Goal: Information Seeking & Learning: Learn about a topic

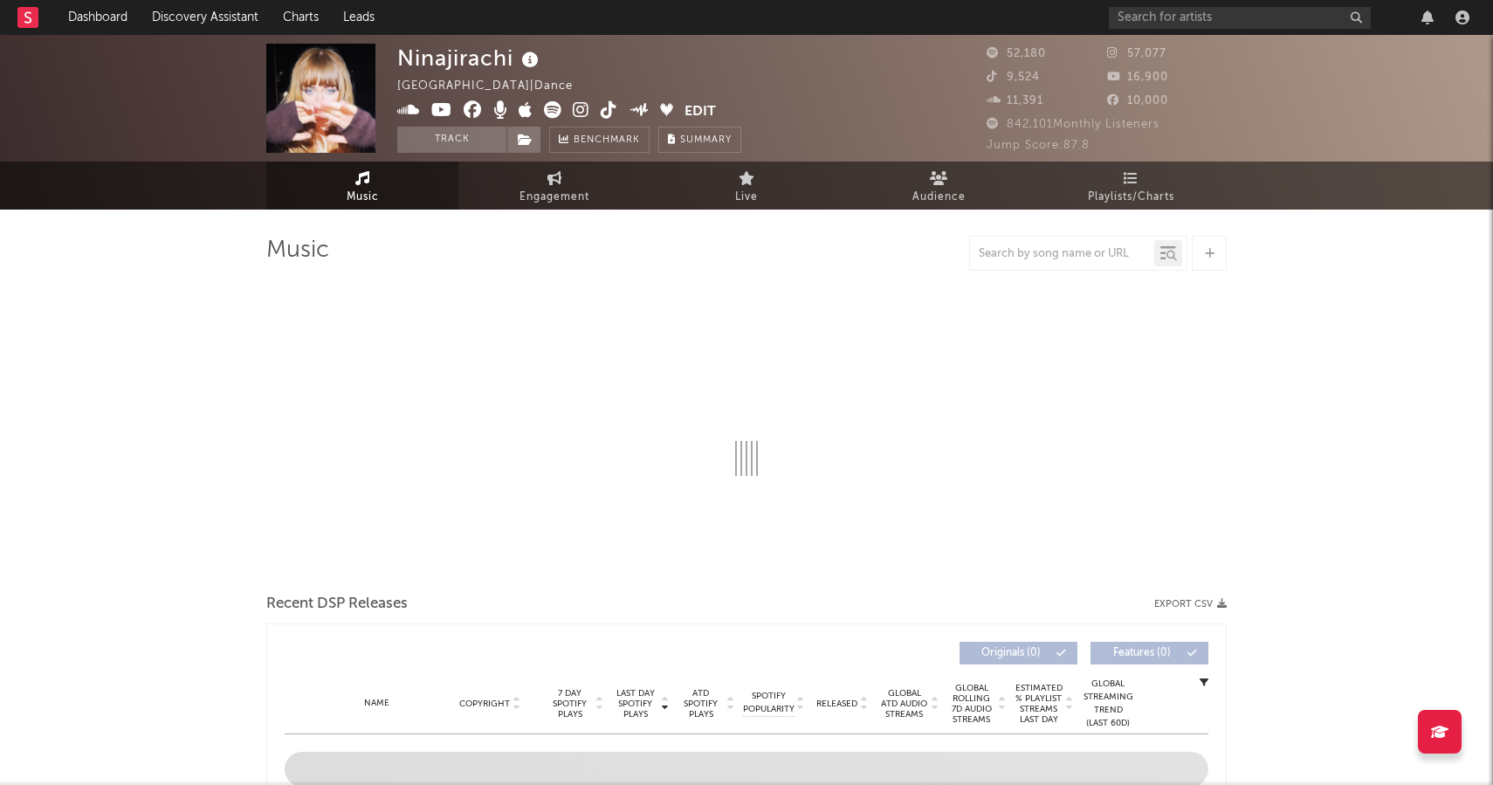
select select "6m"
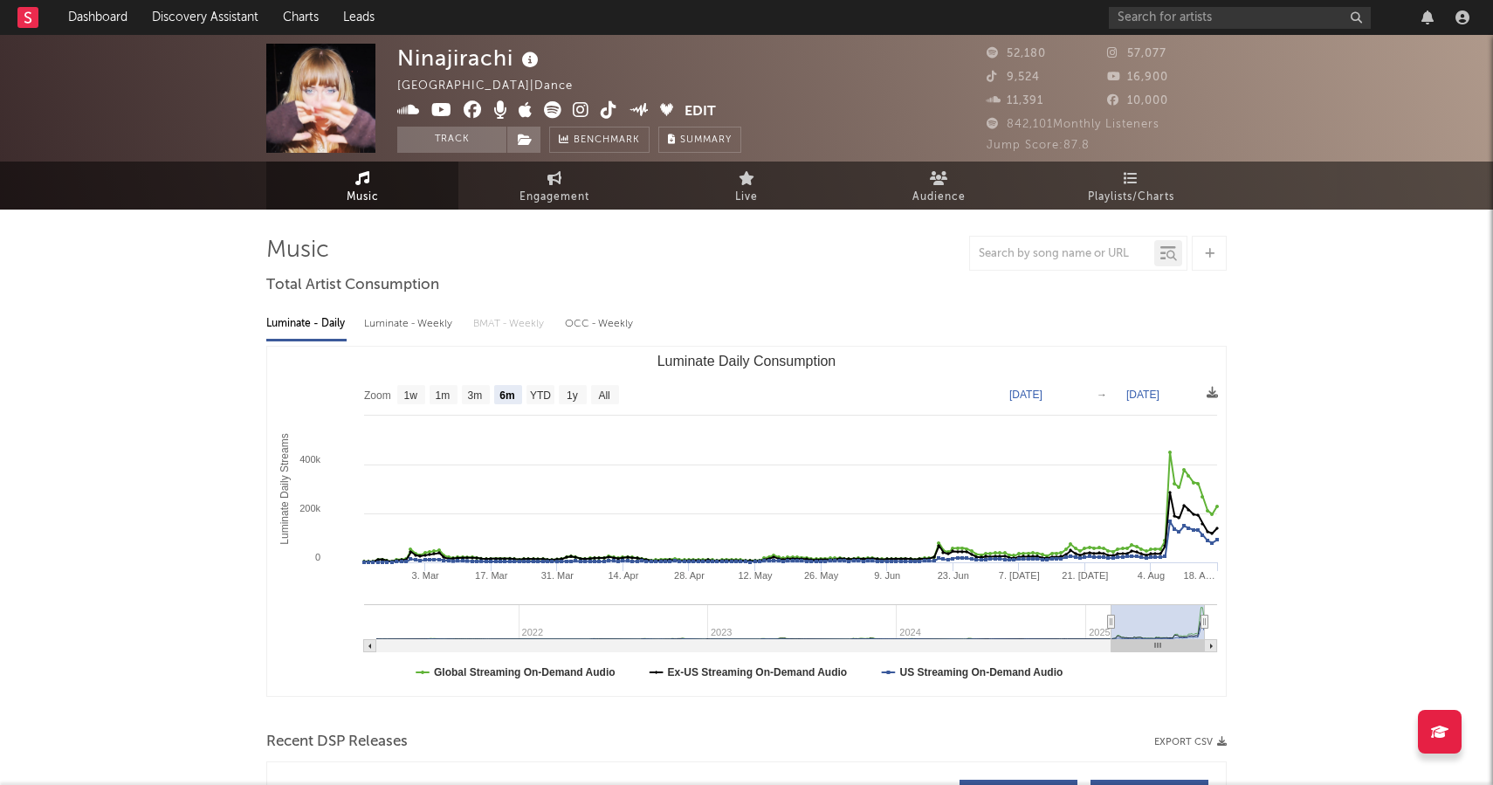
click at [576, 114] on icon at bounding box center [581, 109] width 17 height 17
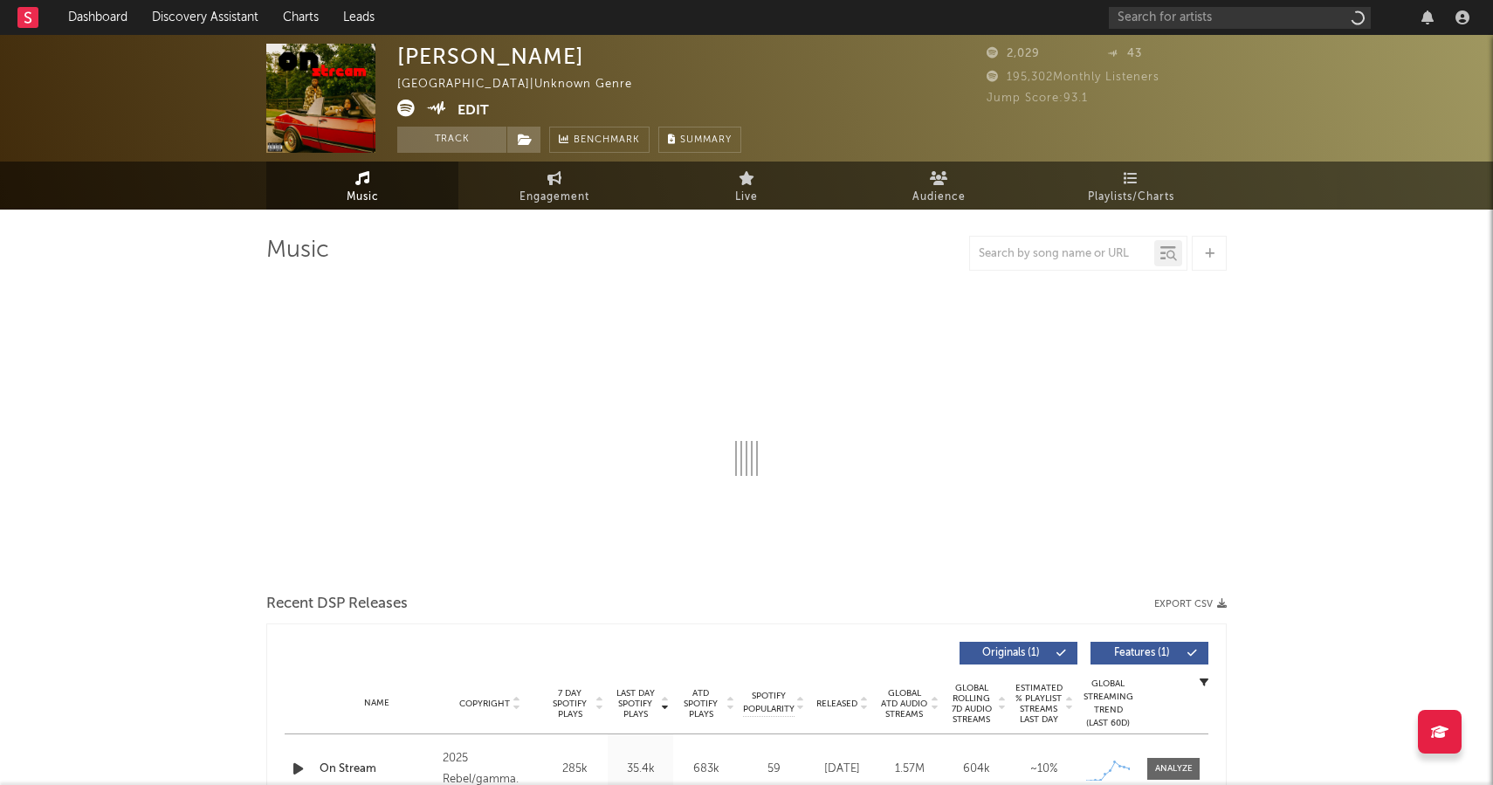
select select "1w"
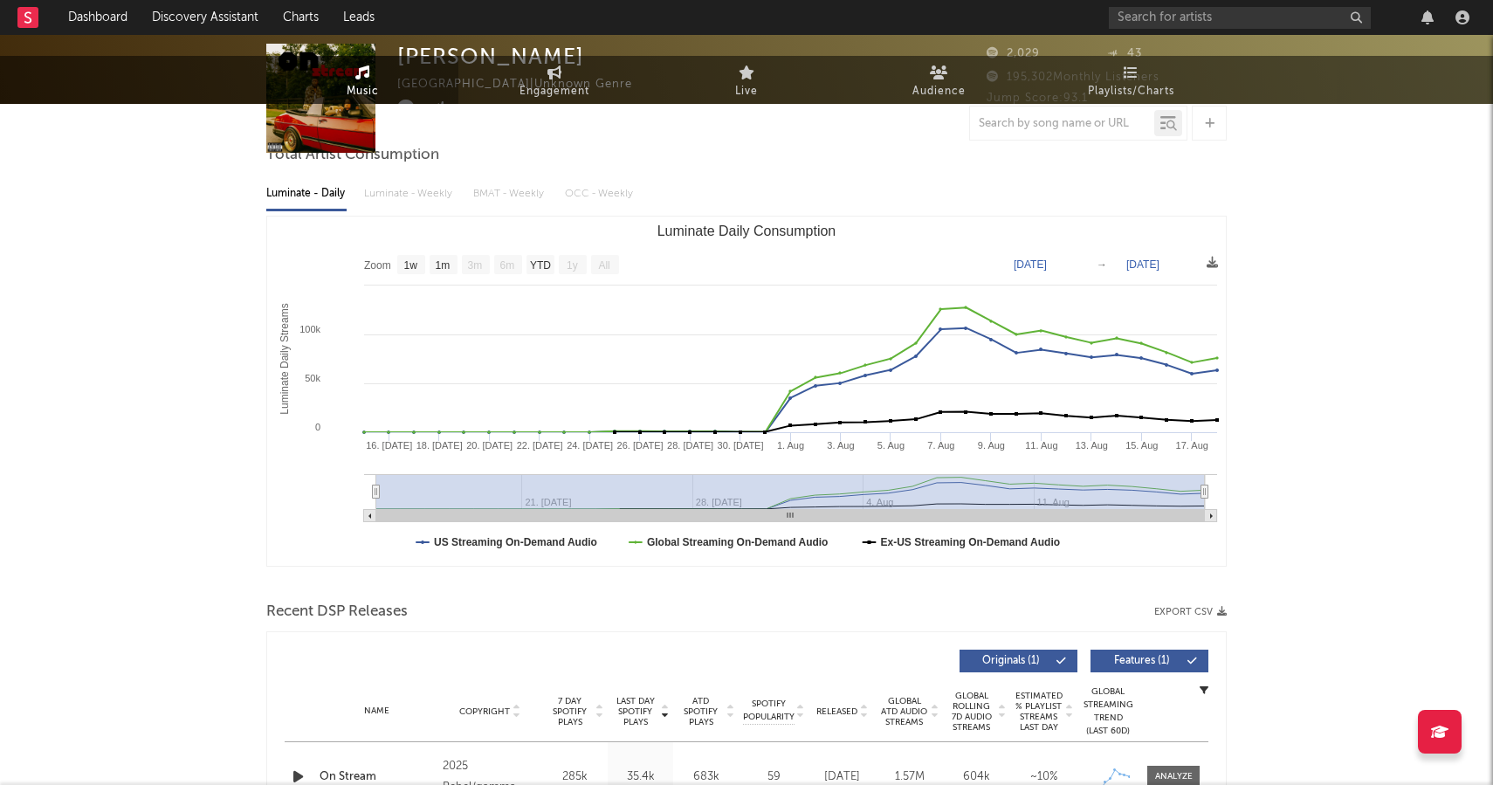
scroll to position [168, 0]
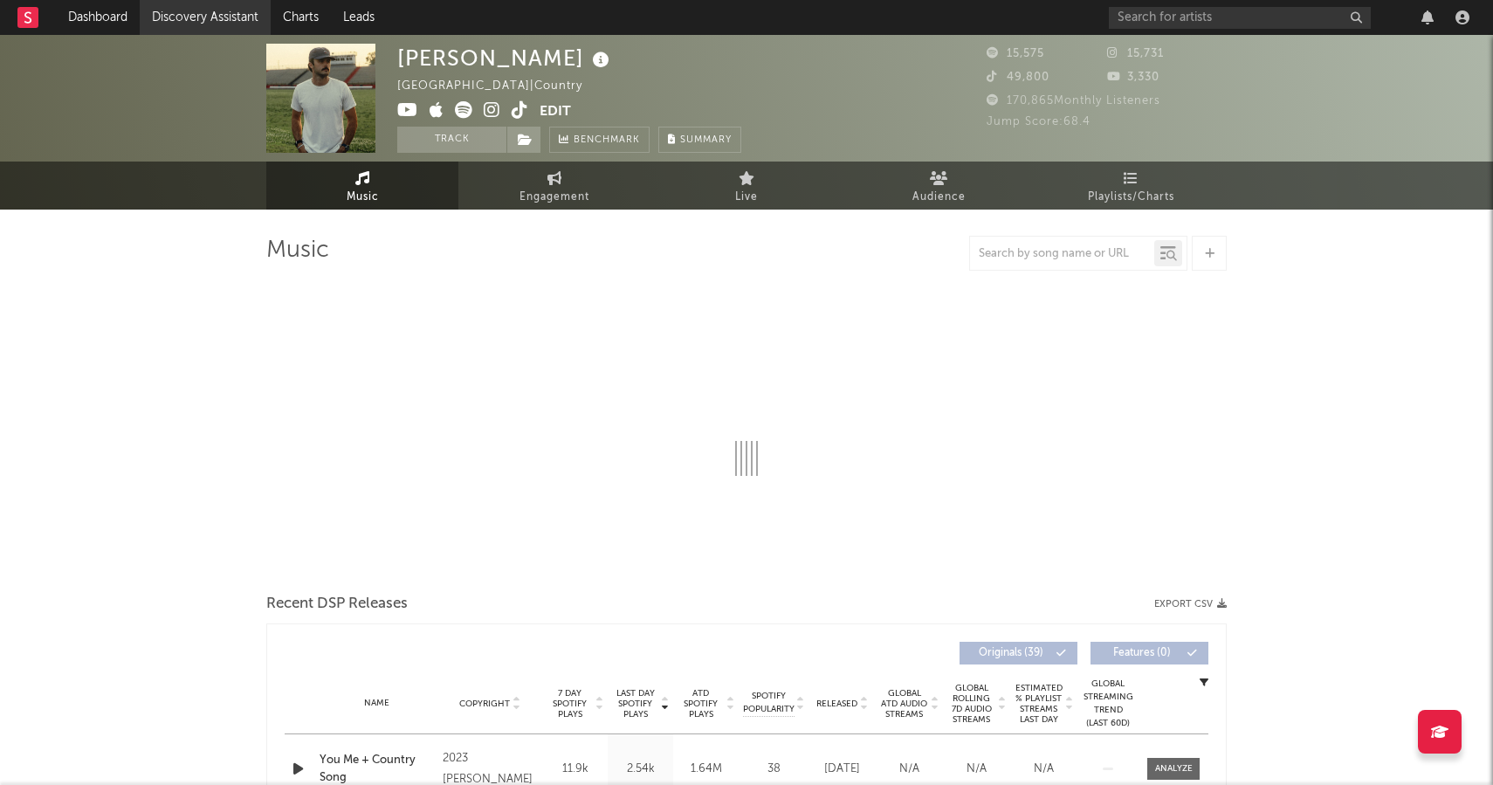
click at [183, 13] on link "Discovery Assistant" at bounding box center [205, 17] width 131 height 35
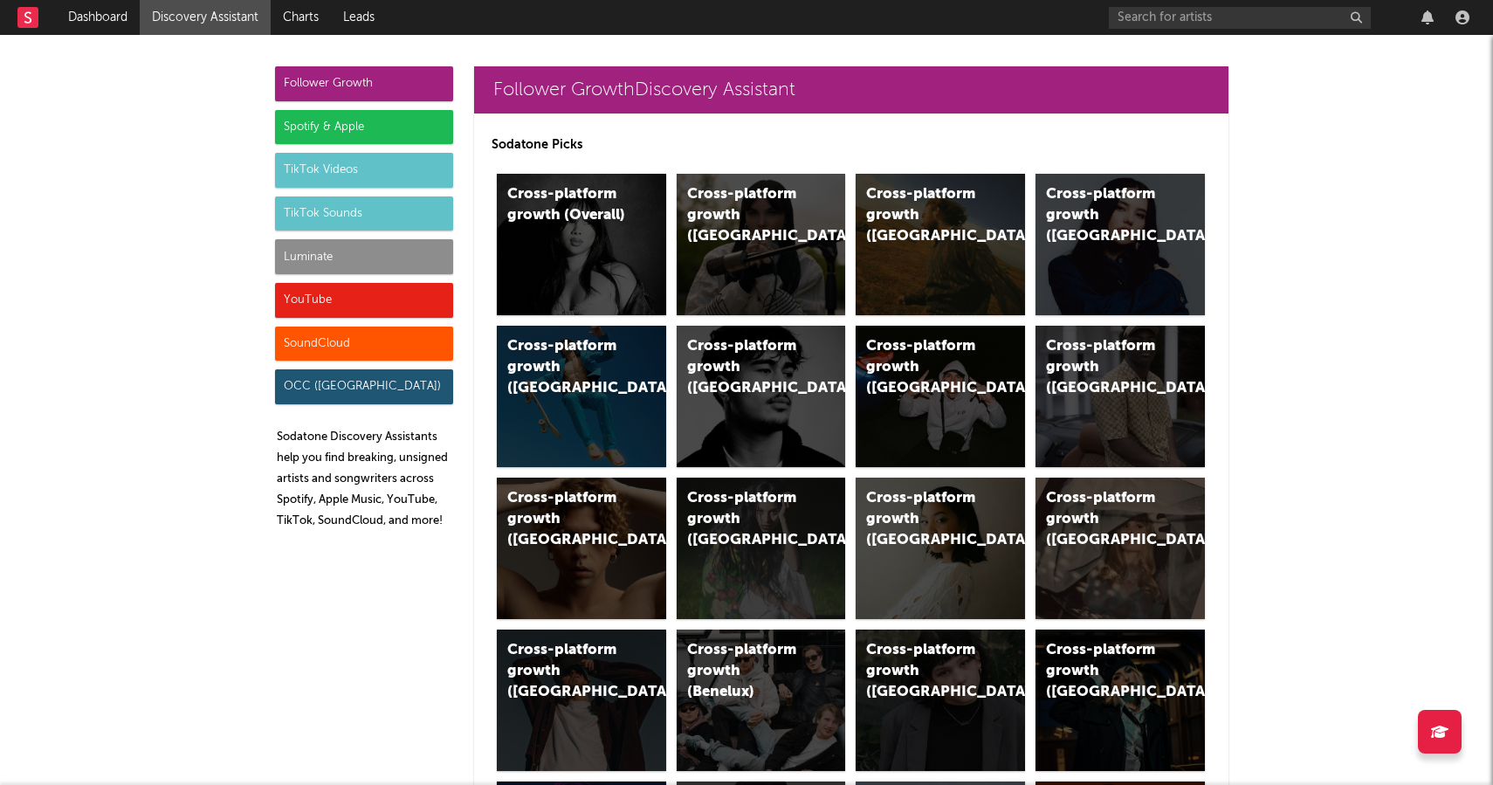
click at [411, 264] on div "Luminate" at bounding box center [364, 256] width 178 height 35
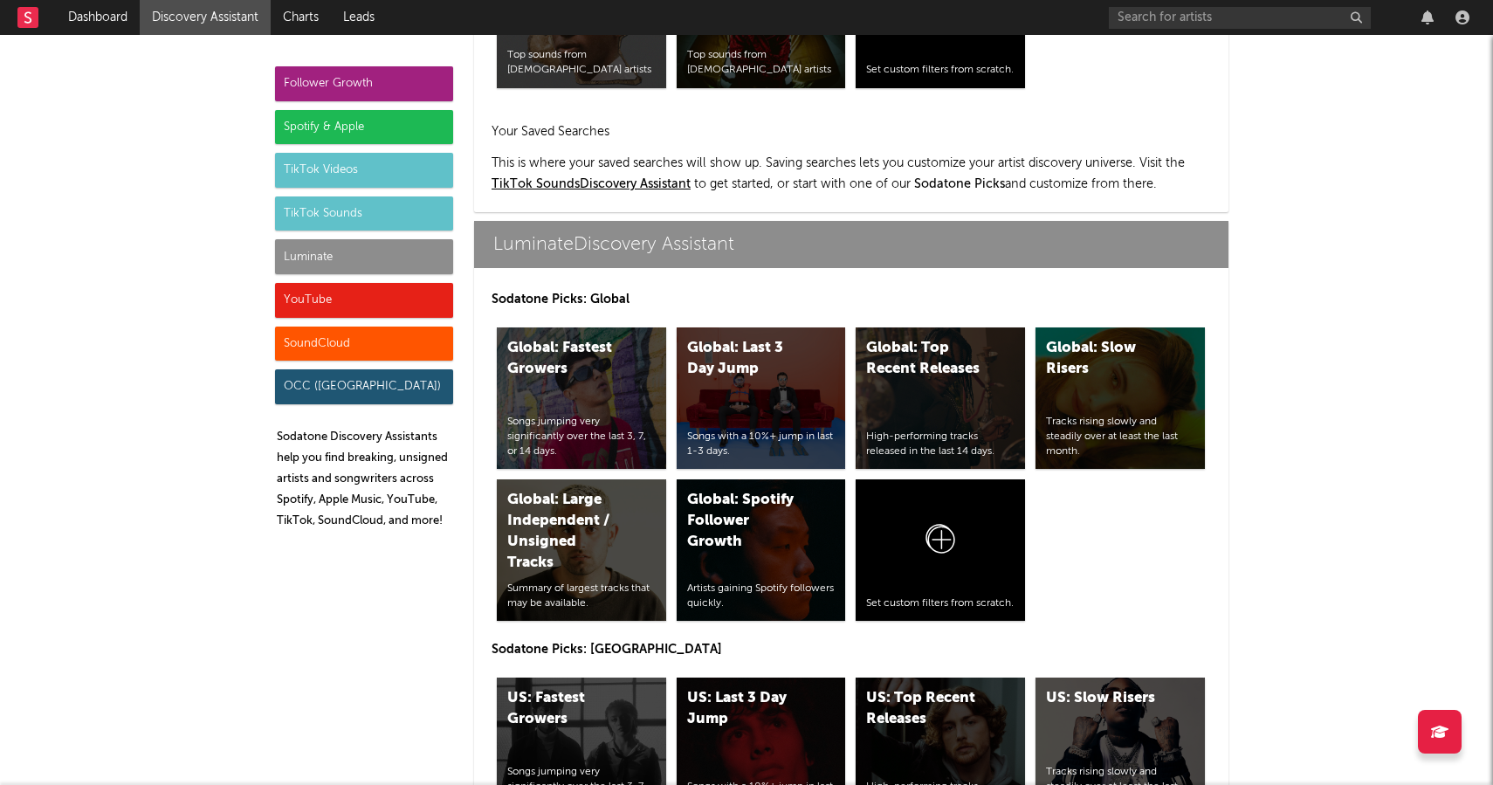
scroll to position [7627, 0]
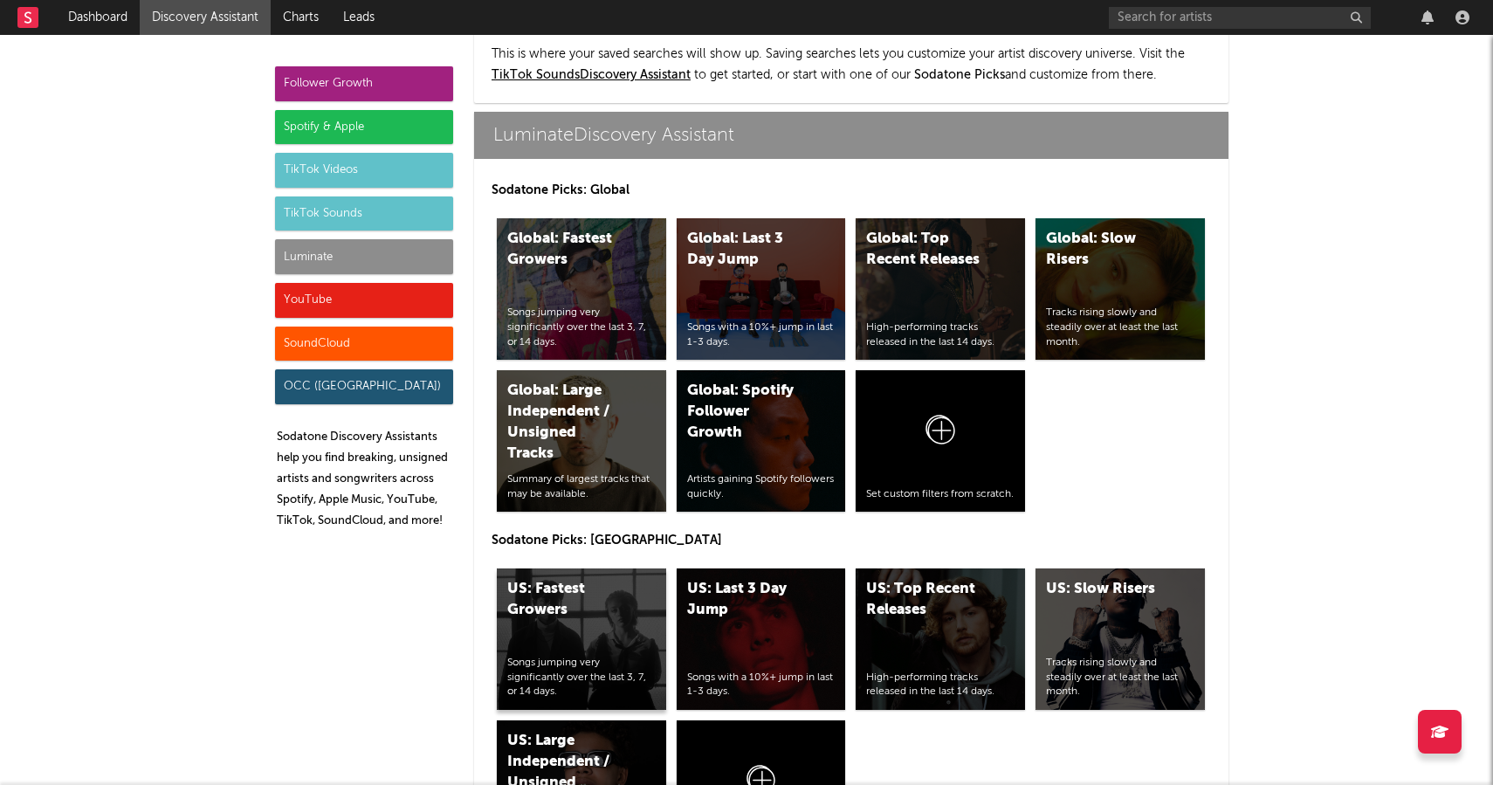
click at [616, 579] on div "US: Fastest Growers" at bounding box center [566, 600] width 119 height 42
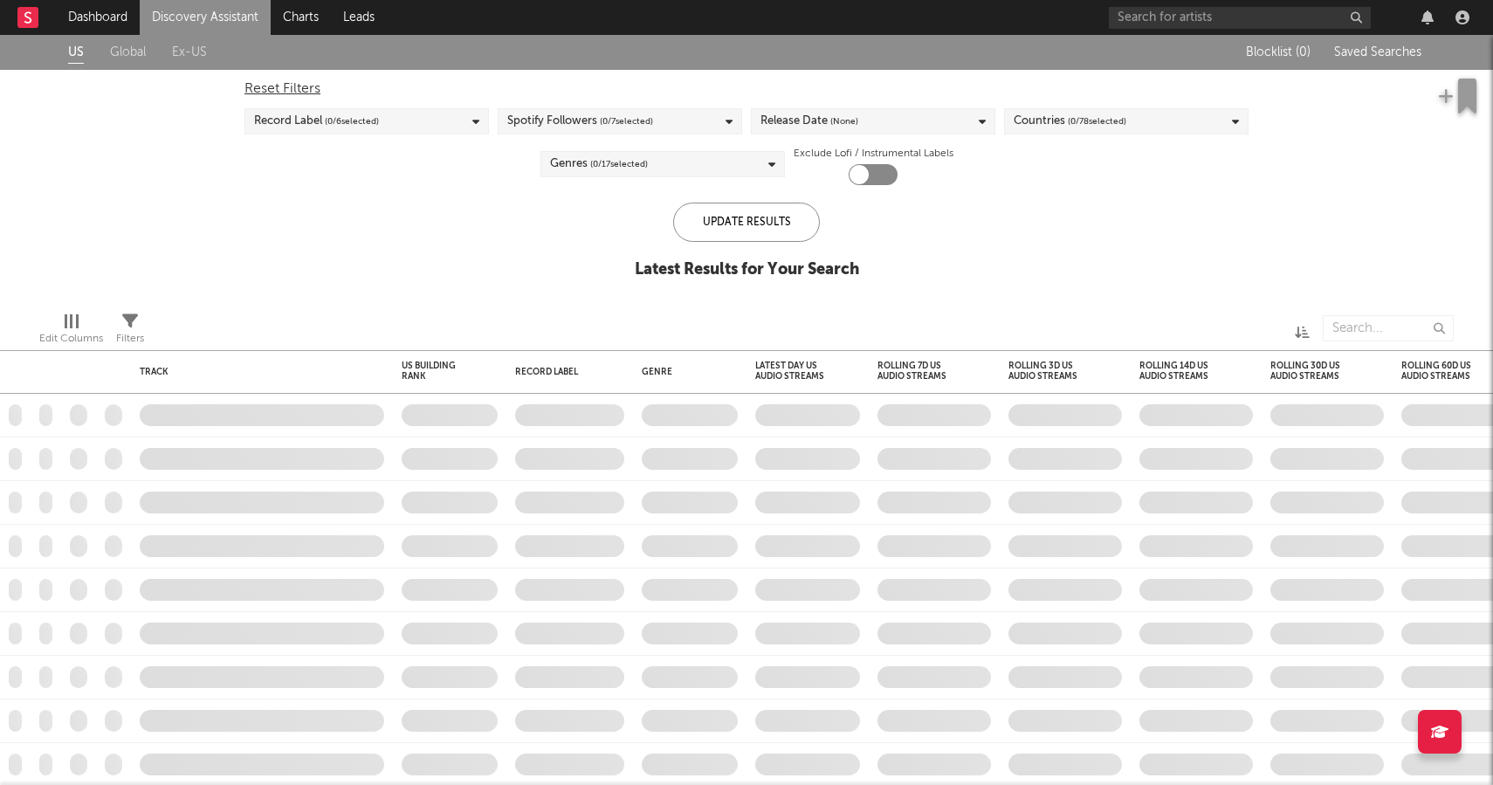
checkbox input "true"
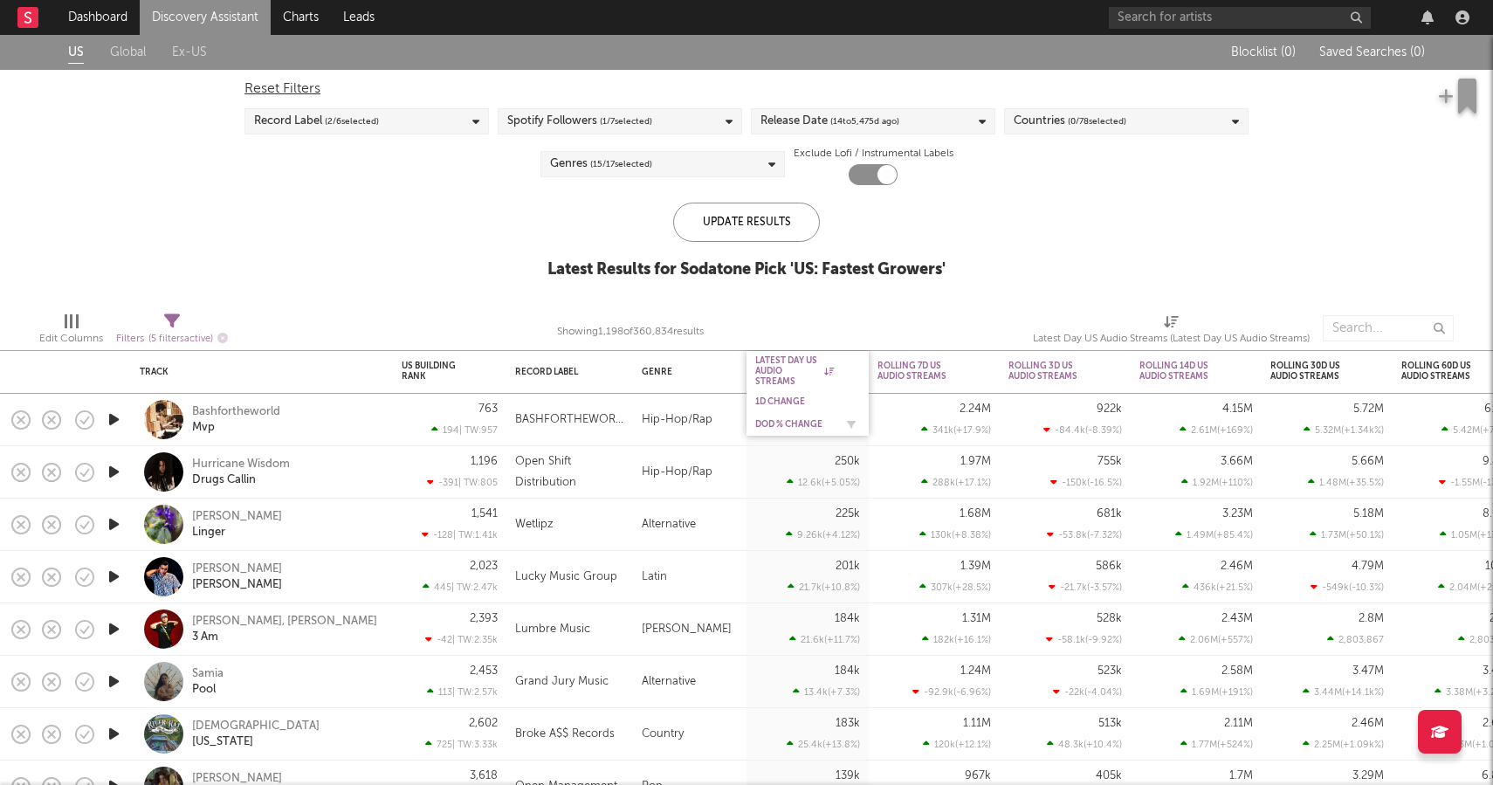
click at [807, 425] on div "DoD % Change" at bounding box center [794, 424] width 79 height 10
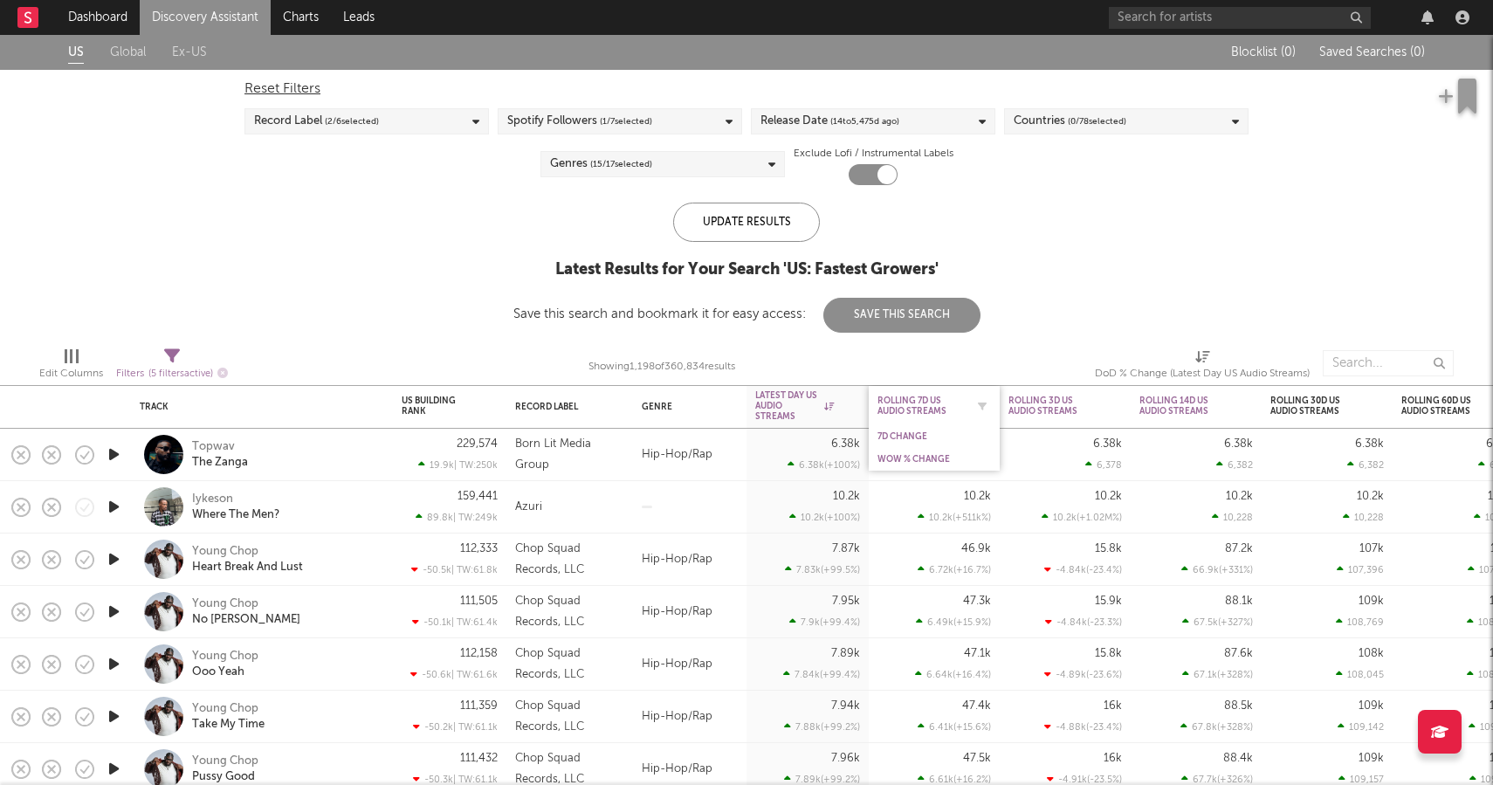
click at [906, 409] on div "Rolling 7D US Audio Streams" at bounding box center [920, 406] width 87 height 21
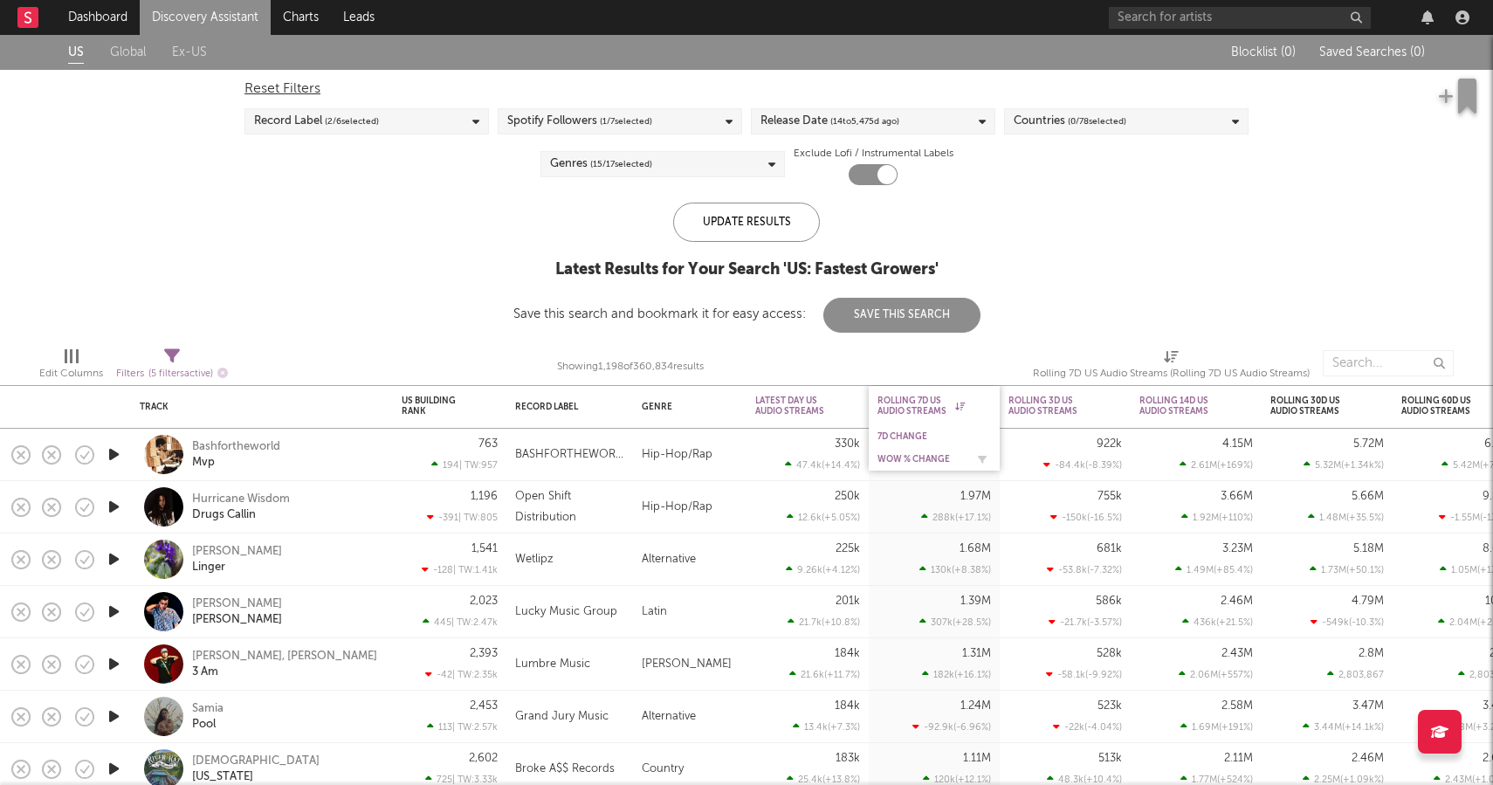
click at [931, 456] on div "WoW % Change" at bounding box center [920, 459] width 87 height 10
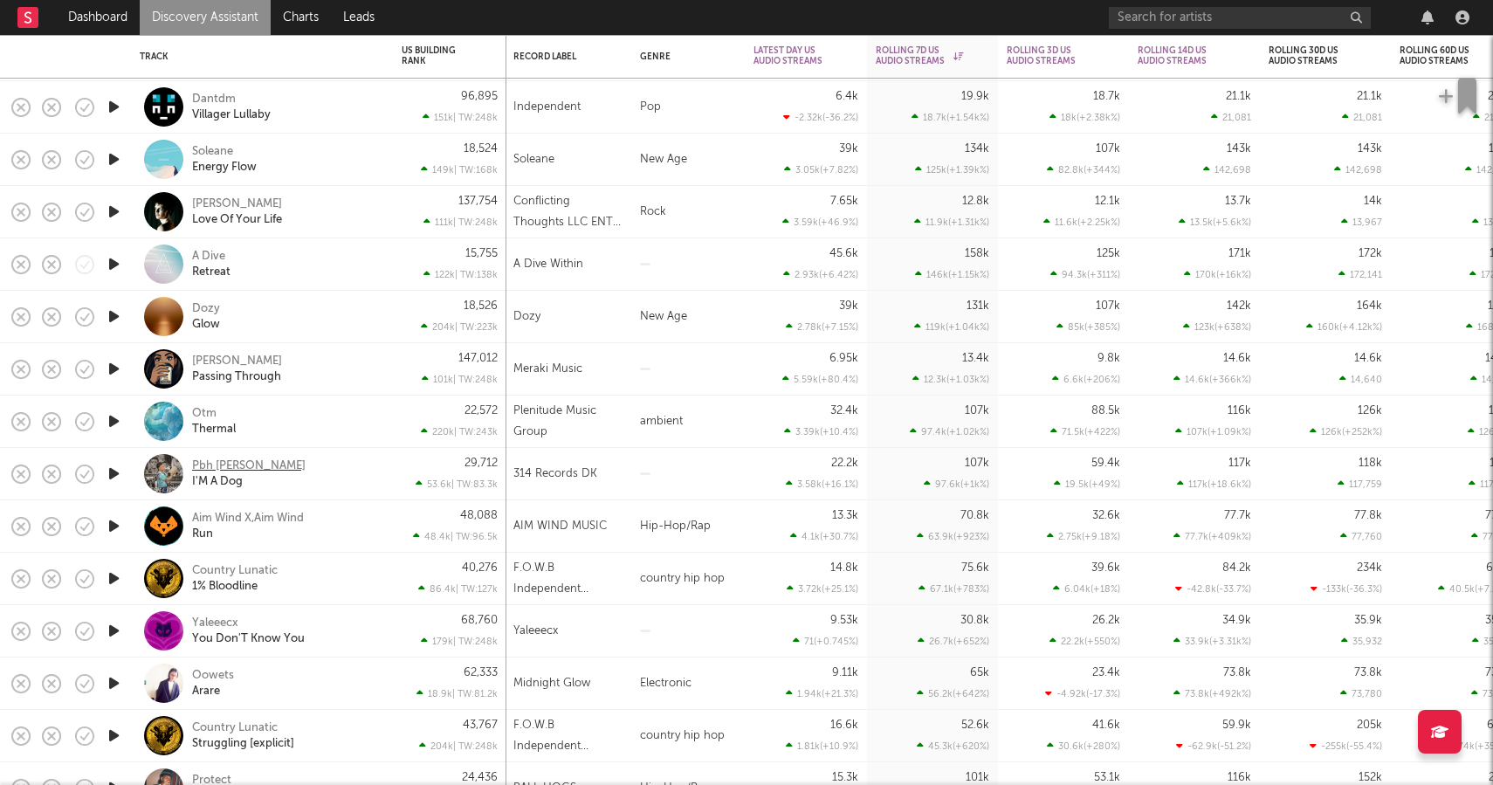
click at [223, 464] on div "Pbh Chris" at bounding box center [249, 466] width 114 height 16
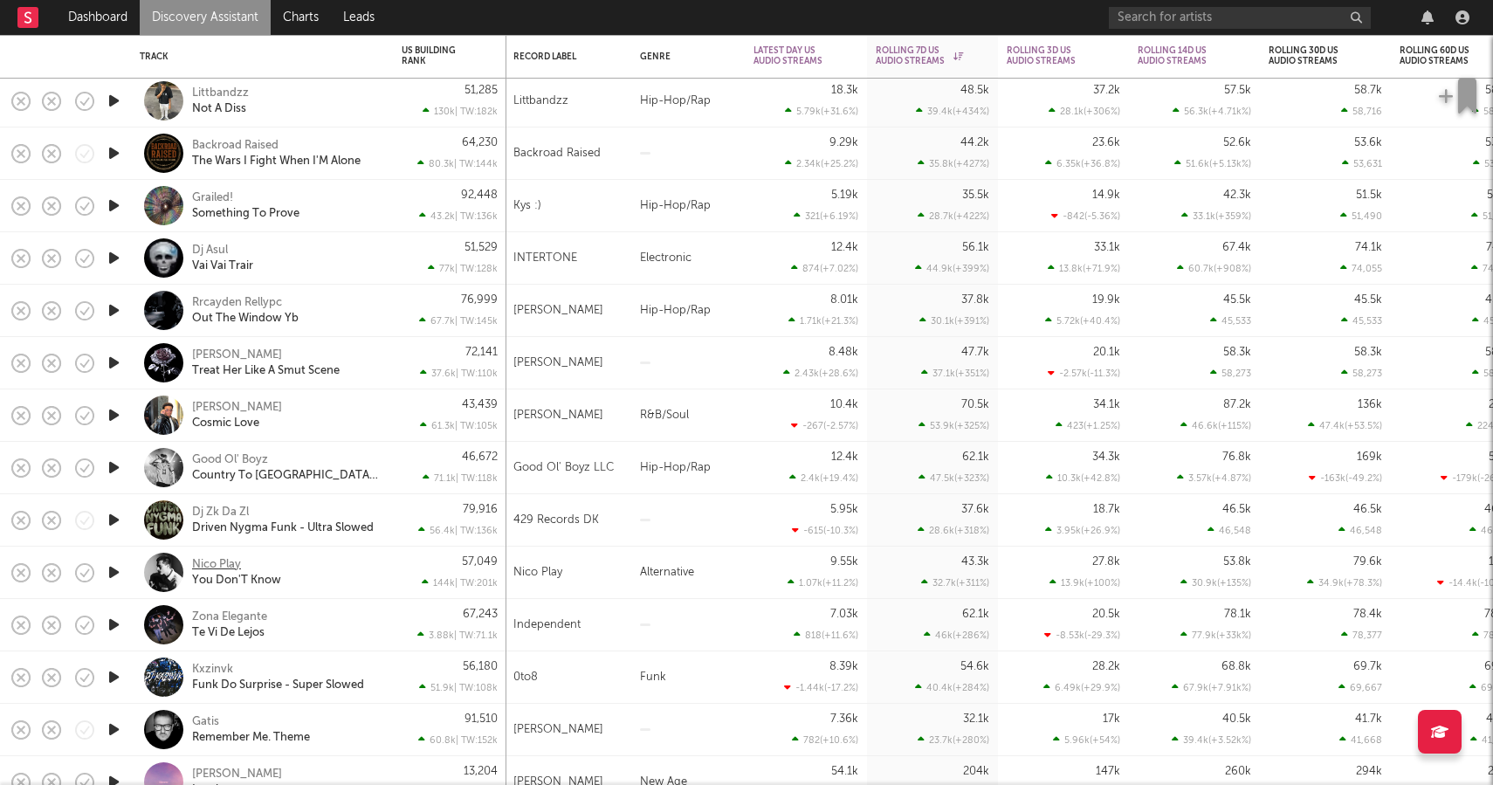
click at [237, 559] on div "Nico Play" at bounding box center [216, 565] width 49 height 16
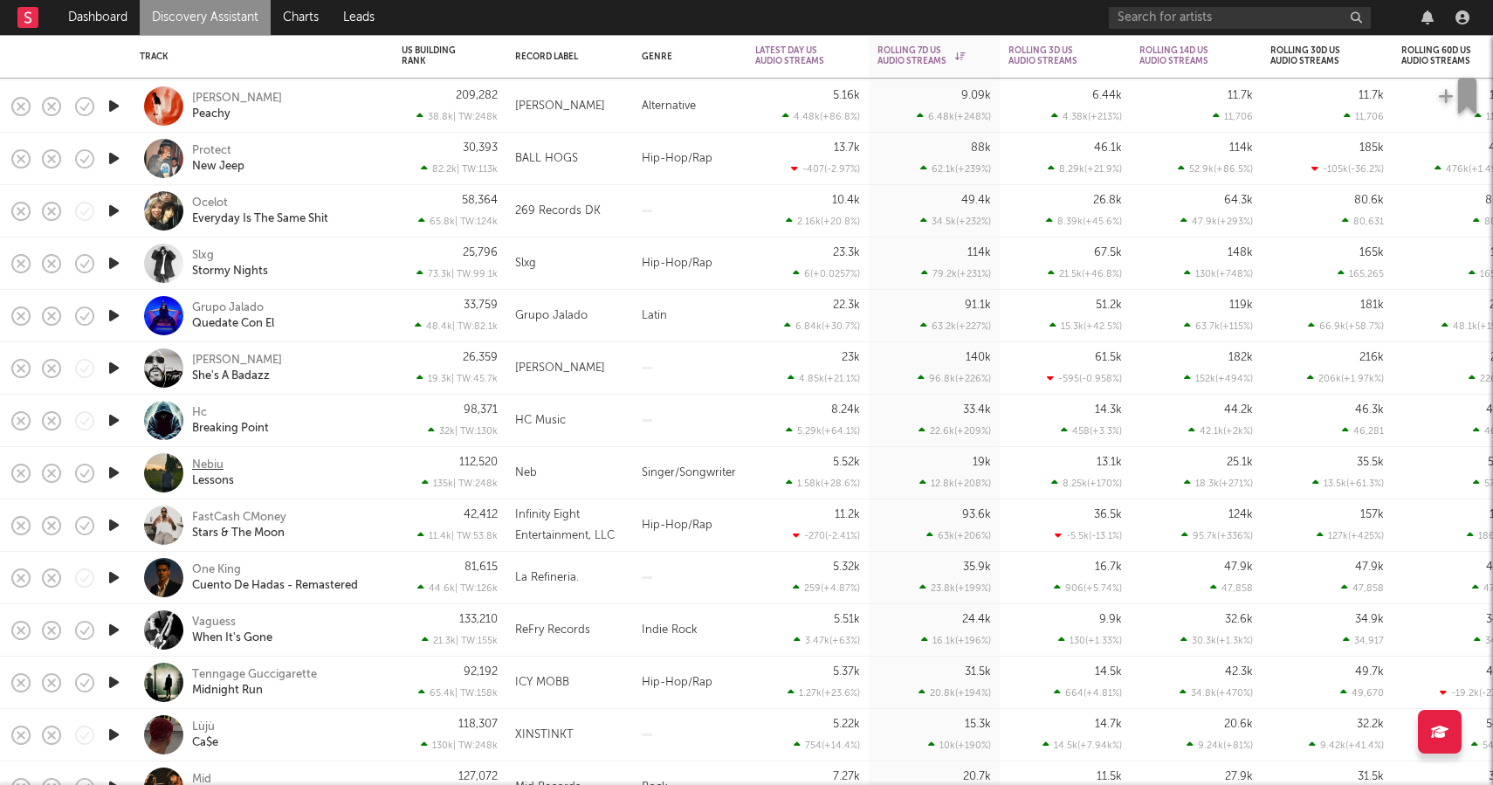
click at [223, 458] on div "Nebiu" at bounding box center [207, 466] width 31 height 16
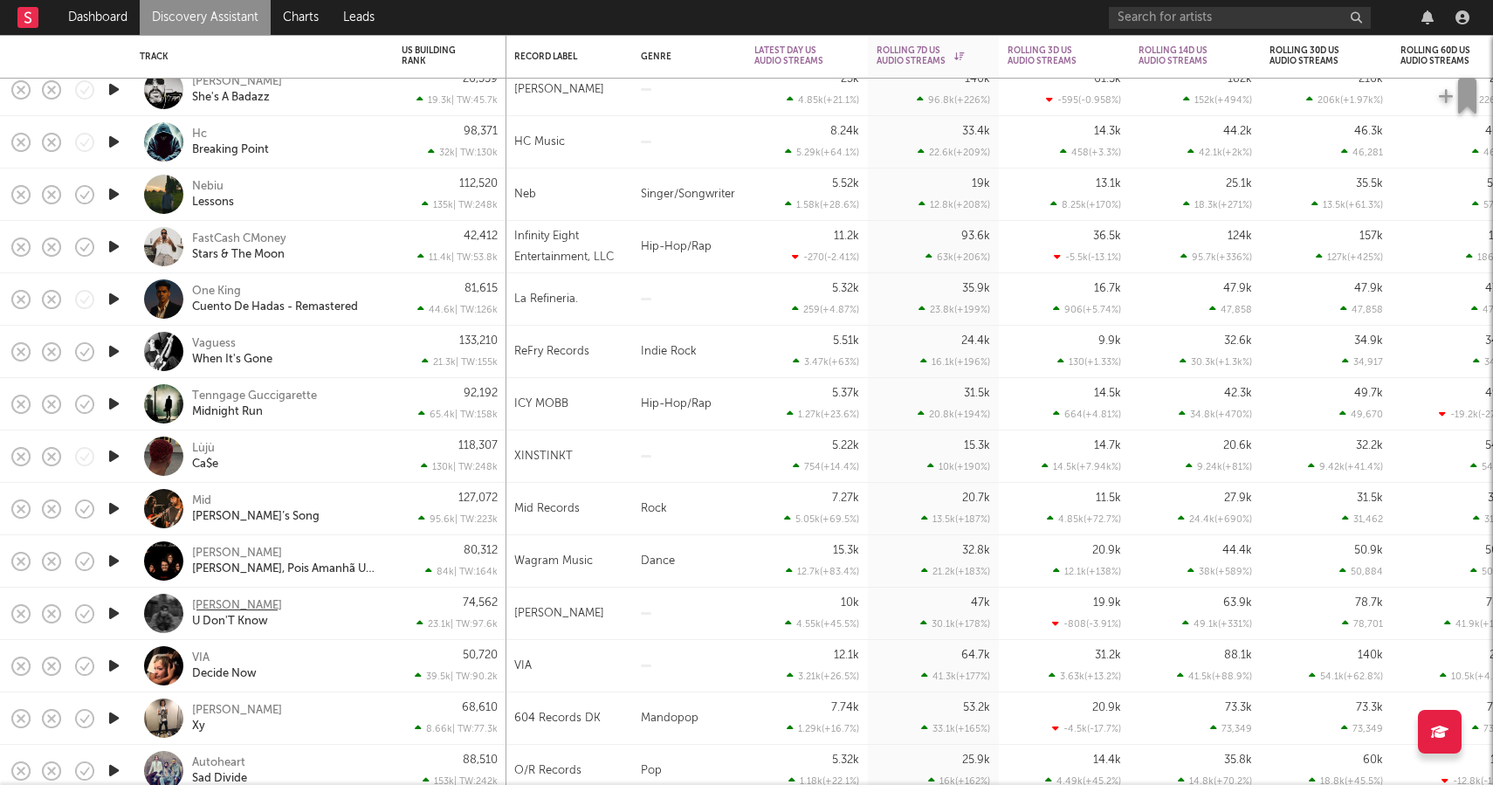
click at [226, 608] on div "Ian Martir" at bounding box center [237, 606] width 90 height 16
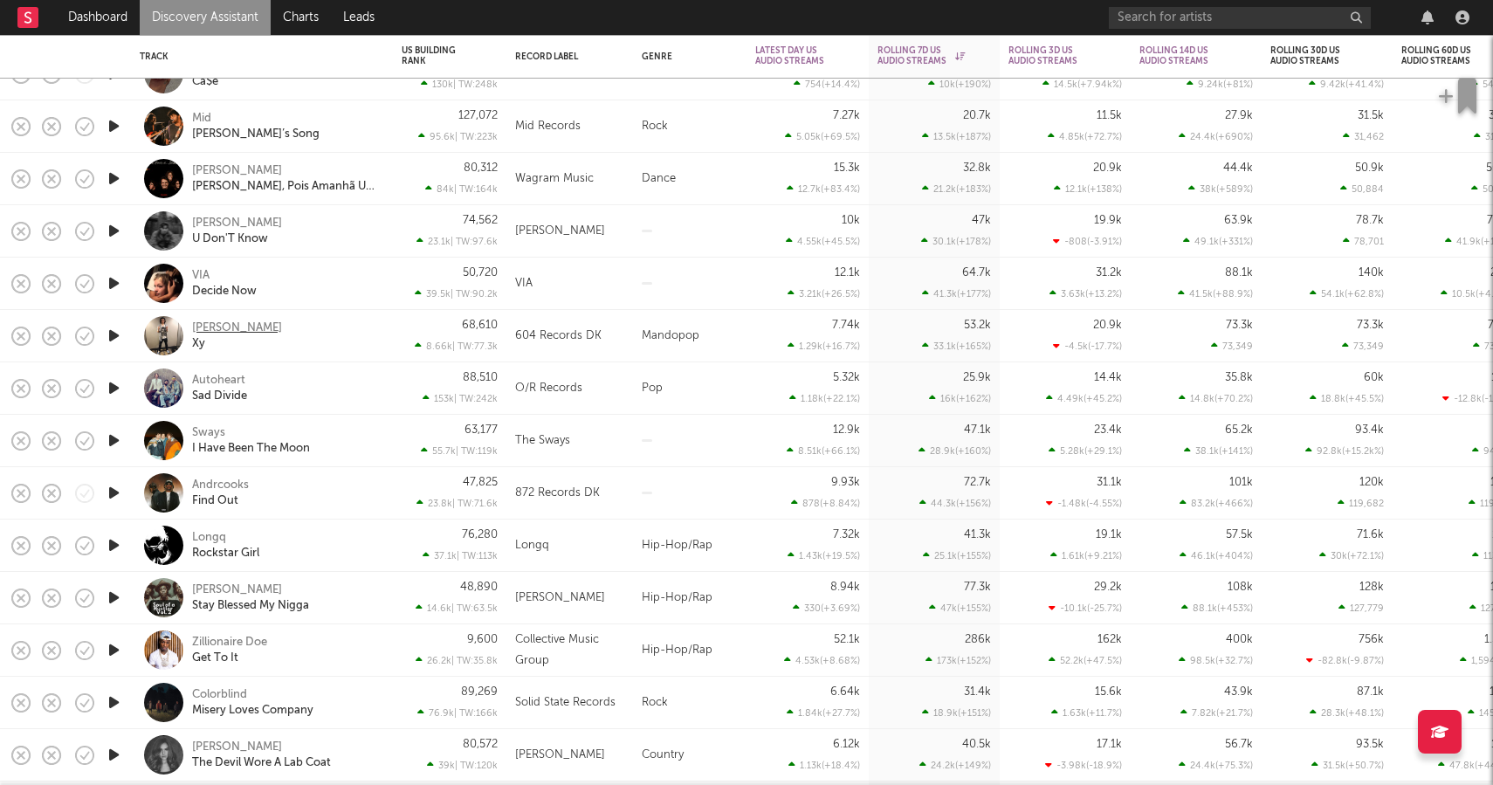
click at [210, 326] on div "Feng" at bounding box center [237, 328] width 90 height 16
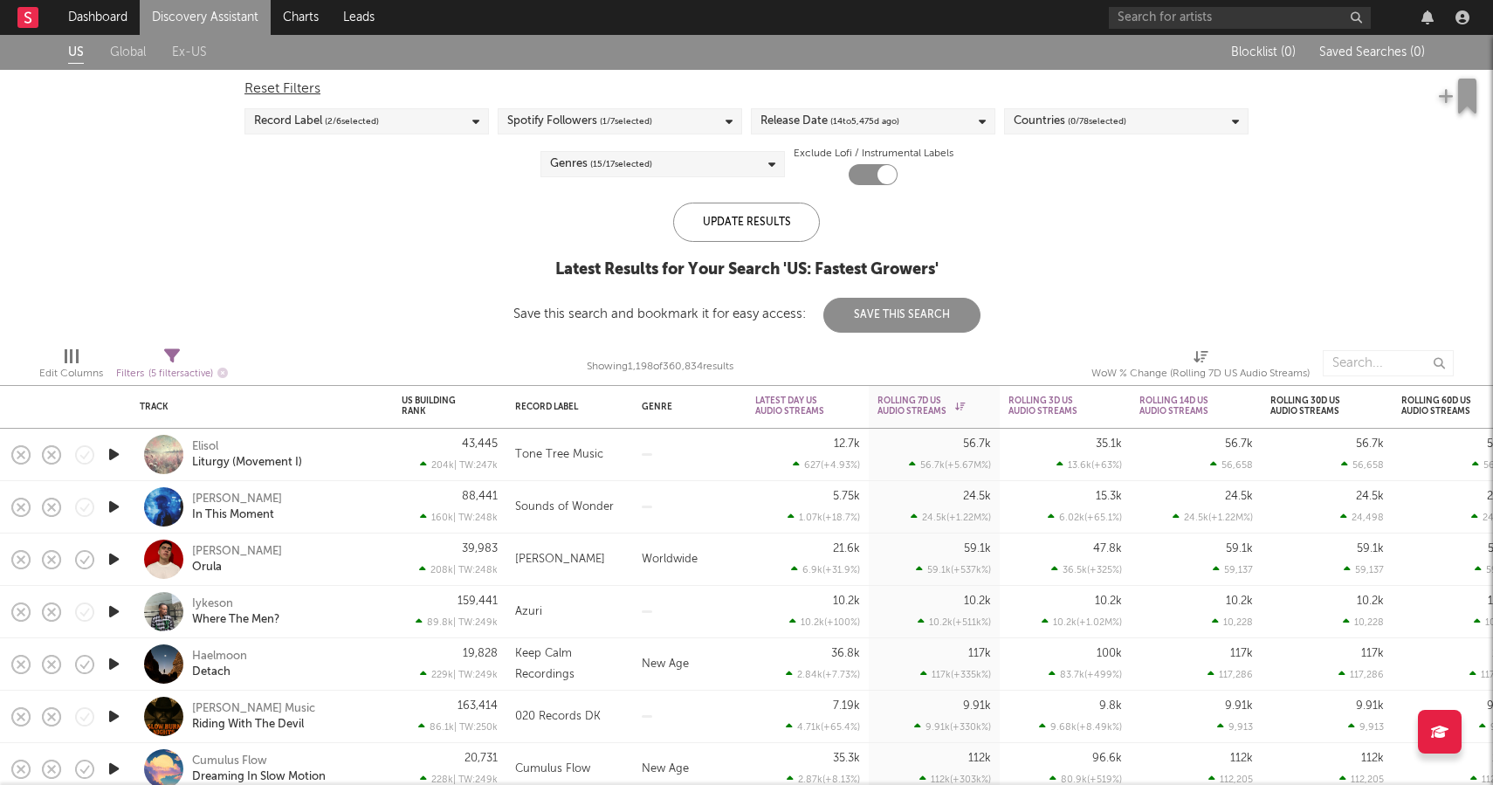
click at [661, 154] on div "Genres ( 15 / 17 selected)" at bounding box center [662, 164] width 244 height 26
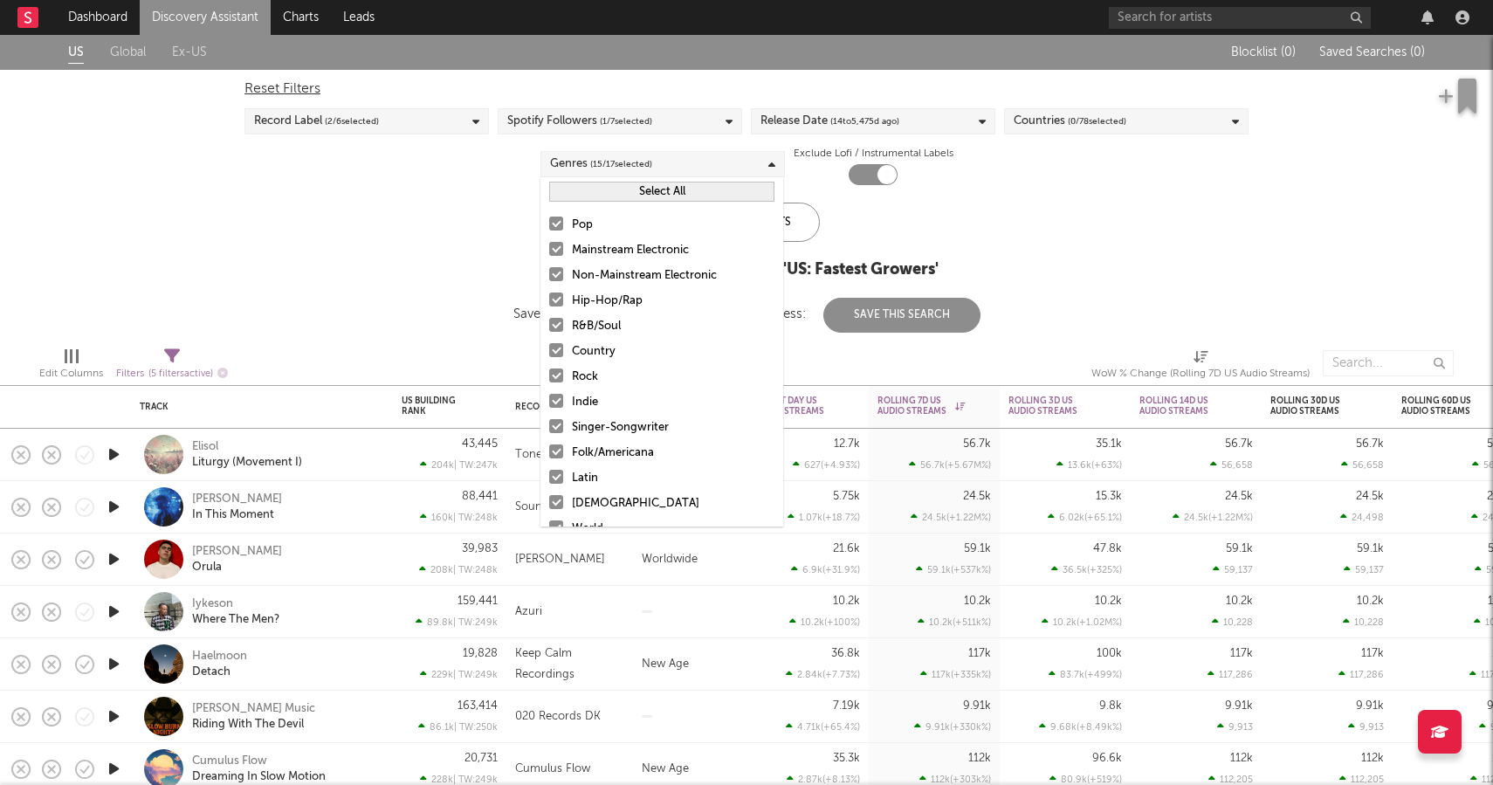
click at [602, 196] on button "Select All" at bounding box center [661, 192] width 225 height 20
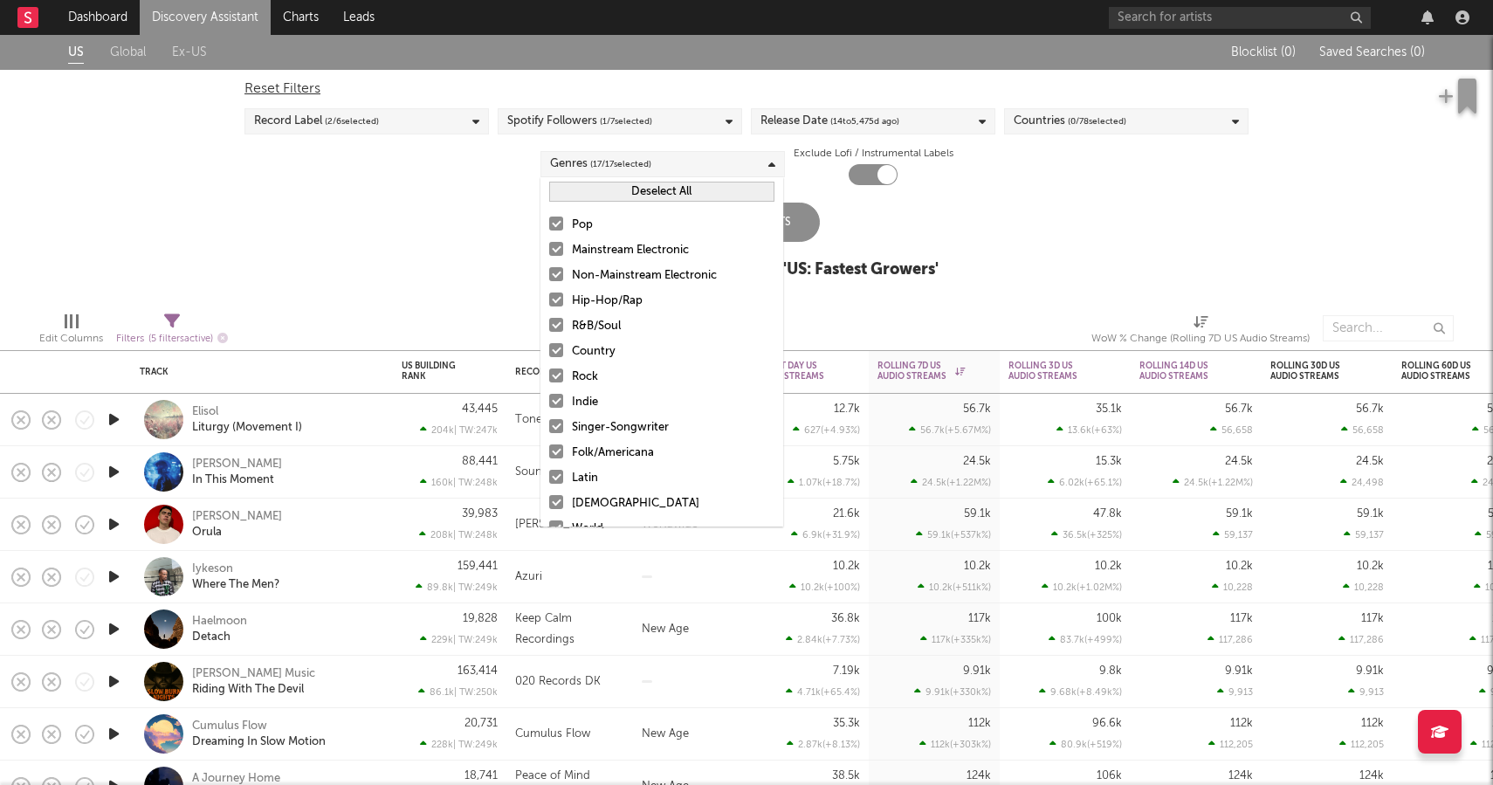
click at [602, 196] on button "Deselect All" at bounding box center [661, 192] width 225 height 20
click at [565, 221] on label "Pop" at bounding box center [661, 225] width 225 height 21
click at [549, 221] on input "Pop" at bounding box center [549, 225] width 0 height 21
click at [565, 298] on label "Hip-Hop/Rap" at bounding box center [661, 301] width 225 height 21
click at [549, 298] on input "Hip-Hop/Rap" at bounding box center [549, 301] width 0 height 21
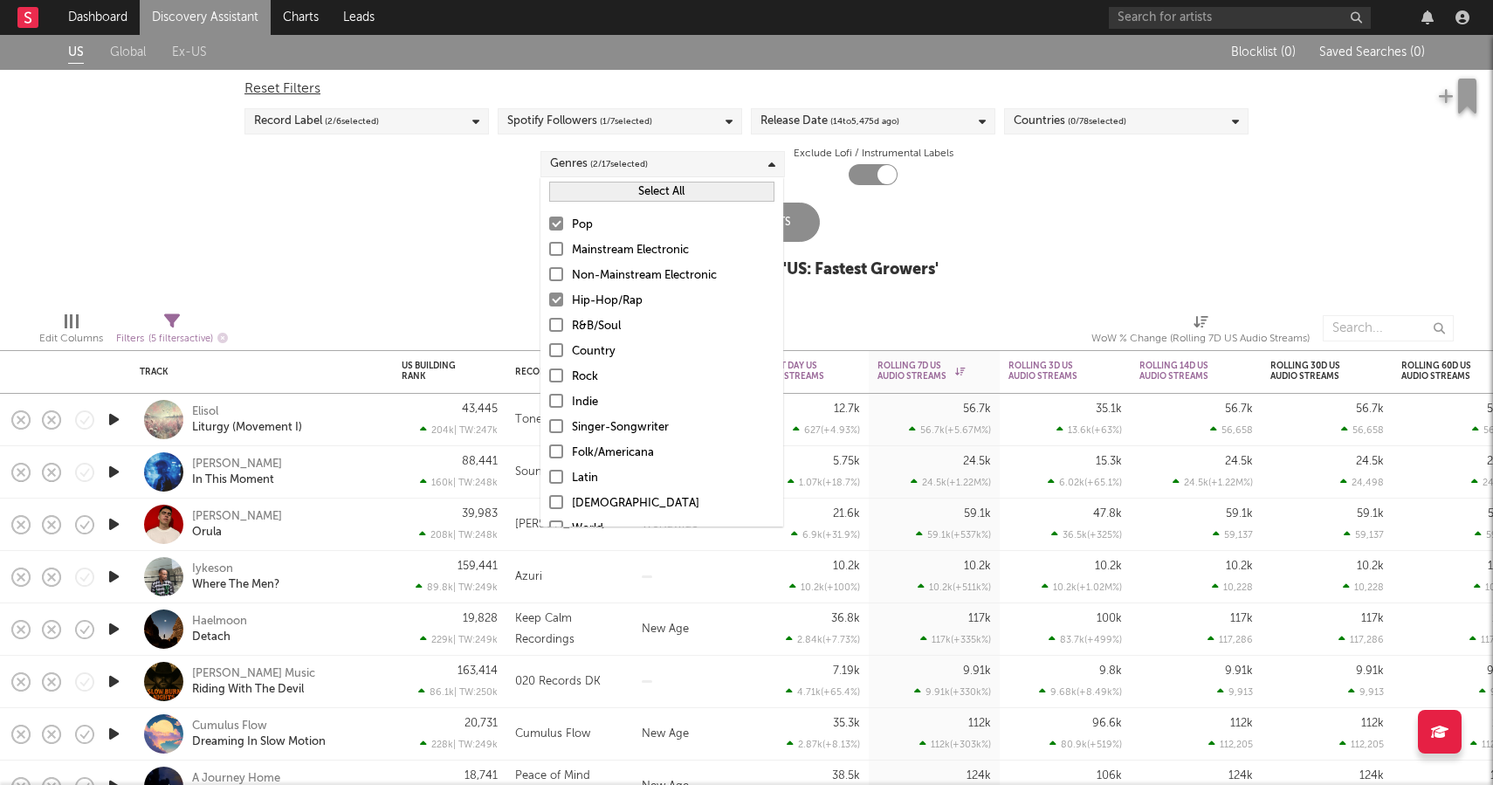
click at [562, 350] on div at bounding box center [556, 350] width 14 height 14
click at [549, 350] on input "Country" at bounding box center [549, 351] width 0 height 21
click at [556, 402] on div at bounding box center [556, 401] width 14 height 14
click at [549, 402] on input "Indie" at bounding box center [549, 402] width 0 height 21
click at [557, 419] on div at bounding box center [556, 426] width 14 height 14
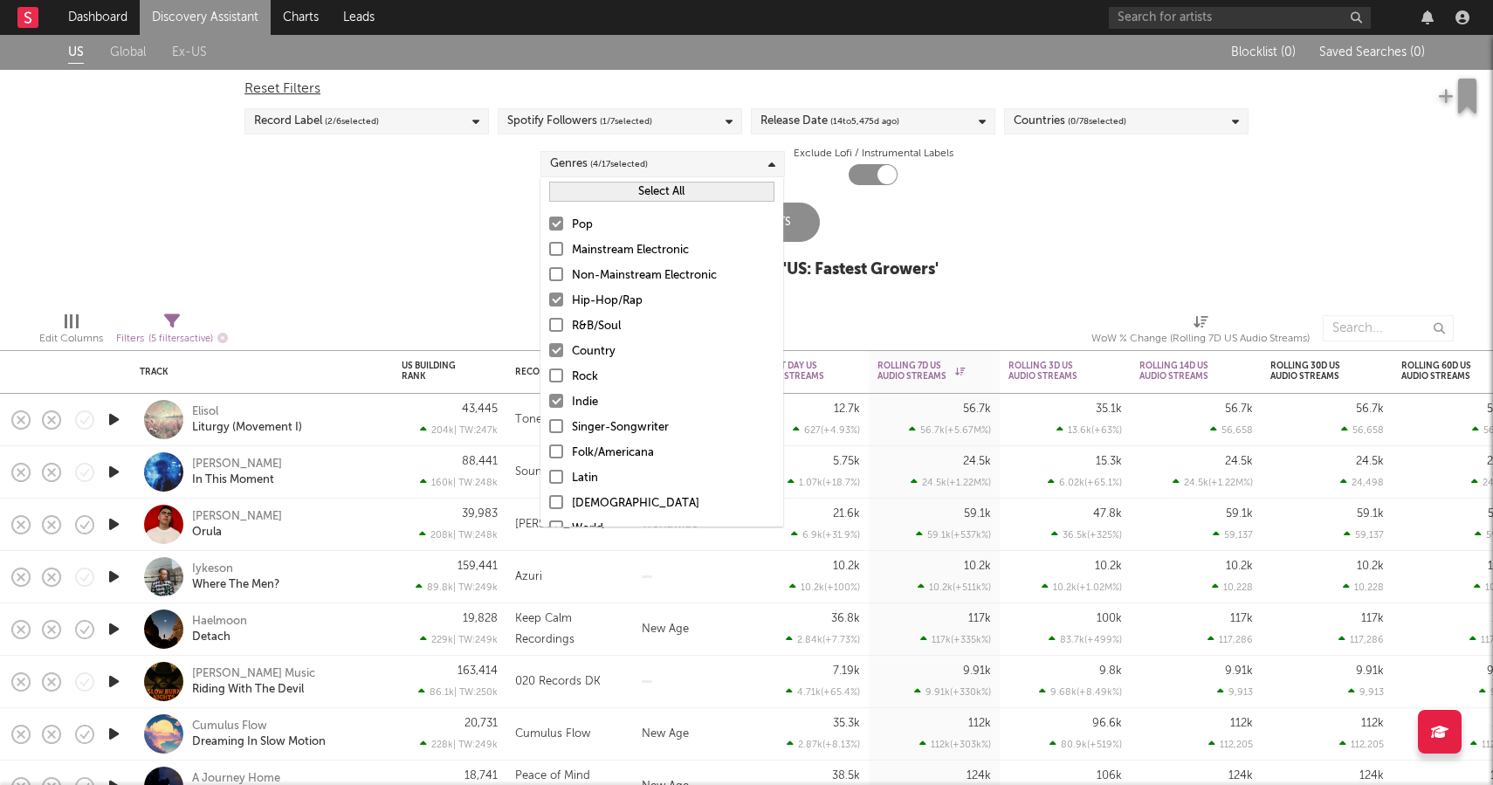
click at [549, 418] on input "Singer-Songwriter" at bounding box center [549, 427] width 0 height 21
click at [845, 241] on div "Update Results Latest Results for Your Search ' US: Fastest Growers '" at bounding box center [746, 250] width 383 height 95
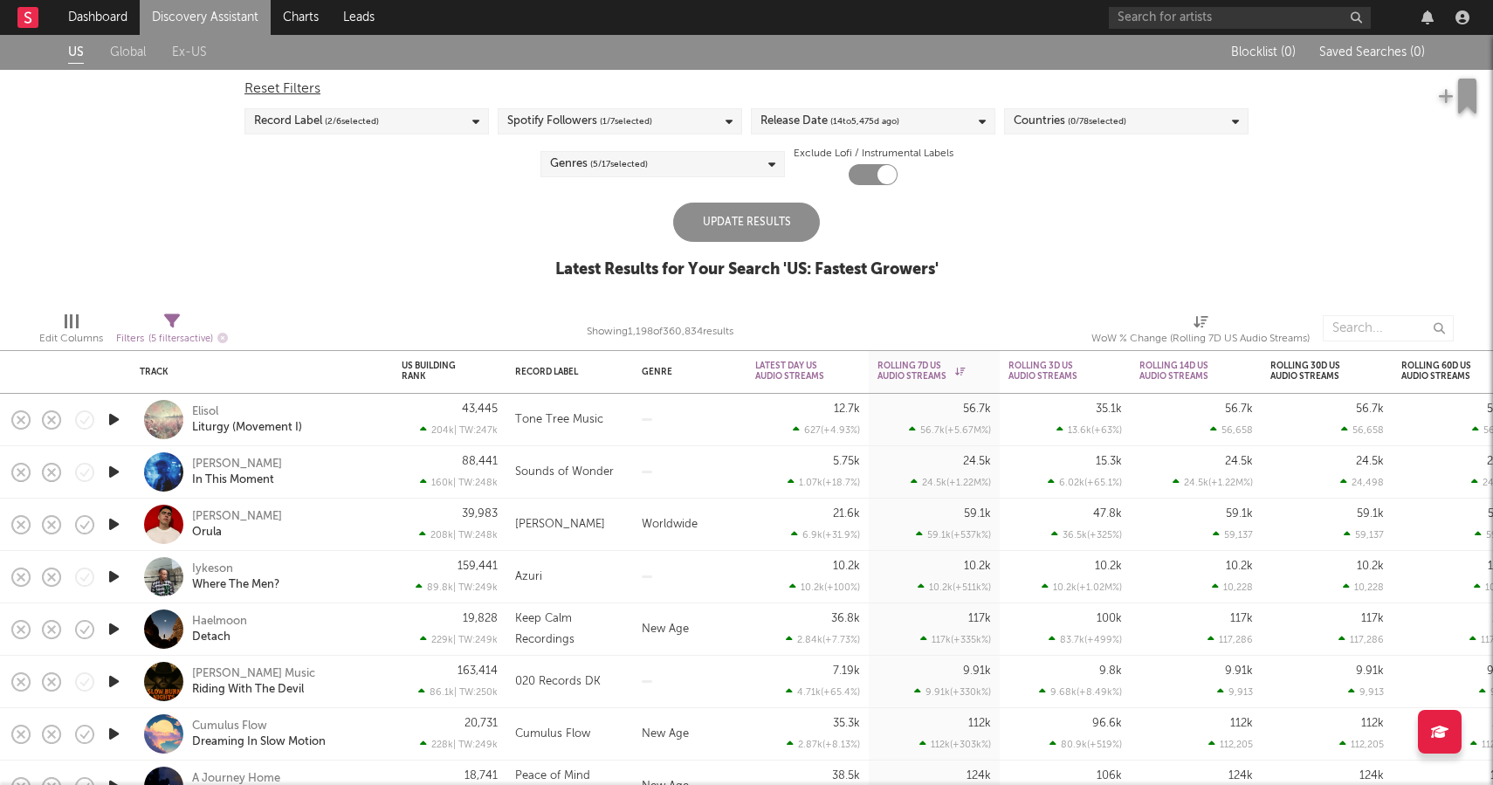
click at [792, 230] on div "Update Results" at bounding box center [746, 222] width 147 height 39
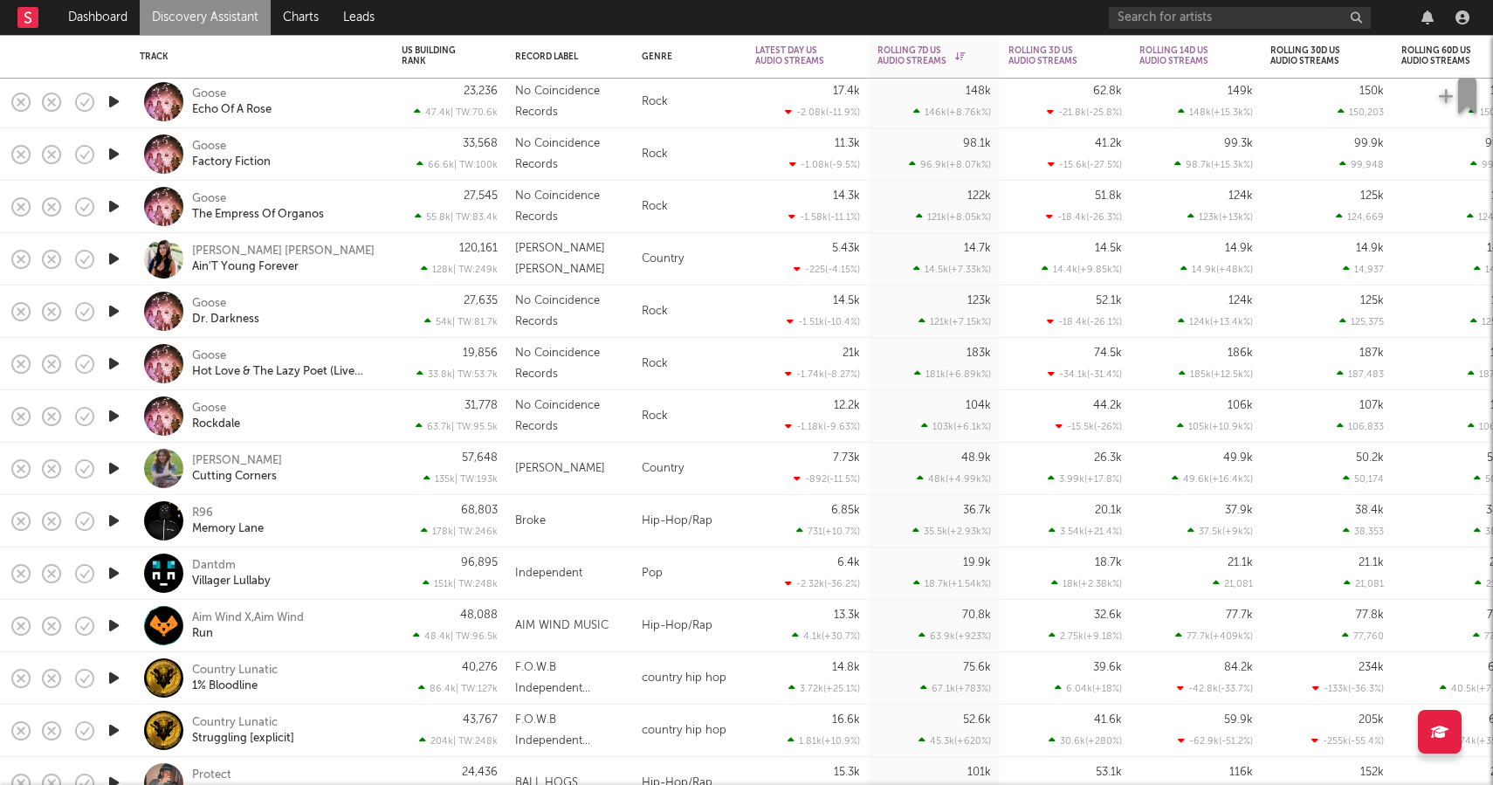
click at [216, 511] on div "R96 Memory Lane" at bounding box center [286, 521] width 188 height 31
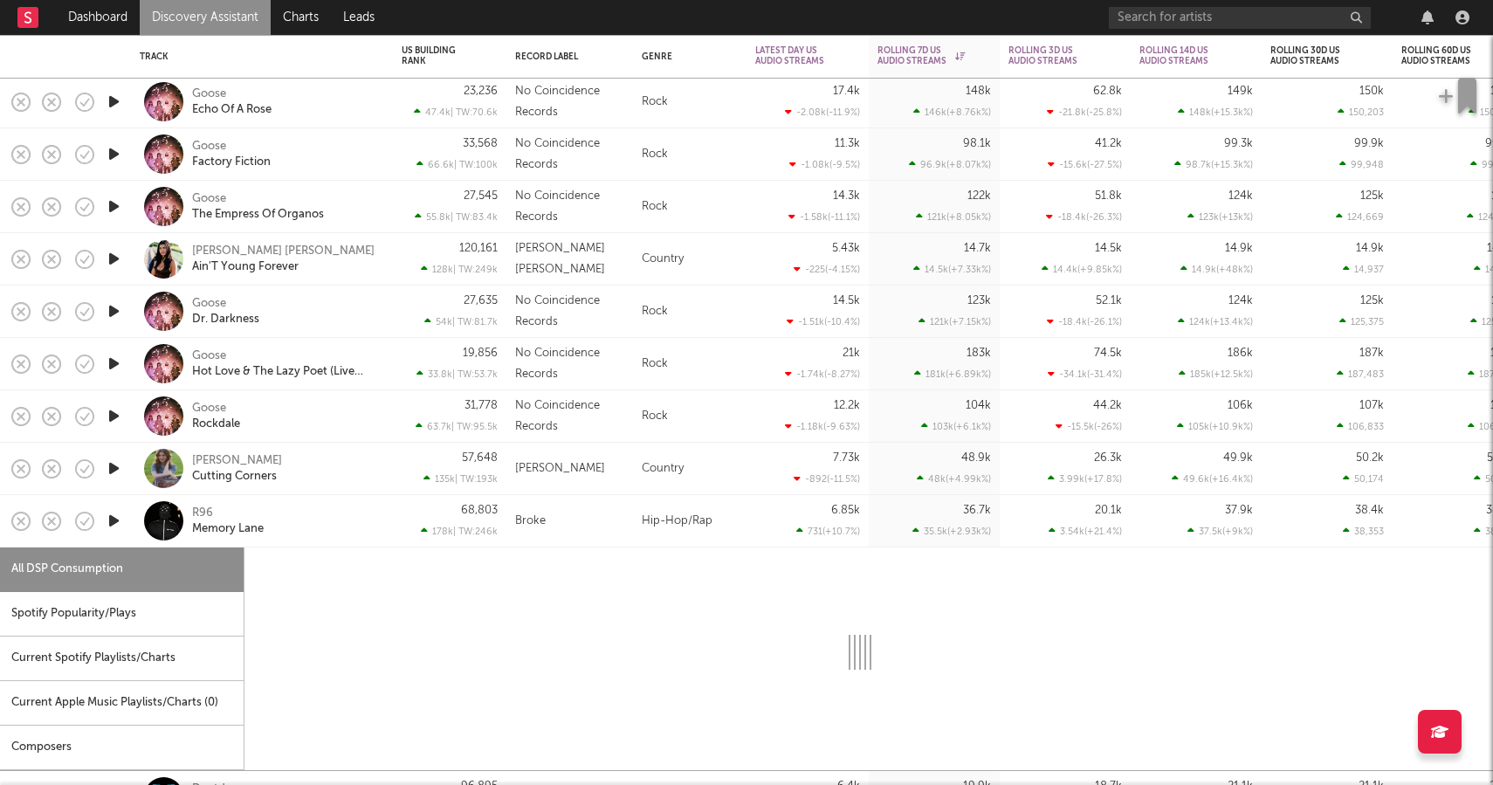
select select "1w"
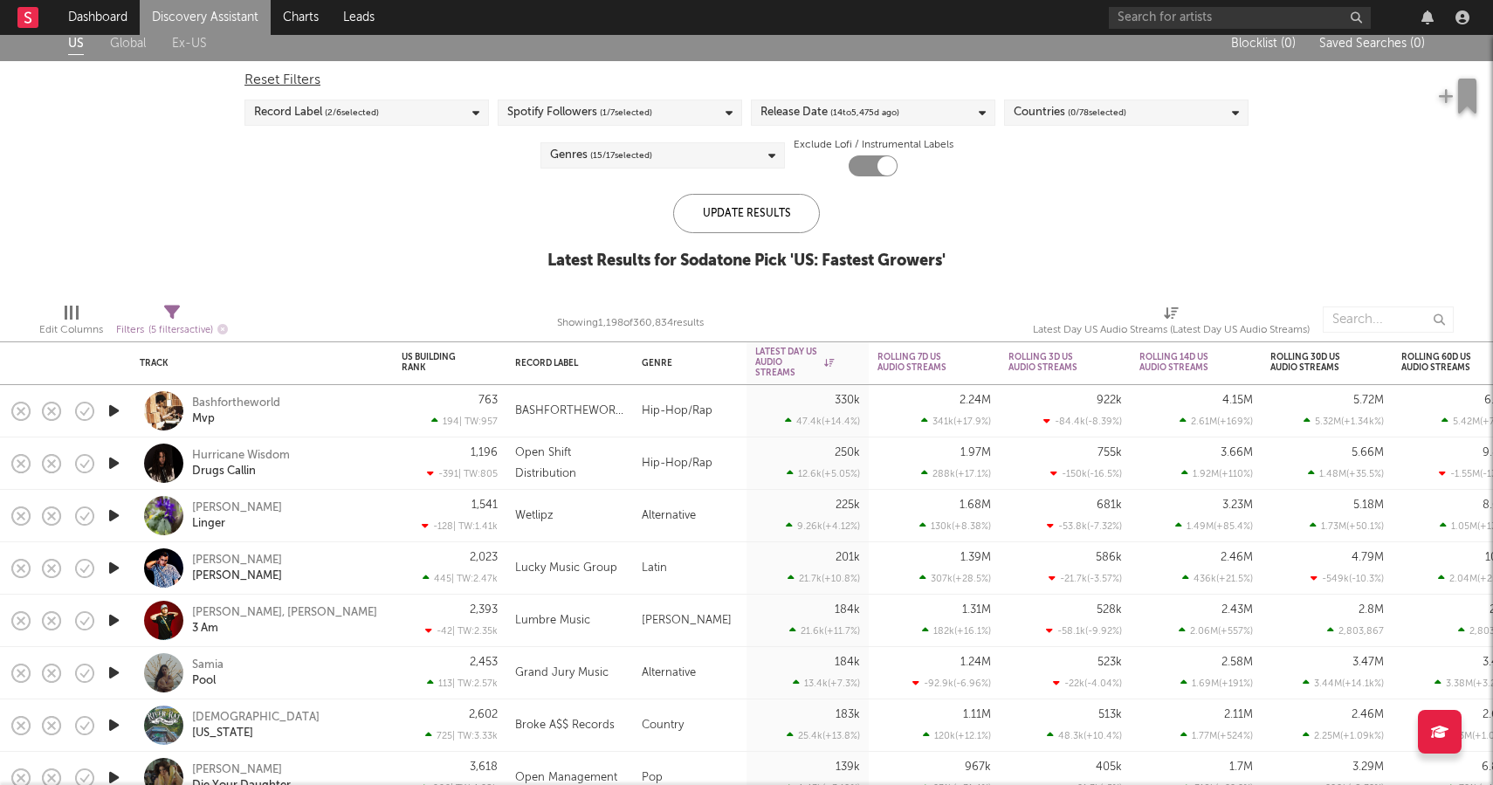
click at [611, 158] on span "( 15 / 17 selected)" at bounding box center [621, 155] width 62 height 21
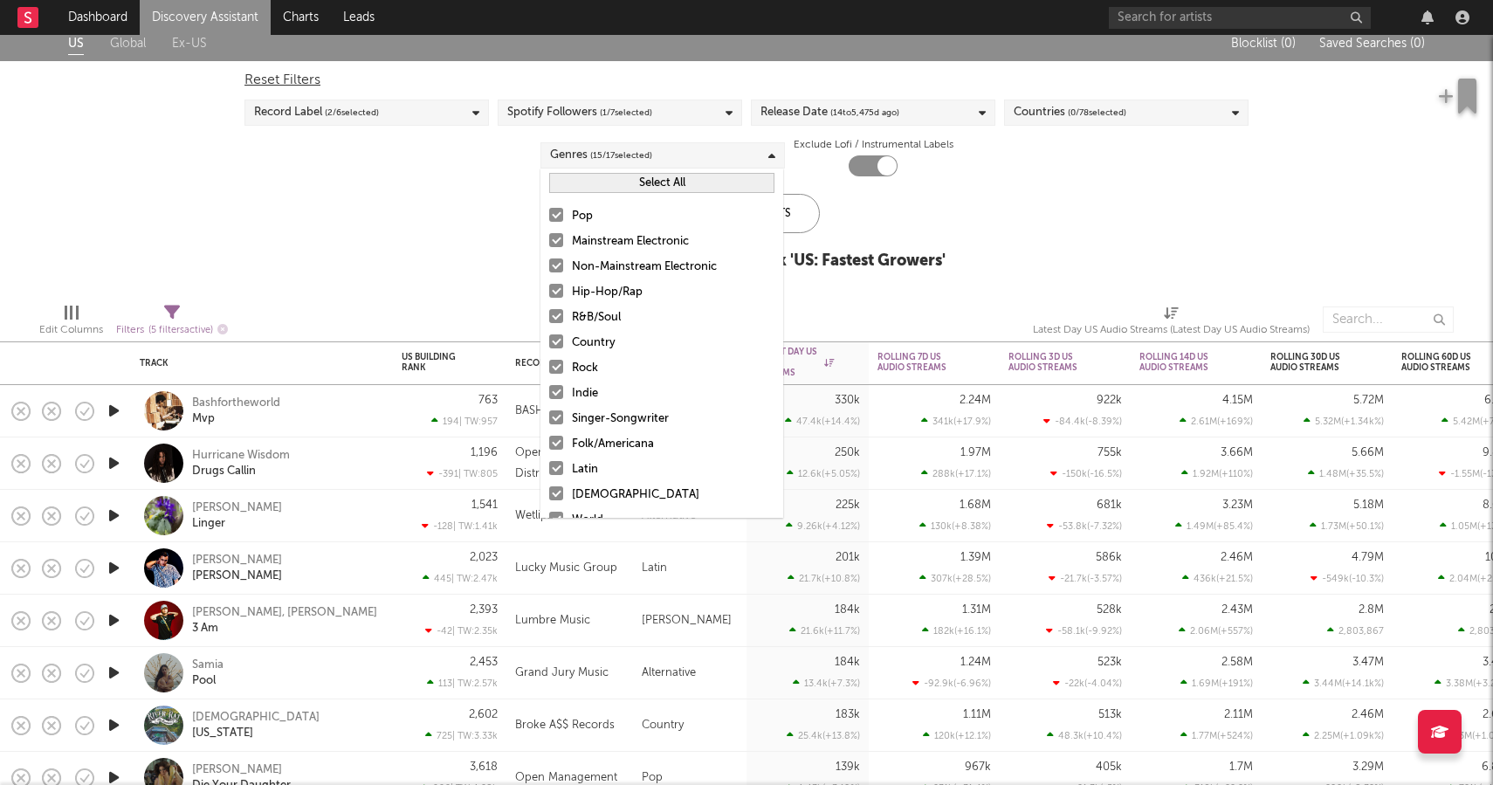
click at [623, 184] on button "Select All" at bounding box center [661, 183] width 225 height 20
click at [623, 184] on button "Deselect All" at bounding box center [661, 183] width 225 height 20
click at [560, 212] on div at bounding box center [556, 215] width 14 height 14
click at [549, 212] on input "Pop" at bounding box center [549, 216] width 0 height 21
click at [557, 282] on label "Hip-Hop/Rap" at bounding box center [661, 292] width 225 height 21
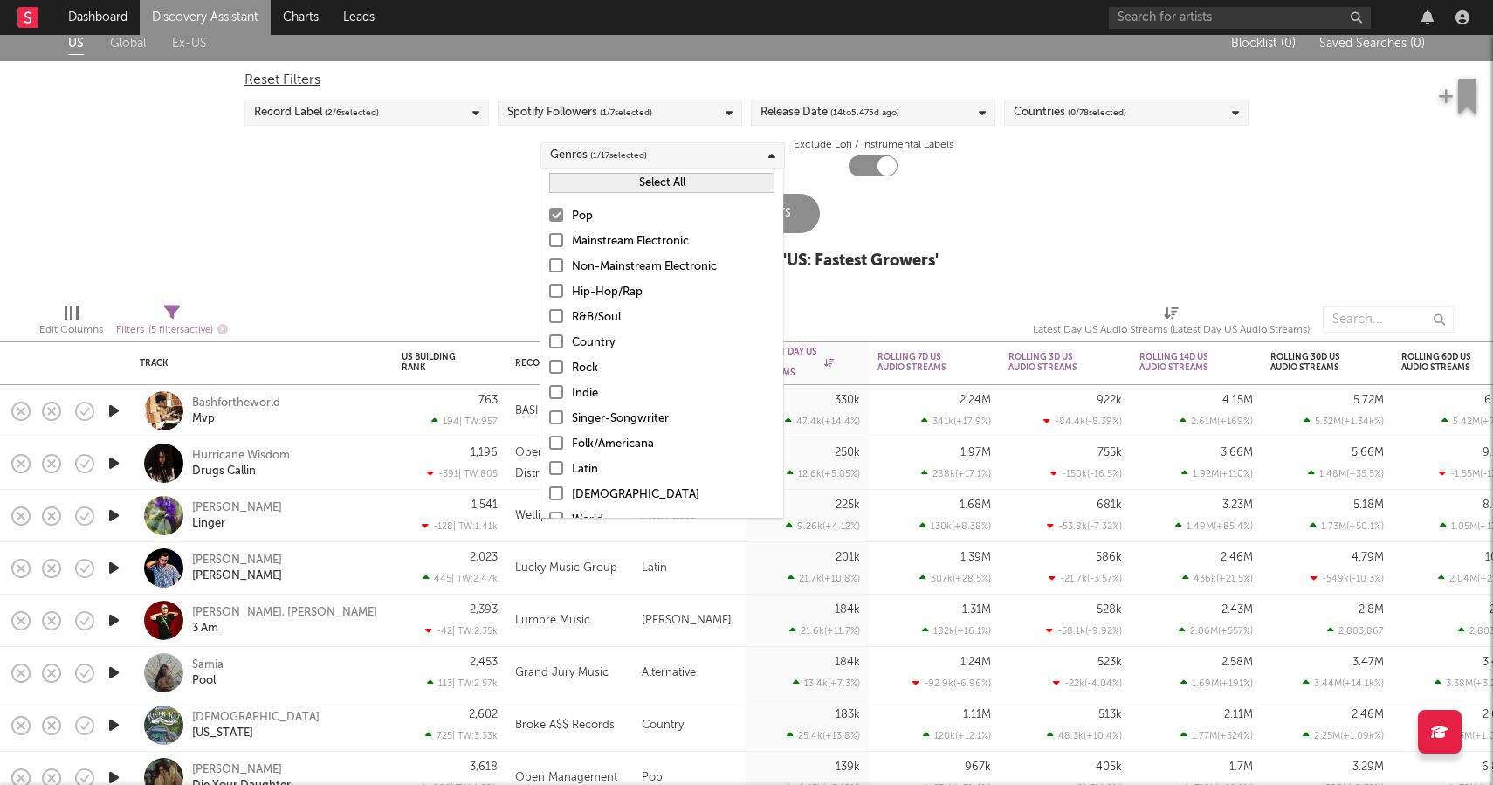
click at [549, 282] on input "Hip-Hop/Rap" at bounding box center [549, 292] width 0 height 21
click at [554, 341] on div at bounding box center [556, 341] width 14 height 14
click at [549, 341] on input "Country" at bounding box center [549, 343] width 0 height 21
click at [556, 416] on div at bounding box center [556, 417] width 14 height 14
click at [549, 416] on input "Singer-Songwriter" at bounding box center [549, 419] width 0 height 21
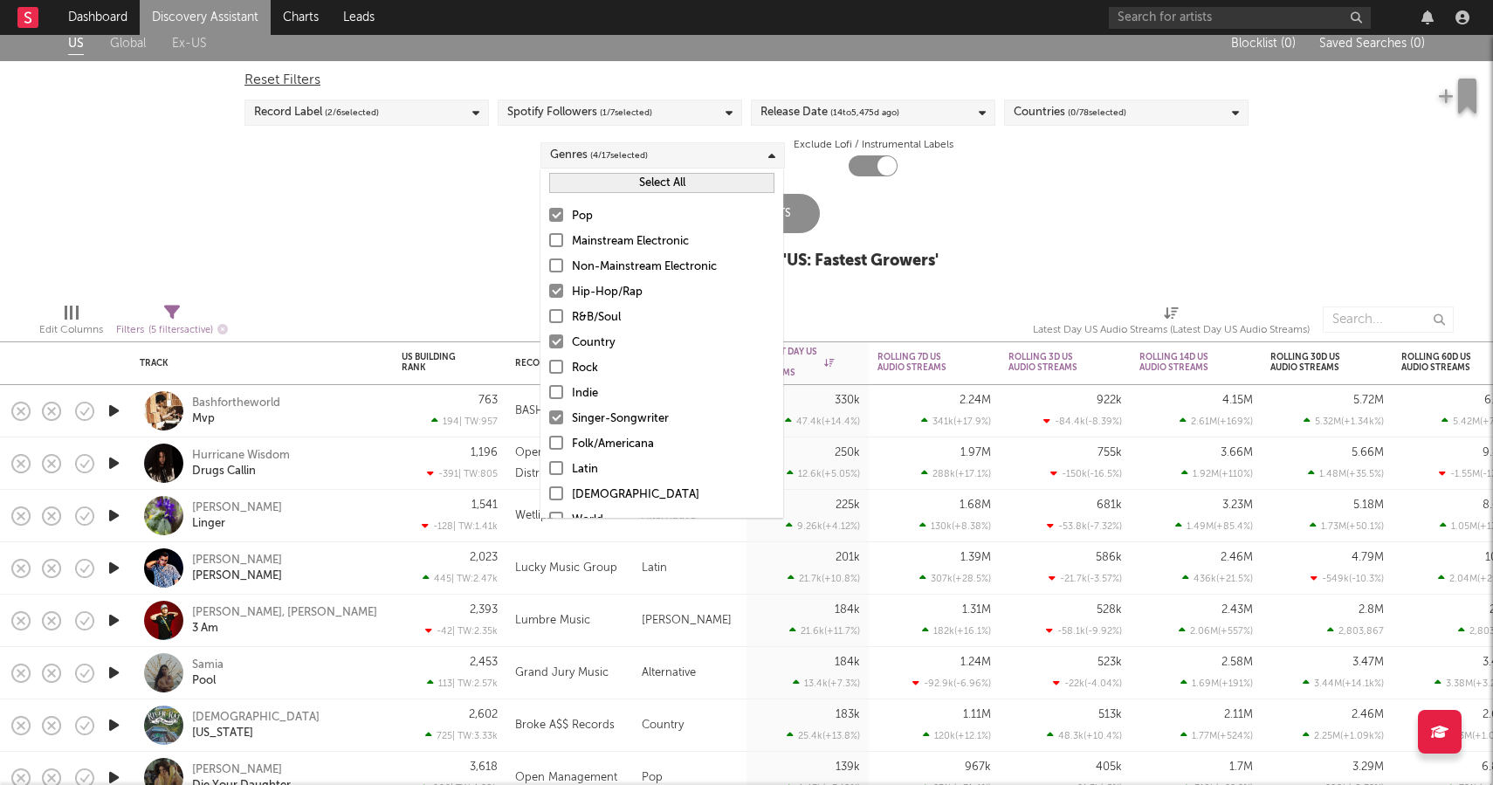
click at [838, 213] on div "Update Results Latest Results for Your Search ' US: Fastest Growers '" at bounding box center [746, 241] width 383 height 95
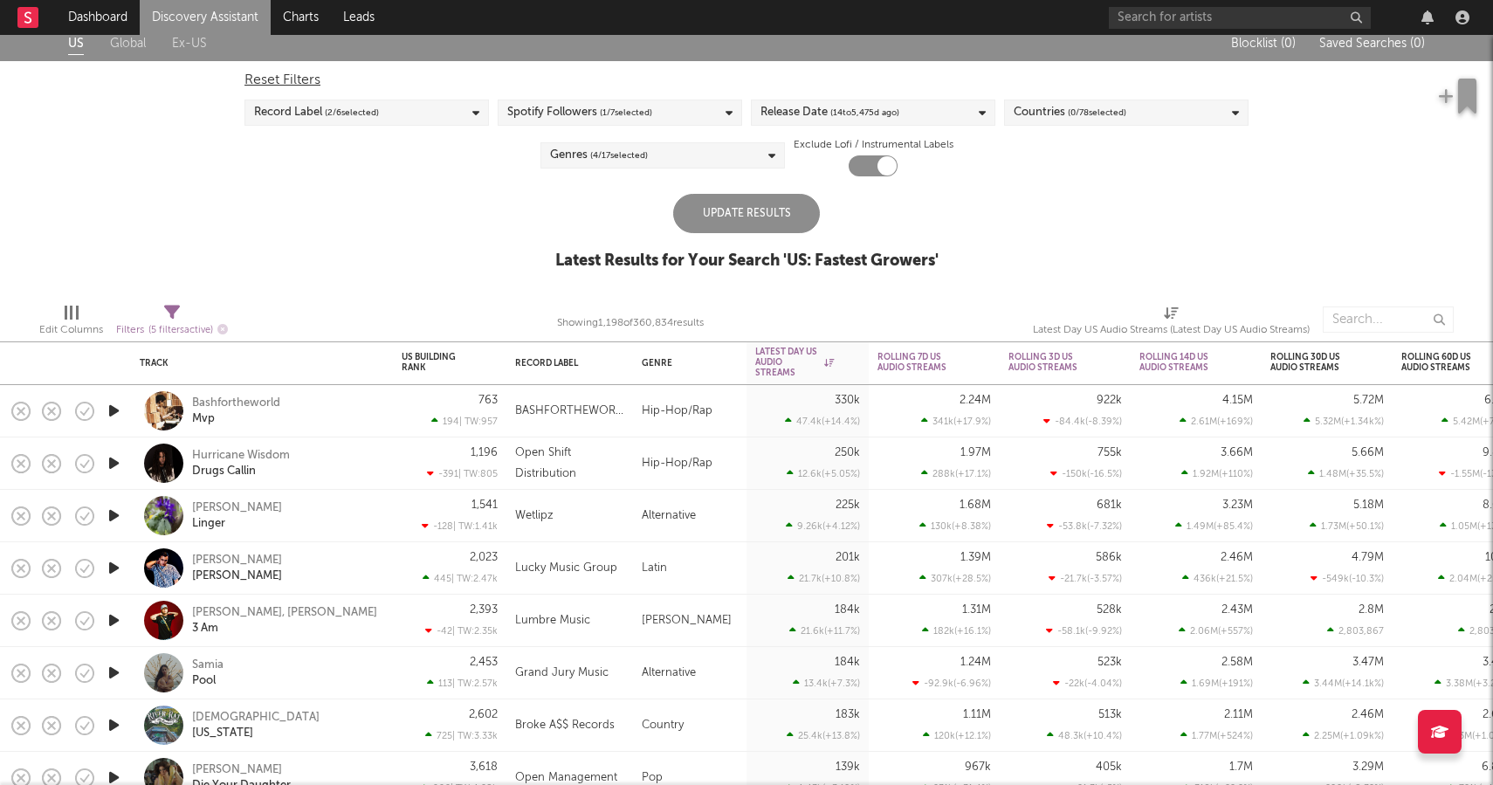
click at [730, 210] on div "Update Results" at bounding box center [746, 213] width 147 height 39
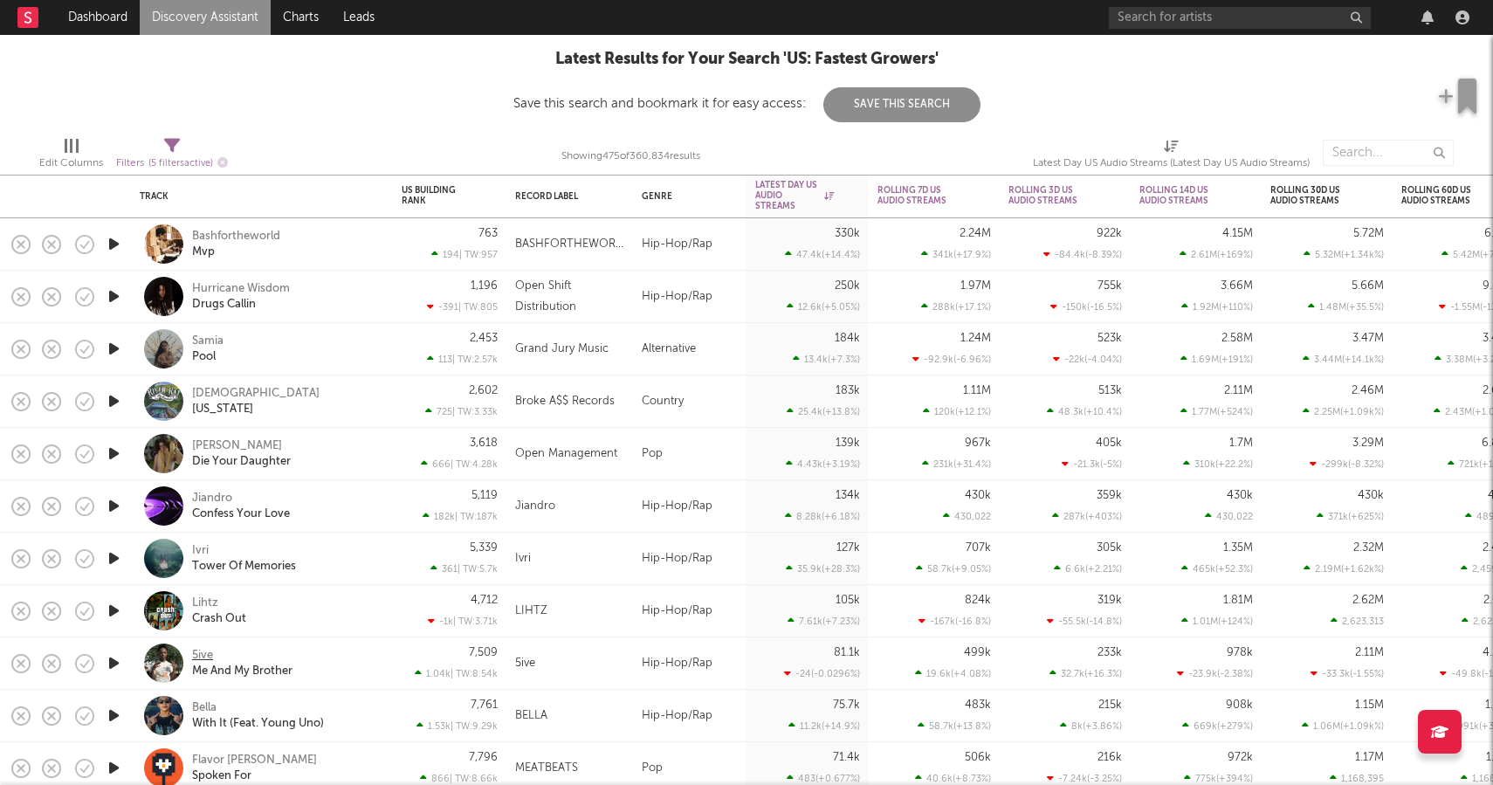
click at [193, 654] on div "5ive" at bounding box center [202, 656] width 21 height 16
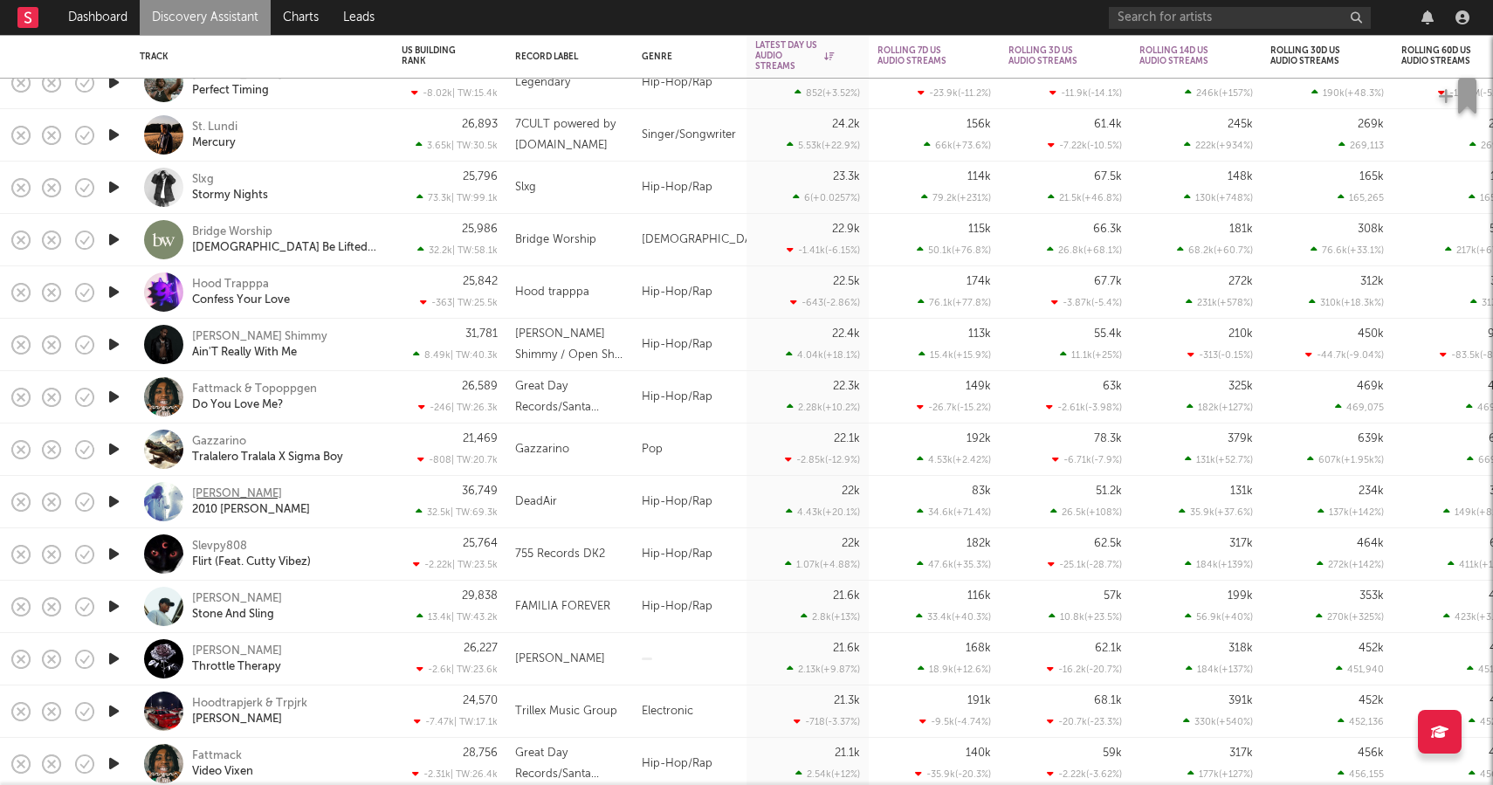
click at [235, 493] on div "Lucy Bedroque" at bounding box center [237, 494] width 90 height 16
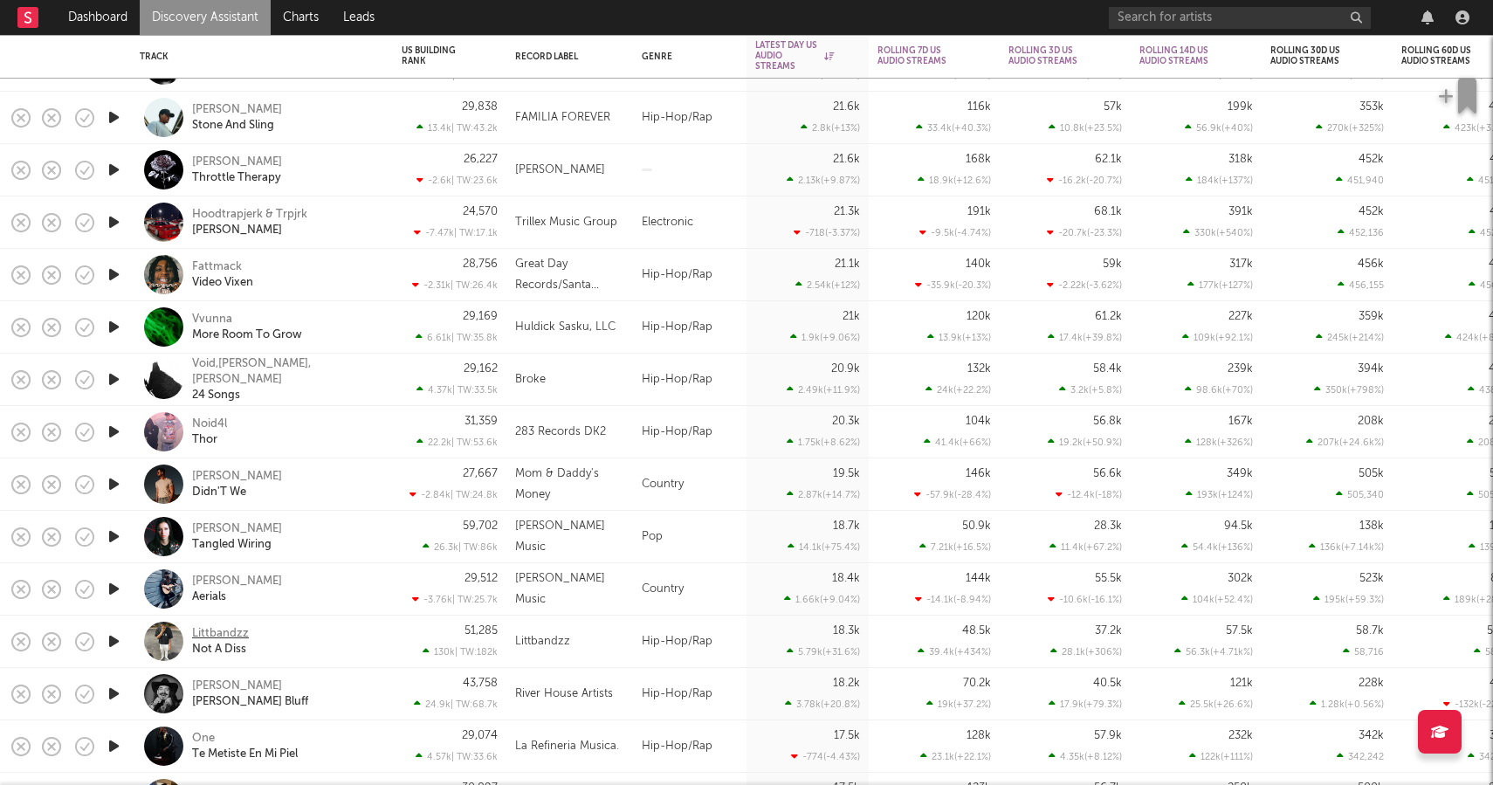
click at [214, 637] on div "Littbandzz" at bounding box center [220, 634] width 57 height 16
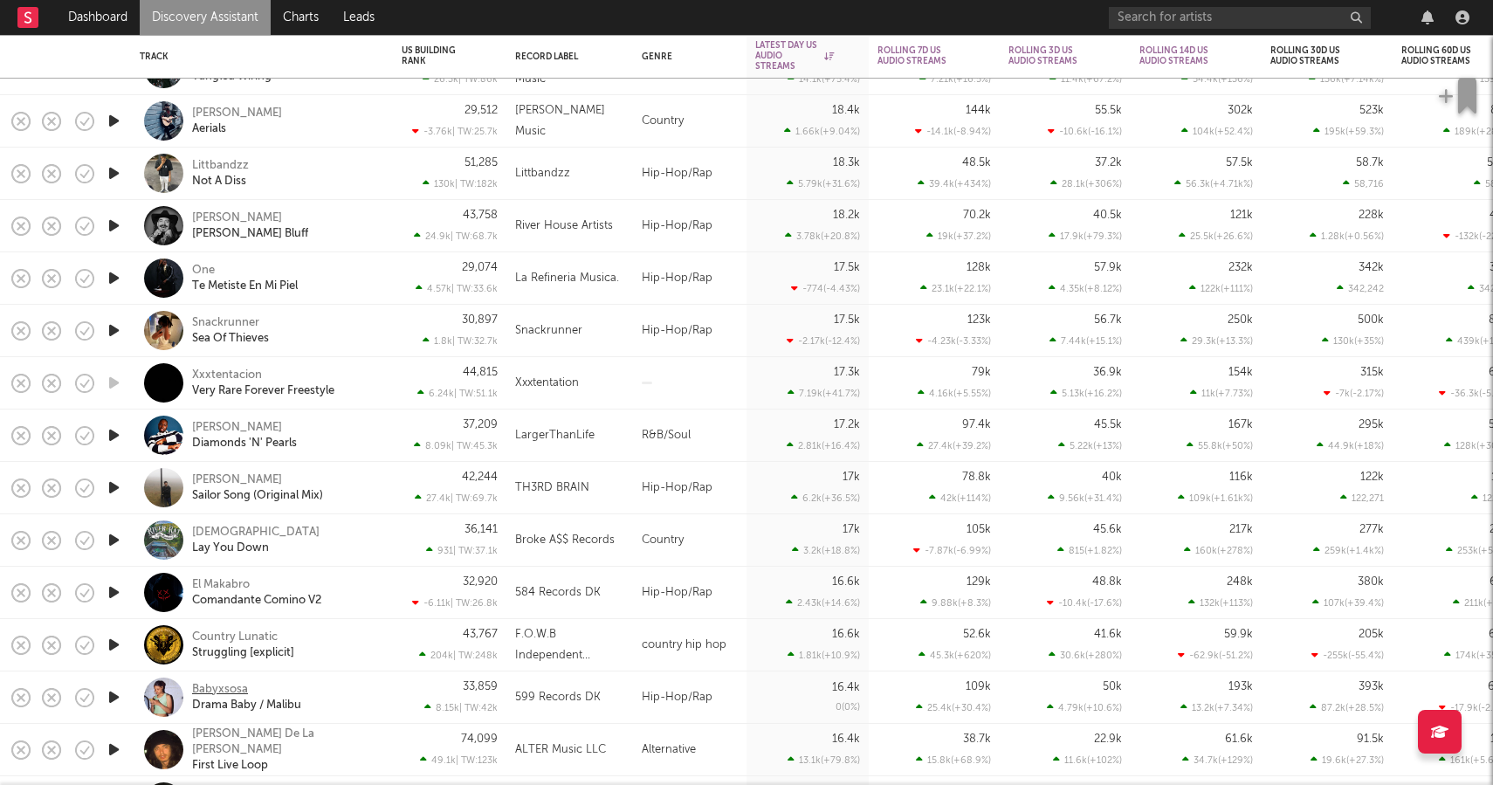
click at [243, 685] on div "Babyxsosa" at bounding box center [220, 690] width 56 height 16
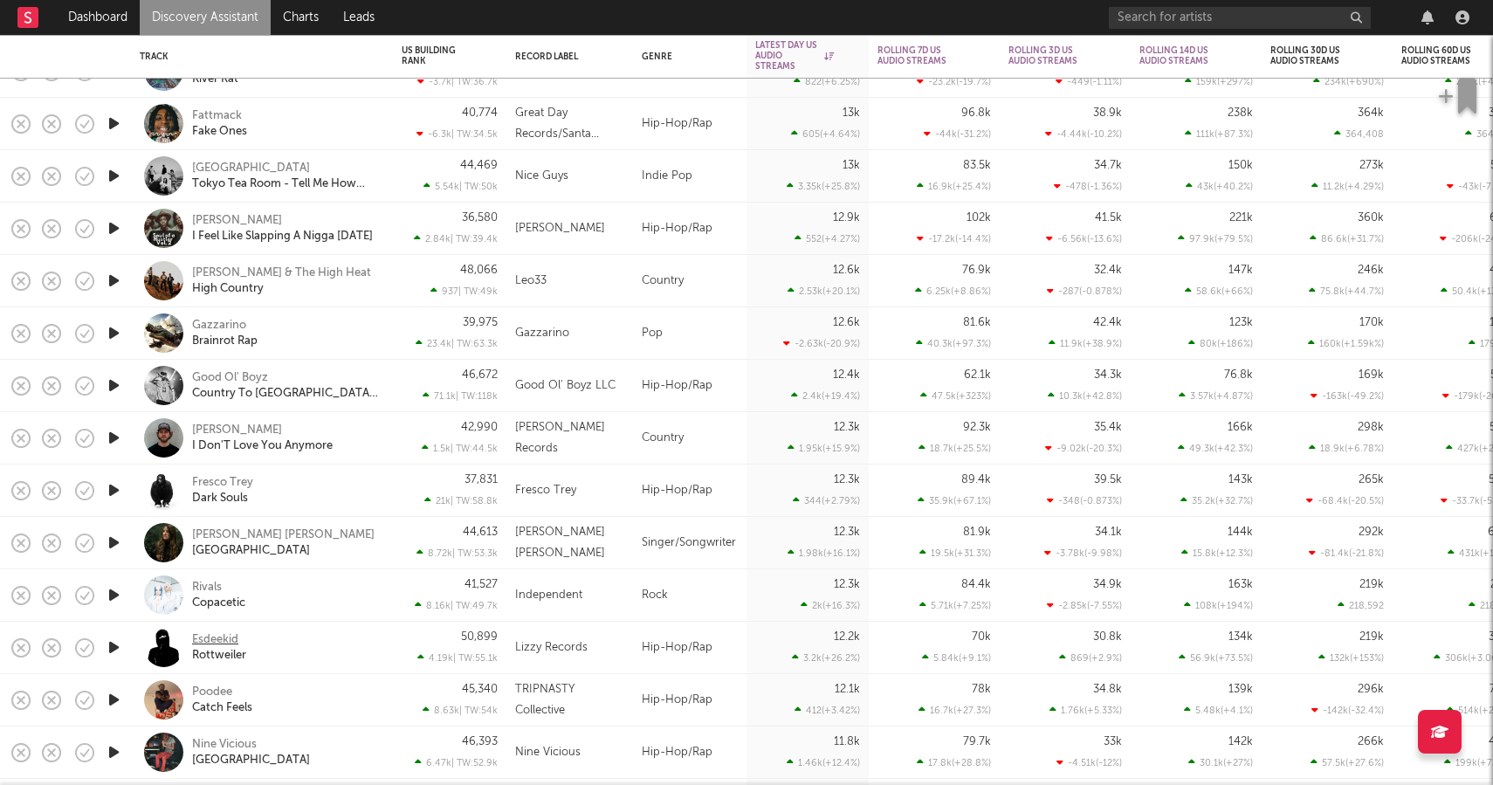
click at [224, 634] on div "Esdeekid" at bounding box center [215, 640] width 46 height 16
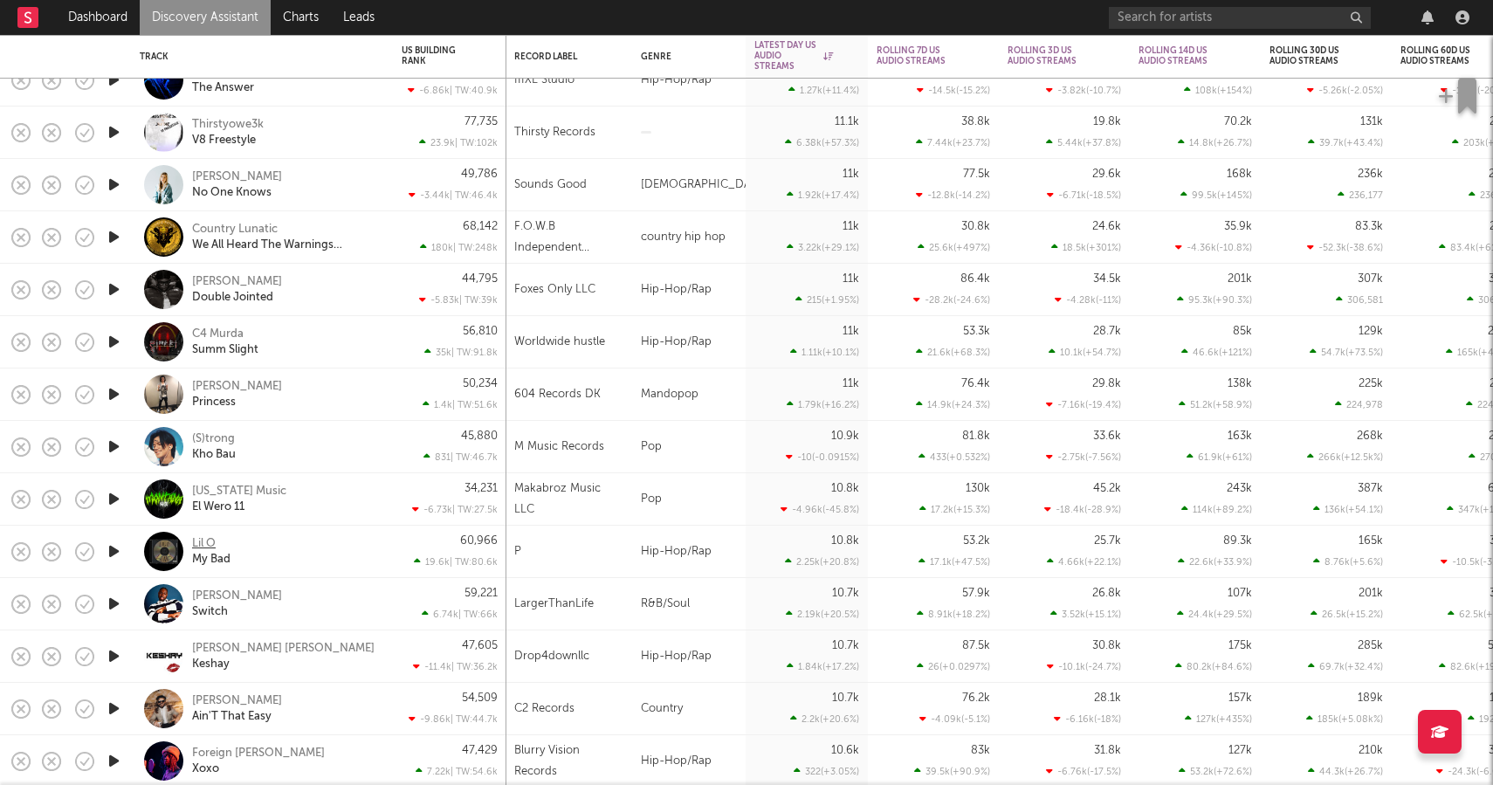
click at [215, 540] on div "Lil O" at bounding box center [204, 544] width 24 height 16
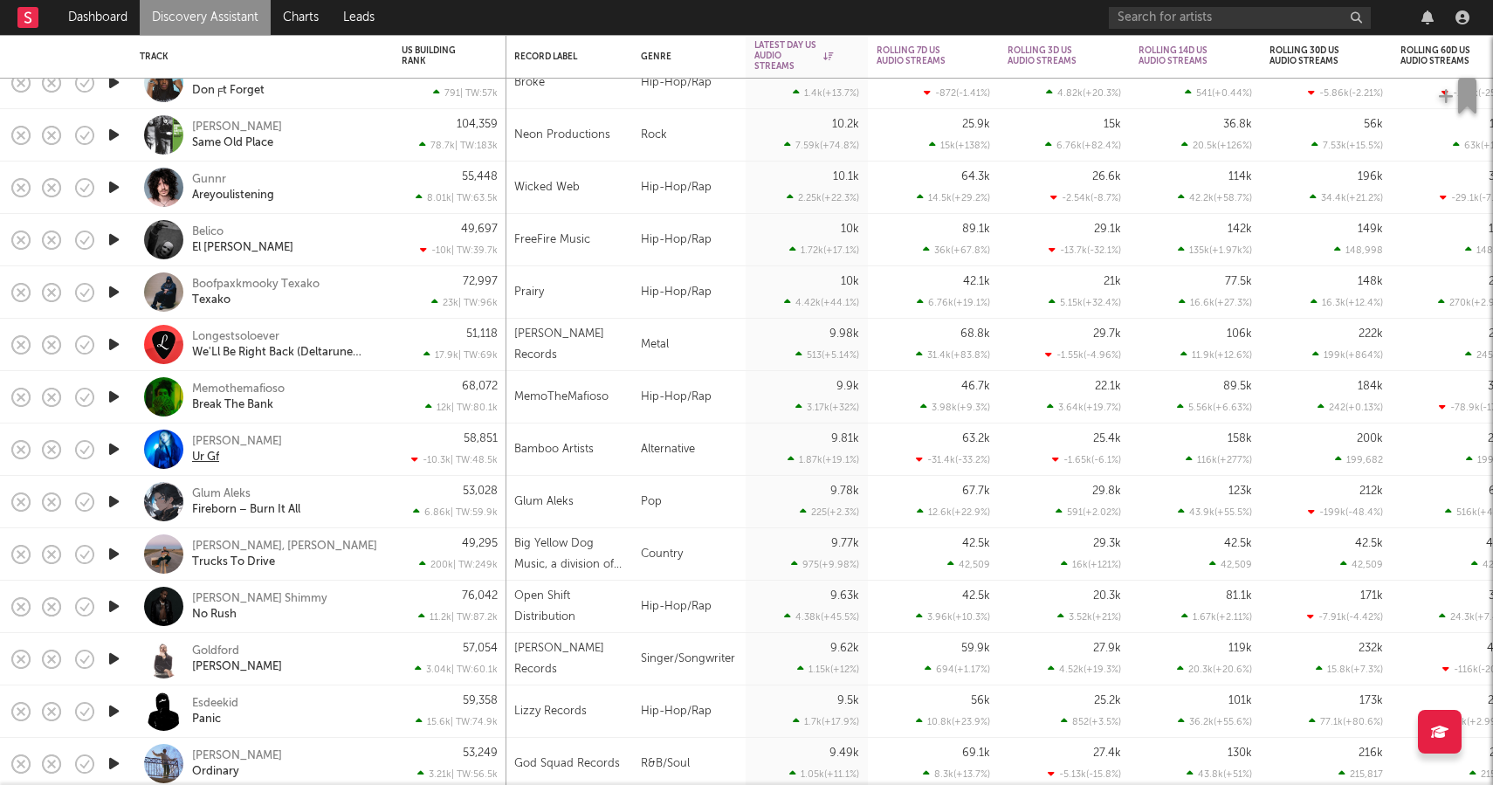
click at [215, 450] on div "Ur Gf" at bounding box center [205, 458] width 27 height 16
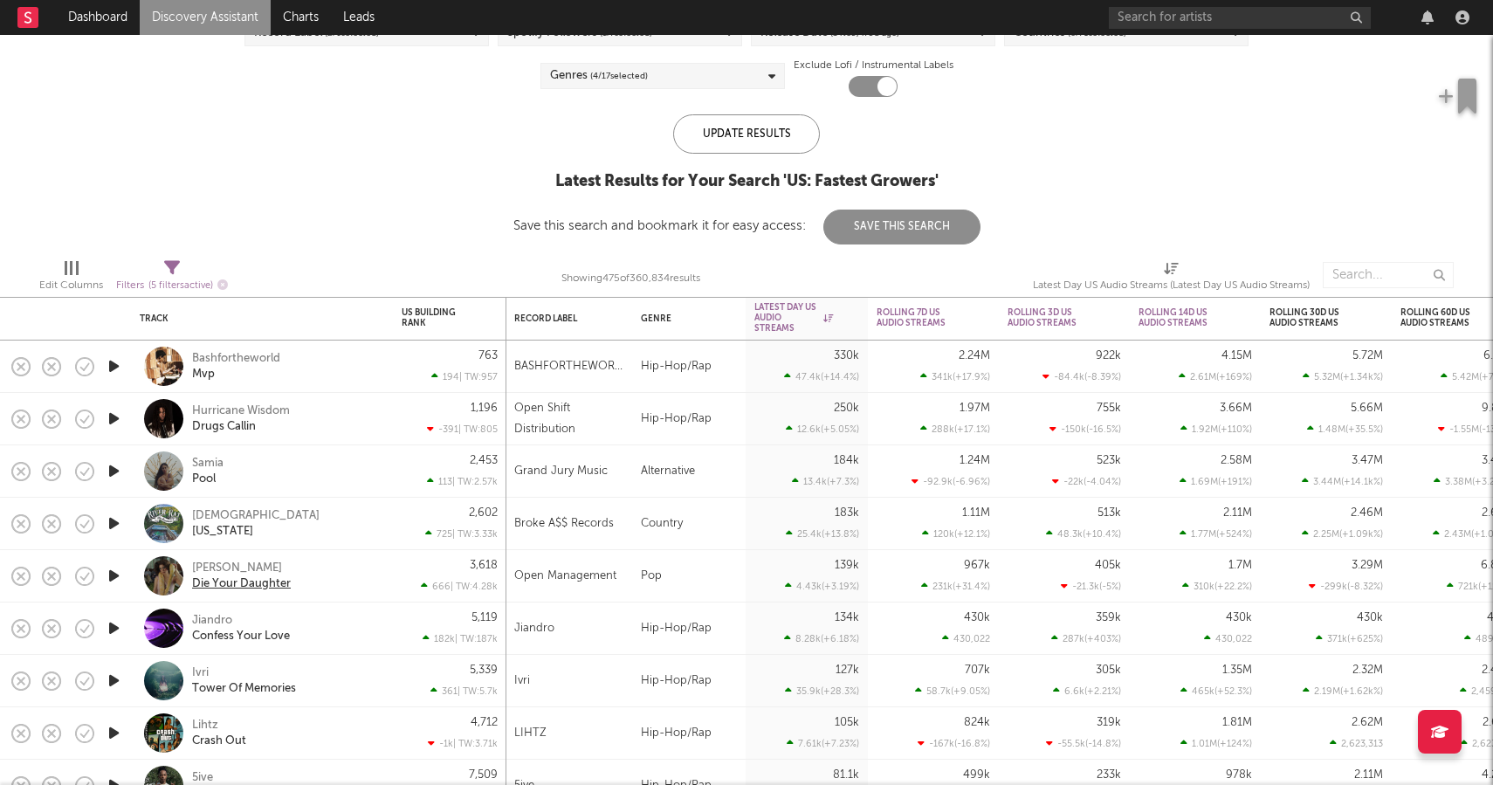
click at [239, 576] on div "Die Your Daughter" at bounding box center [241, 584] width 99 height 16
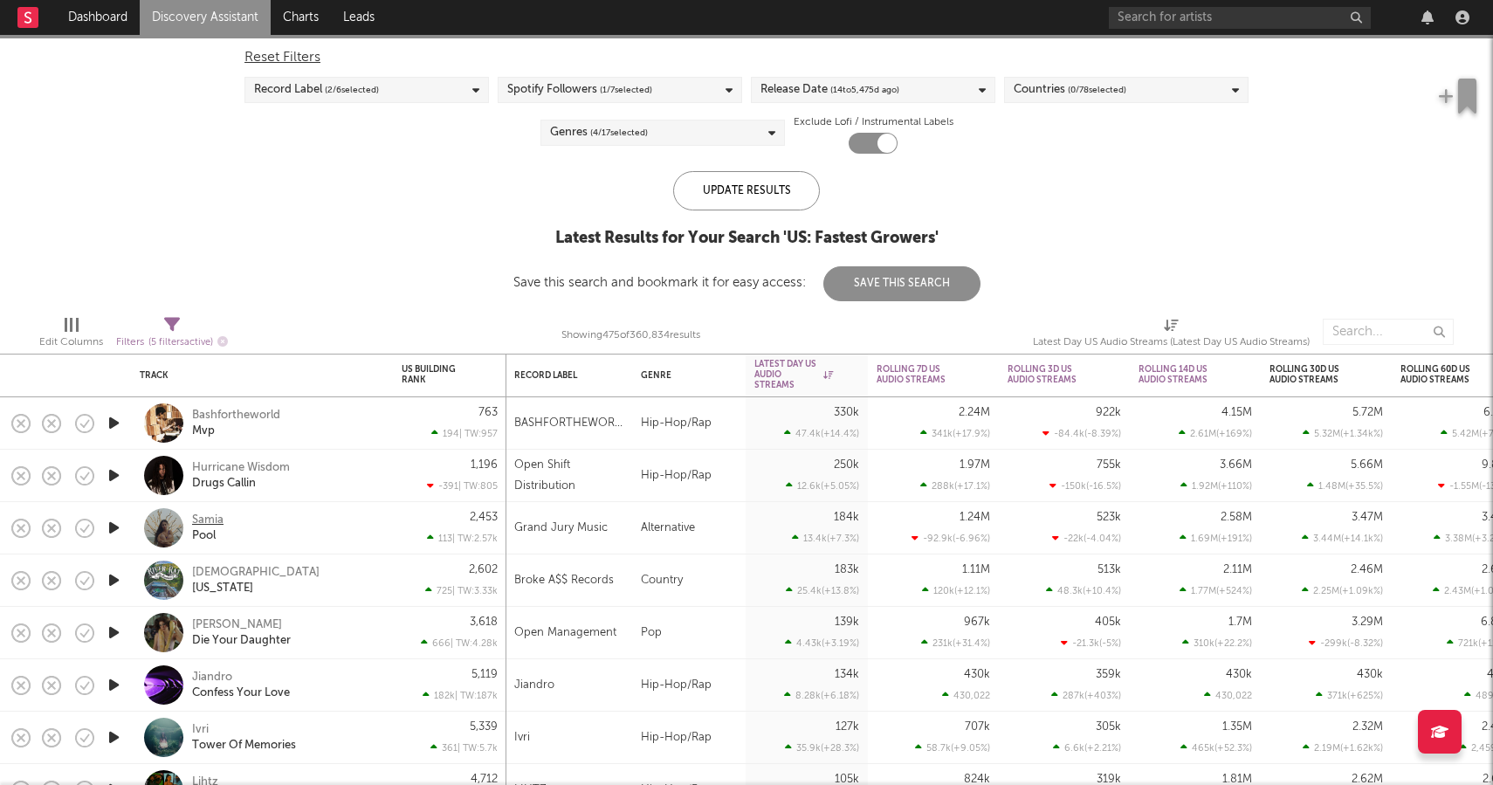
click at [223, 519] on div "Samia" at bounding box center [207, 521] width 31 height 16
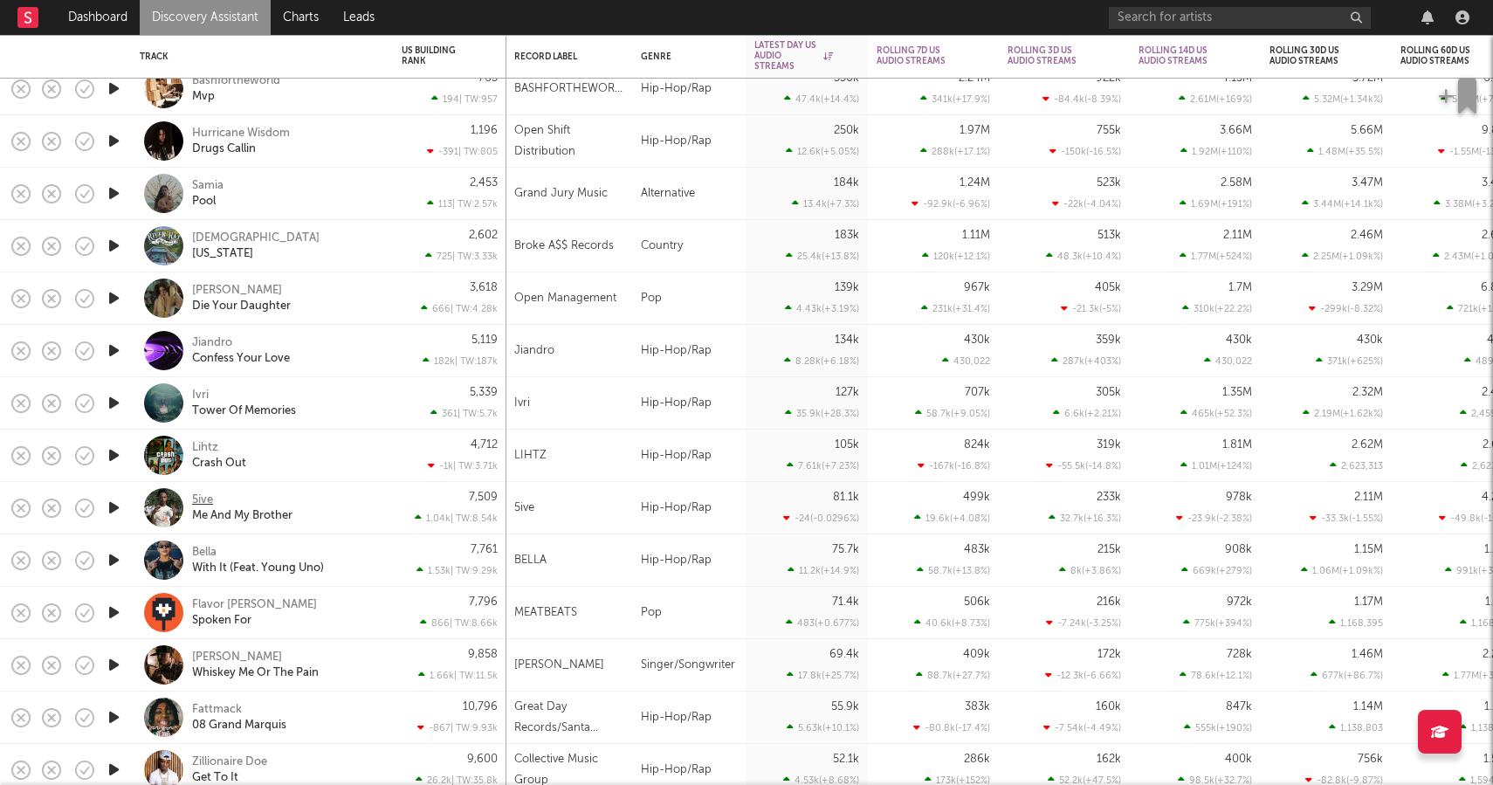
click at [209, 493] on div "5ive" at bounding box center [202, 500] width 21 height 16
click at [209, 450] on div "Lihtz" at bounding box center [205, 448] width 26 height 16
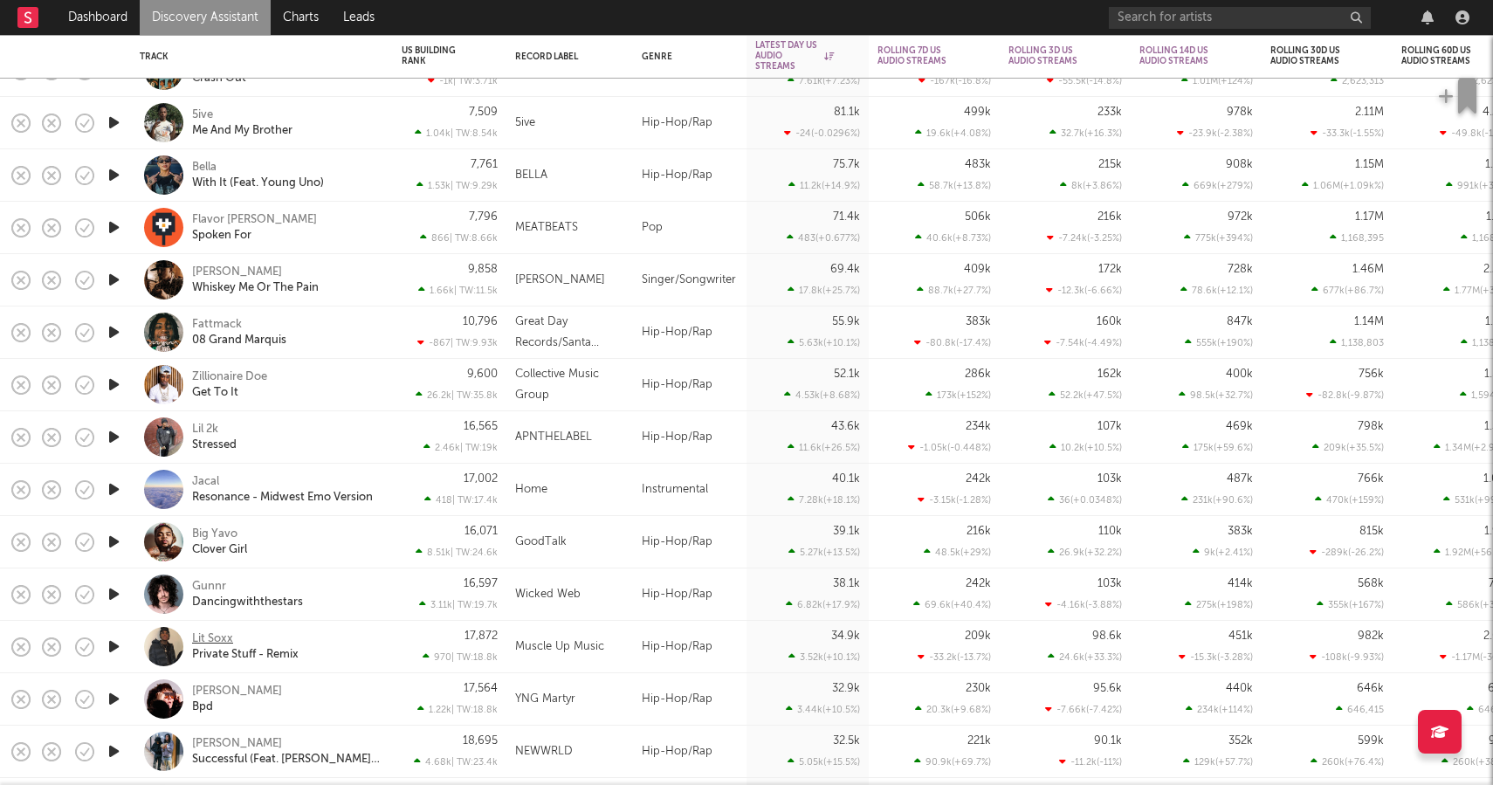
click at [200, 637] on div "Lit Soxx" at bounding box center [212, 639] width 41 height 16
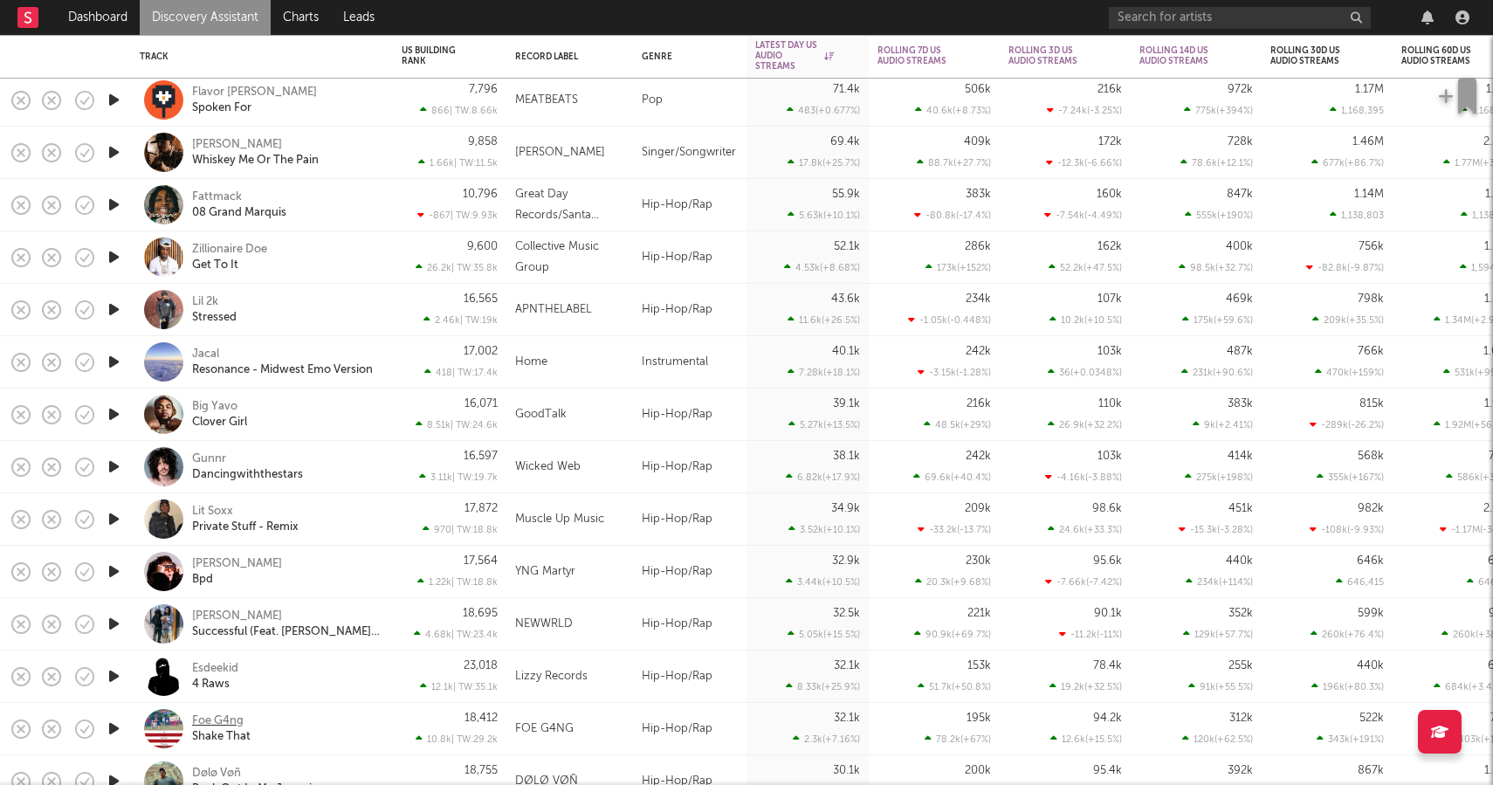
click at [213, 725] on div "Foe G4ng" at bounding box center [218, 721] width 52 height 16
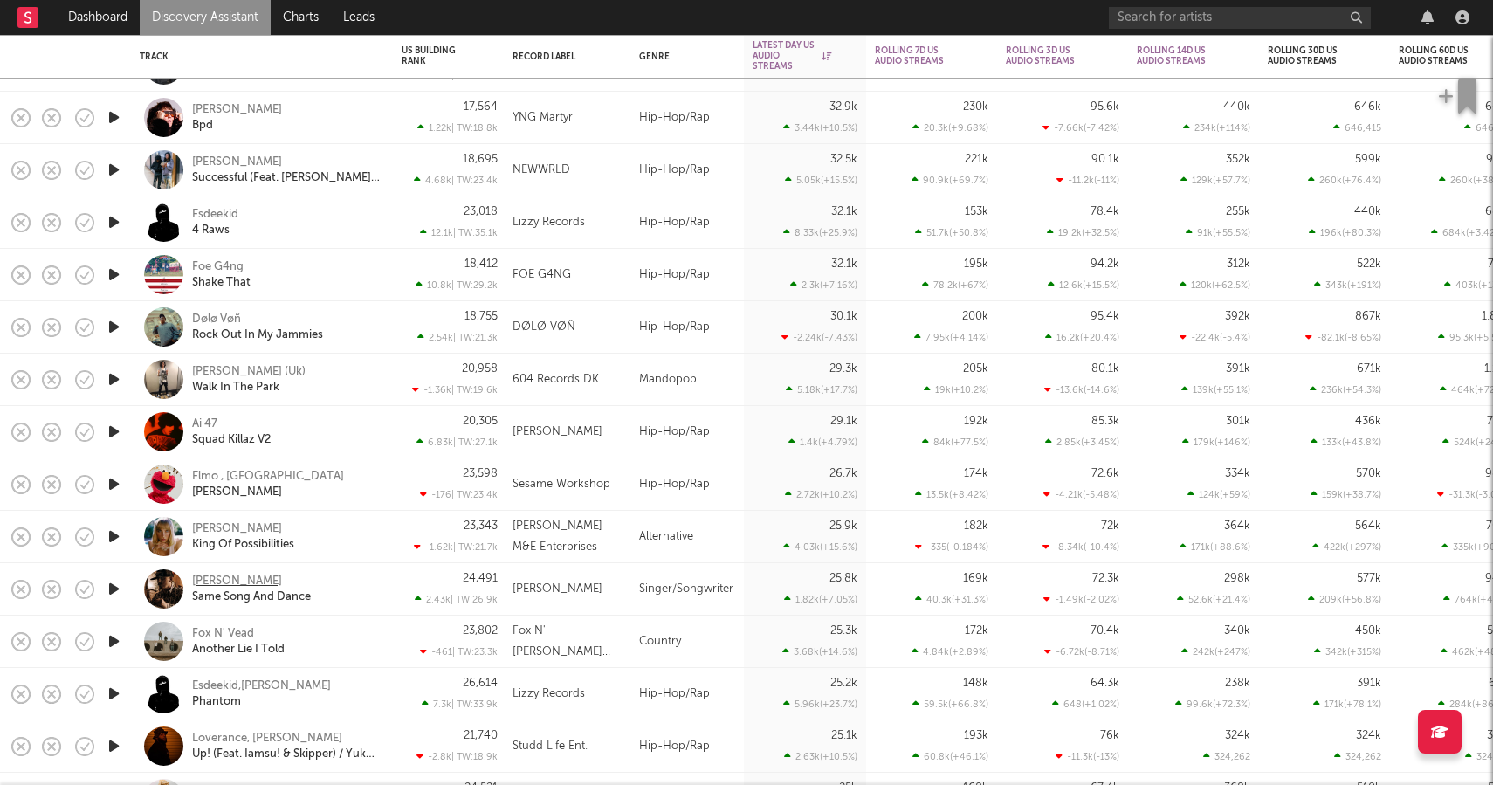
click at [216, 579] on div "Tyler Nance" at bounding box center [237, 582] width 90 height 16
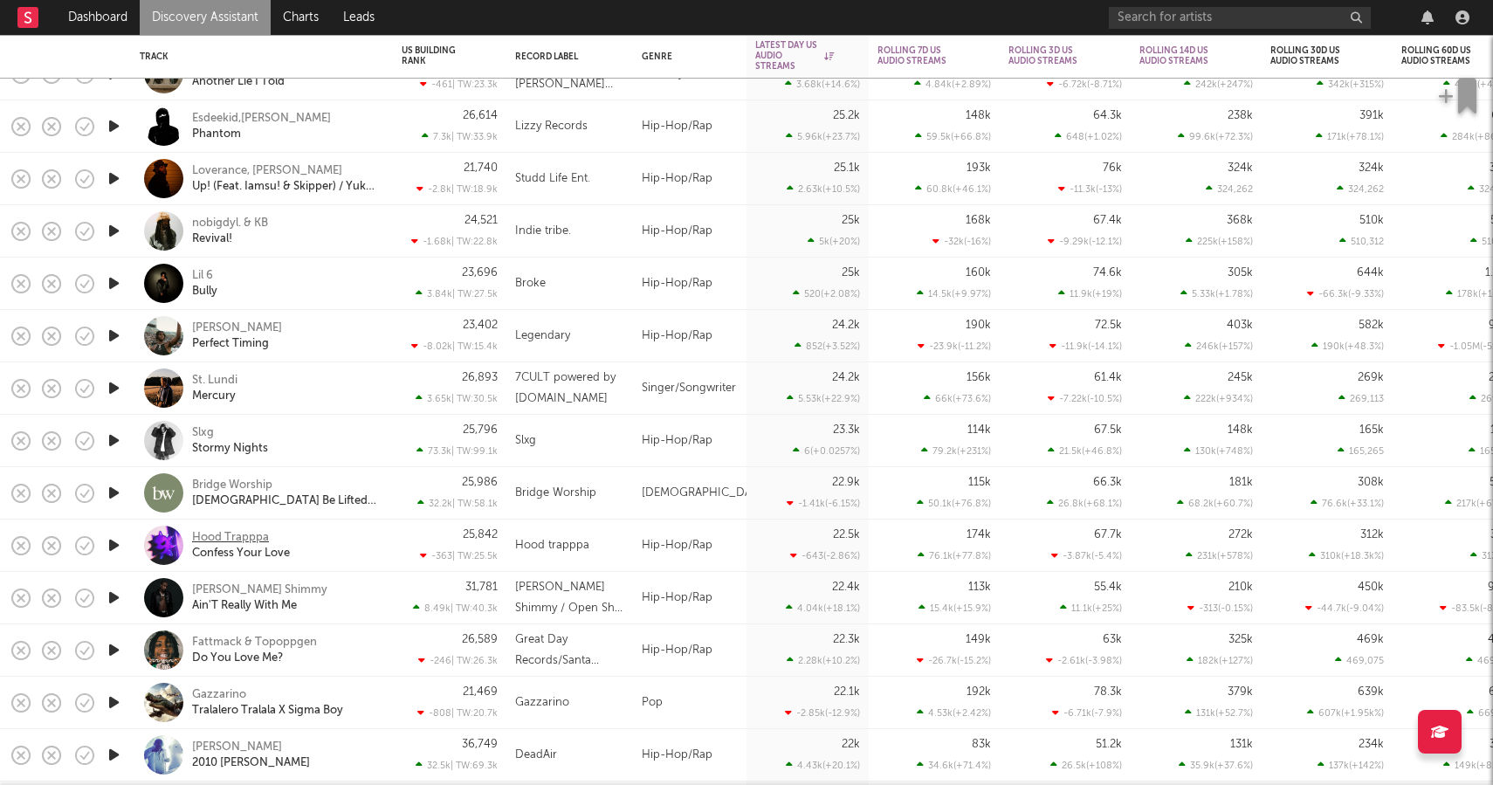
click at [237, 537] on div "Hood Trapppa" at bounding box center [230, 538] width 77 height 16
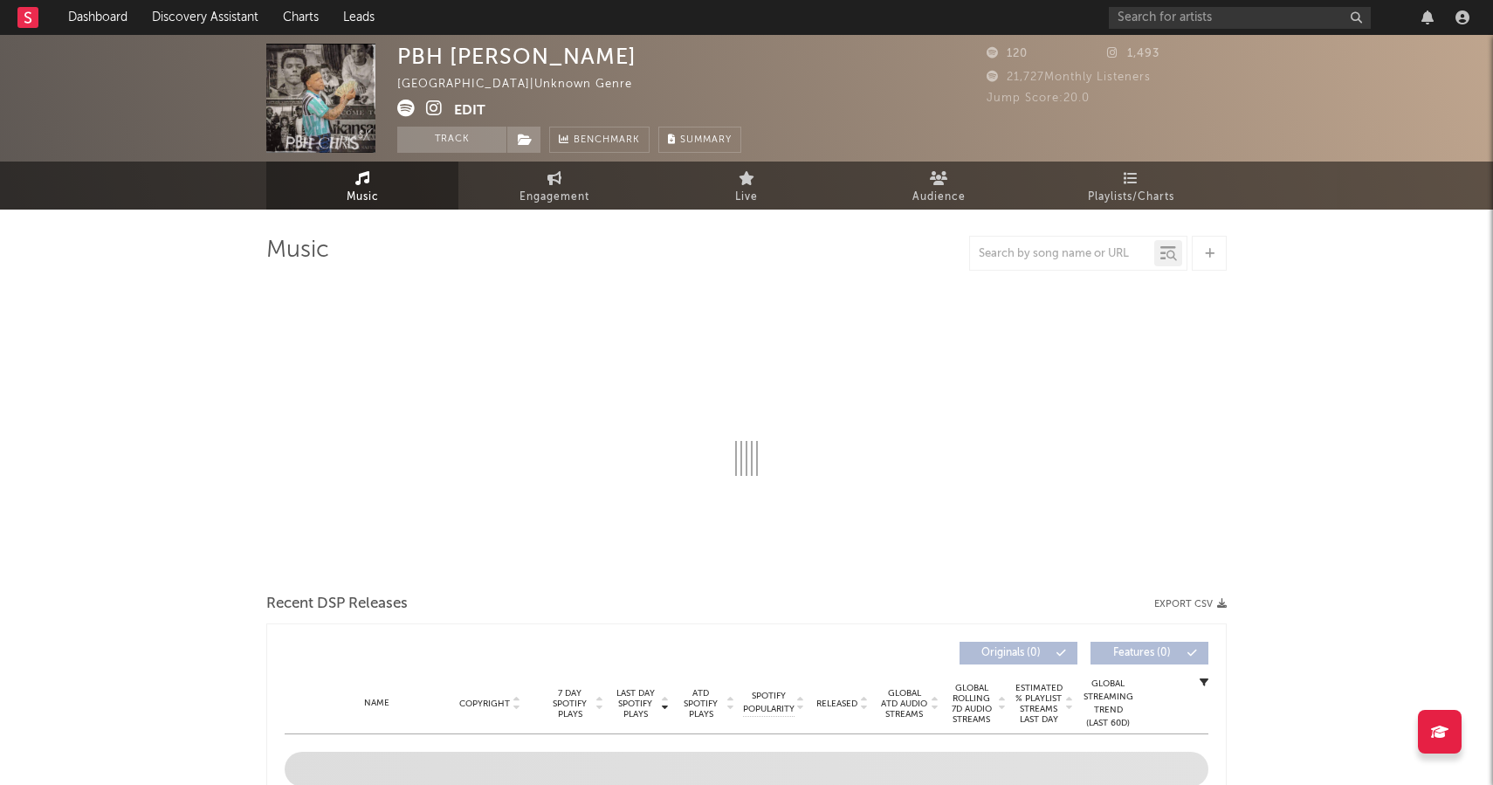
select select "1w"
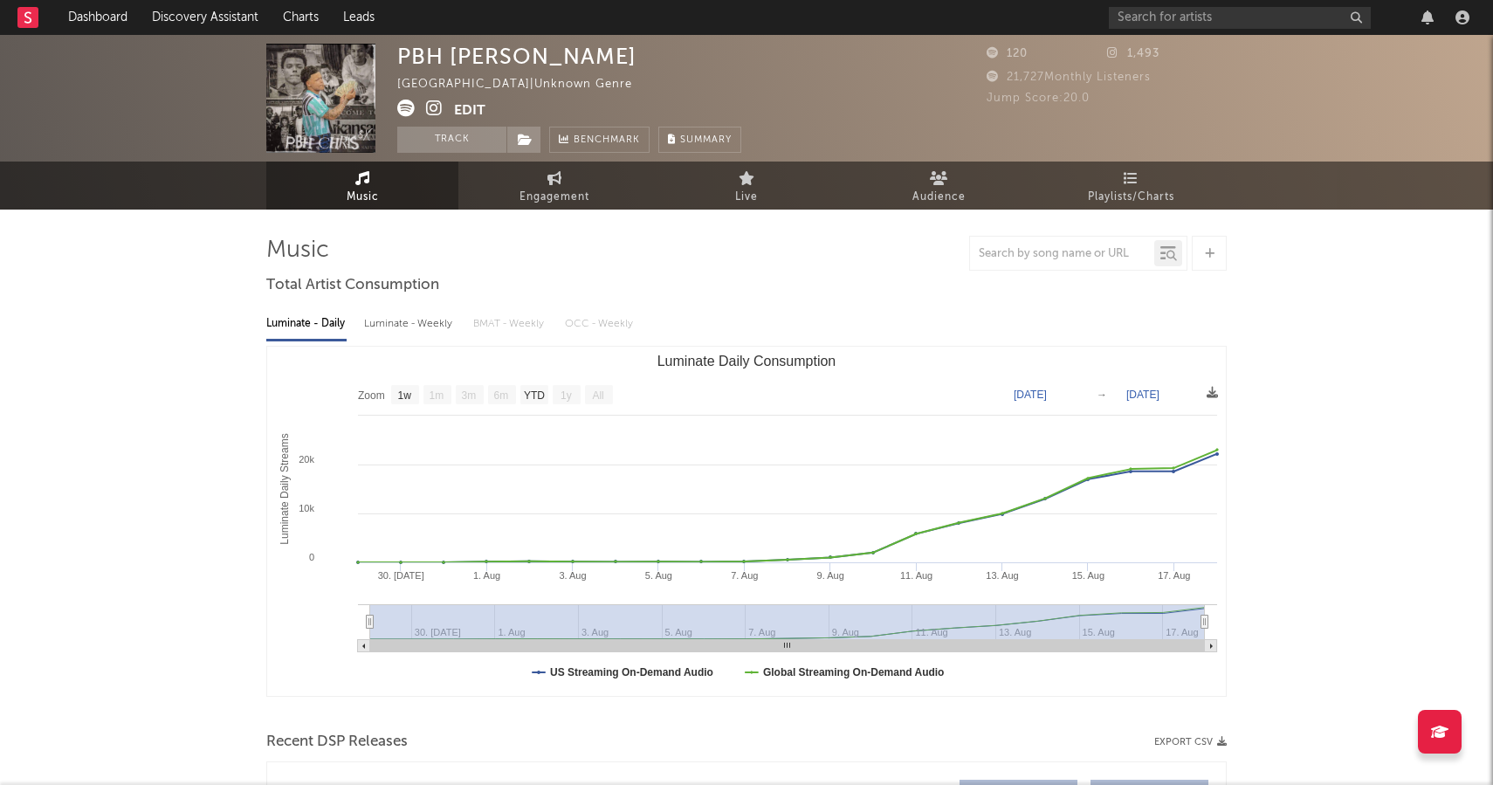
click at [432, 114] on icon at bounding box center [434, 108] width 17 height 17
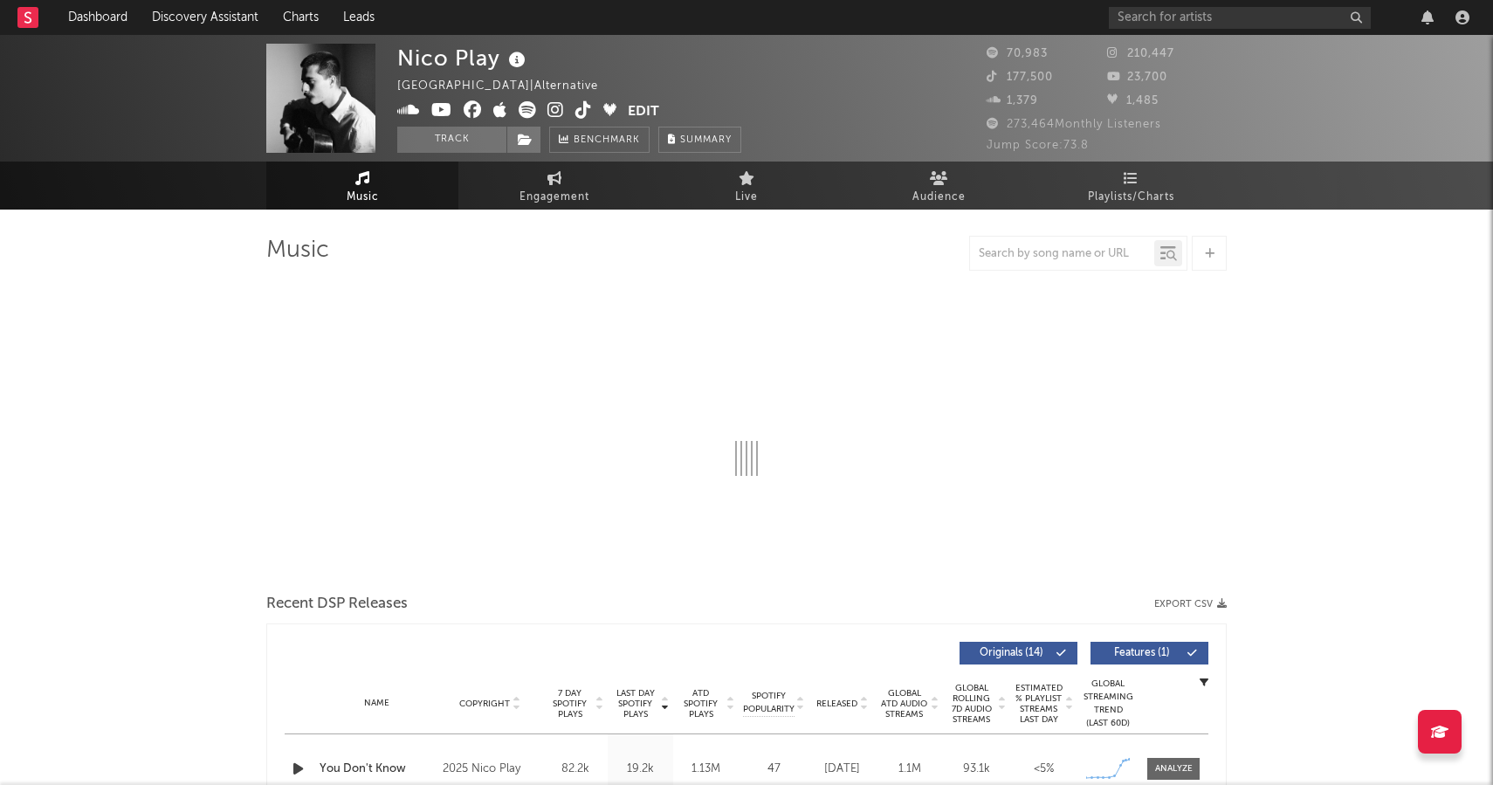
select select "6m"
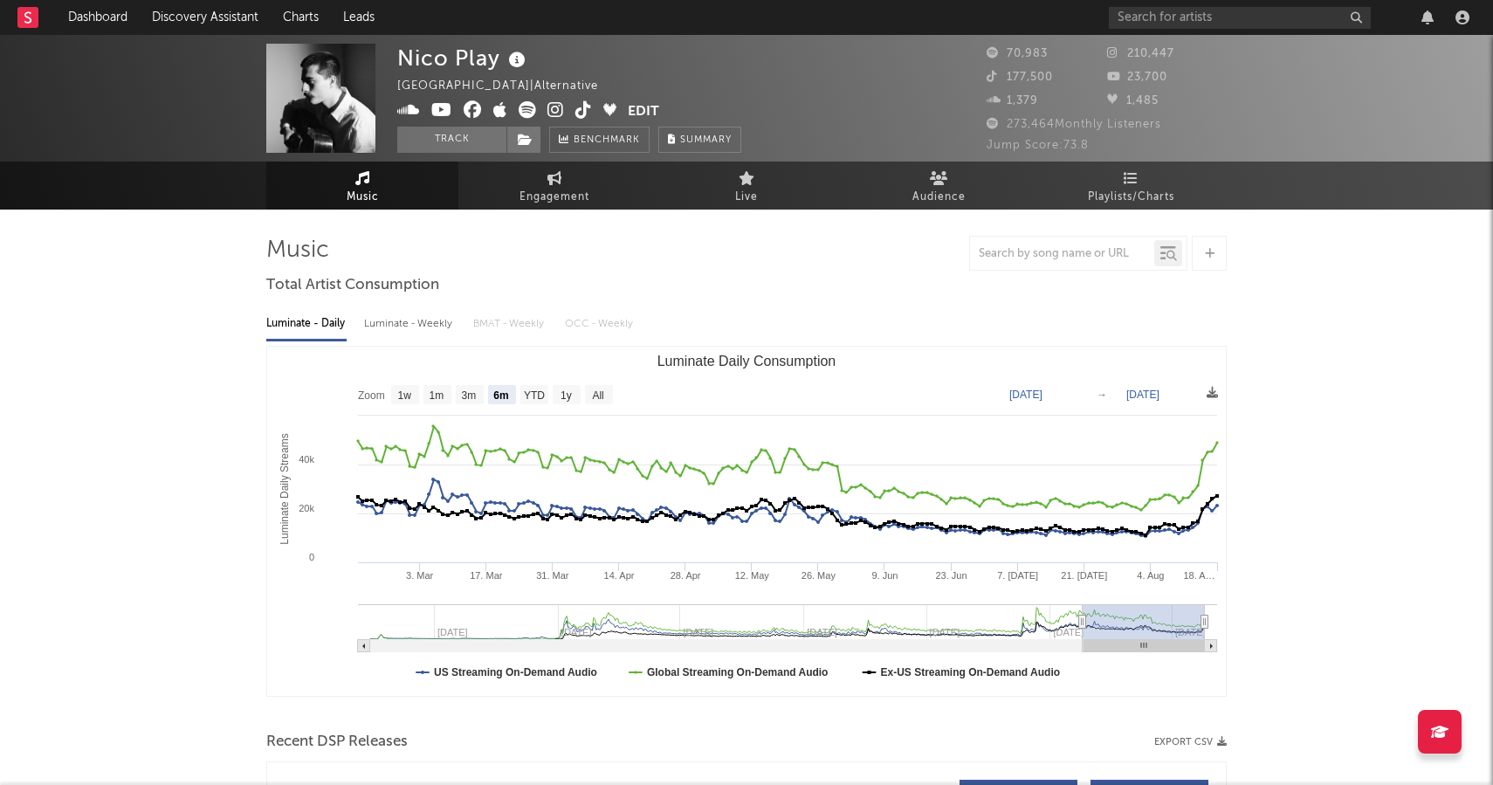
click at [560, 114] on icon at bounding box center [555, 109] width 17 height 17
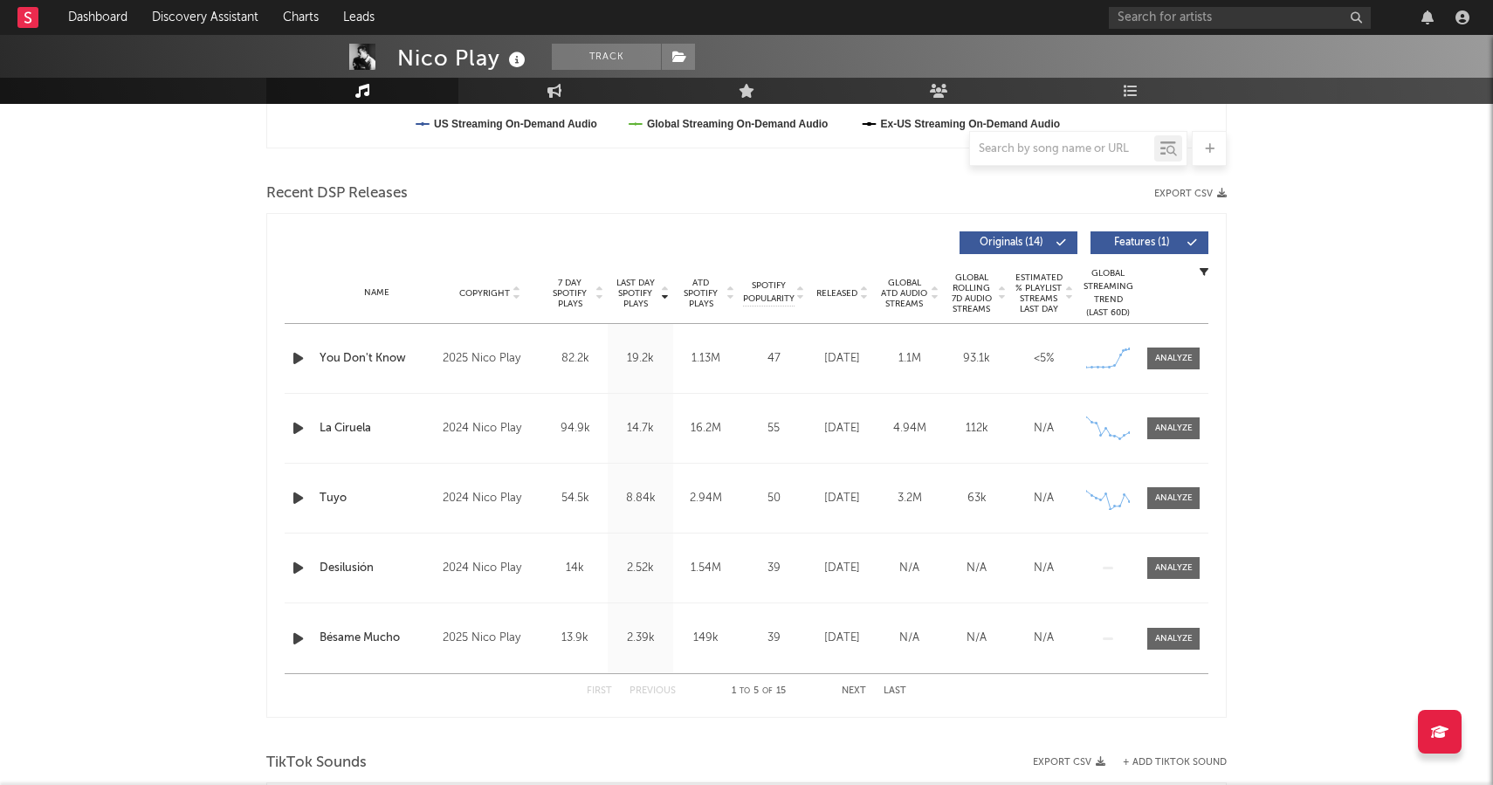
scroll to position [566, 0]
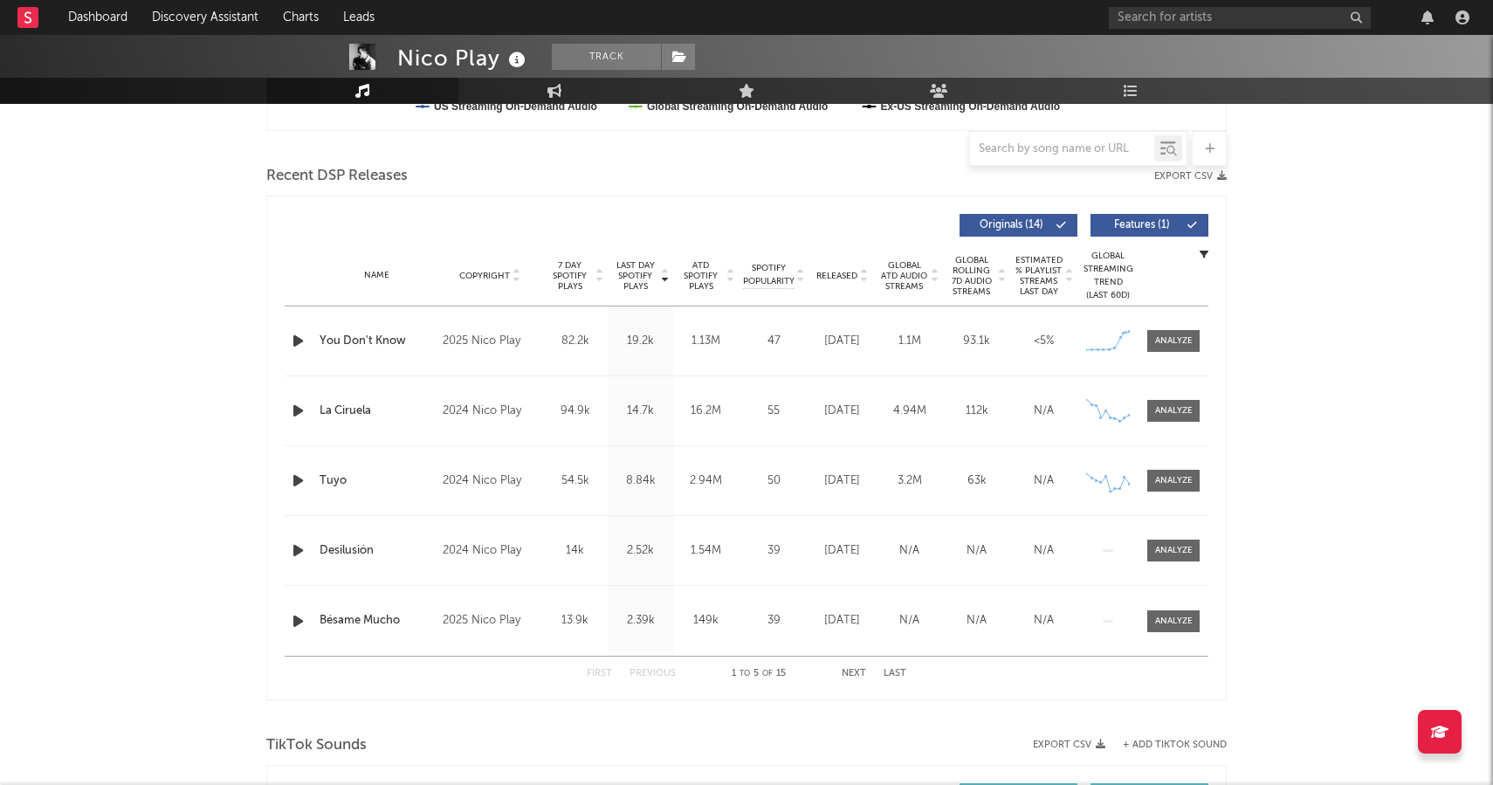
click at [828, 275] on span "Released" at bounding box center [836, 276] width 41 height 10
click at [637, 274] on span "Last Day Spotify Plays" at bounding box center [635, 275] width 46 height 31
click at [578, 274] on span "7 Day Spotify Plays" at bounding box center [570, 275] width 46 height 31
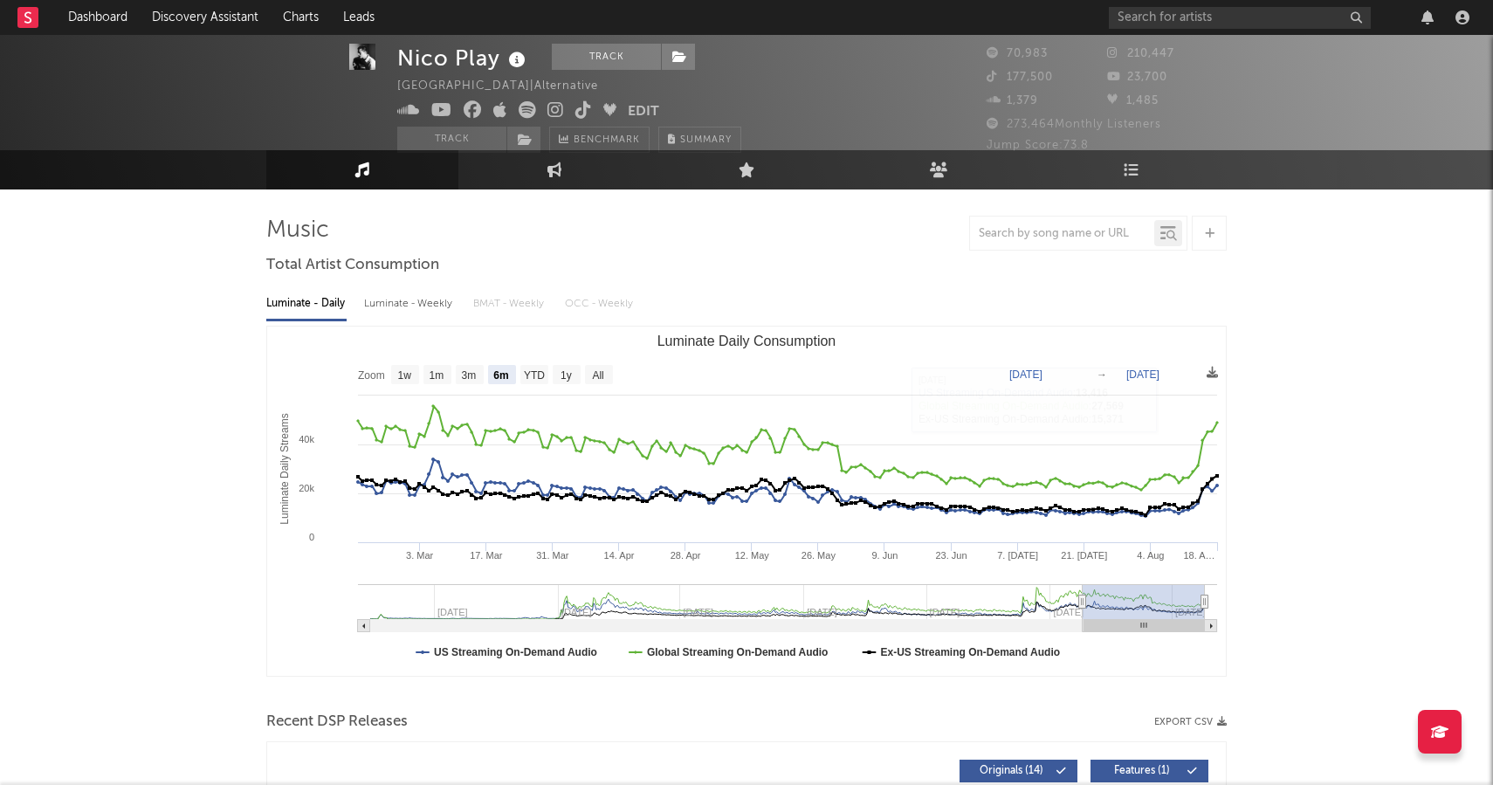
scroll to position [0, 0]
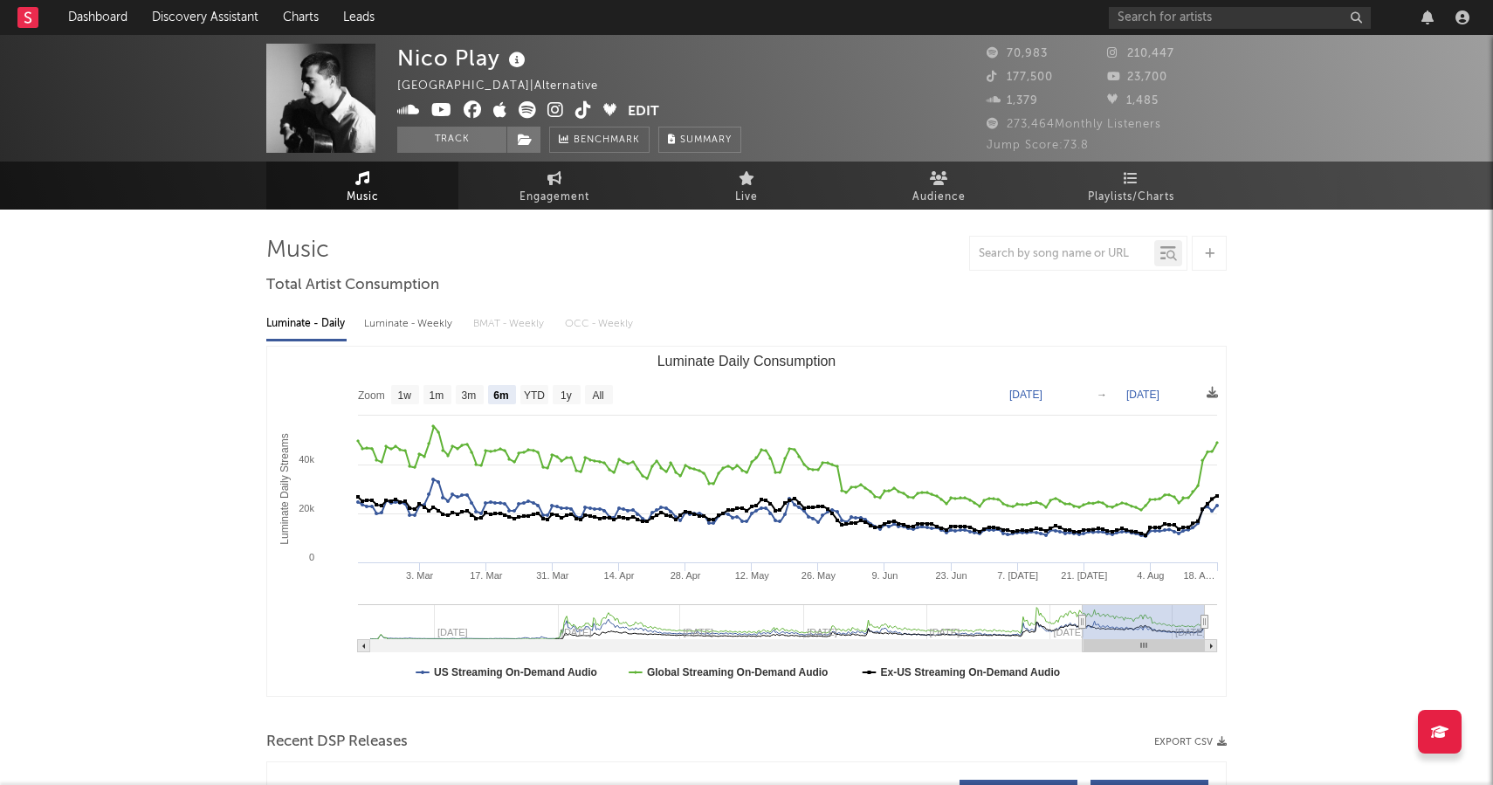
click at [577, 111] on icon at bounding box center [583, 109] width 17 height 17
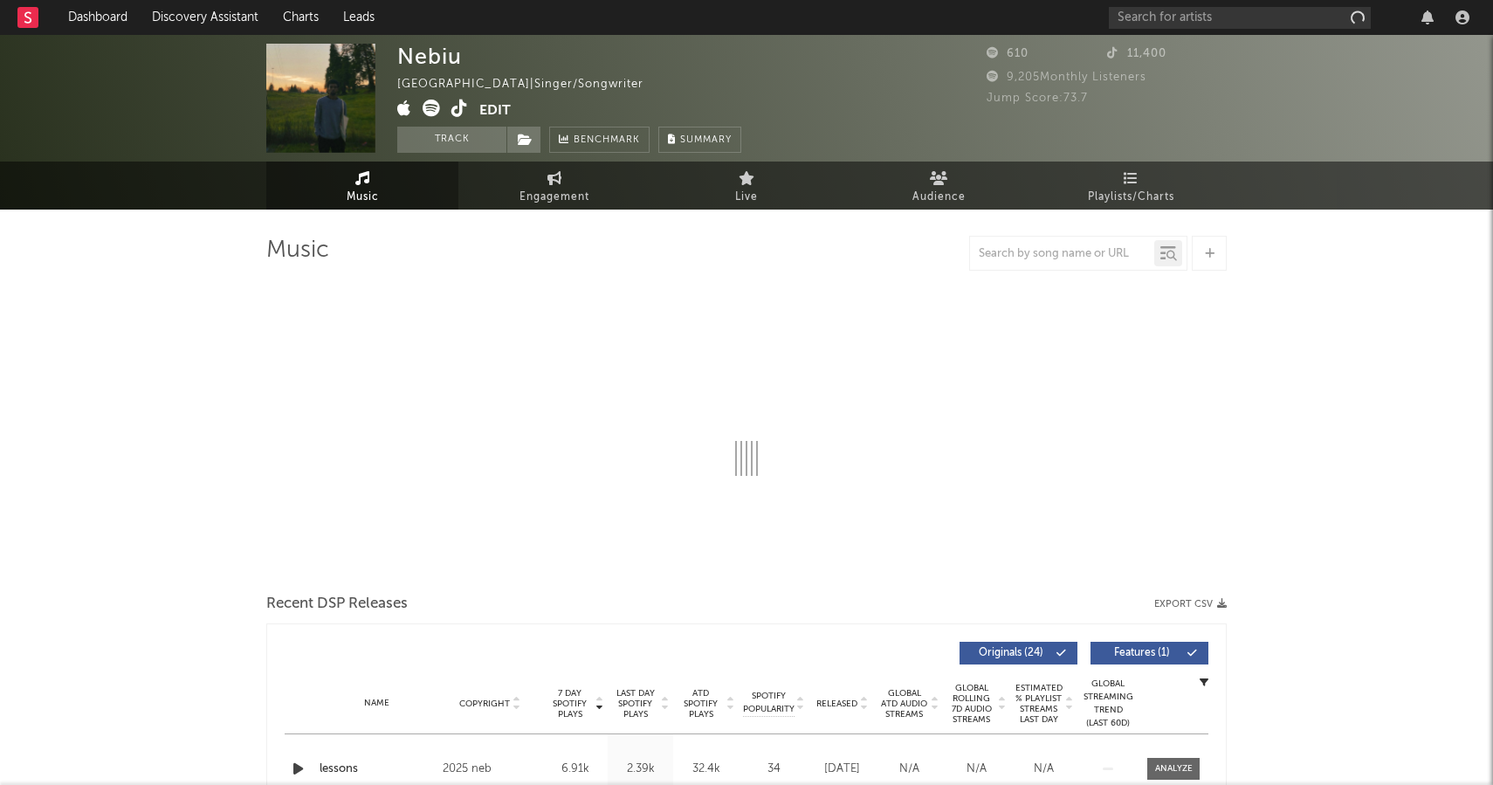
select select "1w"
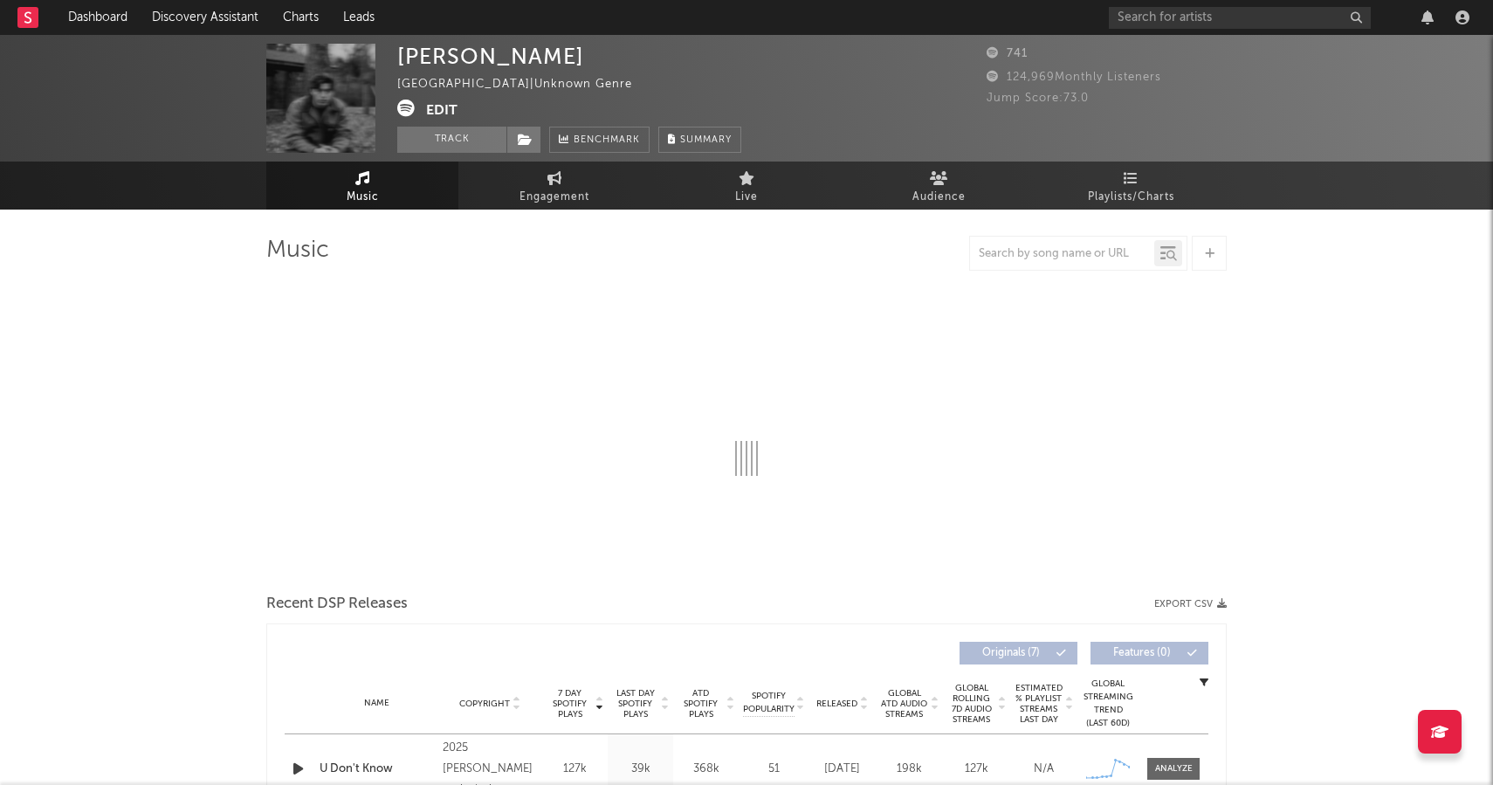
select select "1w"
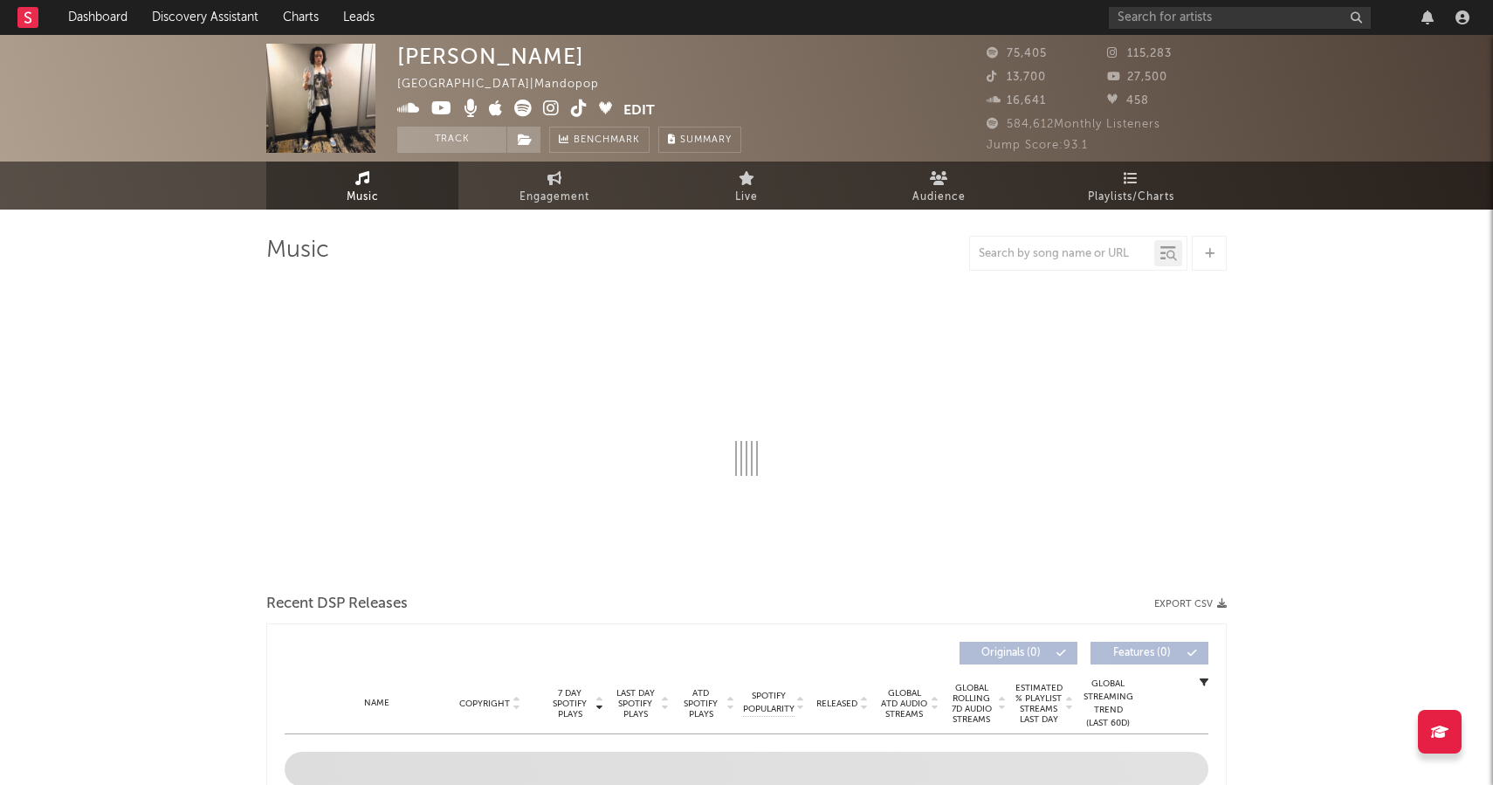
select select "6m"
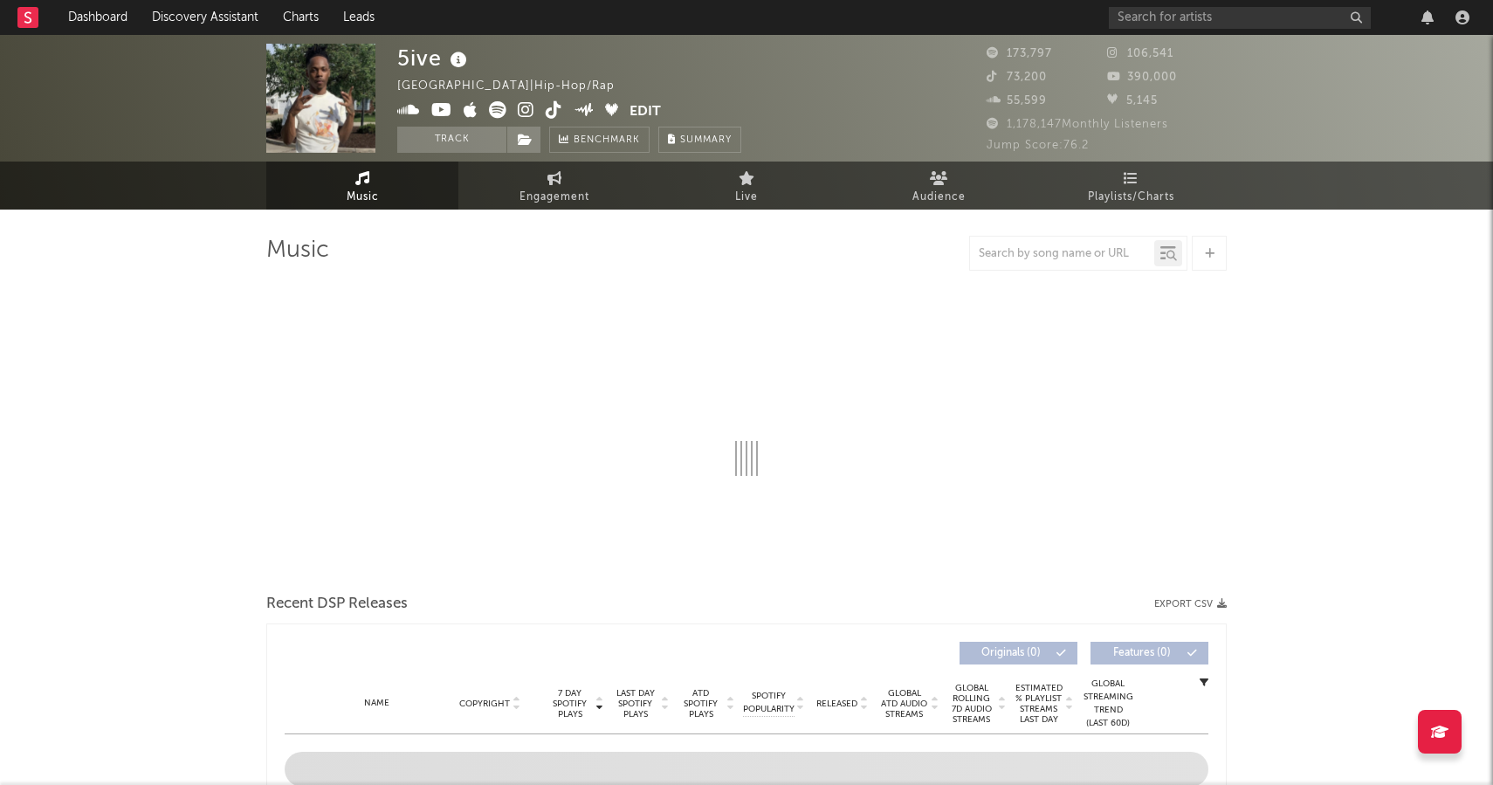
select select "6m"
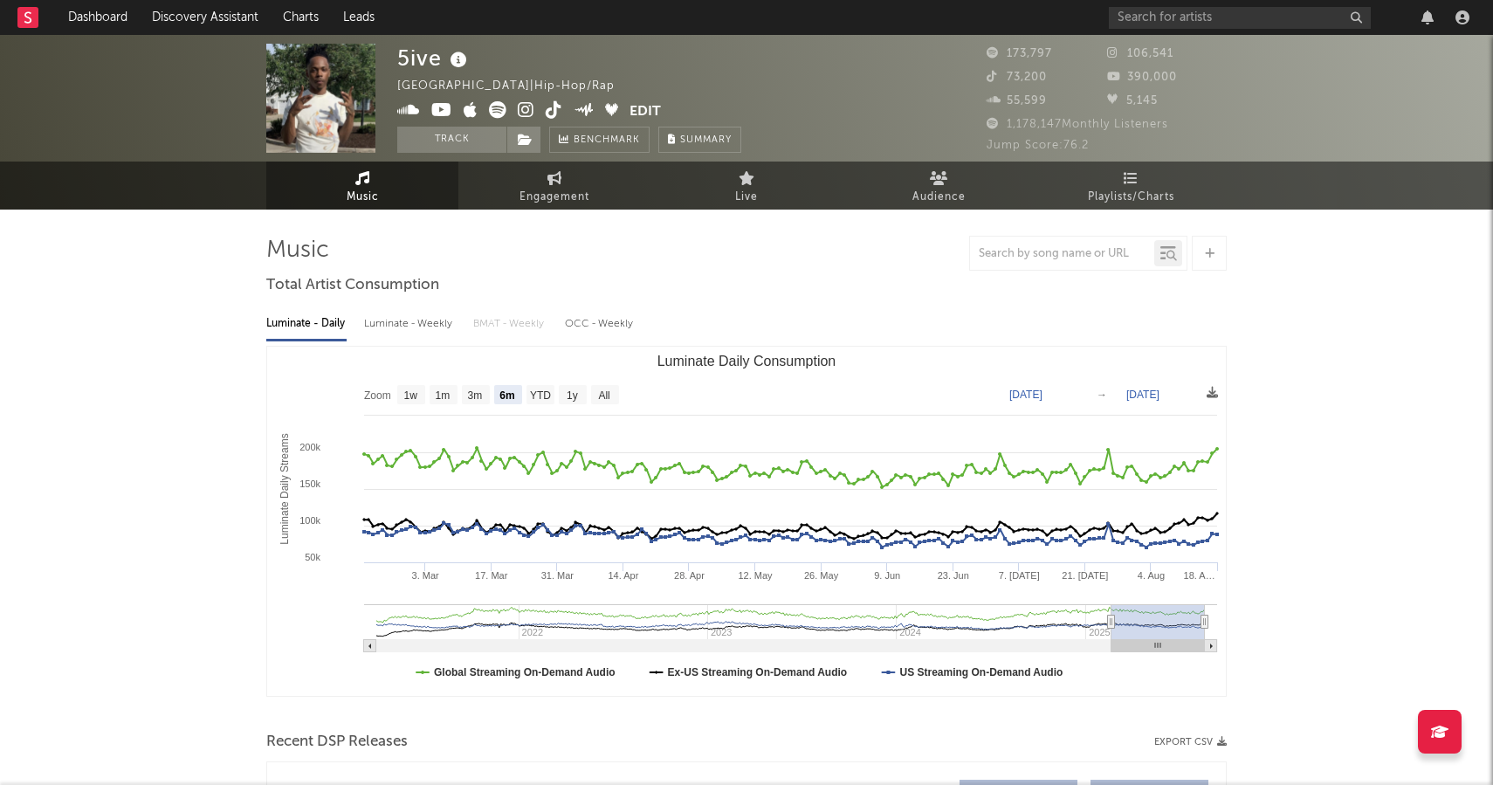
click at [519, 111] on icon at bounding box center [526, 109] width 17 height 17
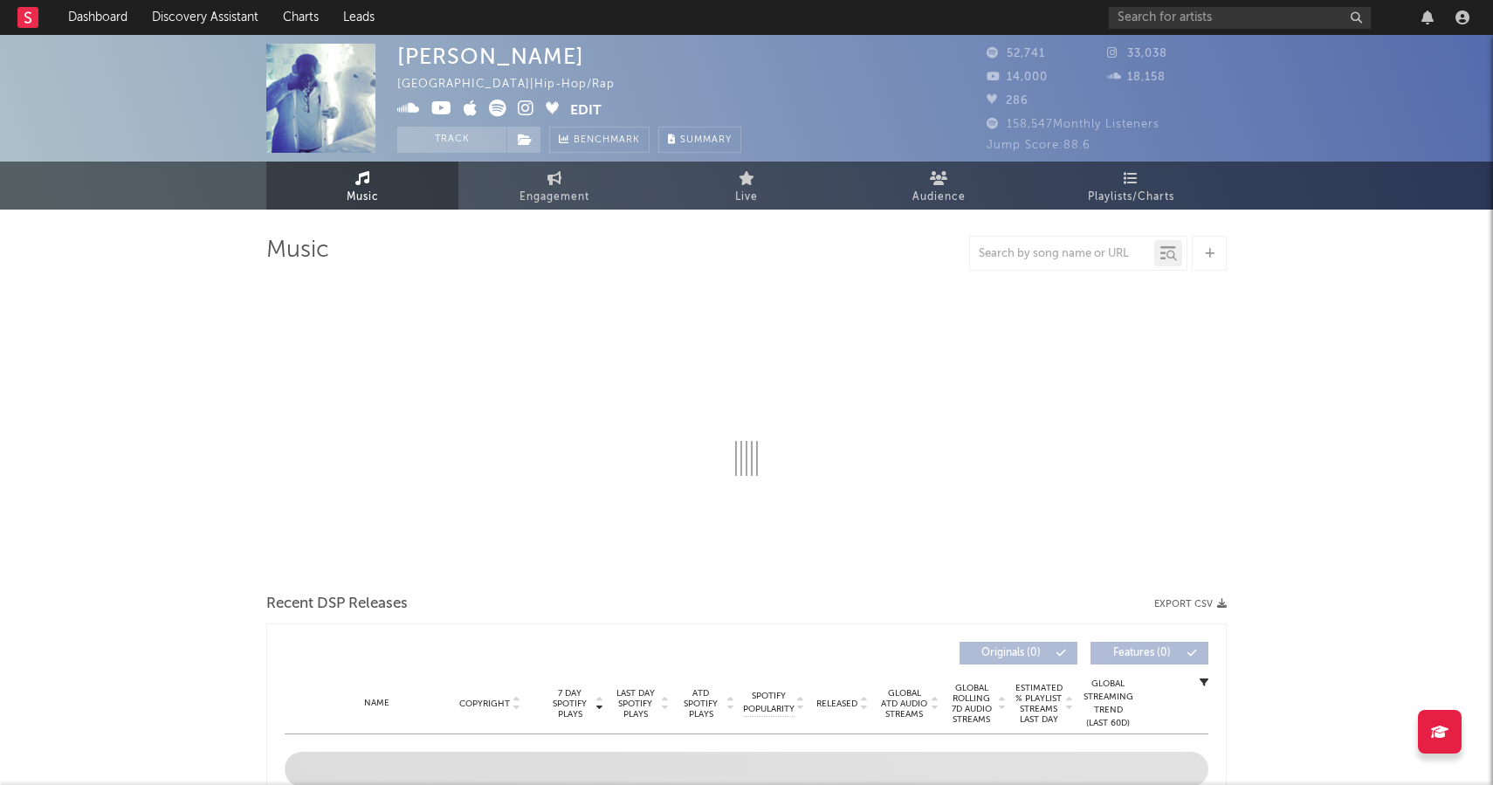
select select "6m"
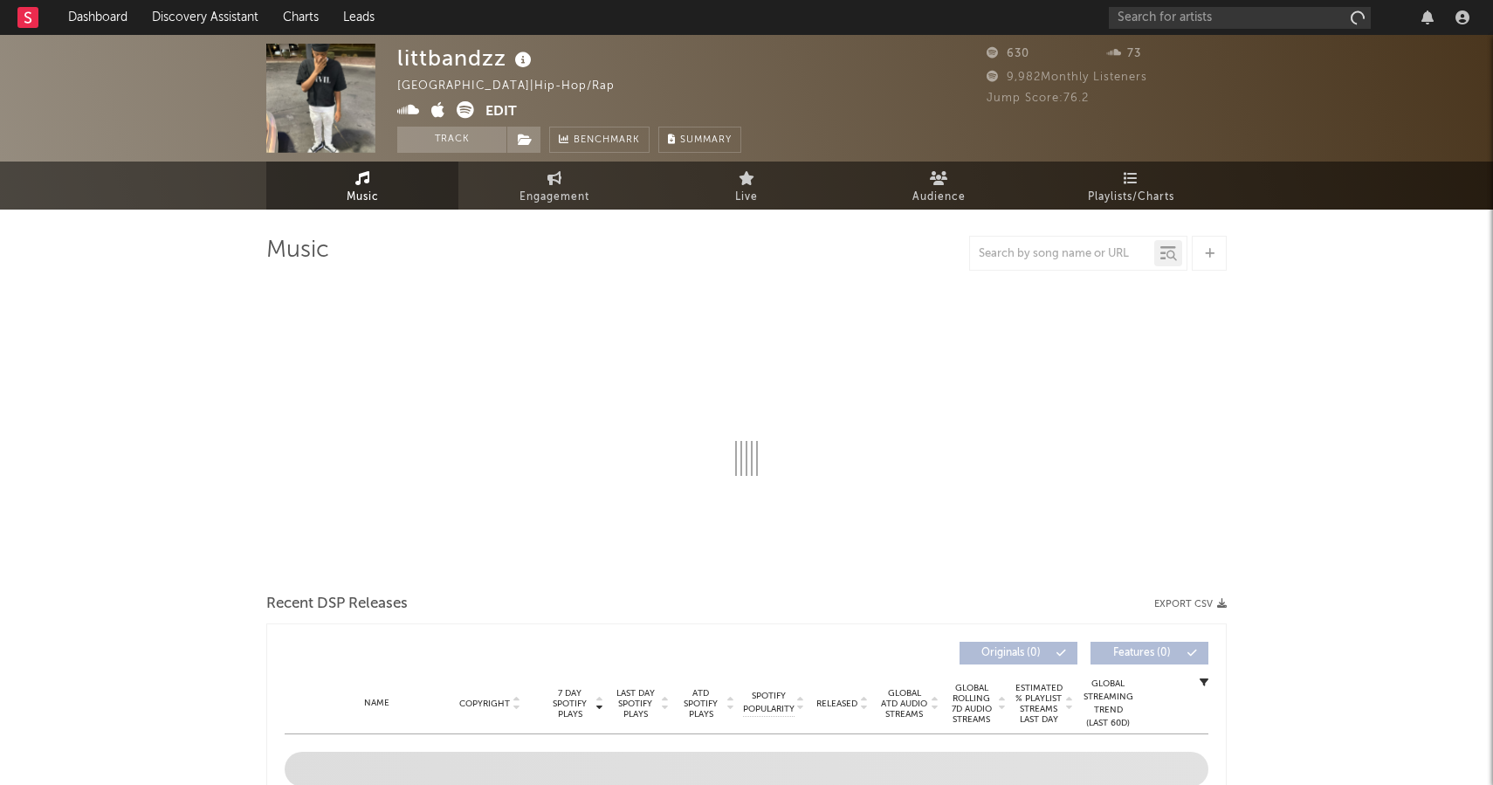
select select "1w"
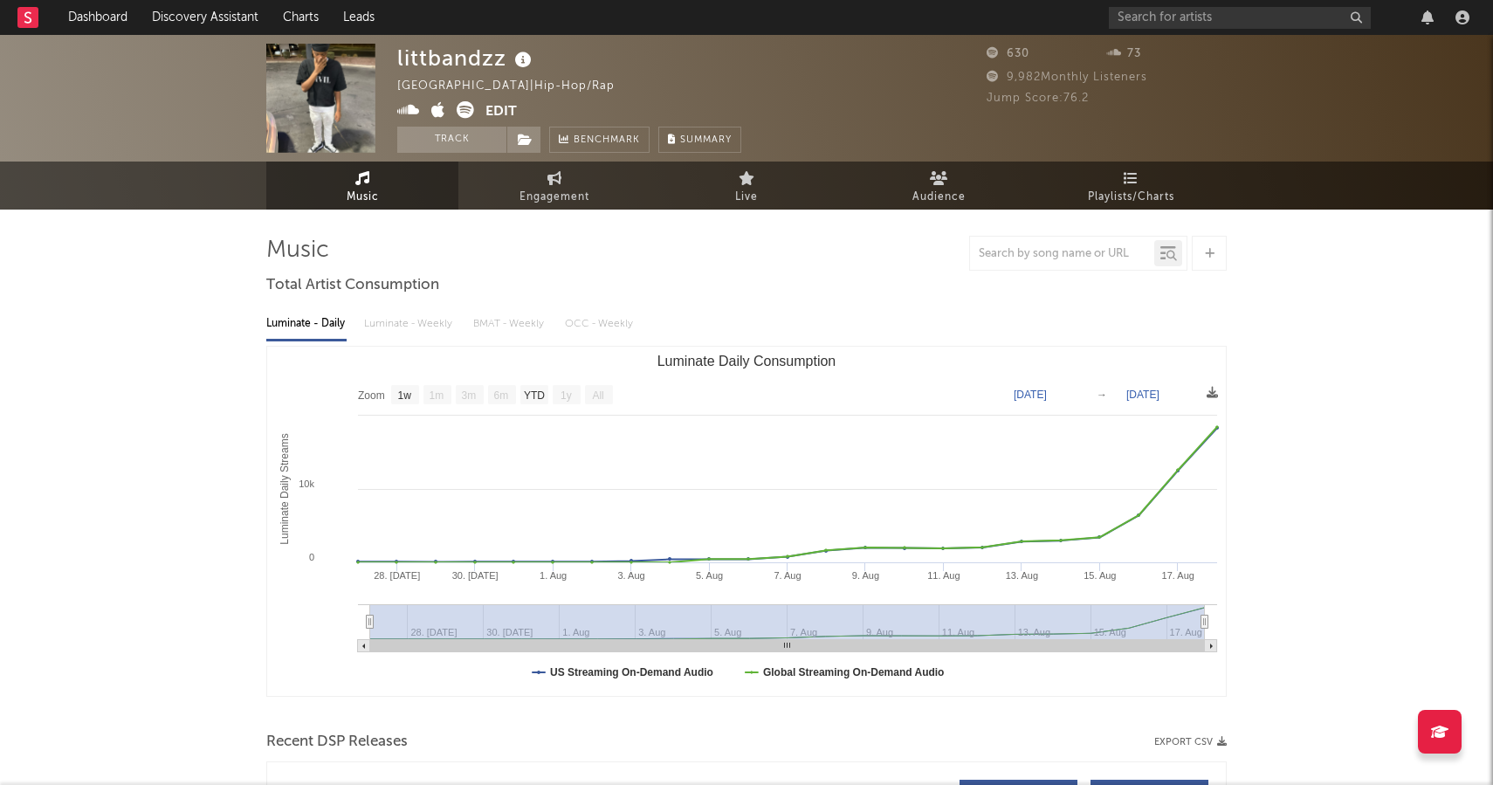
click at [428, 61] on div "littbandzz" at bounding box center [466, 58] width 139 height 29
click at [464, 110] on icon at bounding box center [465, 109] width 17 height 17
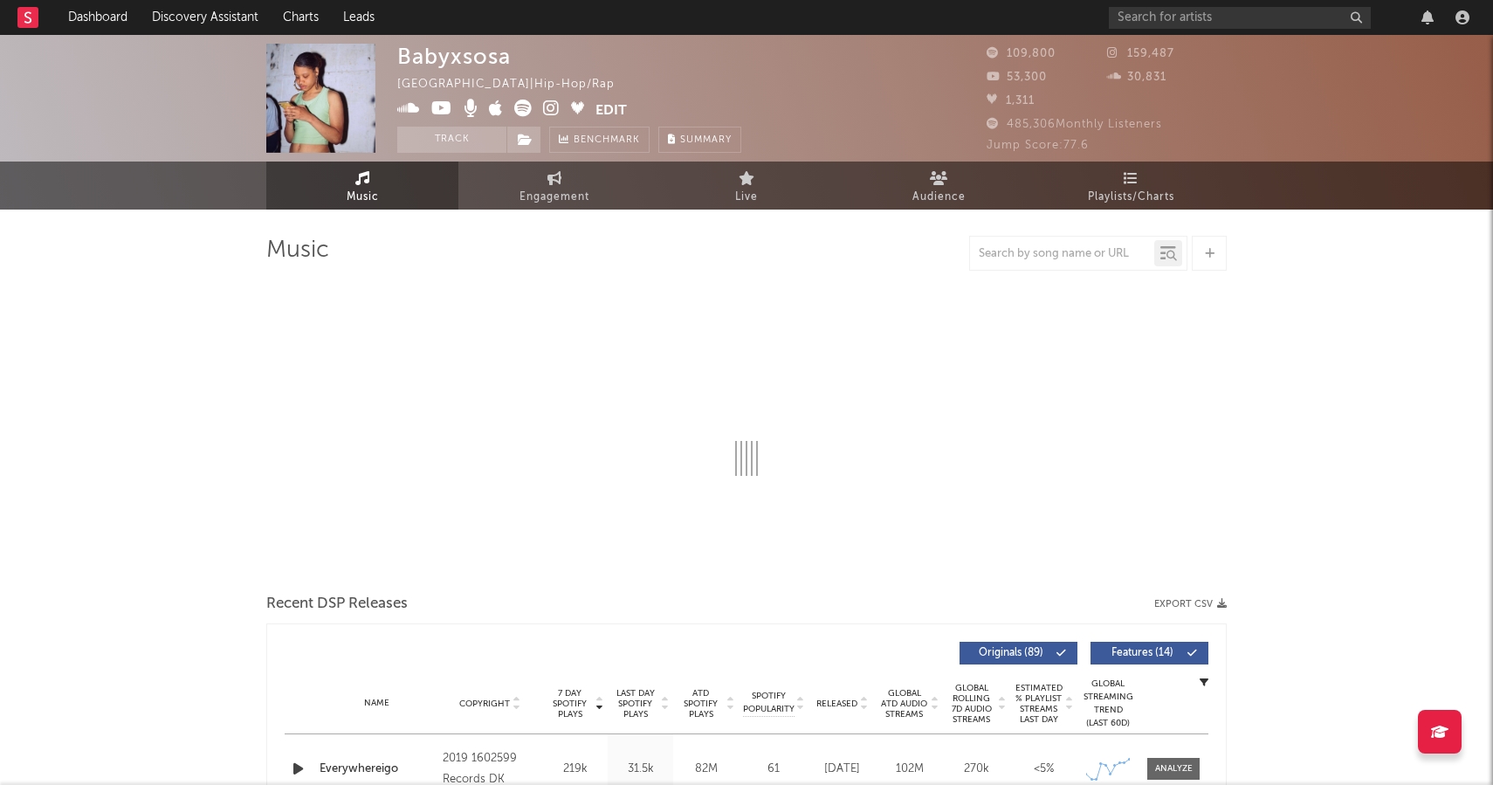
select select "6m"
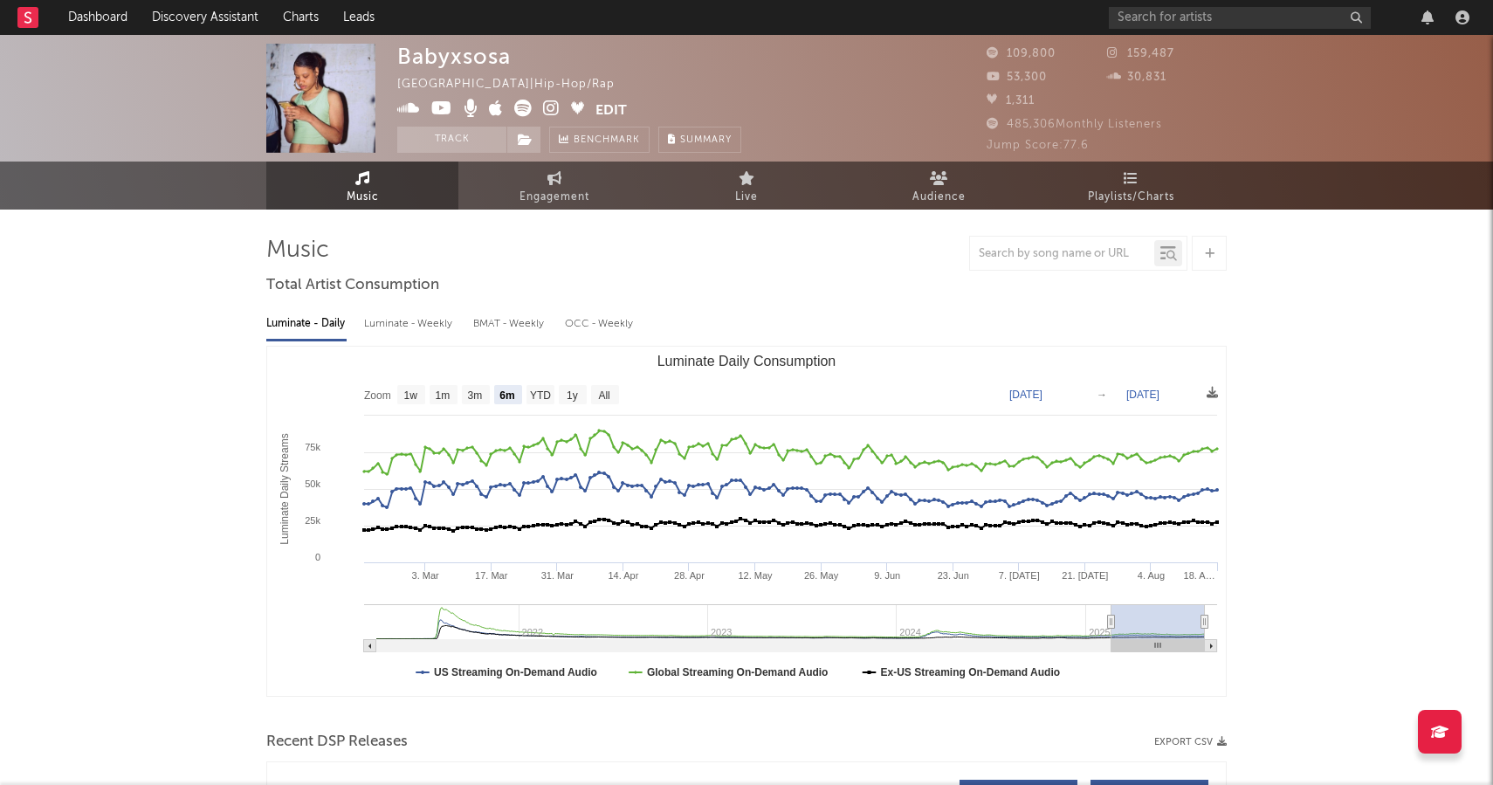
click at [557, 106] on icon at bounding box center [551, 108] width 17 height 17
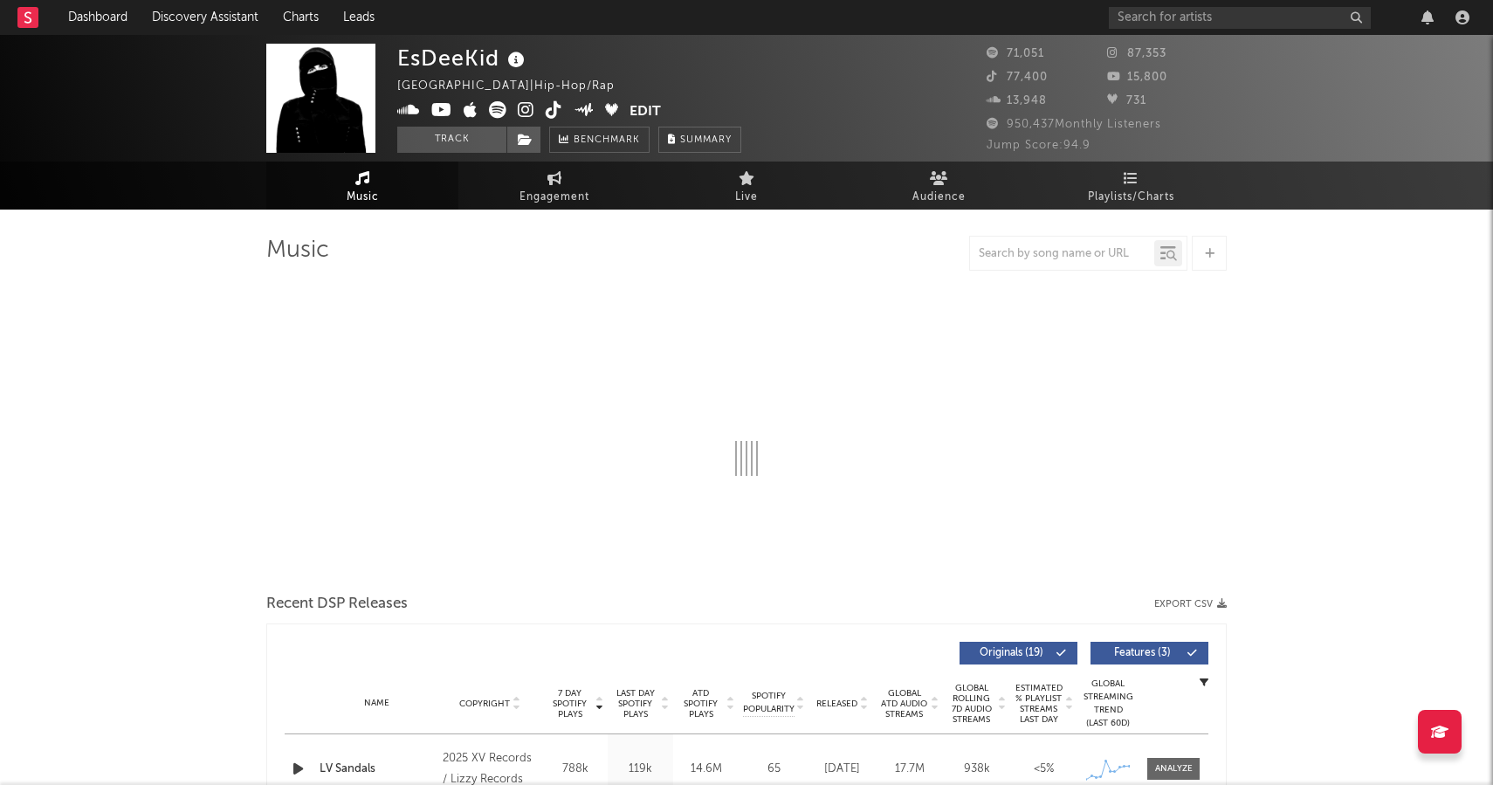
select select "6m"
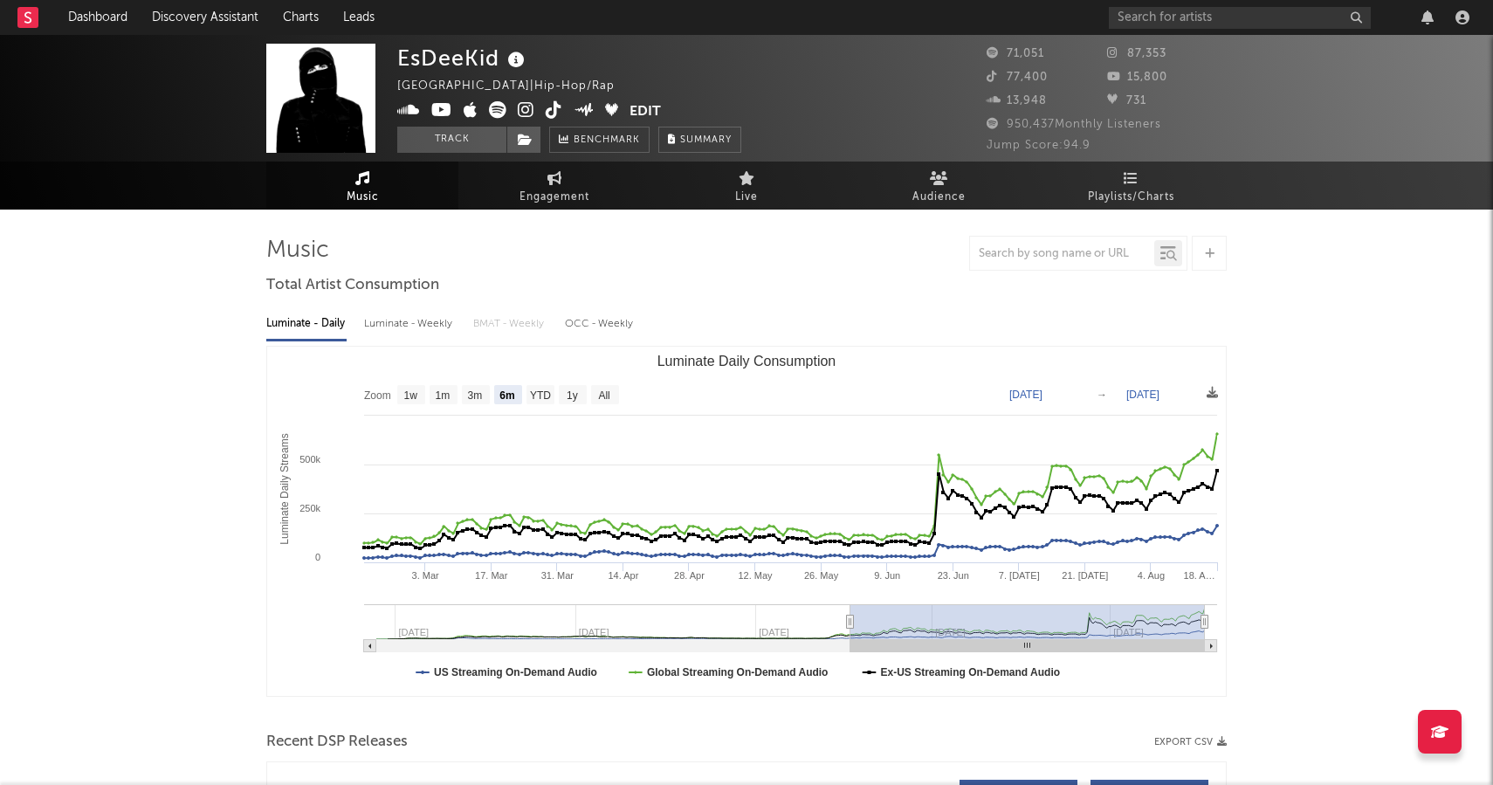
click at [526, 100] on div "EsDeeKid United Kingdom | Hip-Hop/Rap Edit Track Benchmark Summary" at bounding box center [569, 98] width 344 height 109
click at [526, 107] on icon at bounding box center [526, 109] width 17 height 17
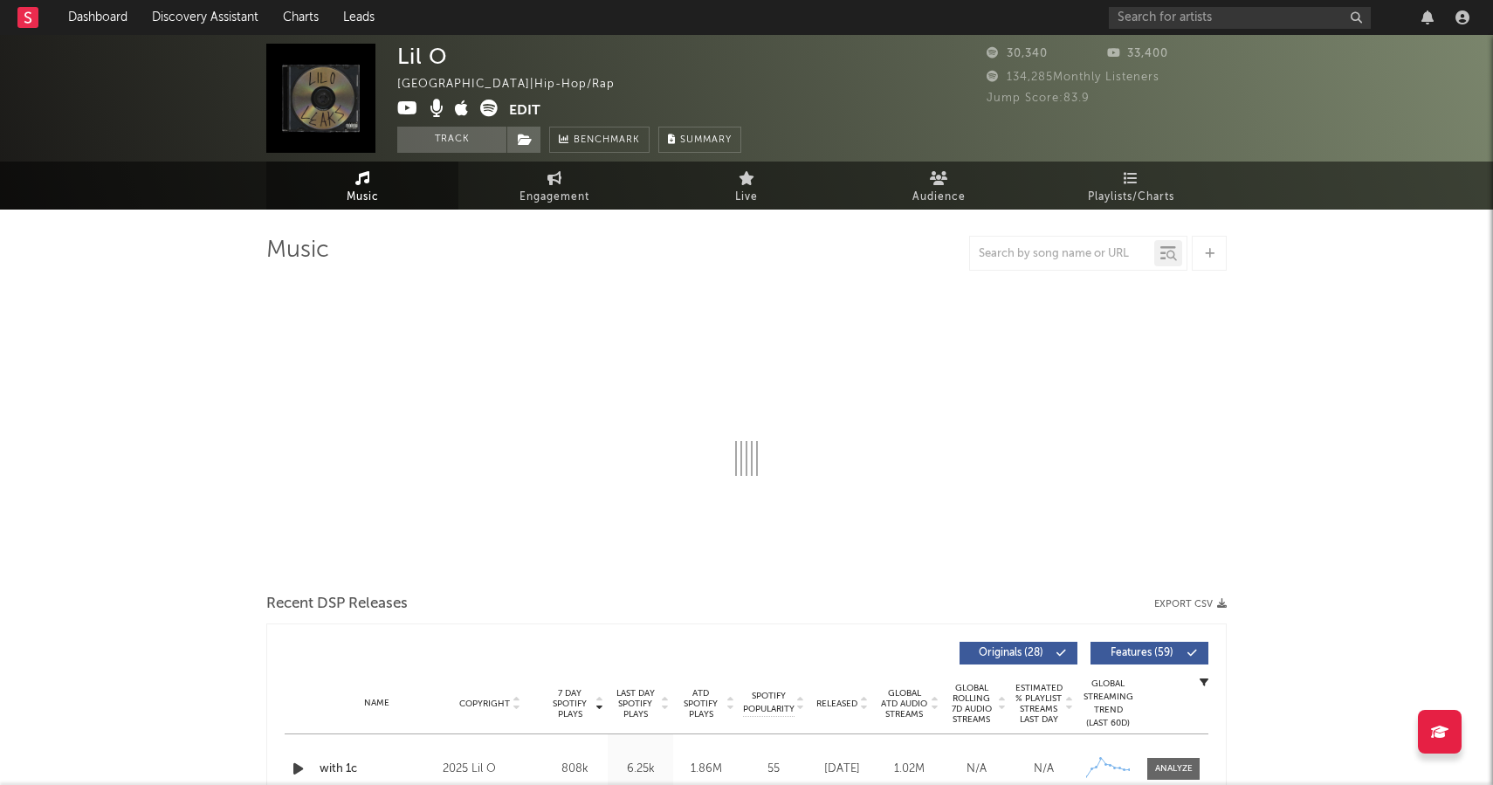
select select "6m"
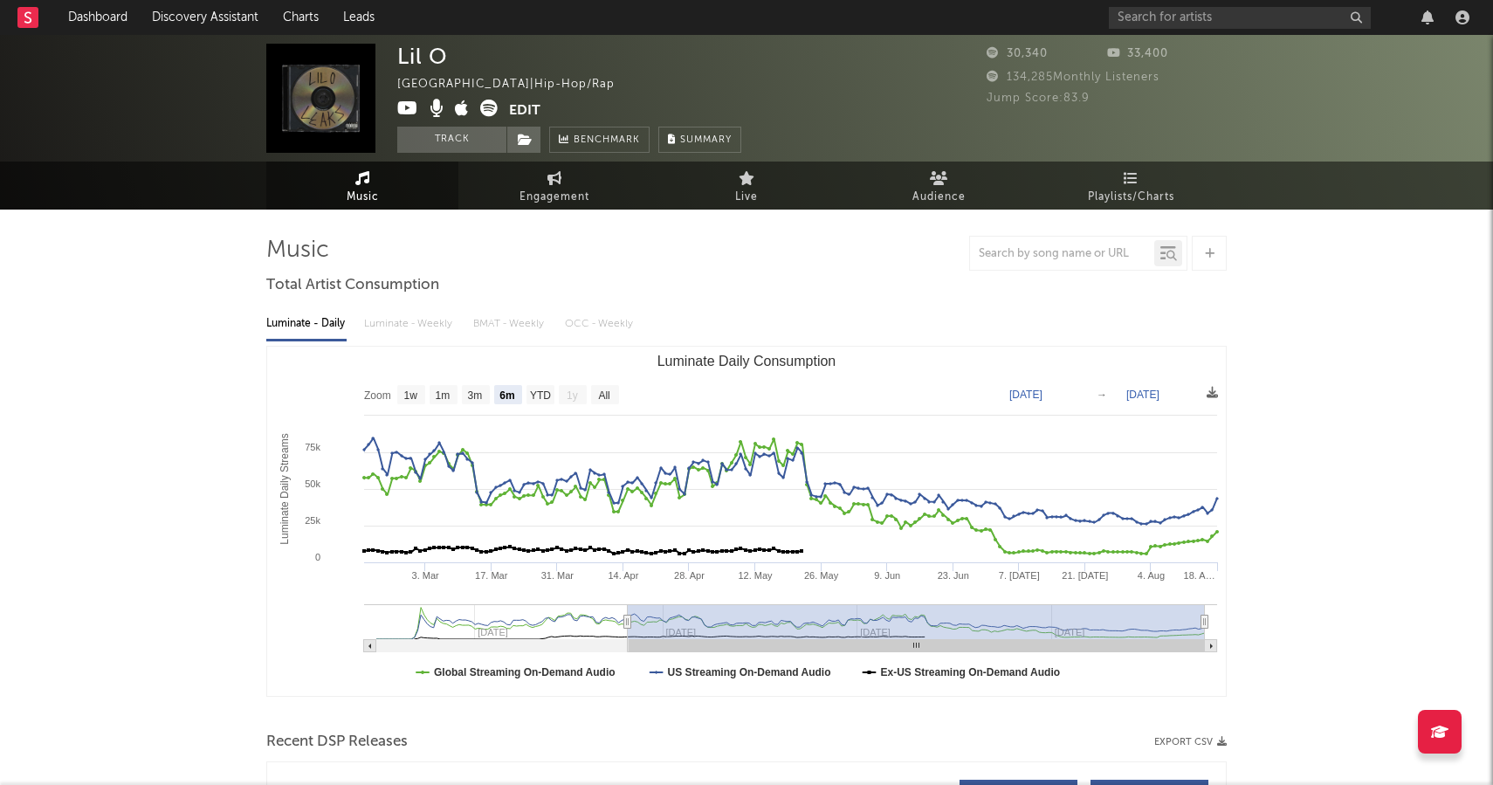
click at [485, 111] on icon at bounding box center [488, 108] width 17 height 17
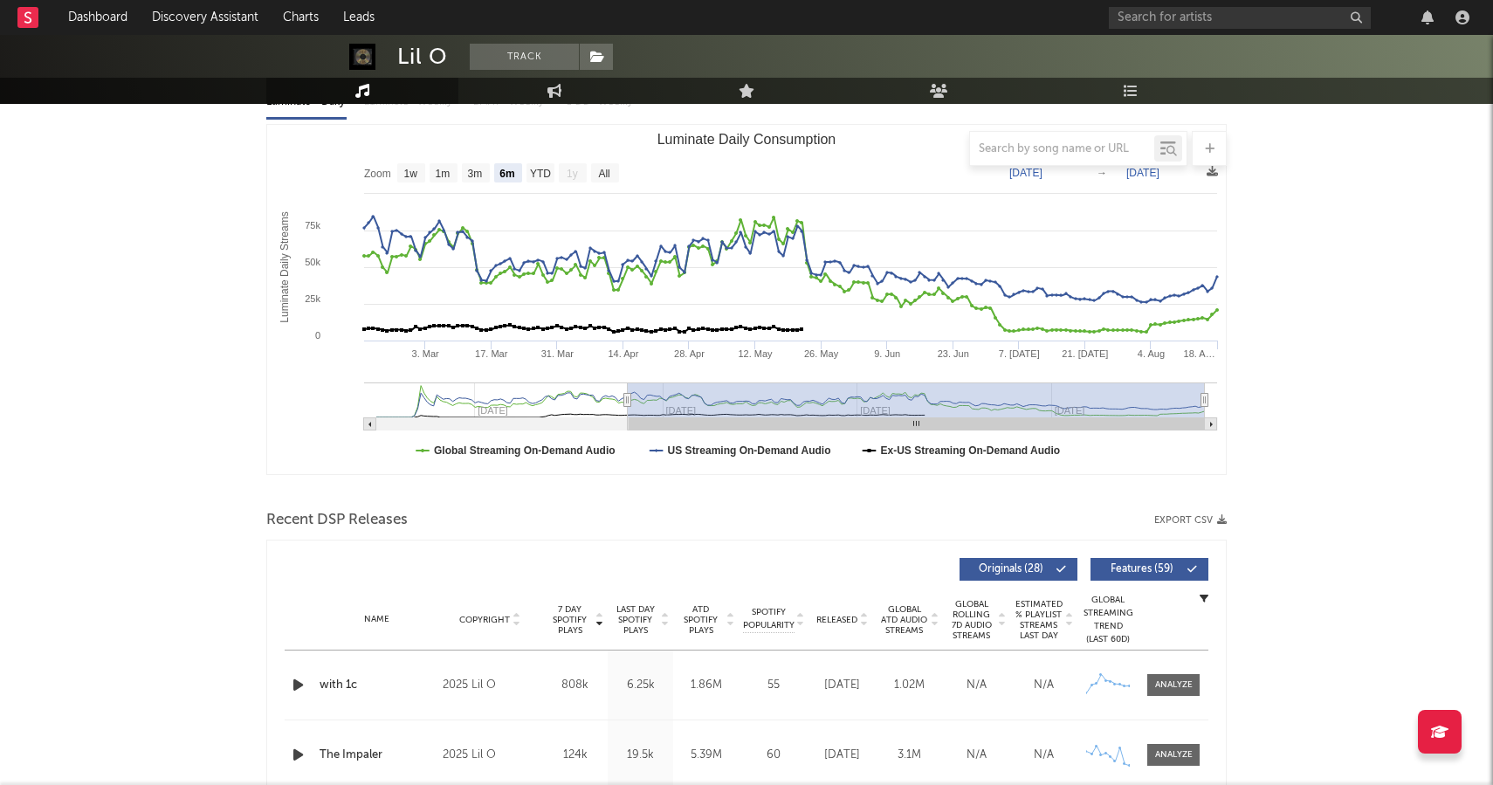
scroll to position [227, 0]
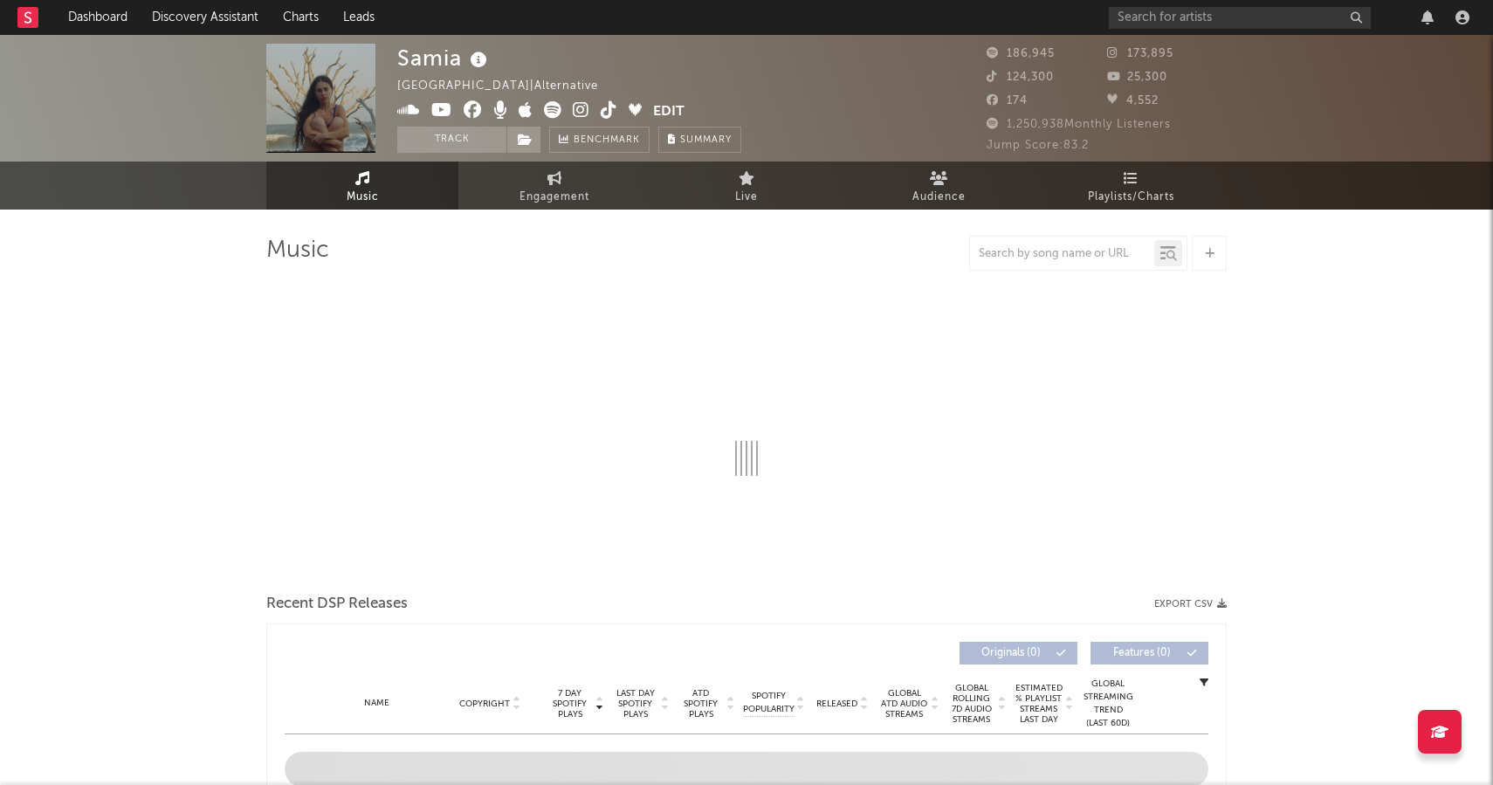
select select "6m"
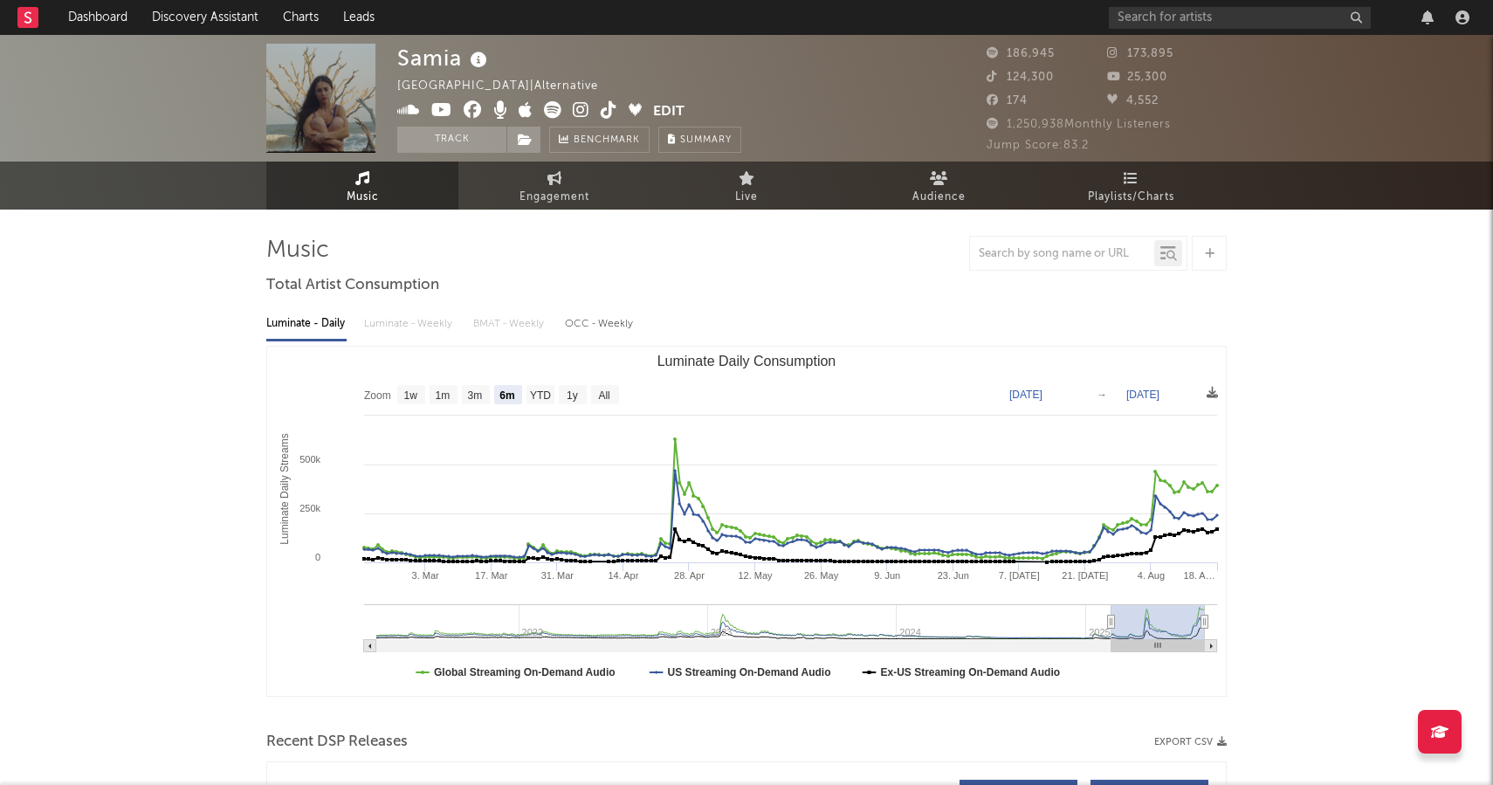
click at [586, 103] on icon at bounding box center [581, 109] width 17 height 17
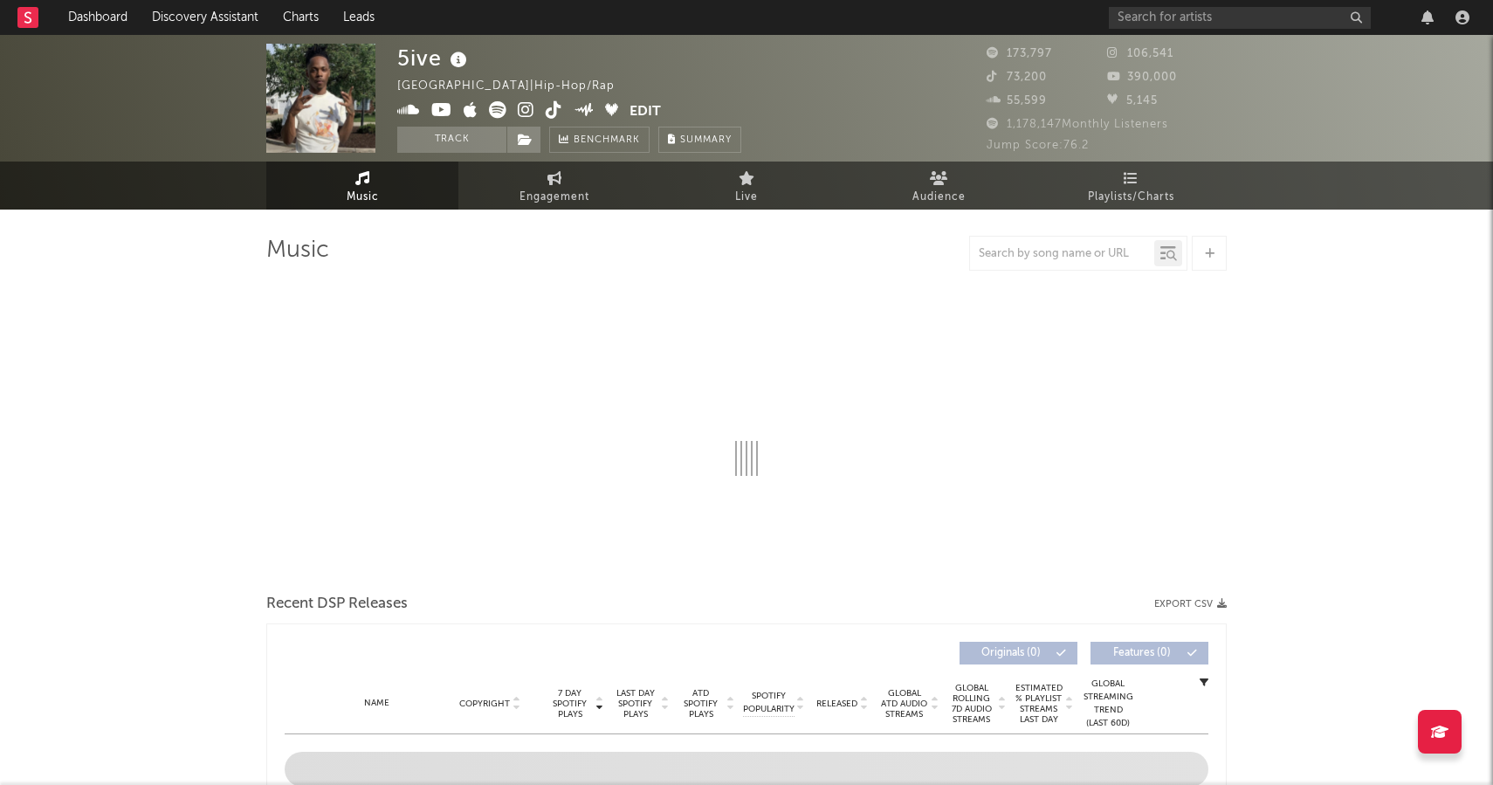
select select "6m"
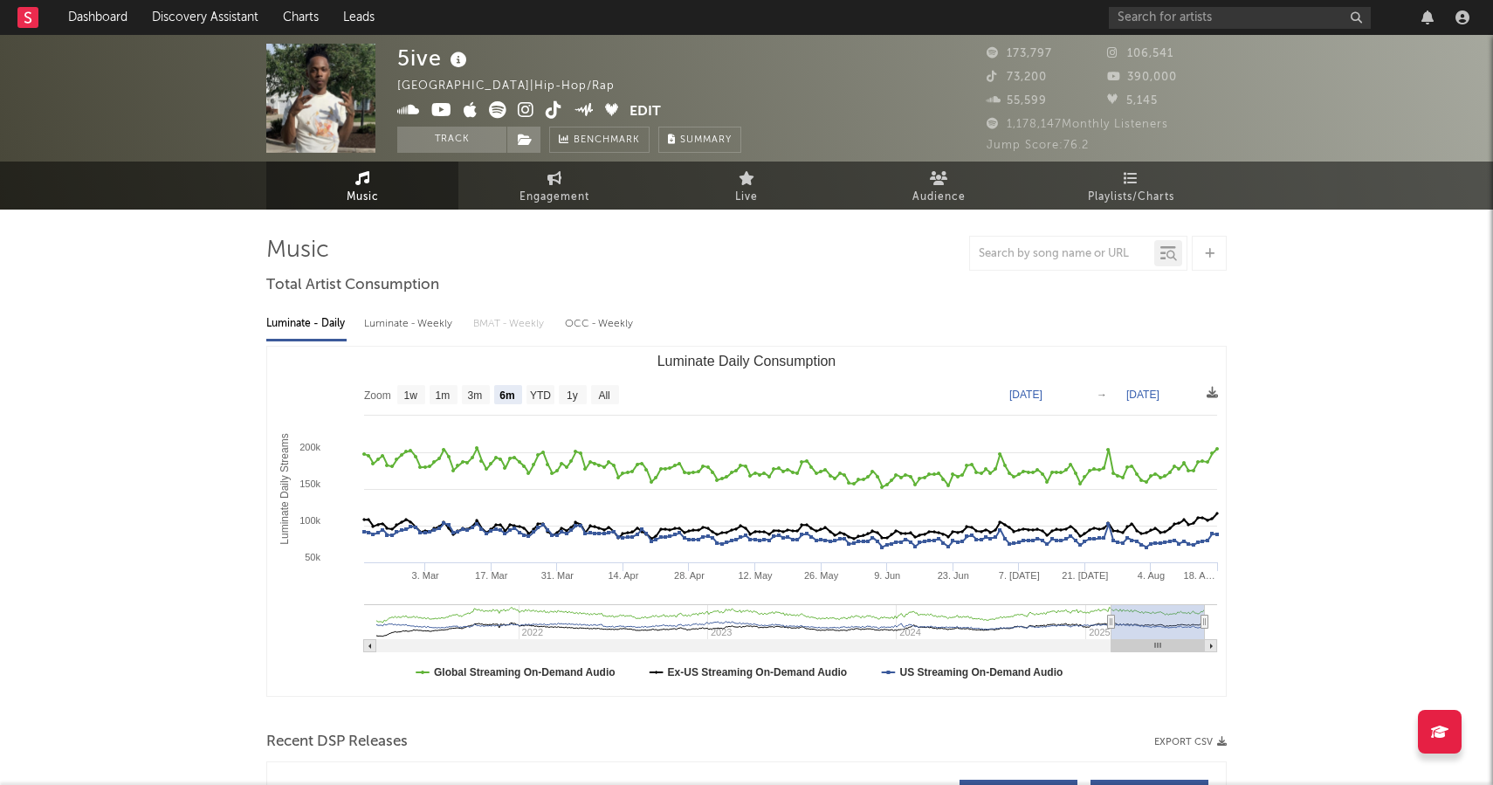
click at [531, 114] on icon at bounding box center [526, 109] width 17 height 17
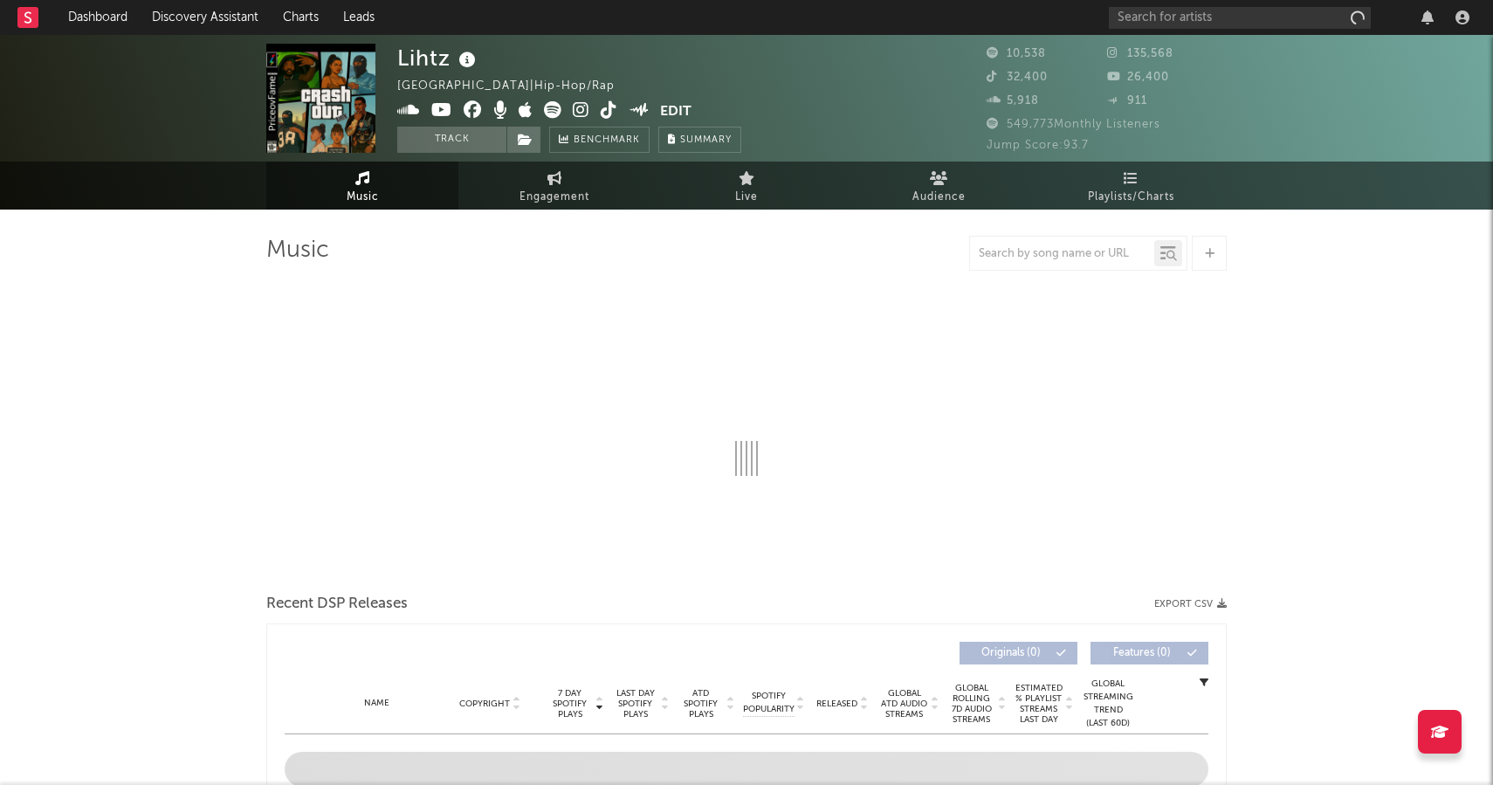
select select "6m"
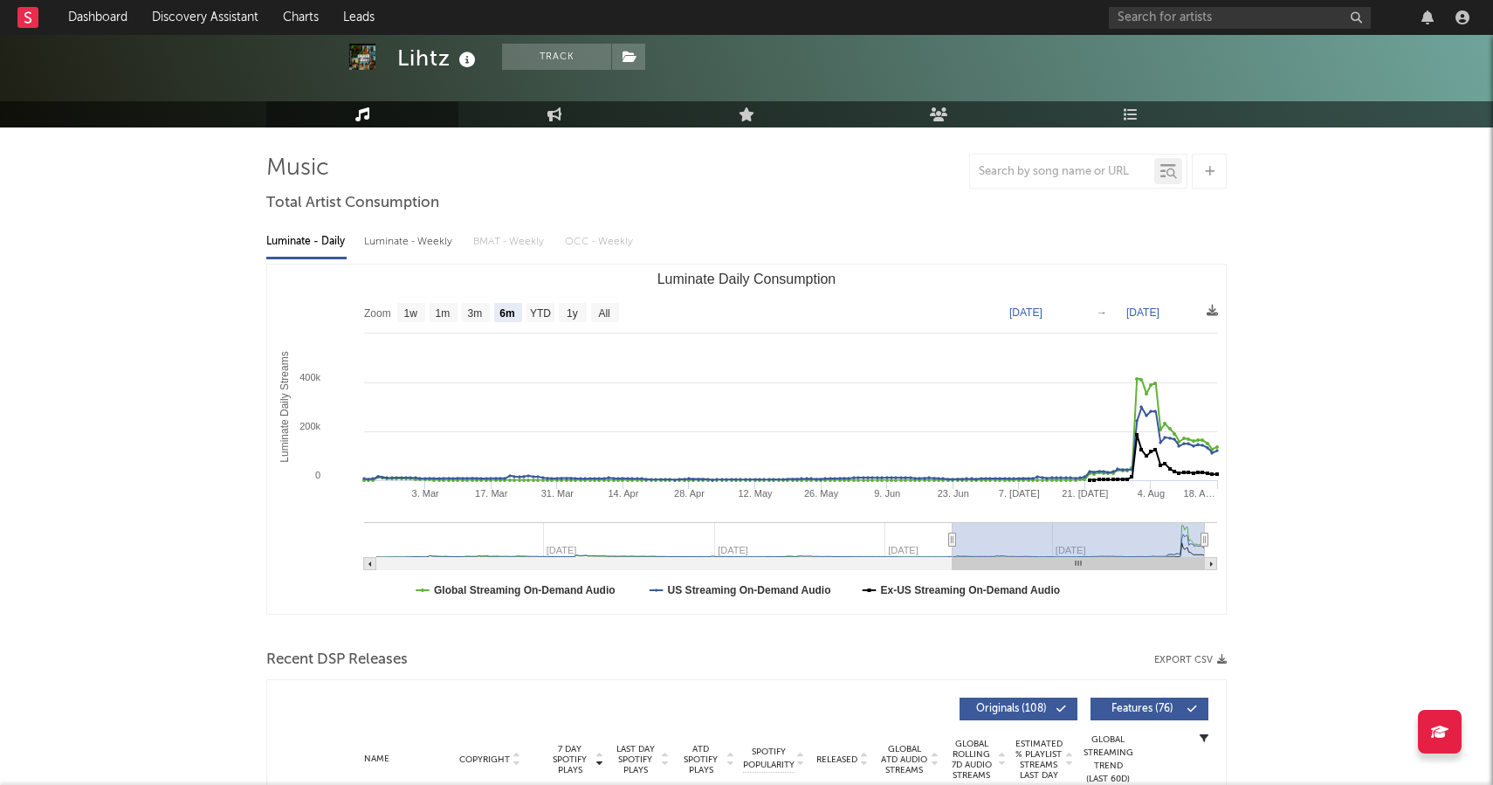
scroll to position [76, 0]
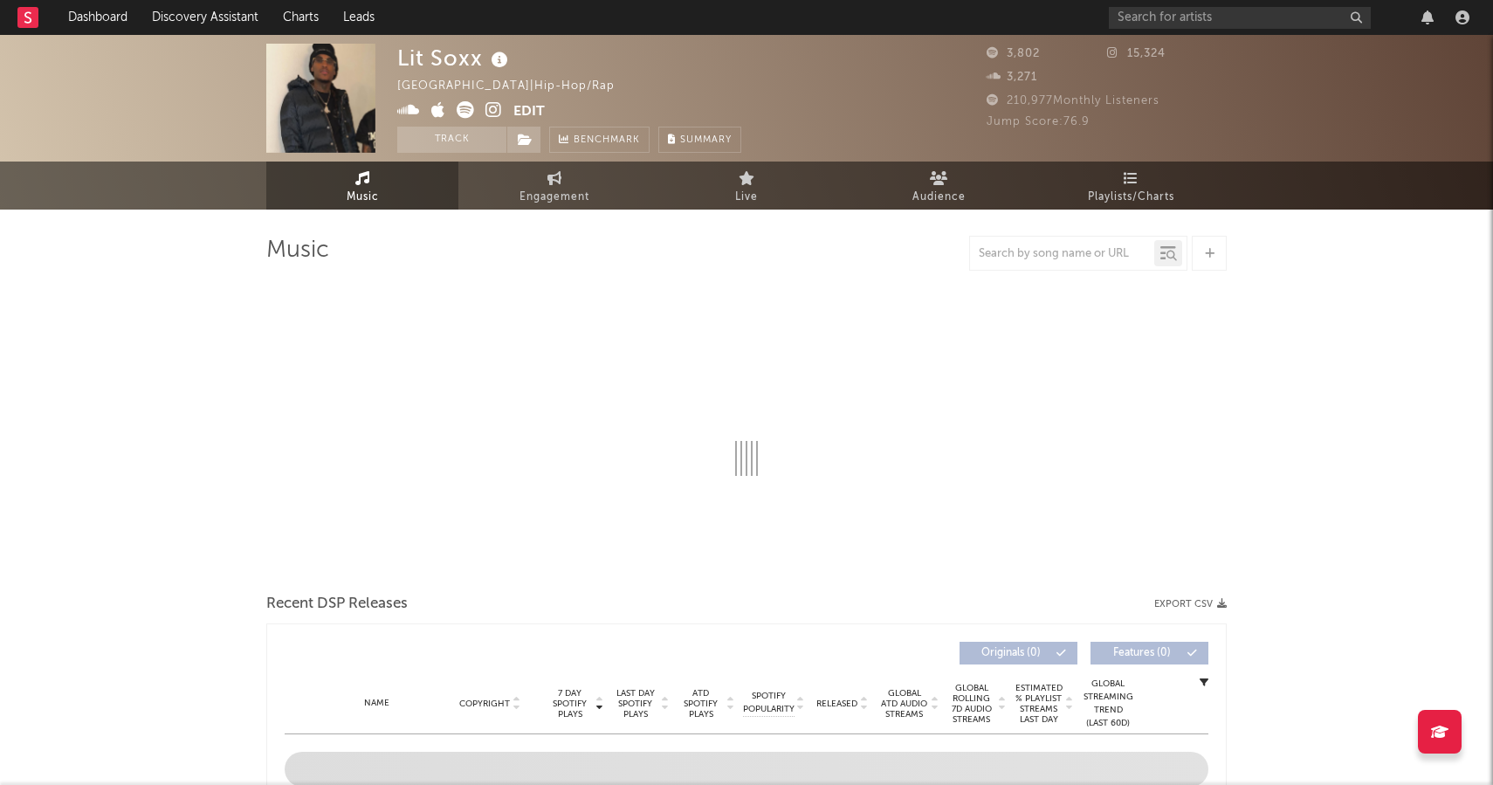
select select "6m"
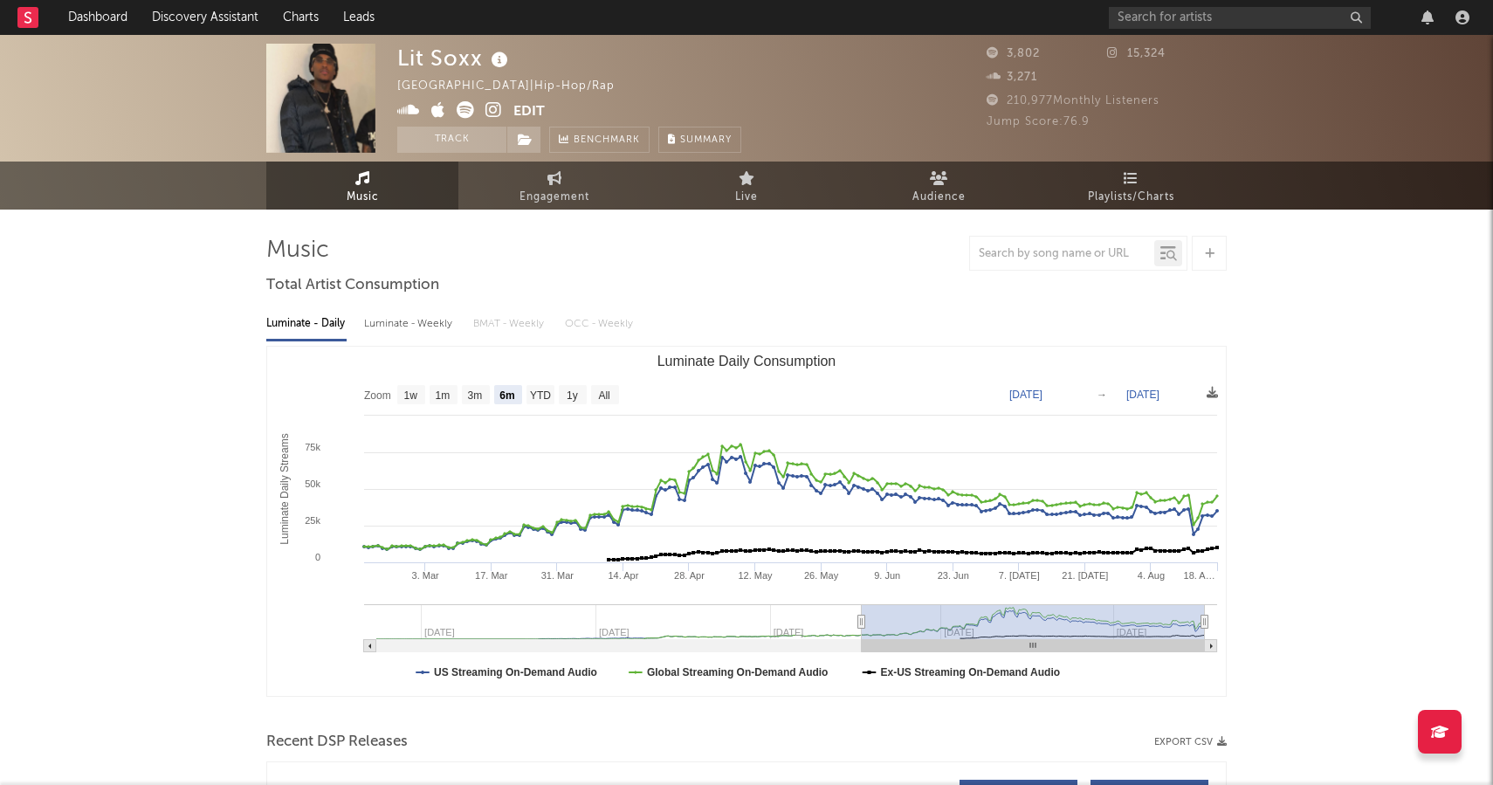
click at [489, 107] on icon at bounding box center [493, 109] width 17 height 17
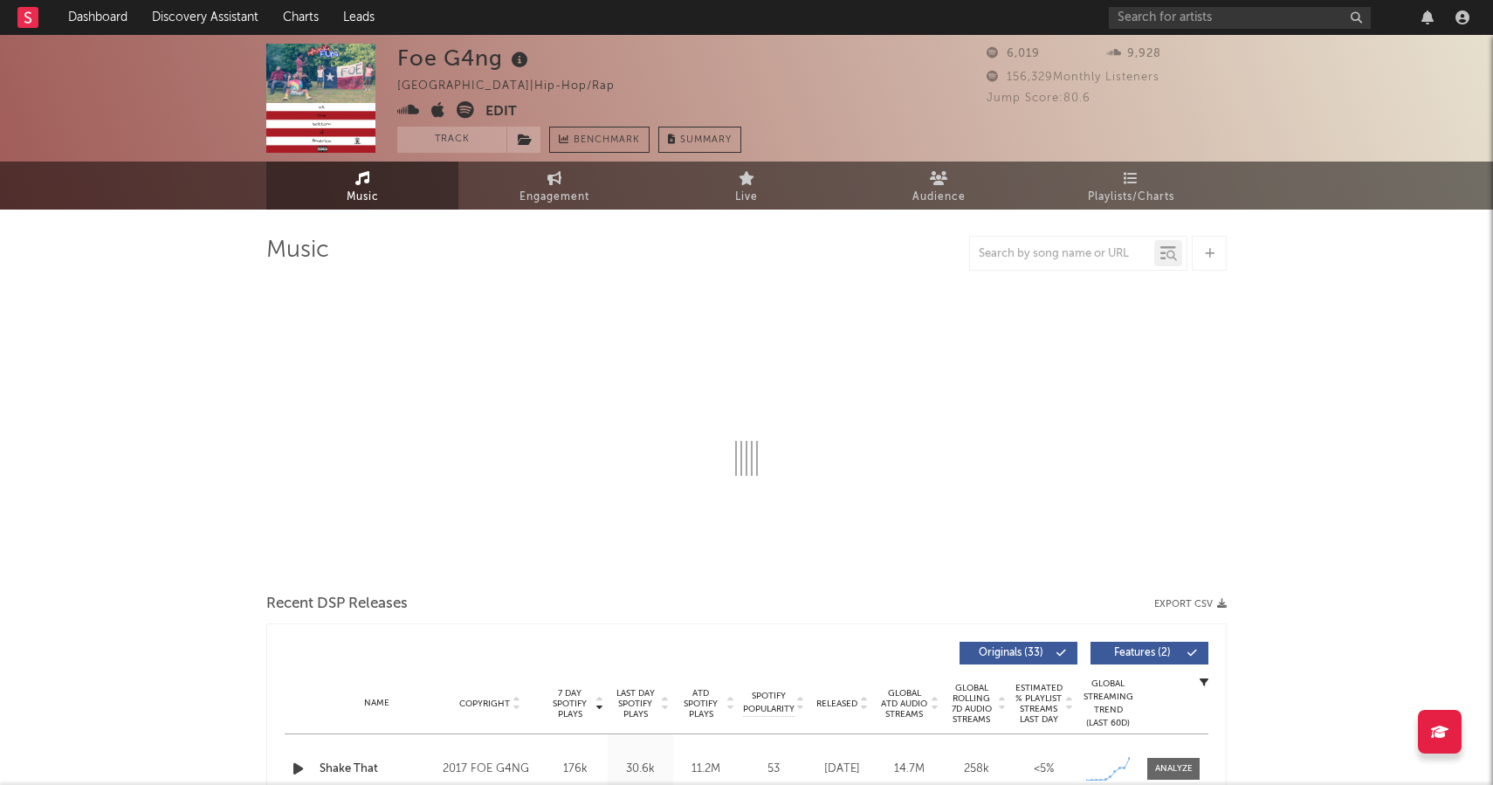
select select "6m"
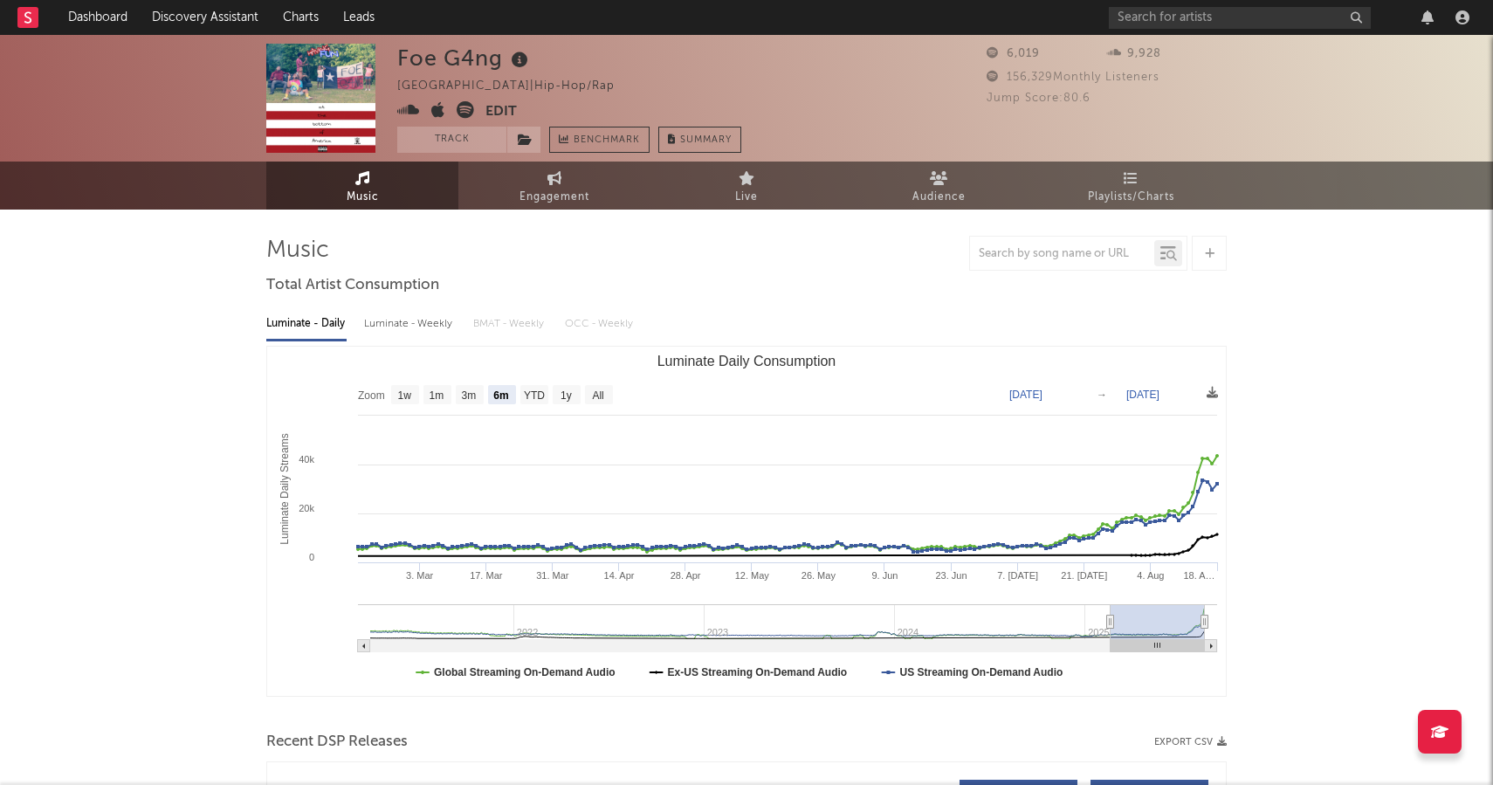
click at [460, 112] on icon at bounding box center [465, 109] width 17 height 17
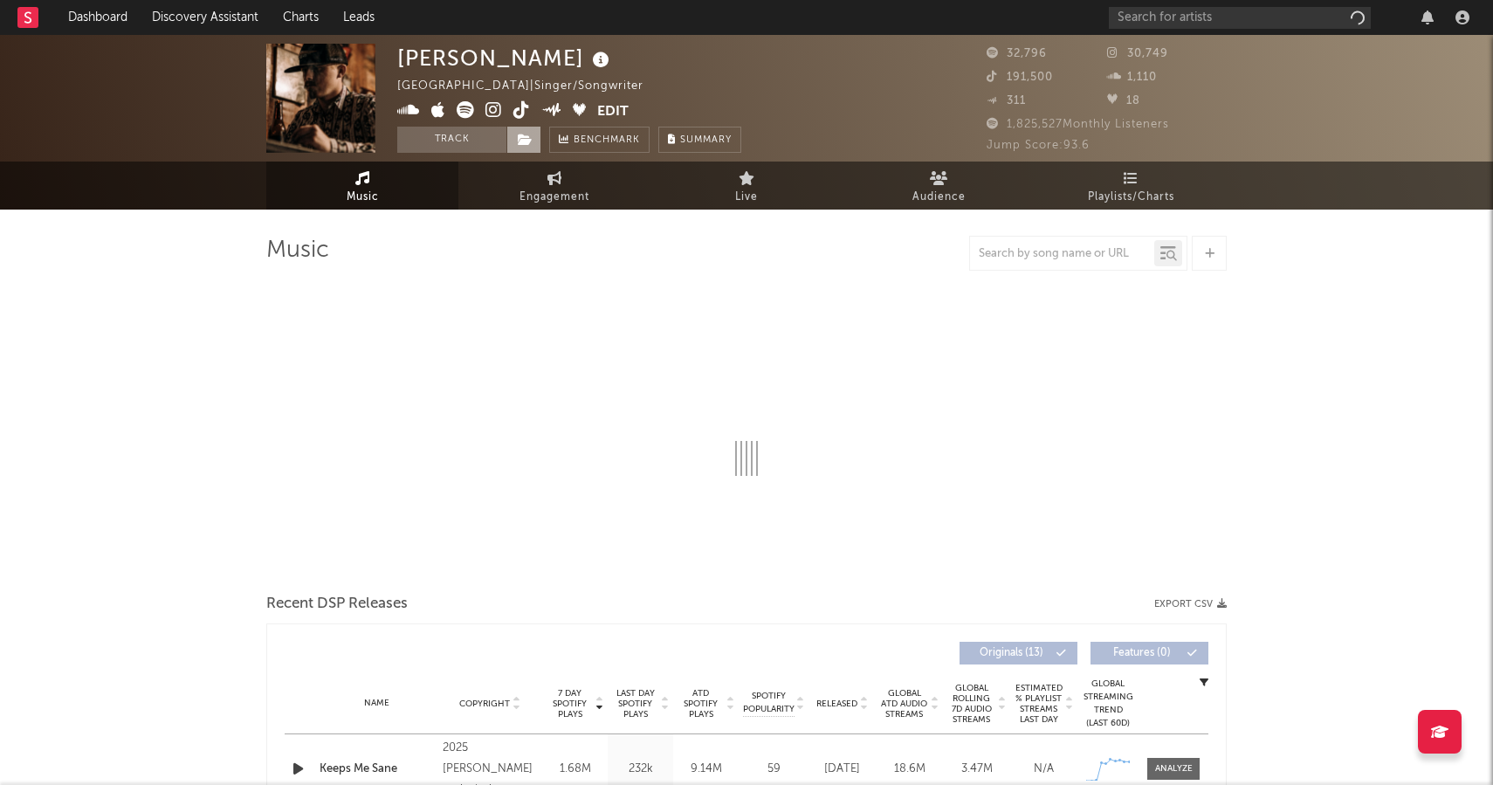
select select "6m"
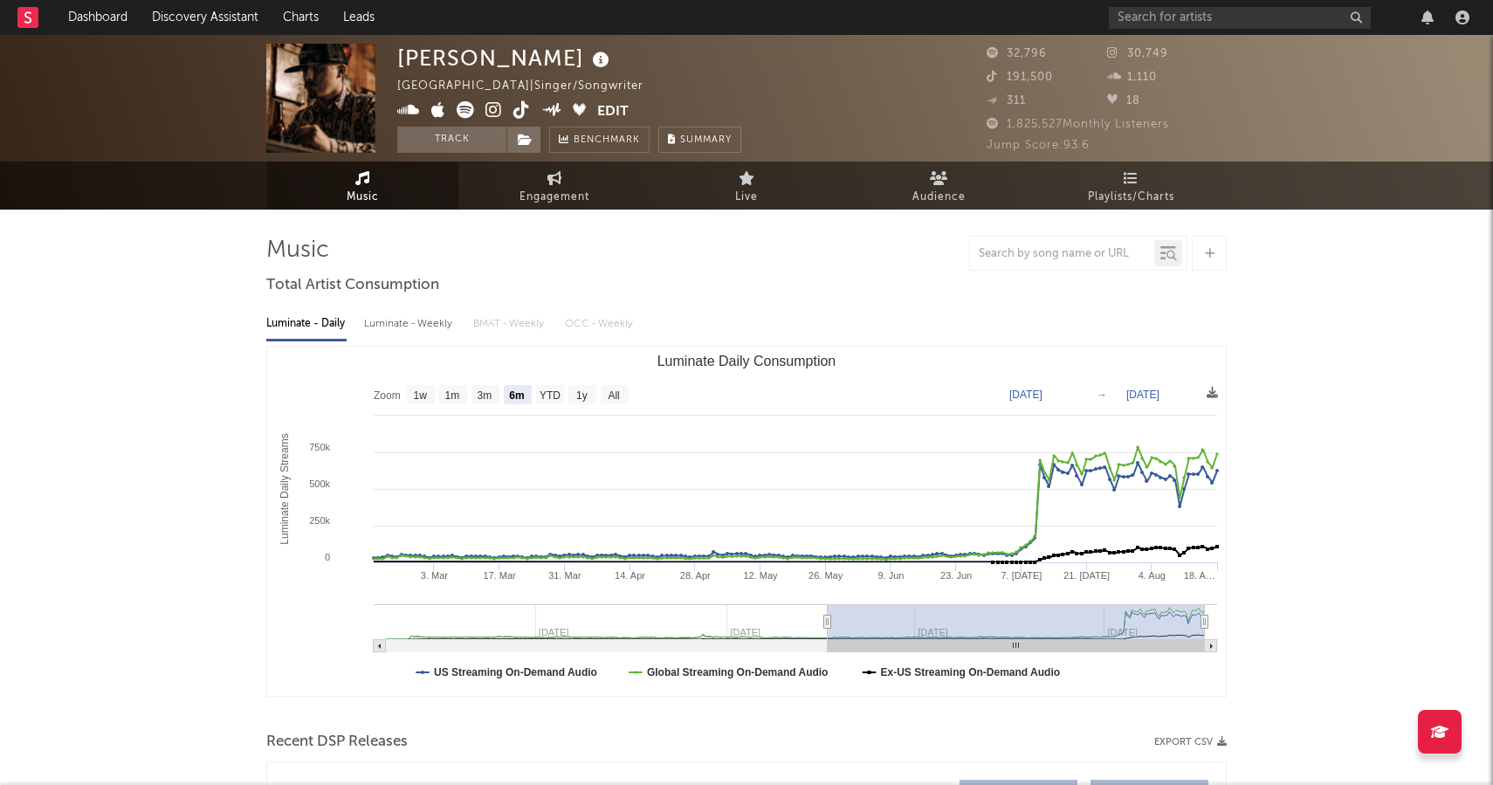
click at [492, 116] on icon at bounding box center [493, 109] width 17 height 17
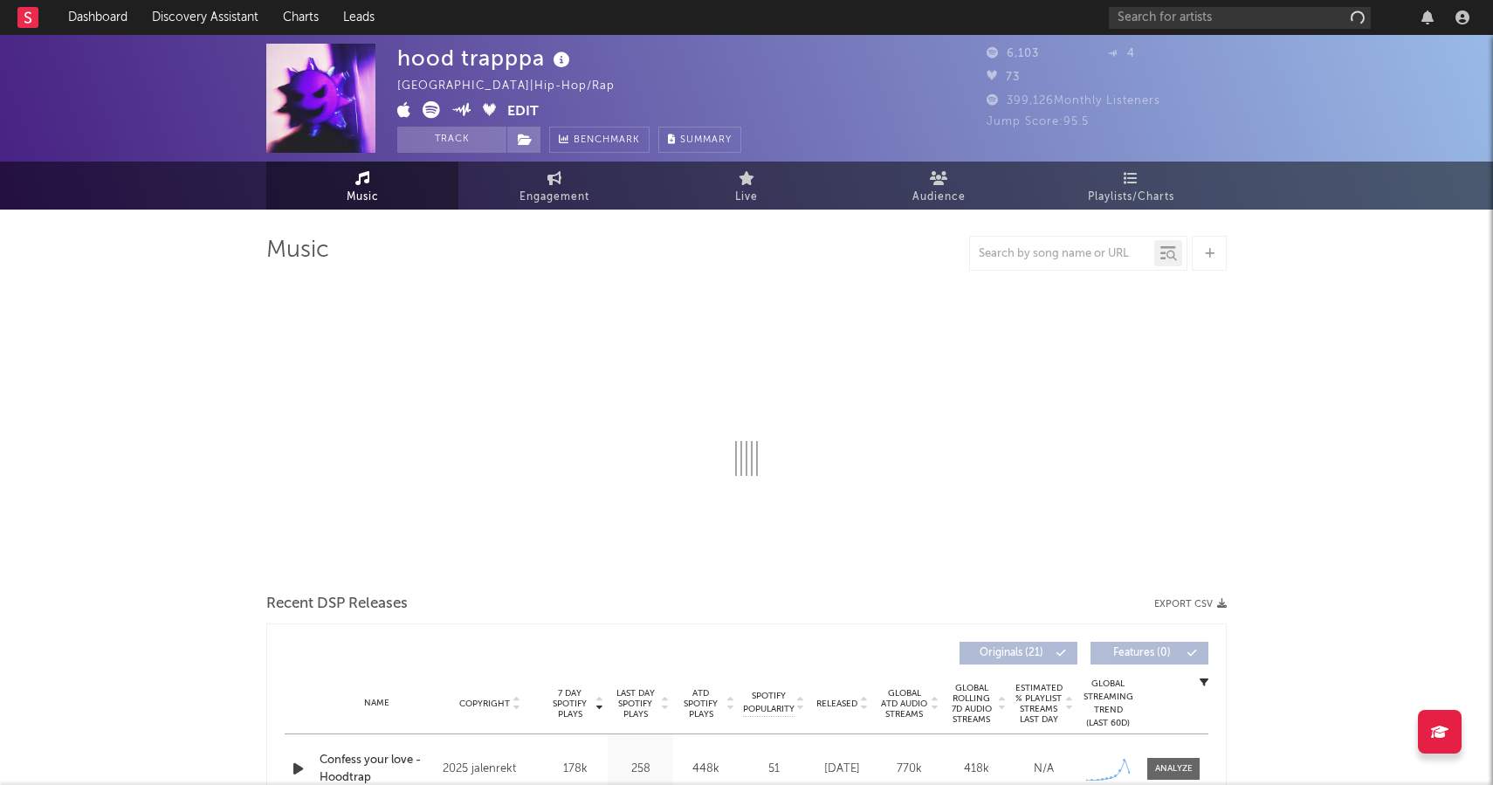
select select "1w"
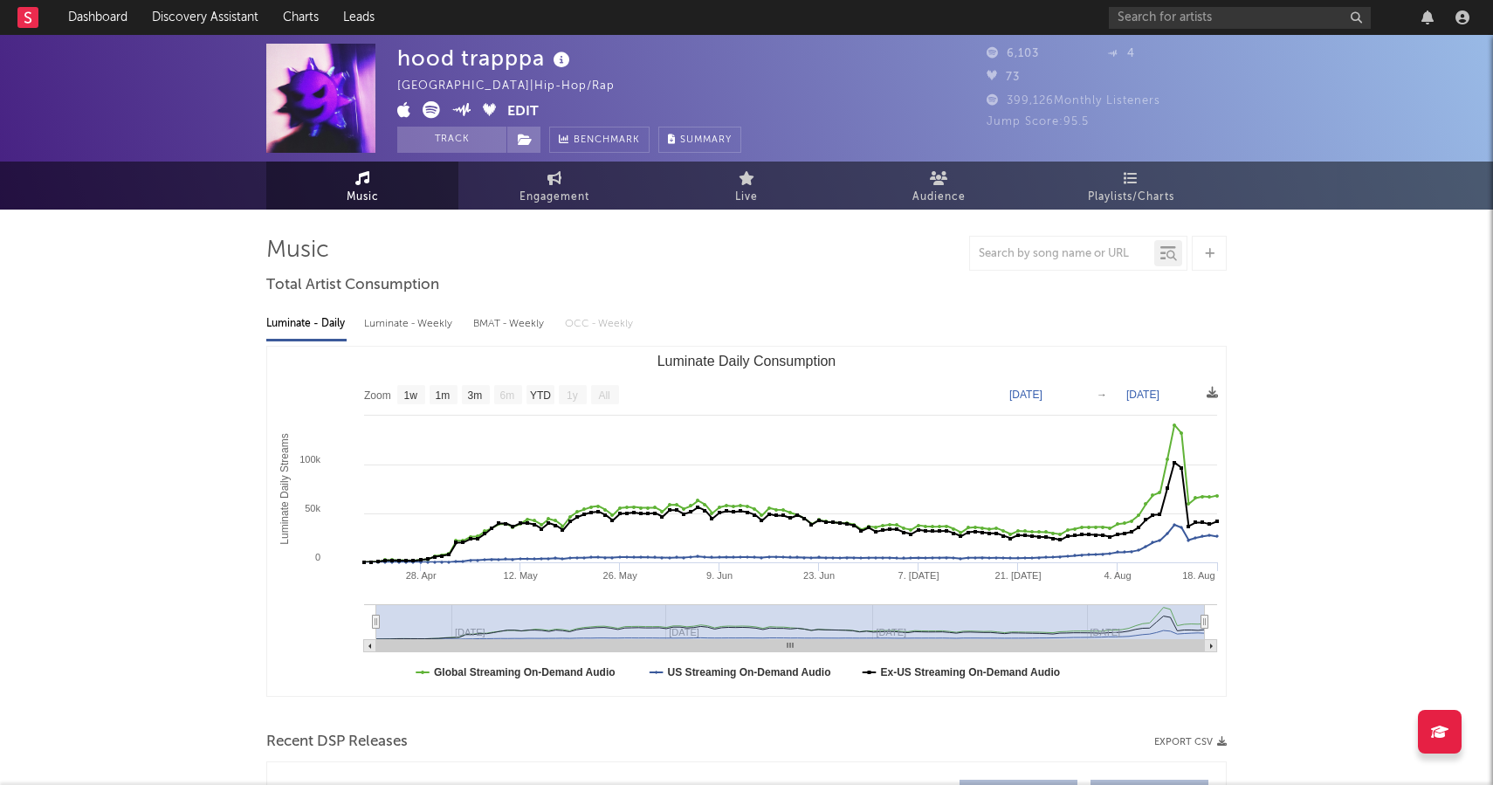
click at [433, 110] on icon at bounding box center [431, 109] width 17 height 17
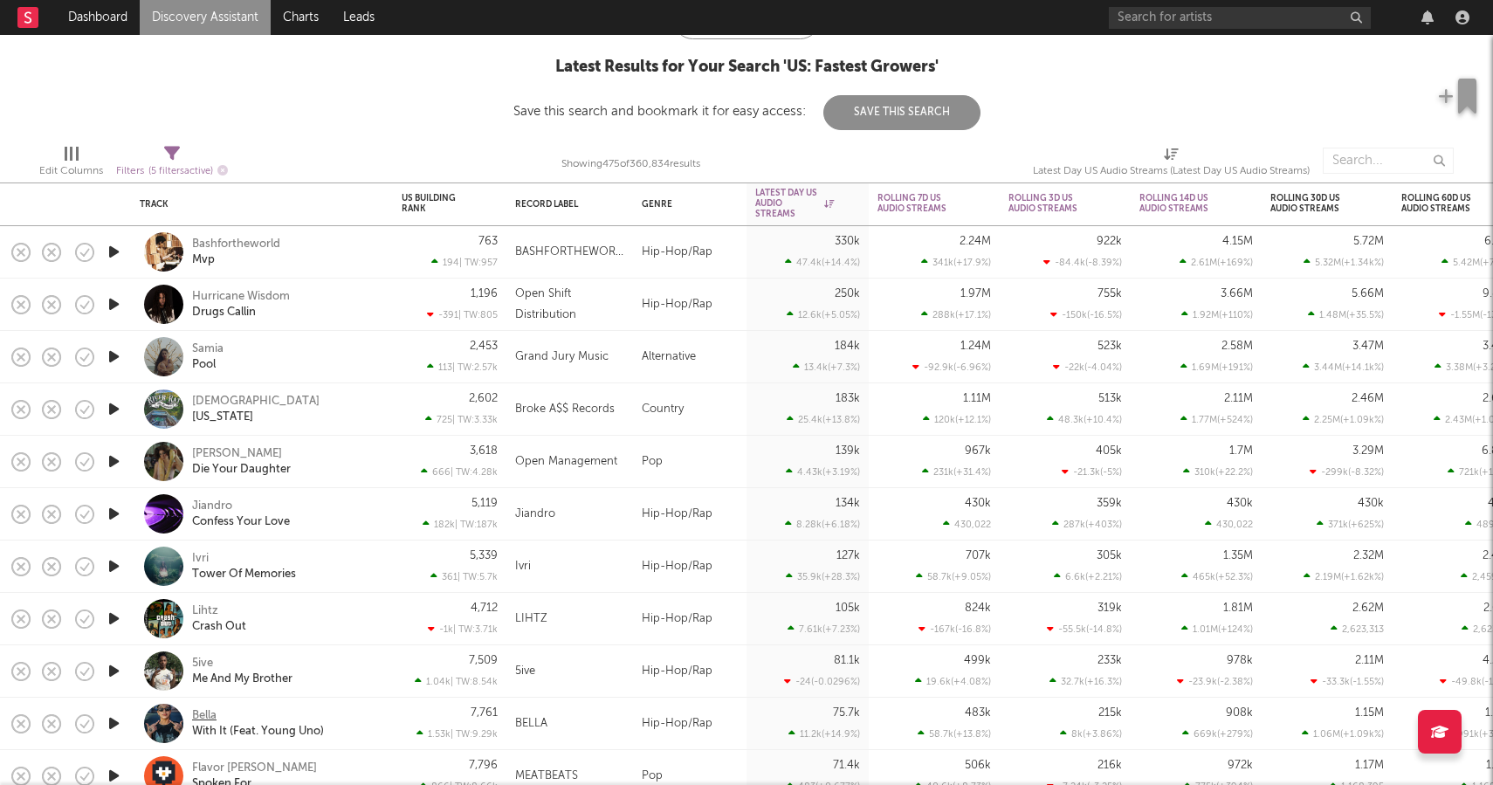
click at [210, 714] on div "Bella" at bounding box center [204, 716] width 24 height 16
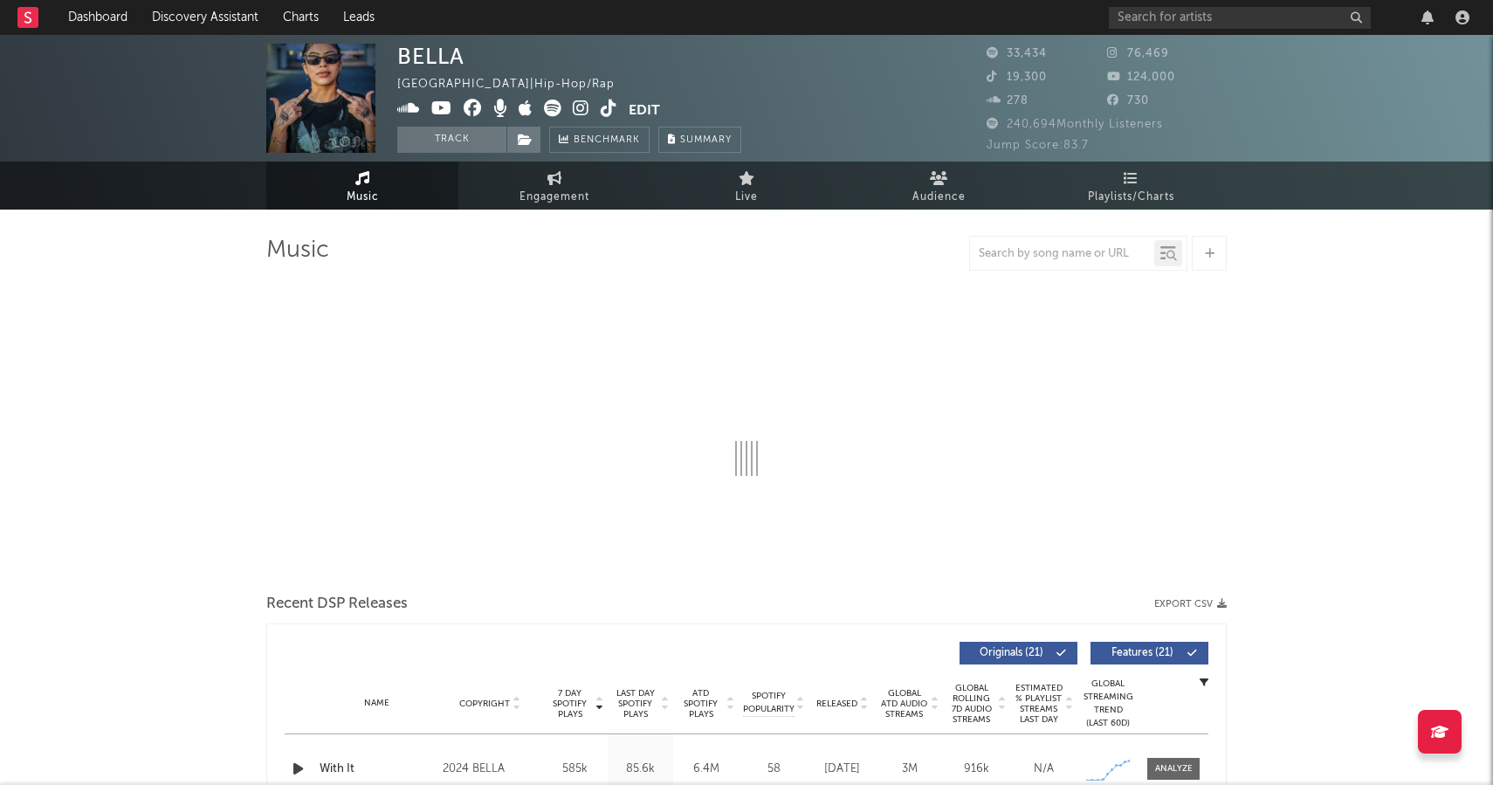
select select "6m"
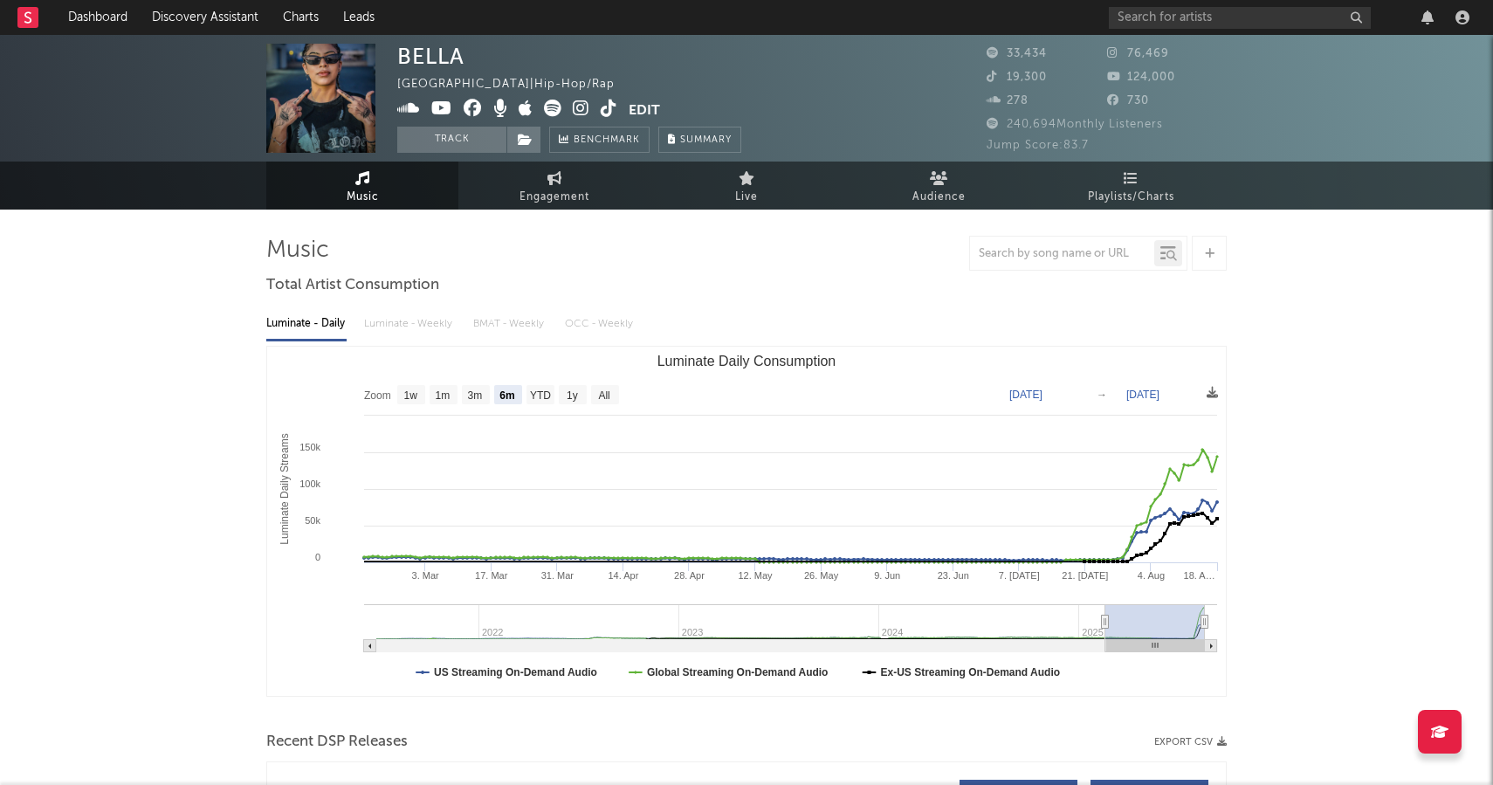
click at [578, 115] on icon at bounding box center [581, 108] width 17 height 17
click at [603, 114] on icon at bounding box center [609, 108] width 17 height 17
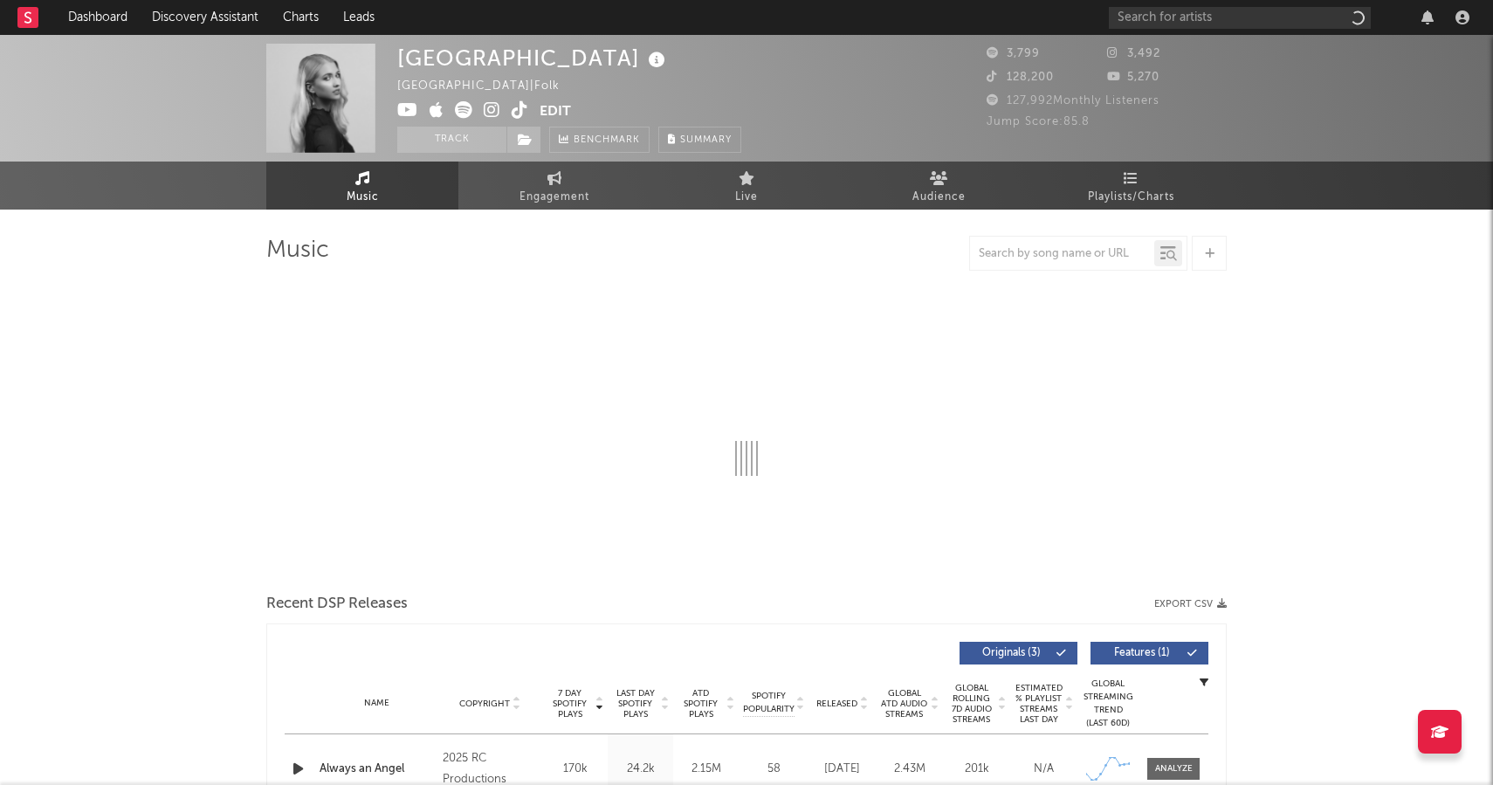
select select "1w"
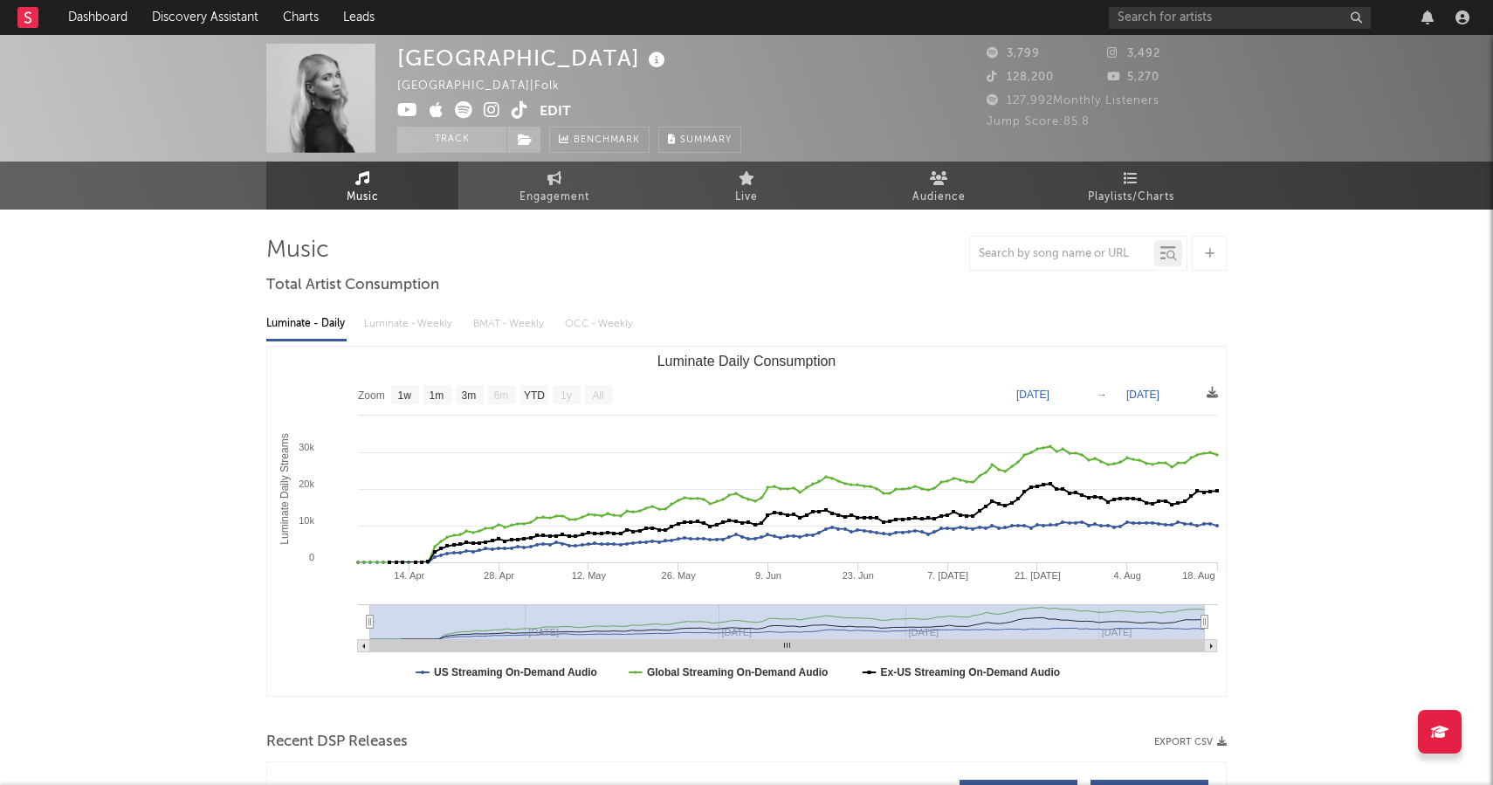
click at [495, 114] on icon at bounding box center [492, 109] width 17 height 17
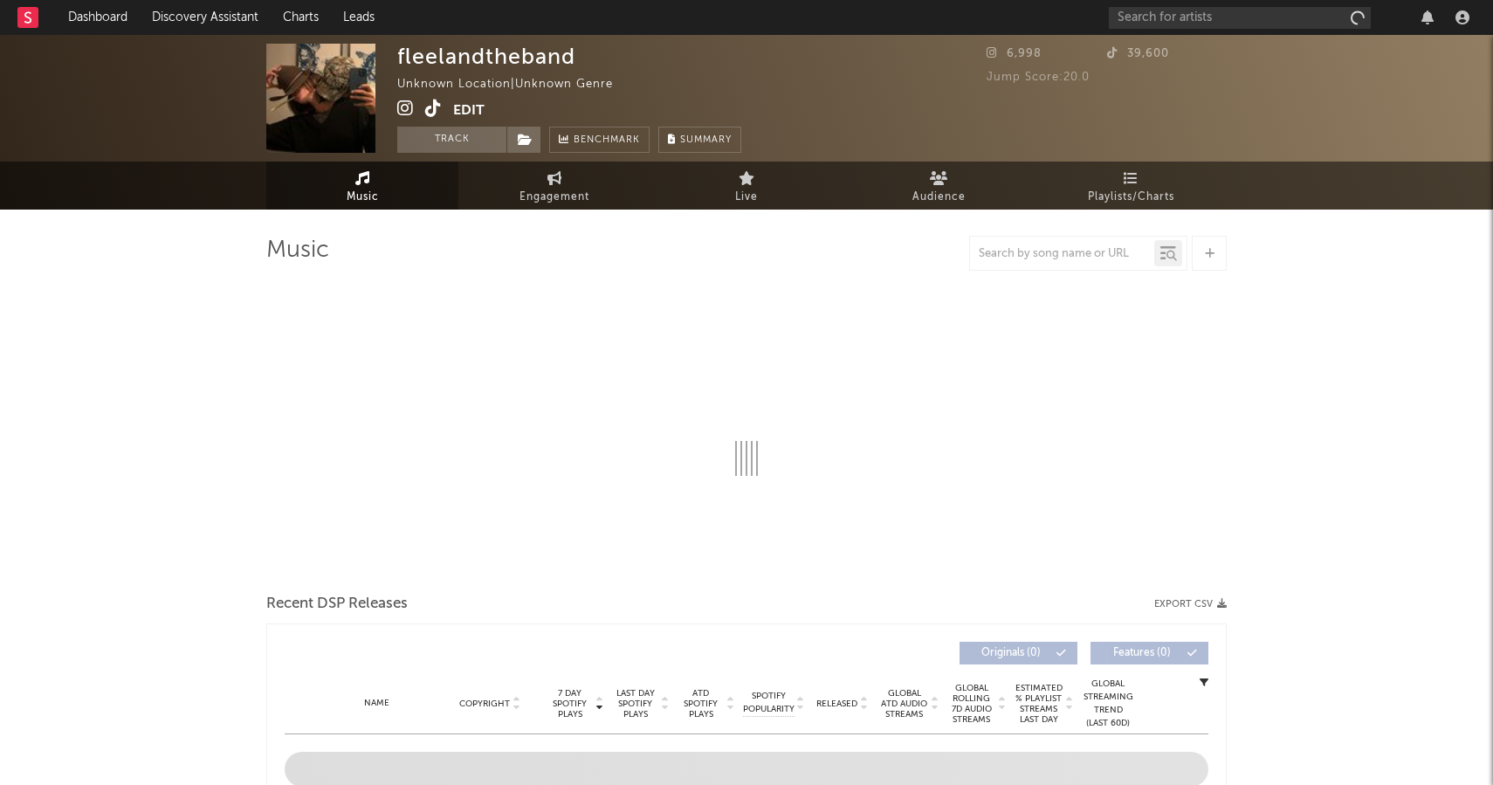
select select "1w"
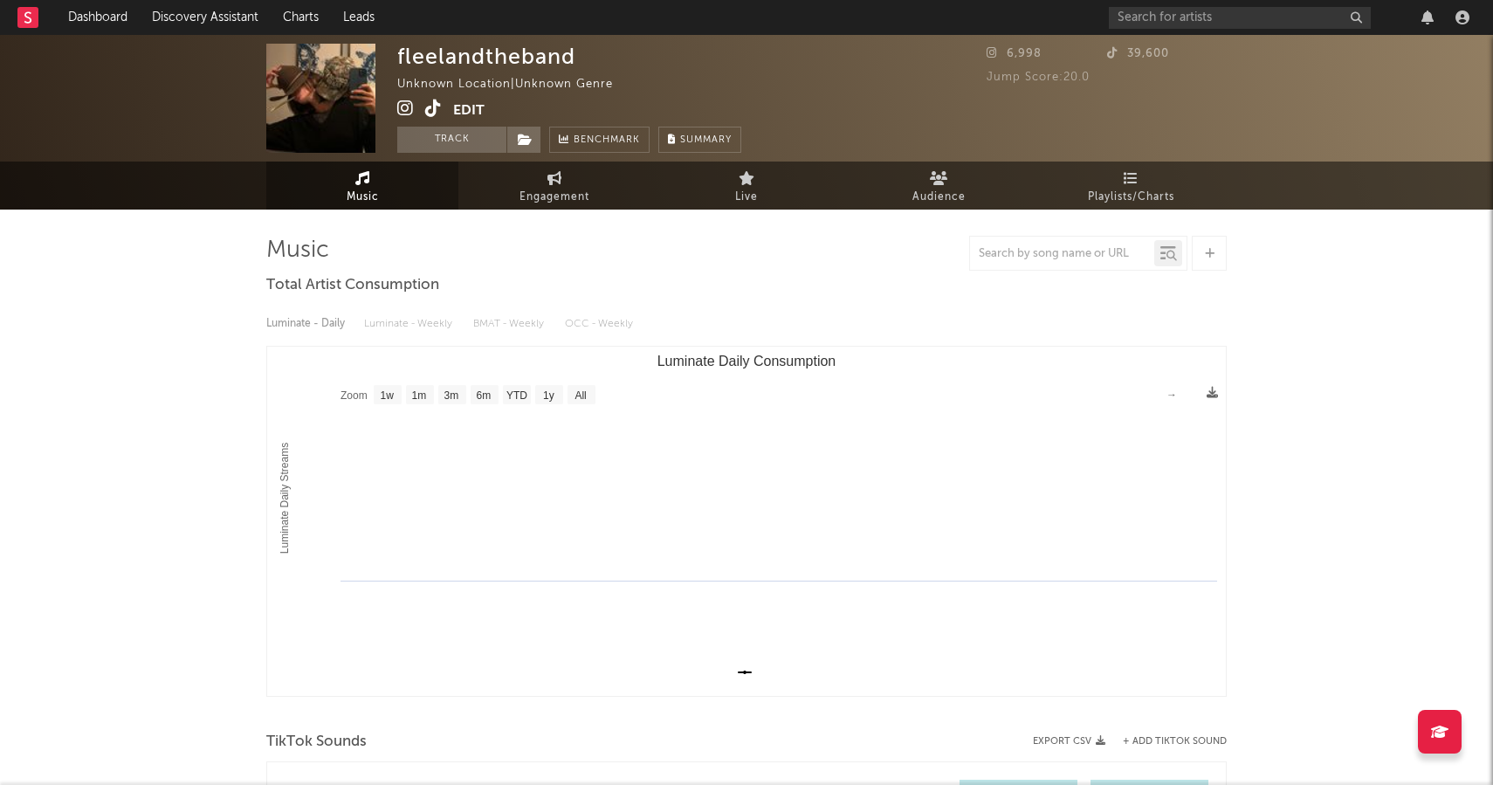
click at [409, 111] on icon at bounding box center [405, 108] width 17 height 17
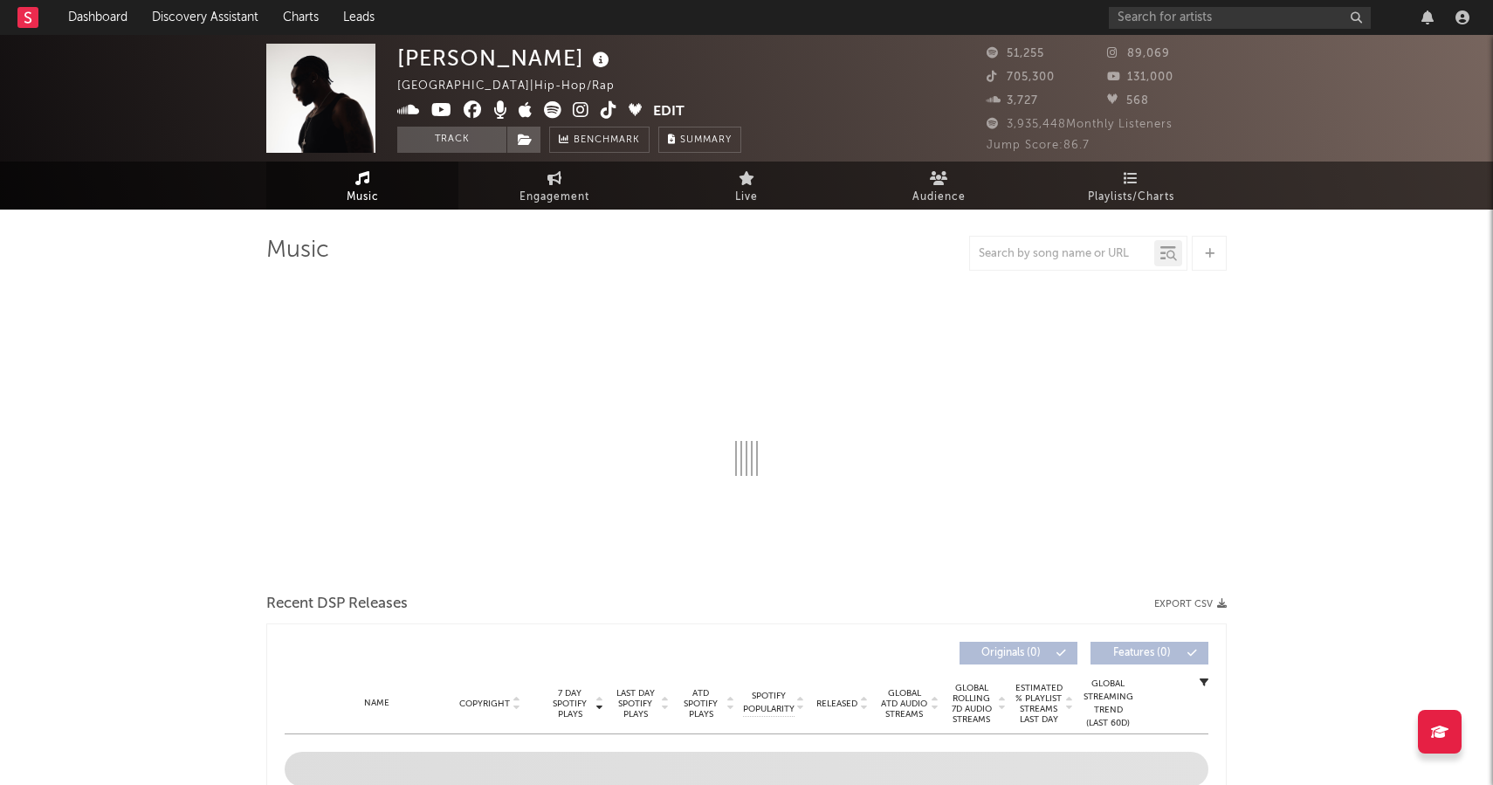
select select "6m"
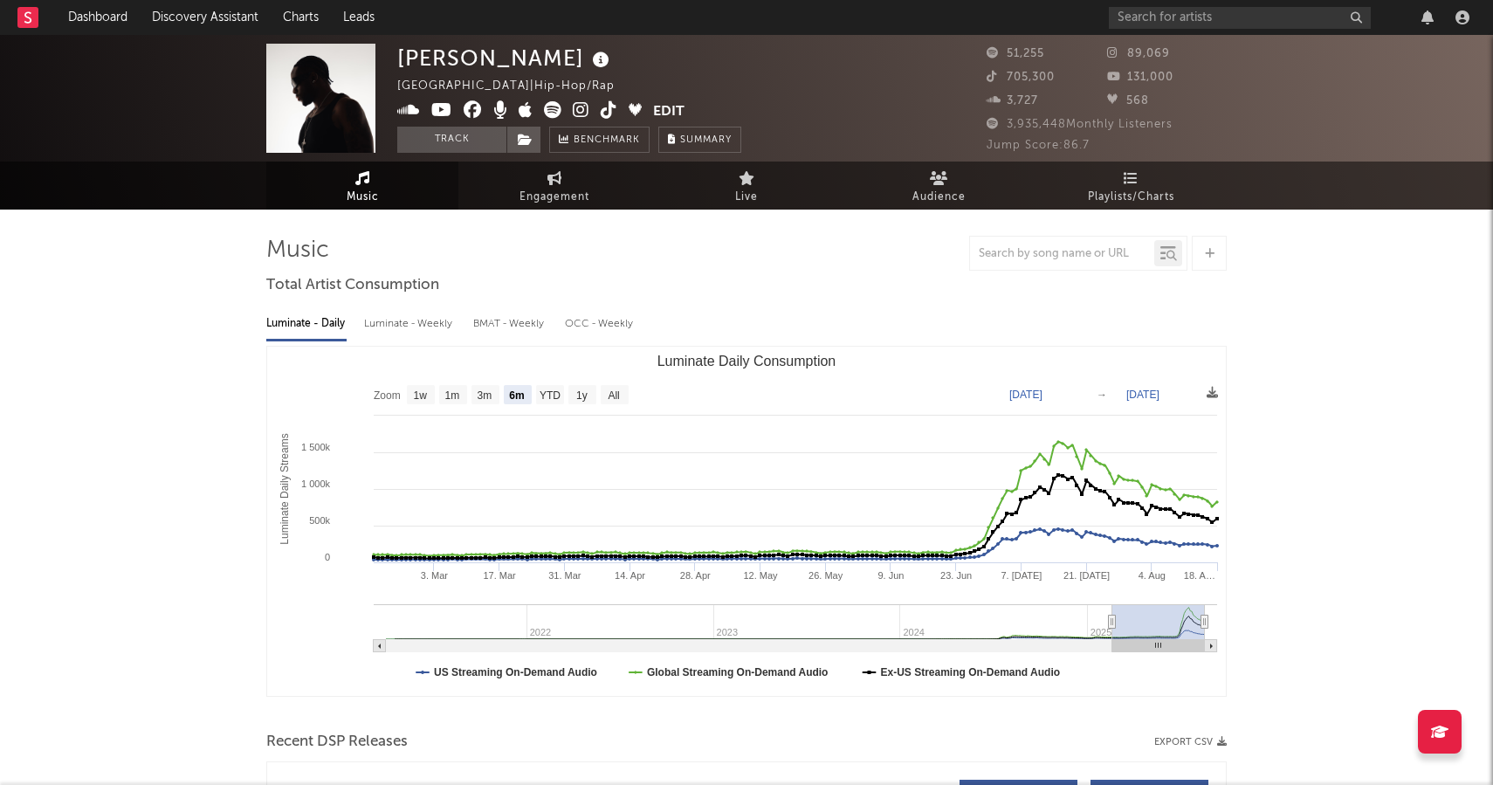
click at [576, 108] on icon at bounding box center [581, 109] width 17 height 17
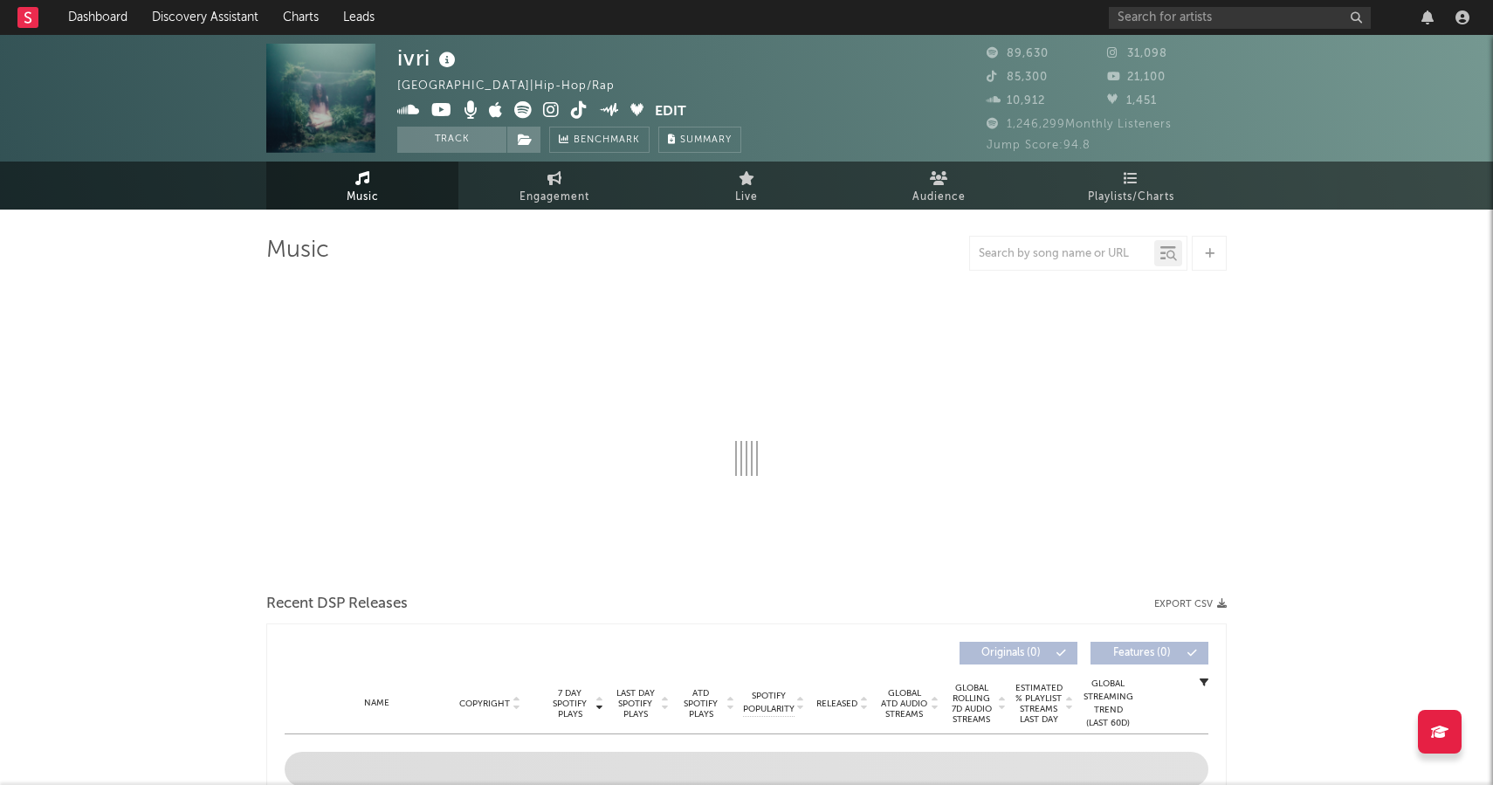
select select "6m"
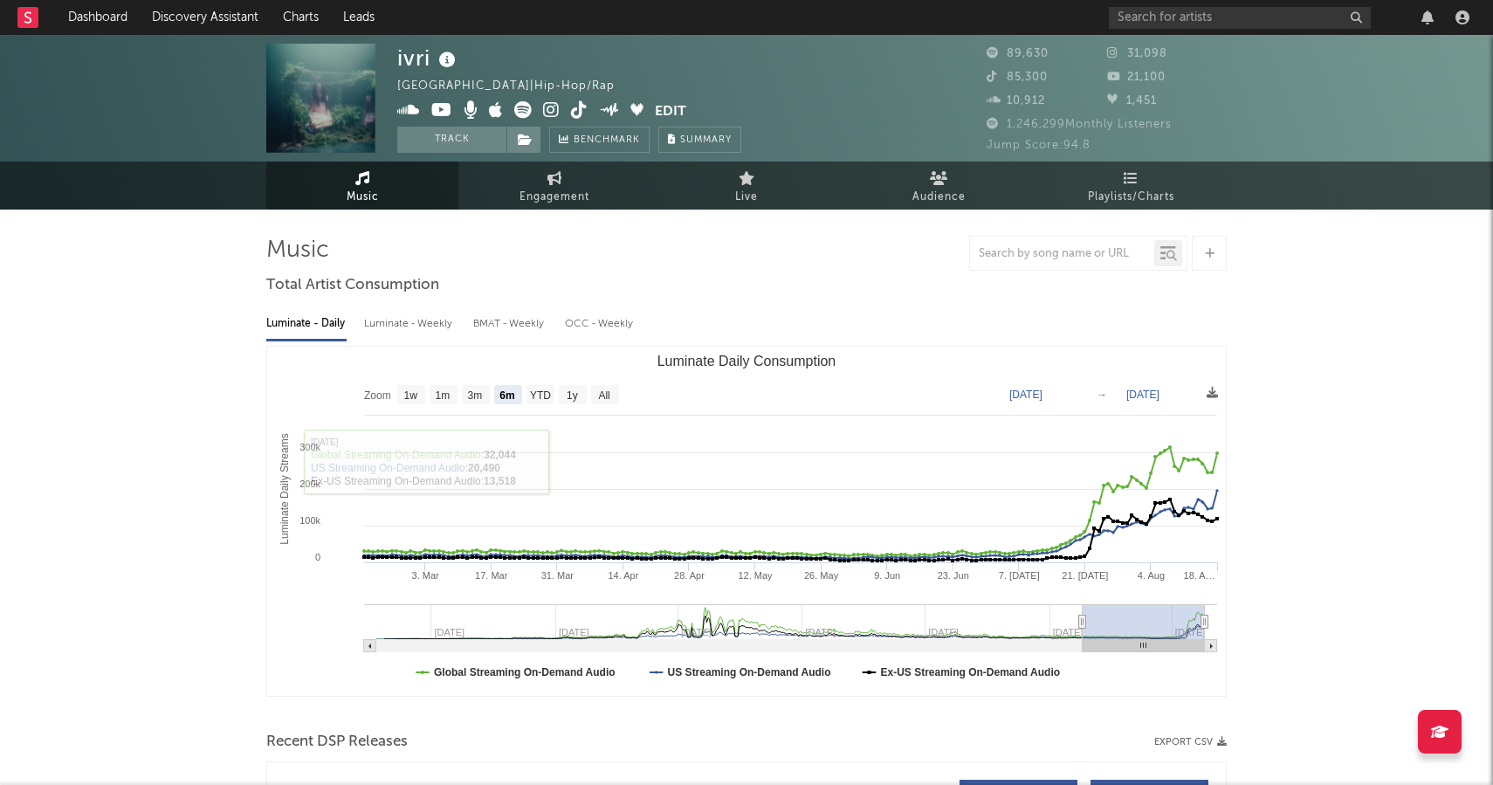
click at [551, 110] on icon at bounding box center [551, 109] width 17 height 17
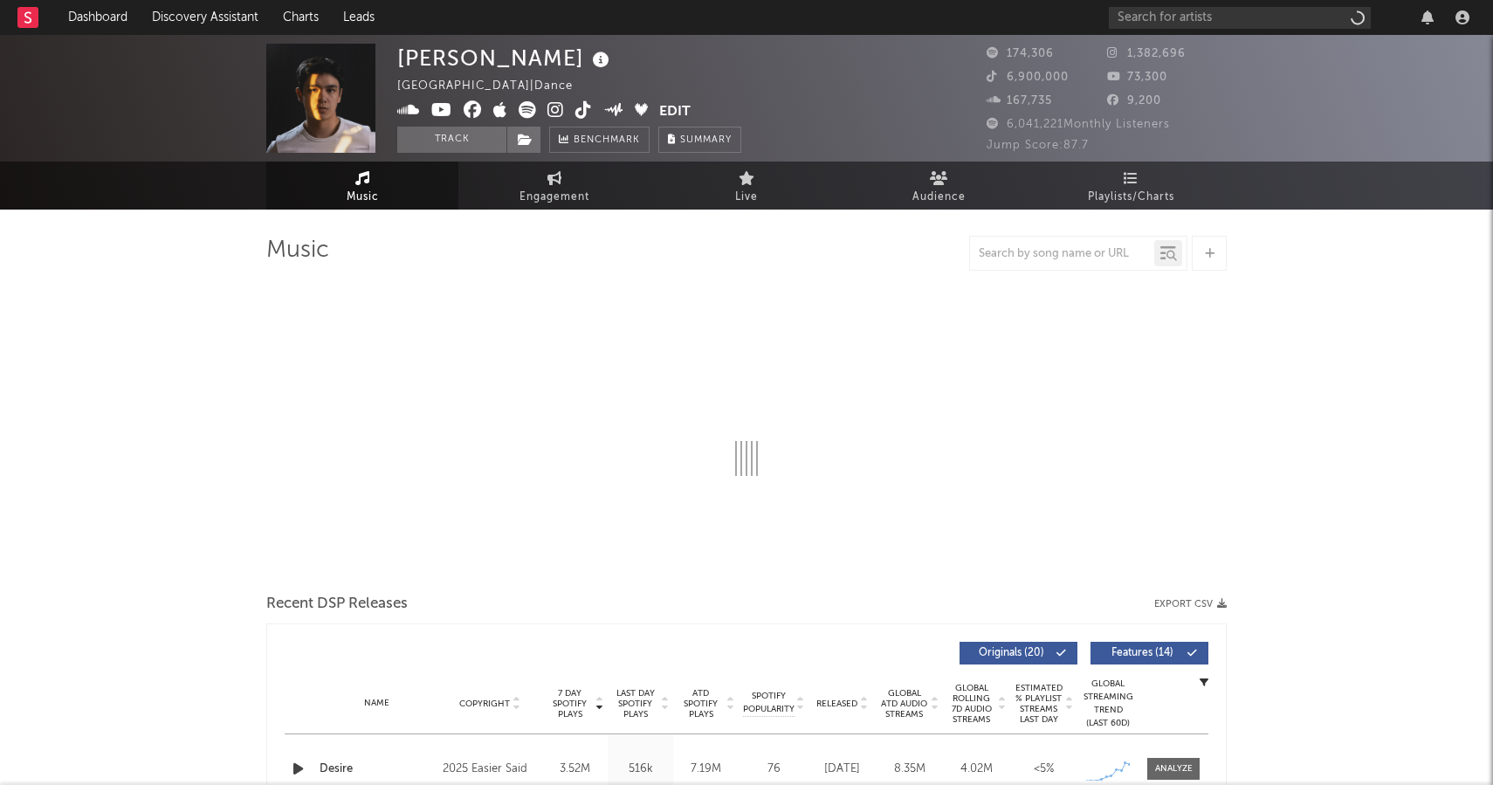
select select "6m"
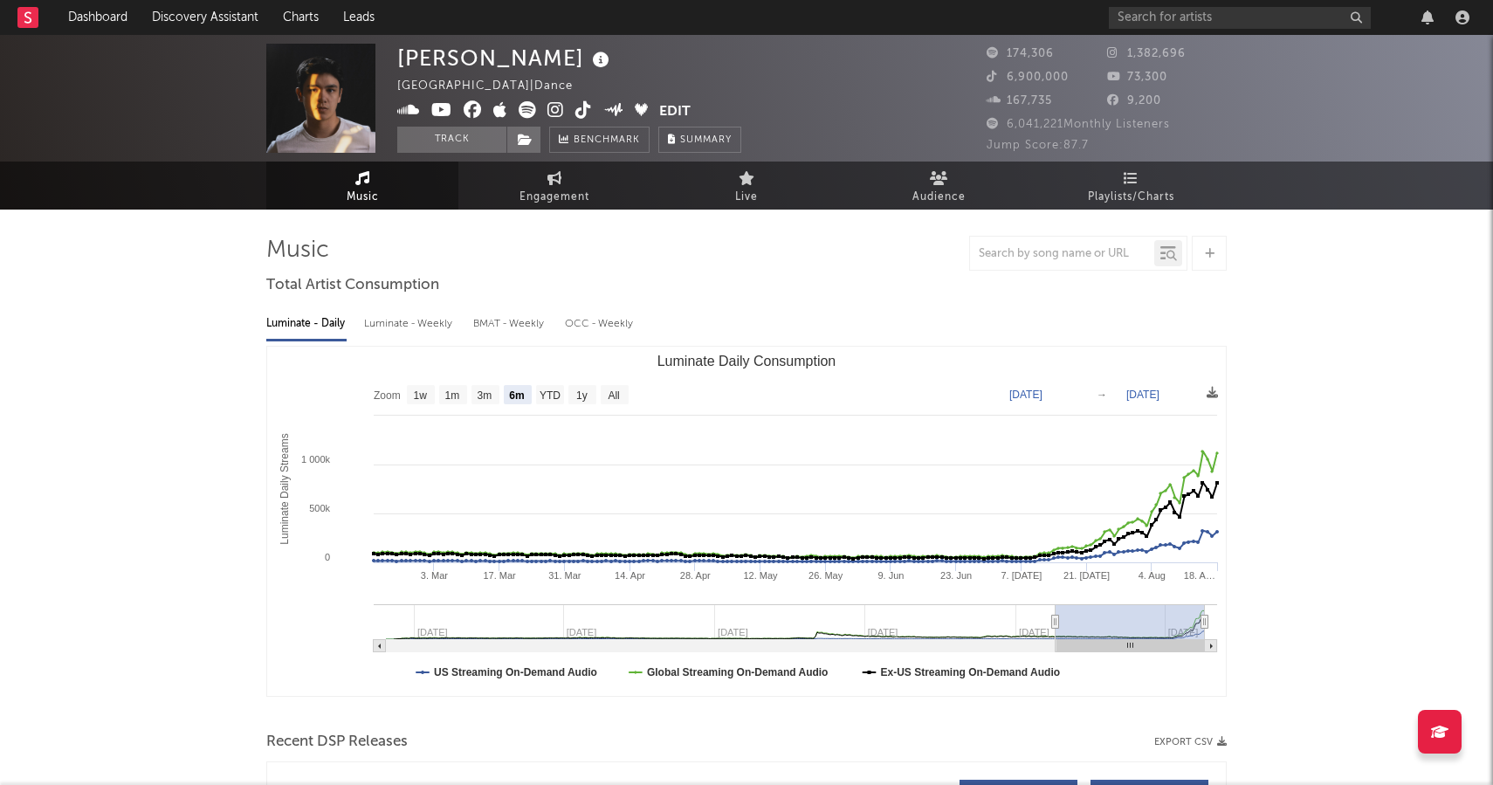
click at [549, 115] on icon at bounding box center [555, 109] width 17 height 17
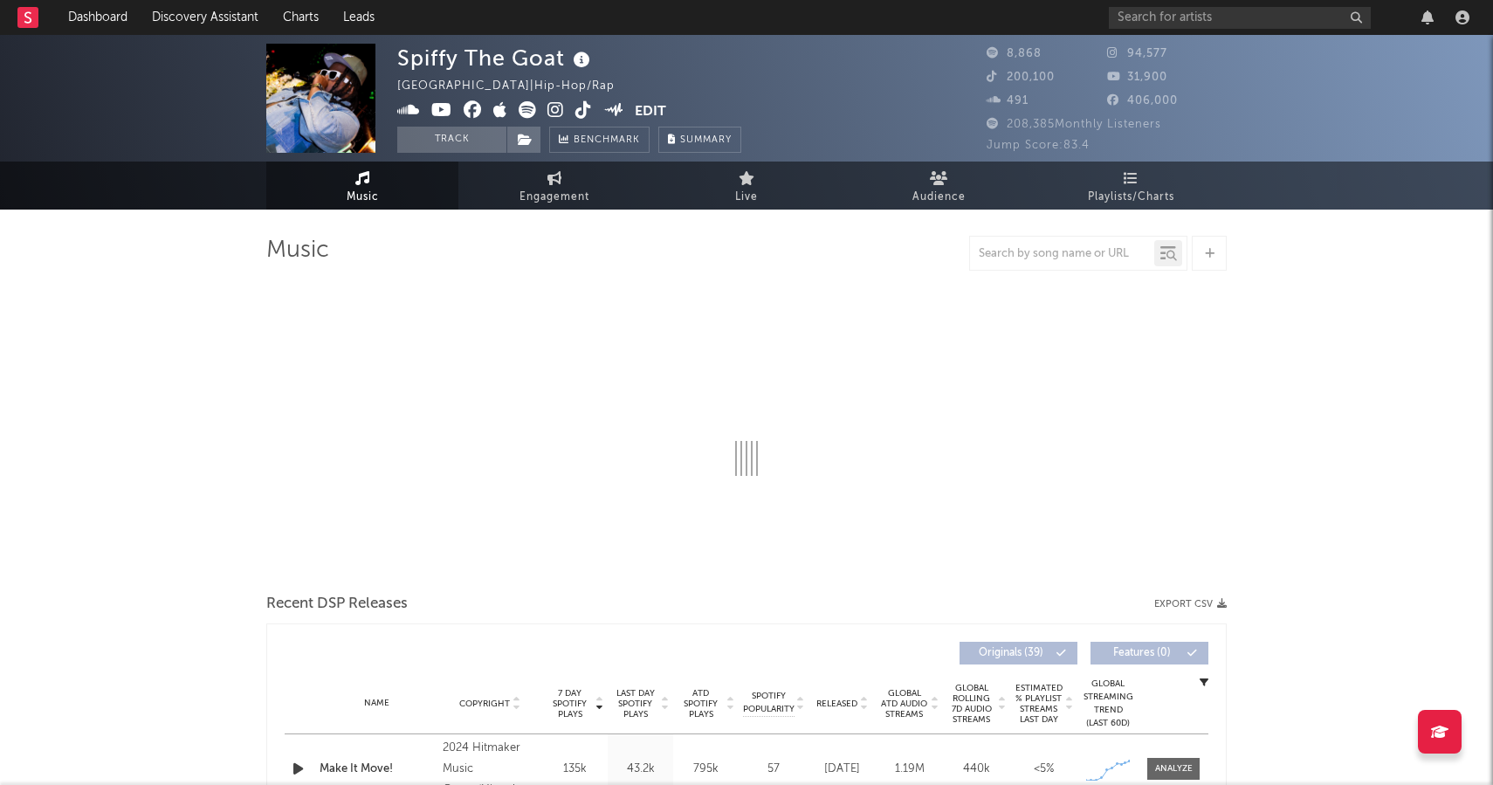
select select "6m"
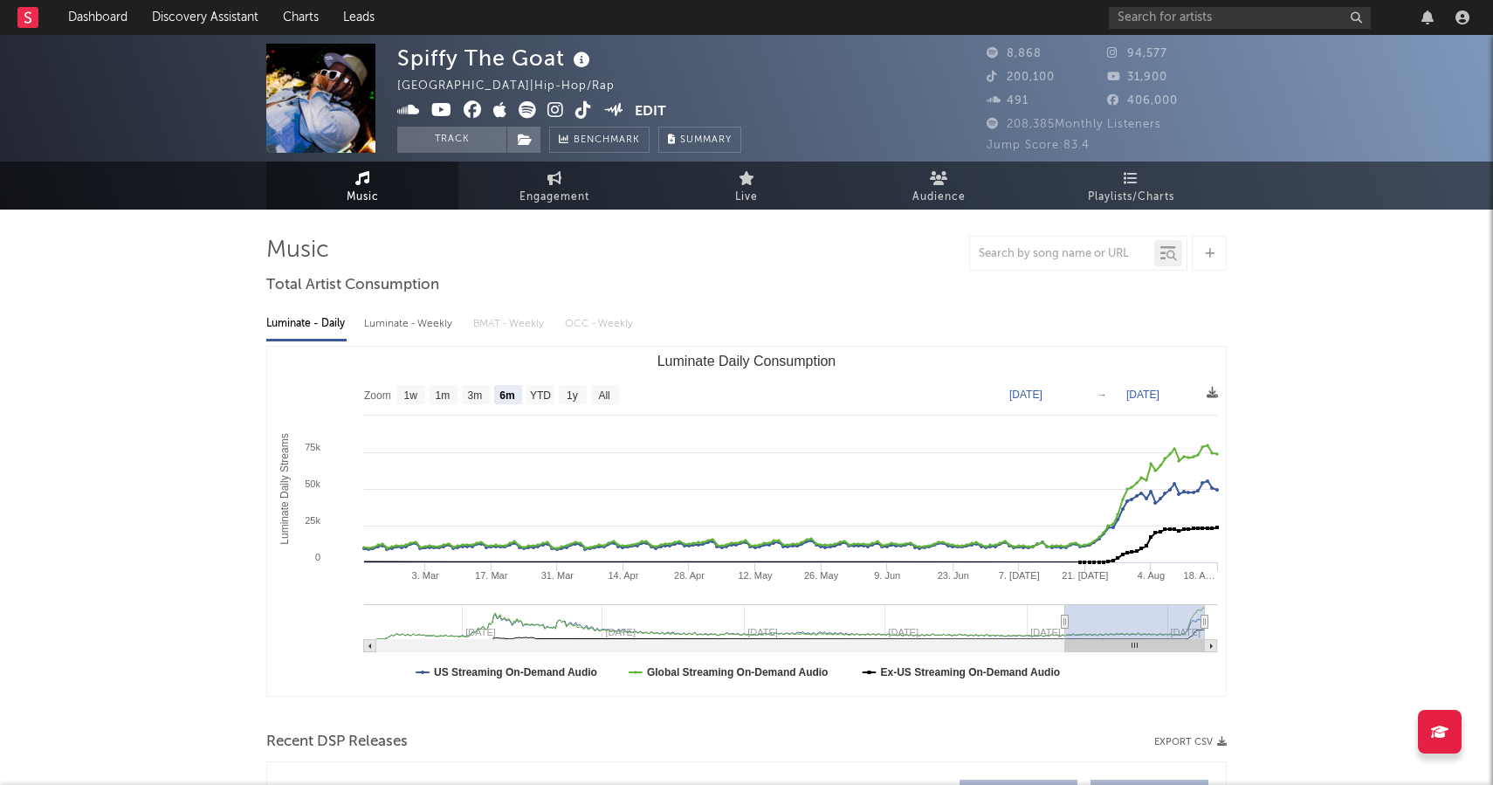
click at [558, 108] on icon at bounding box center [555, 109] width 17 height 17
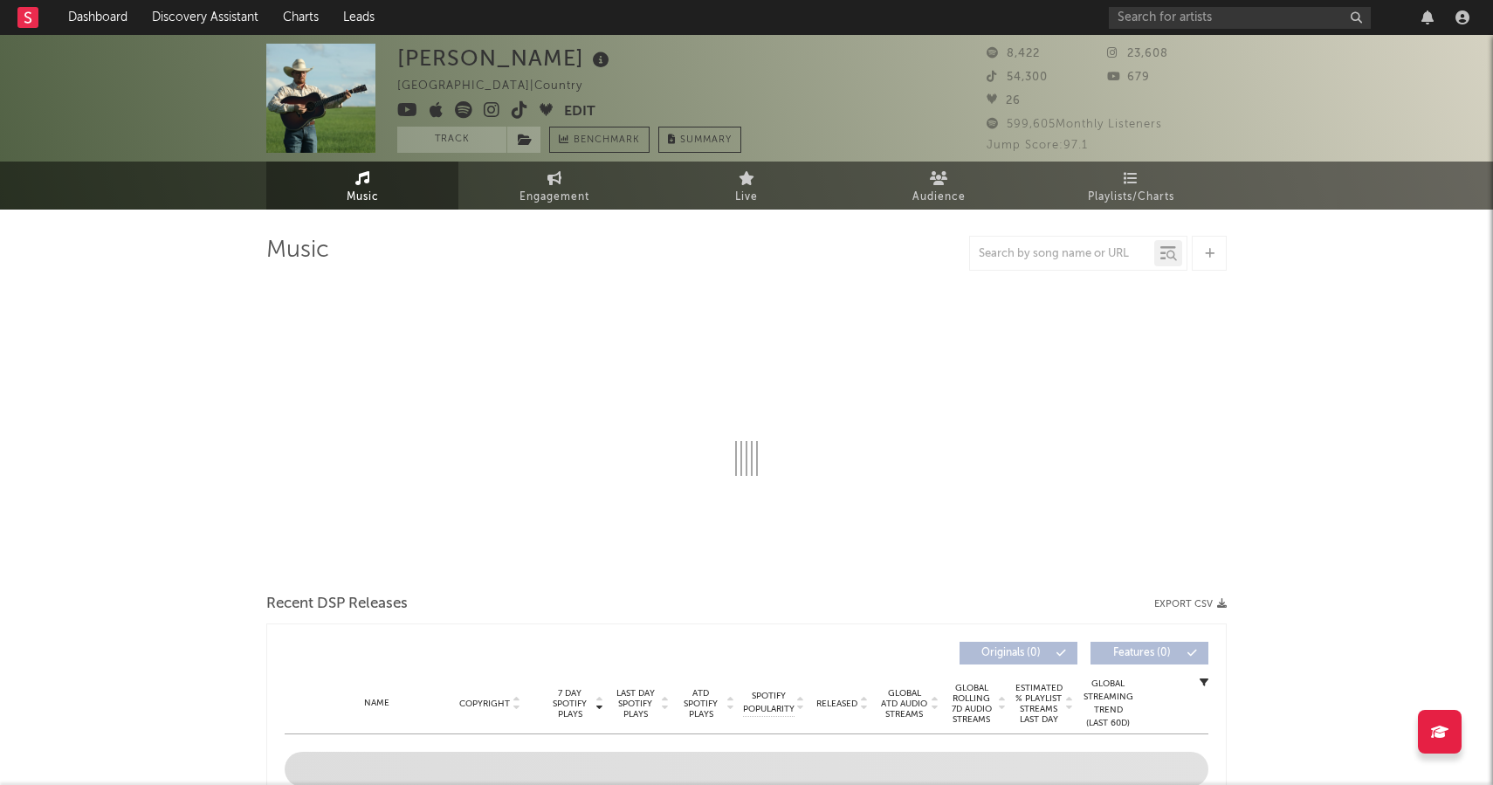
select select "1w"
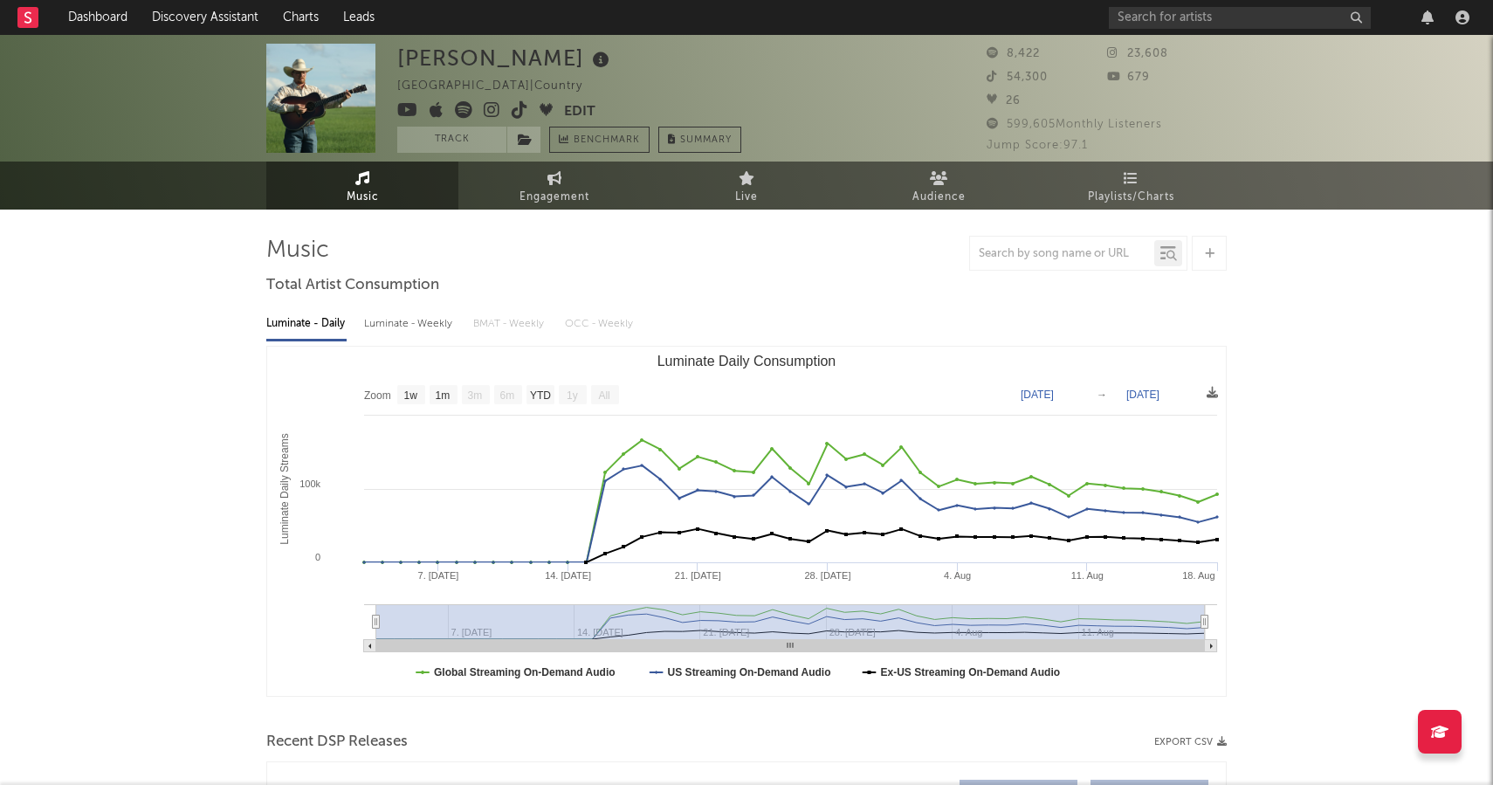
click at [489, 112] on icon at bounding box center [492, 109] width 17 height 17
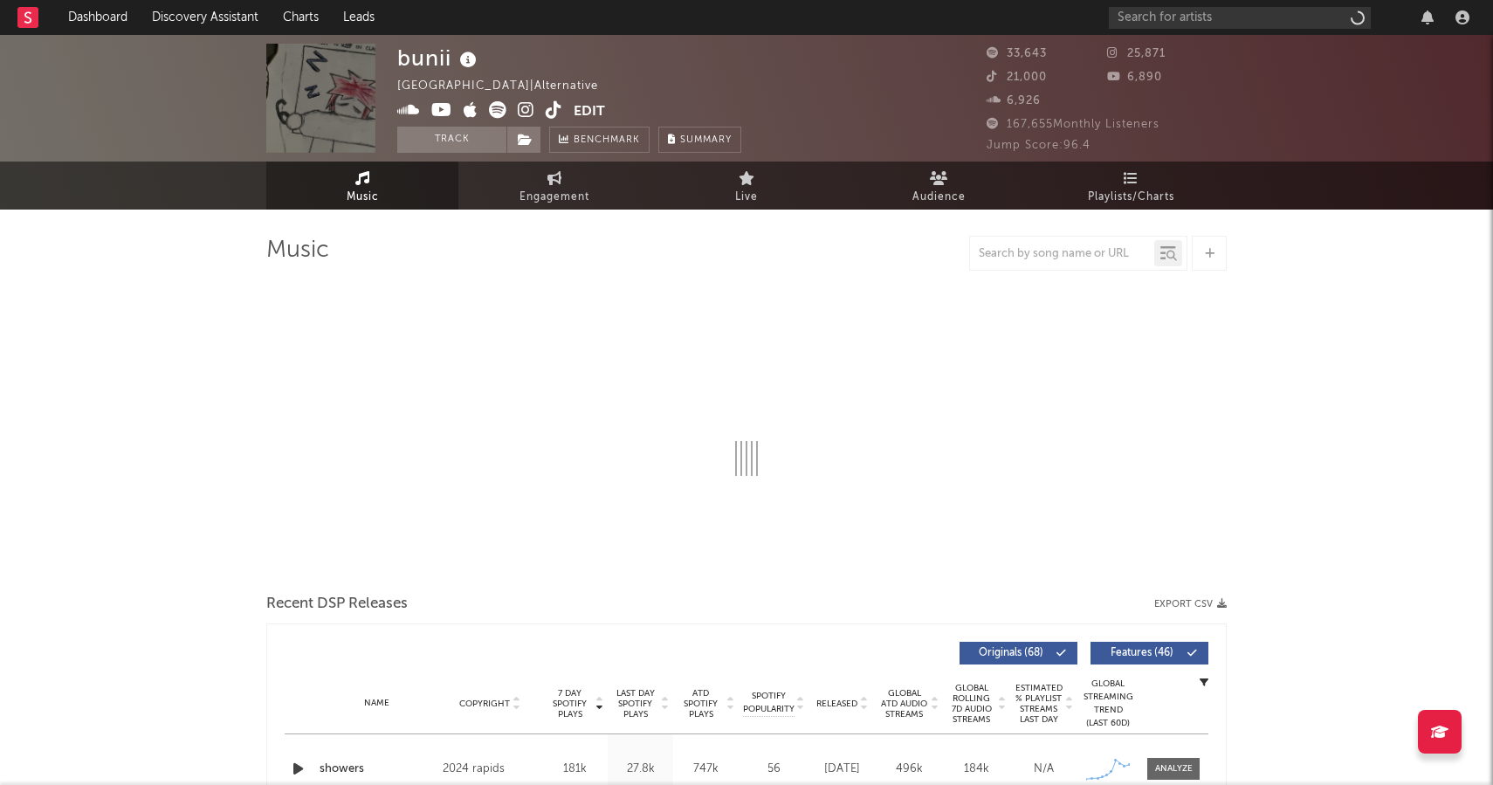
click at [524, 104] on icon at bounding box center [526, 109] width 17 height 17
select select "6m"
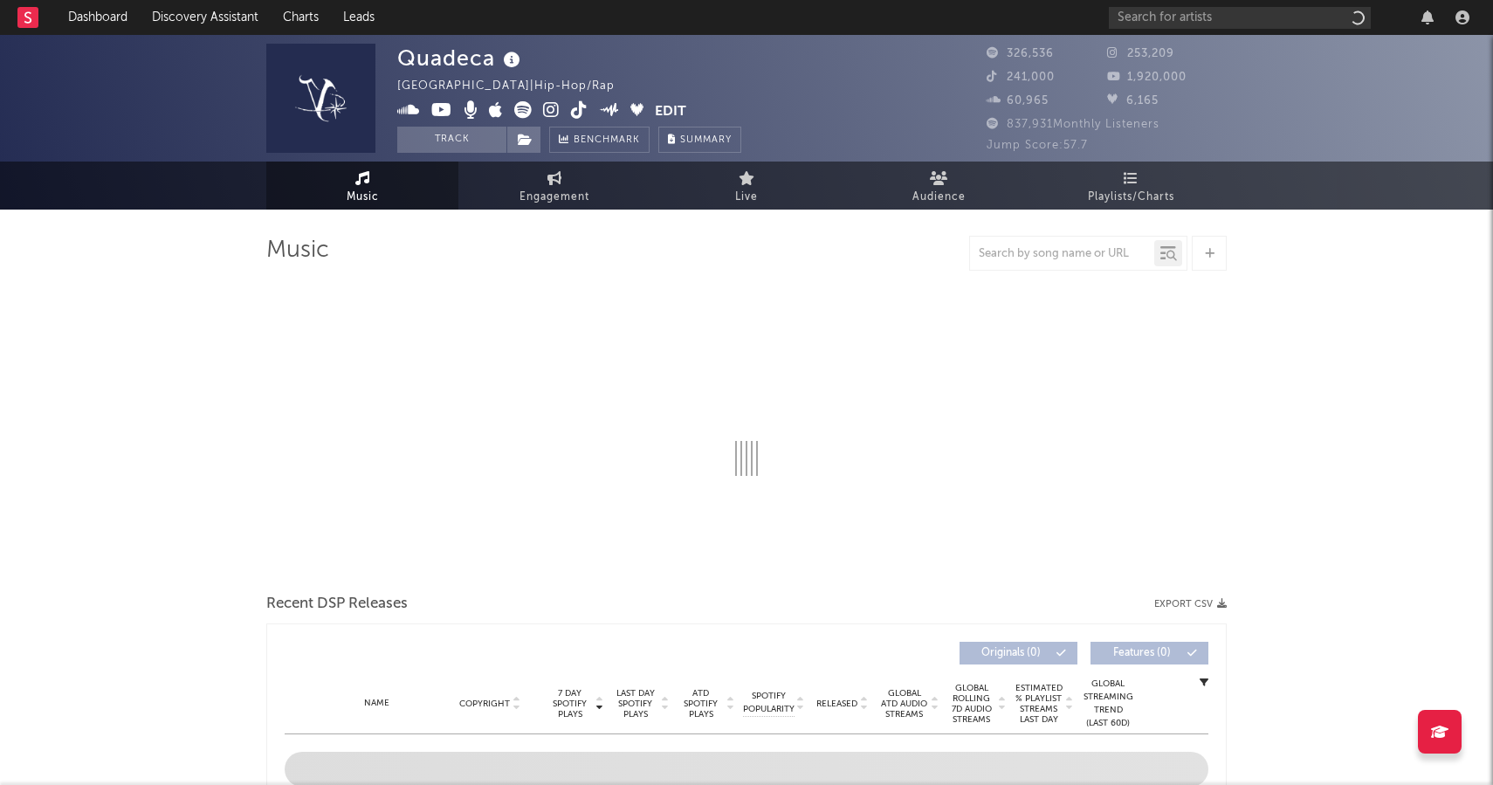
select select "6m"
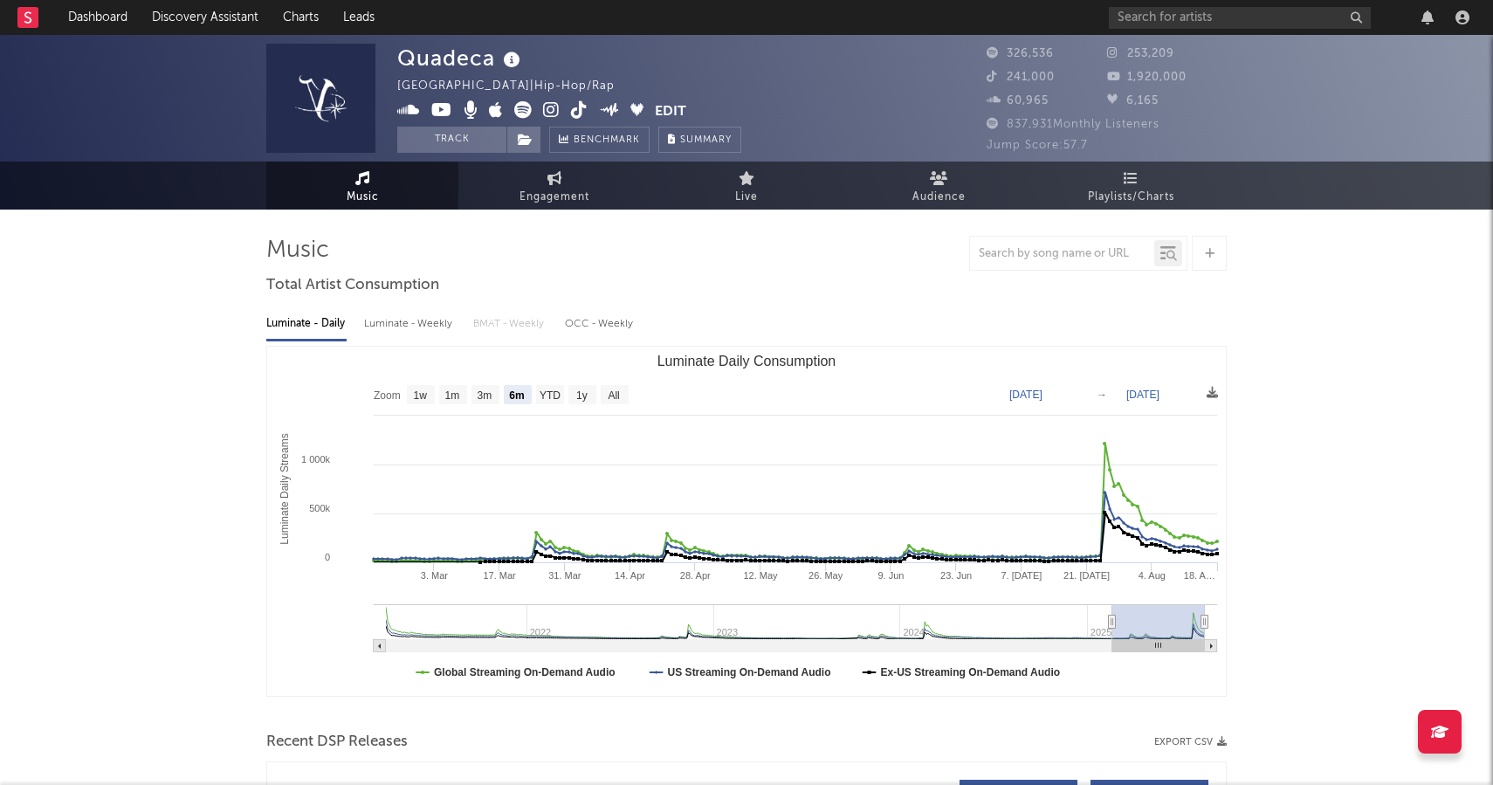
click at [551, 109] on icon at bounding box center [551, 109] width 17 height 17
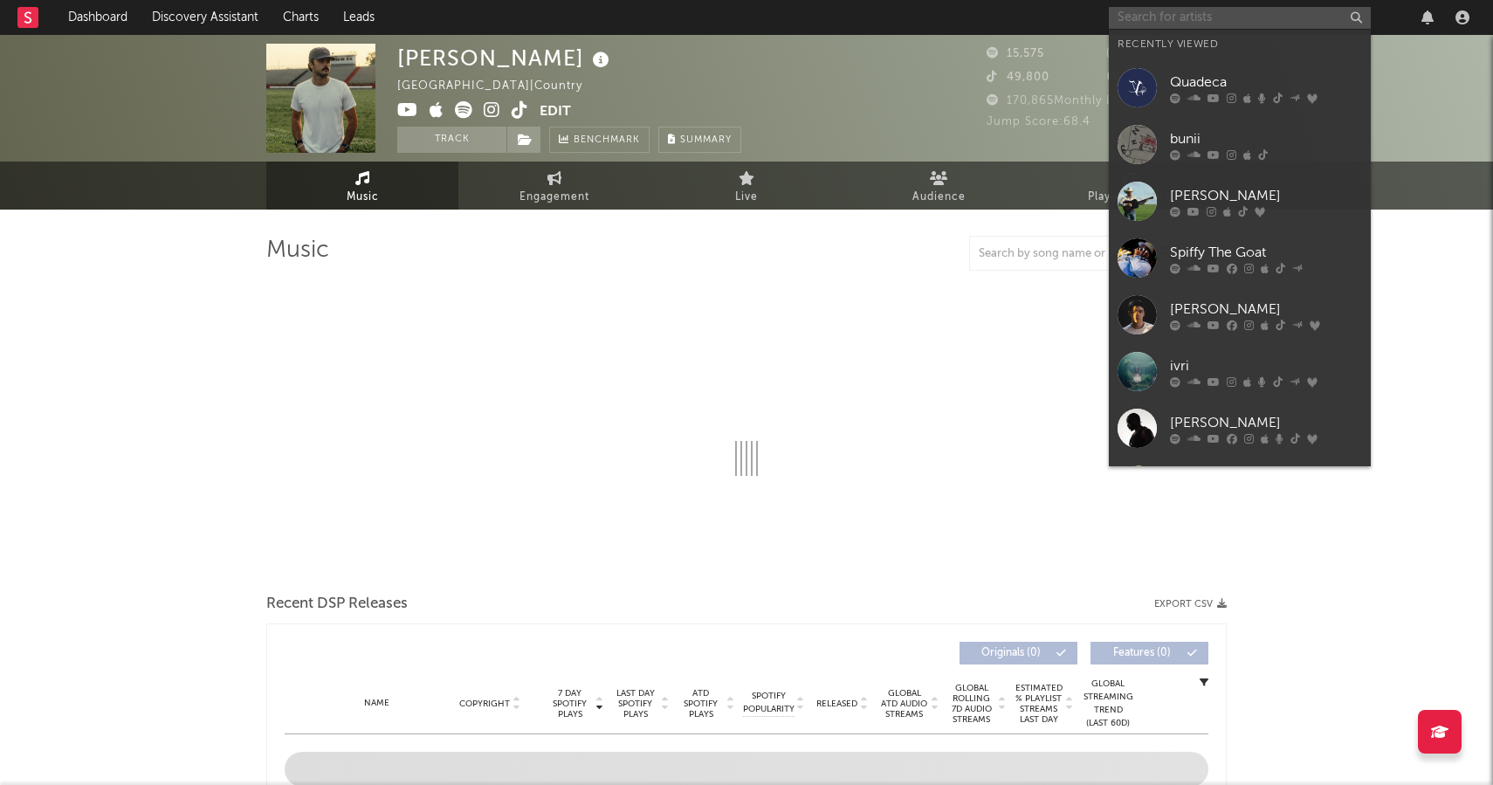
click at [1158, 16] on input "text" at bounding box center [1240, 18] width 262 height 22
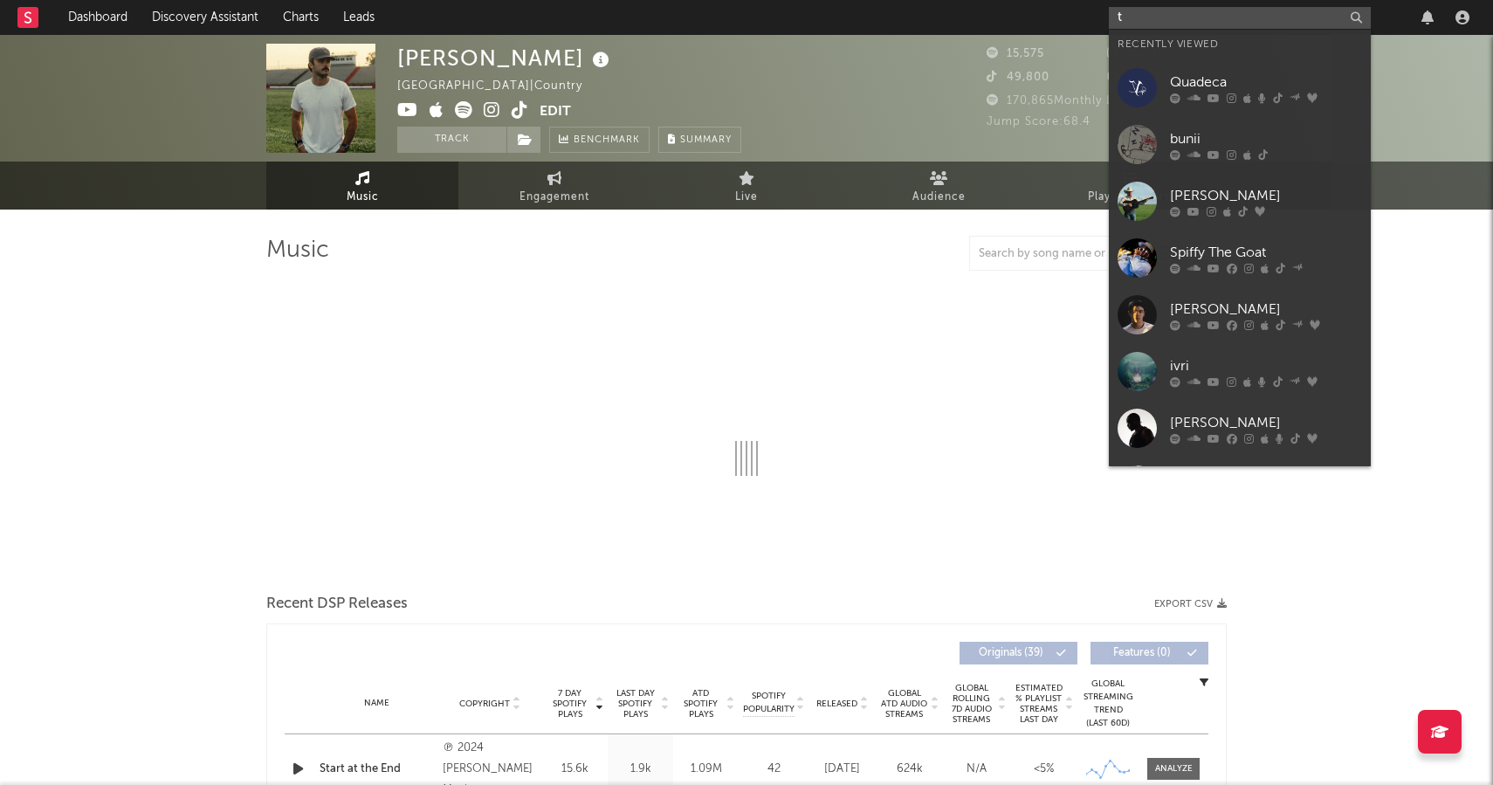
type input "tw"
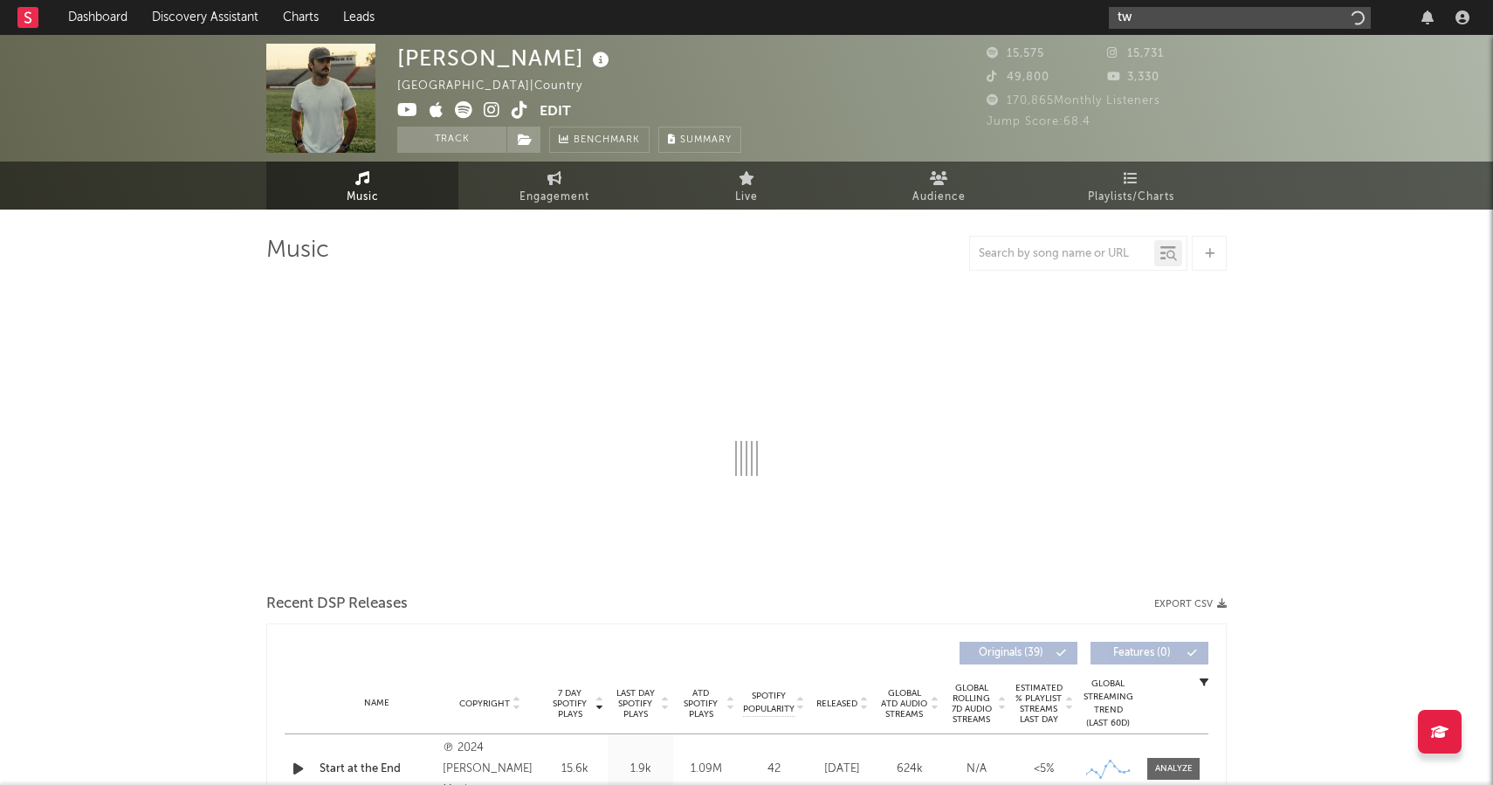
select select "6m"
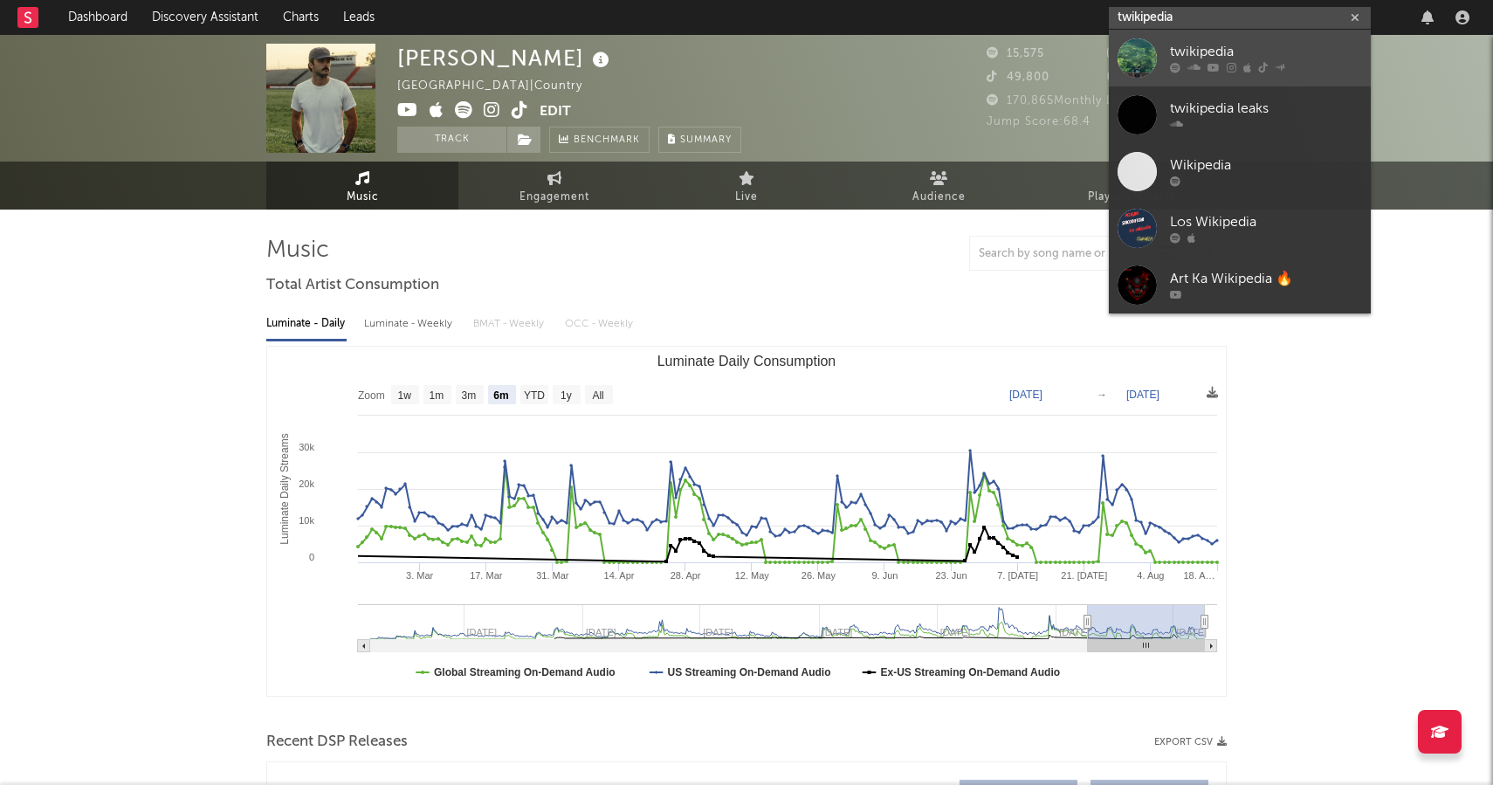
type input "twikipedia"
click at [1204, 45] on div "twikipedia" at bounding box center [1266, 52] width 192 height 21
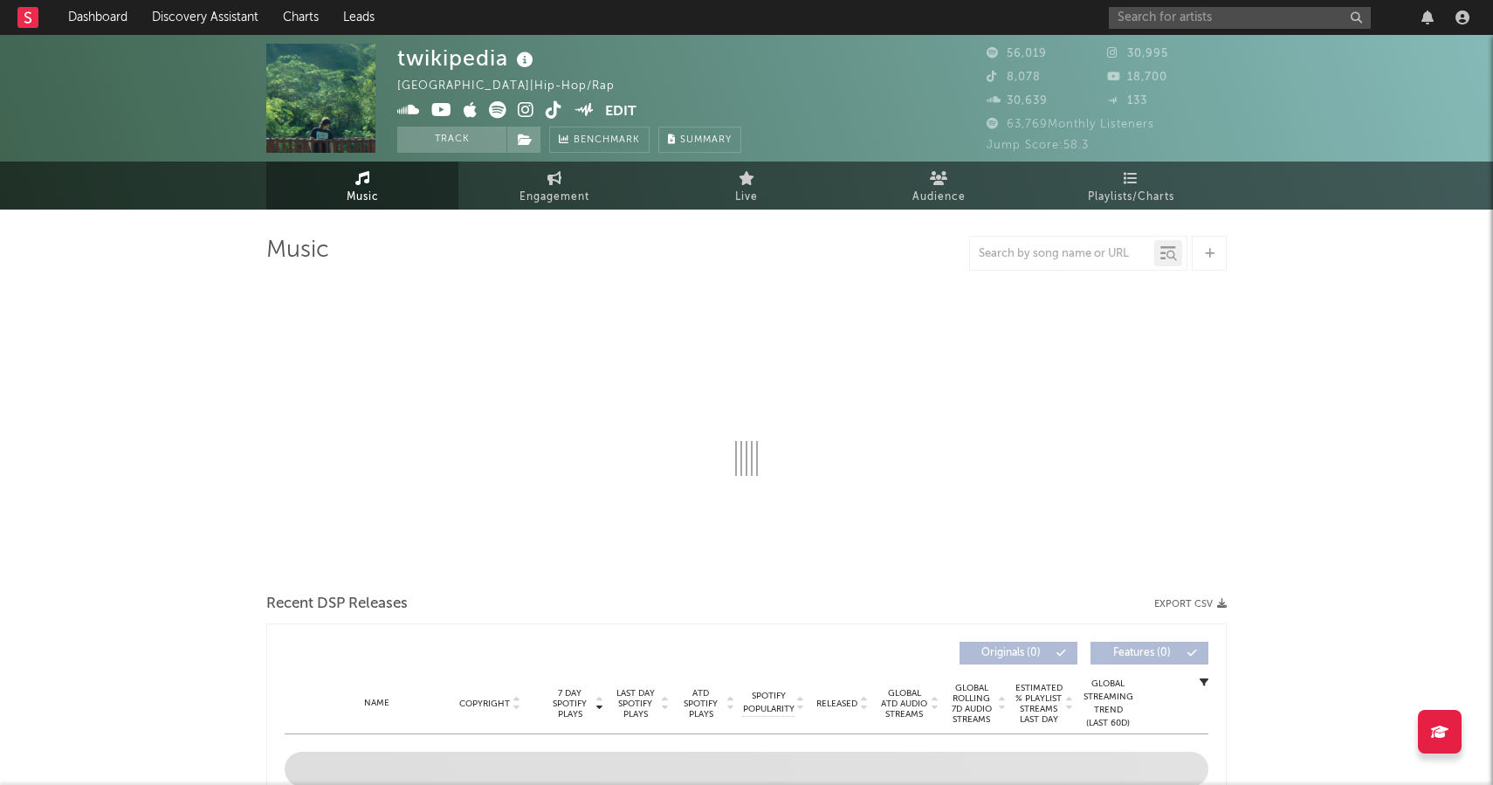
select select "6m"
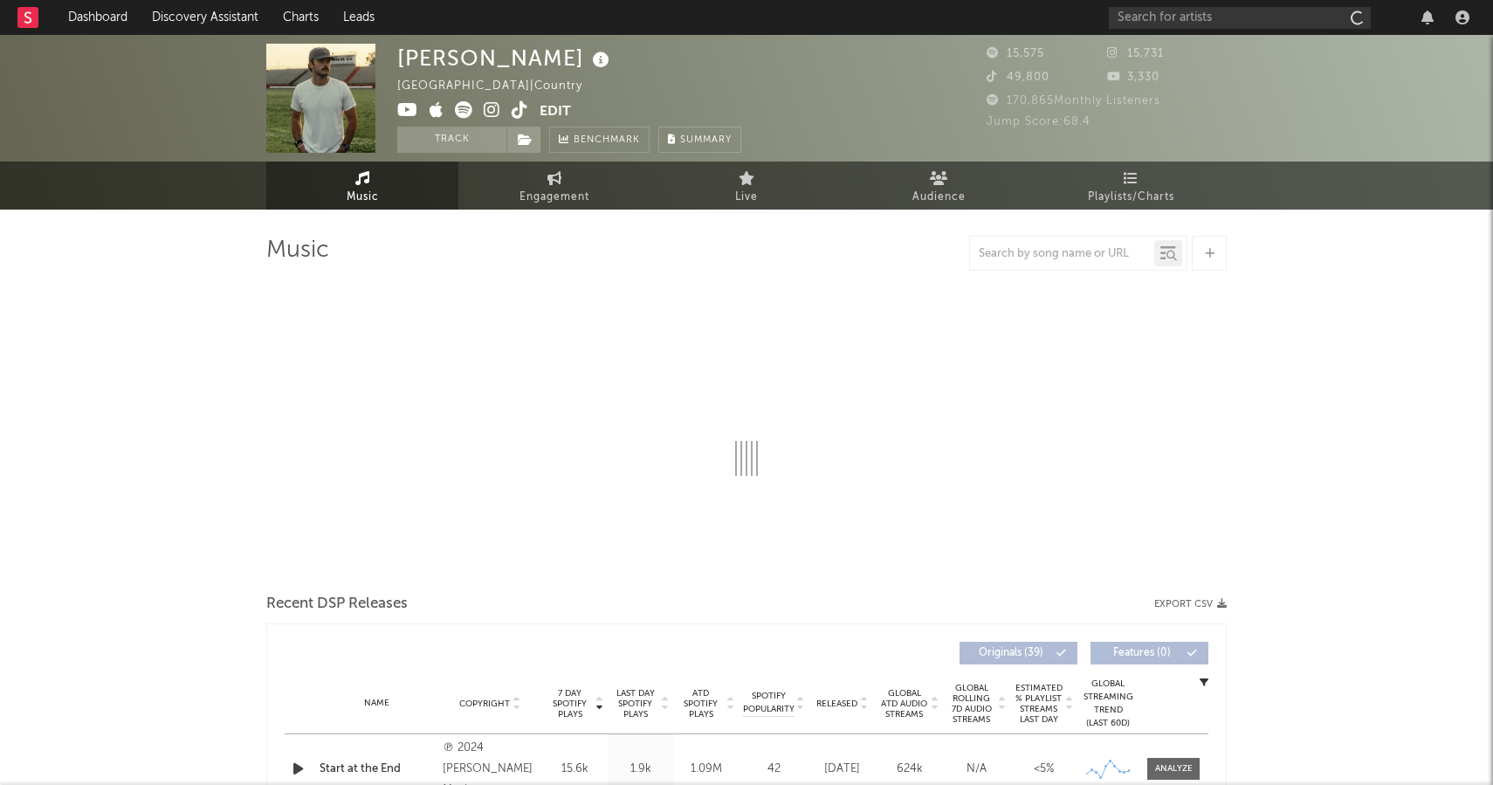
select select "6m"
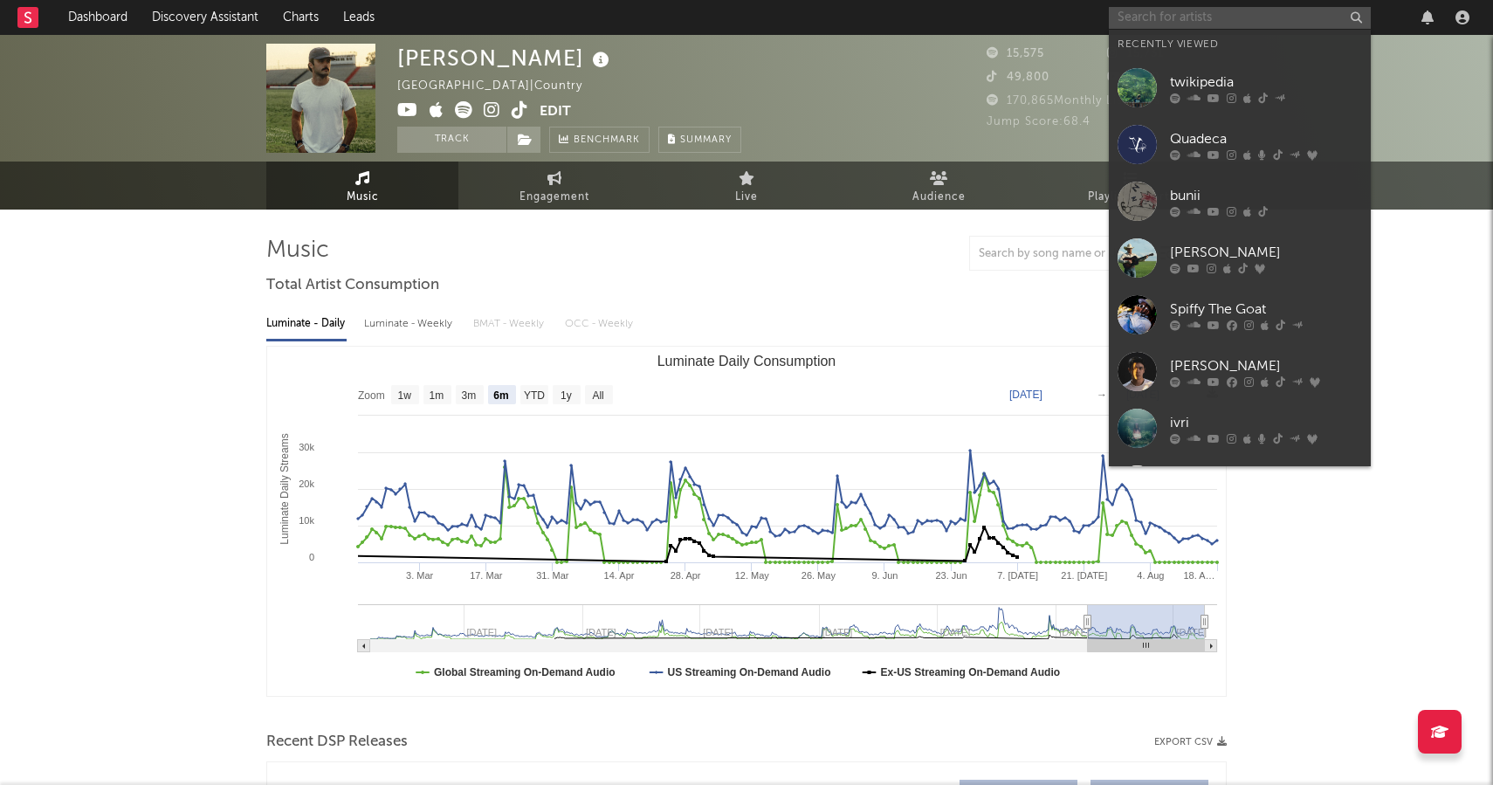
click at [1275, 24] on input "text" at bounding box center [1240, 18] width 262 height 22
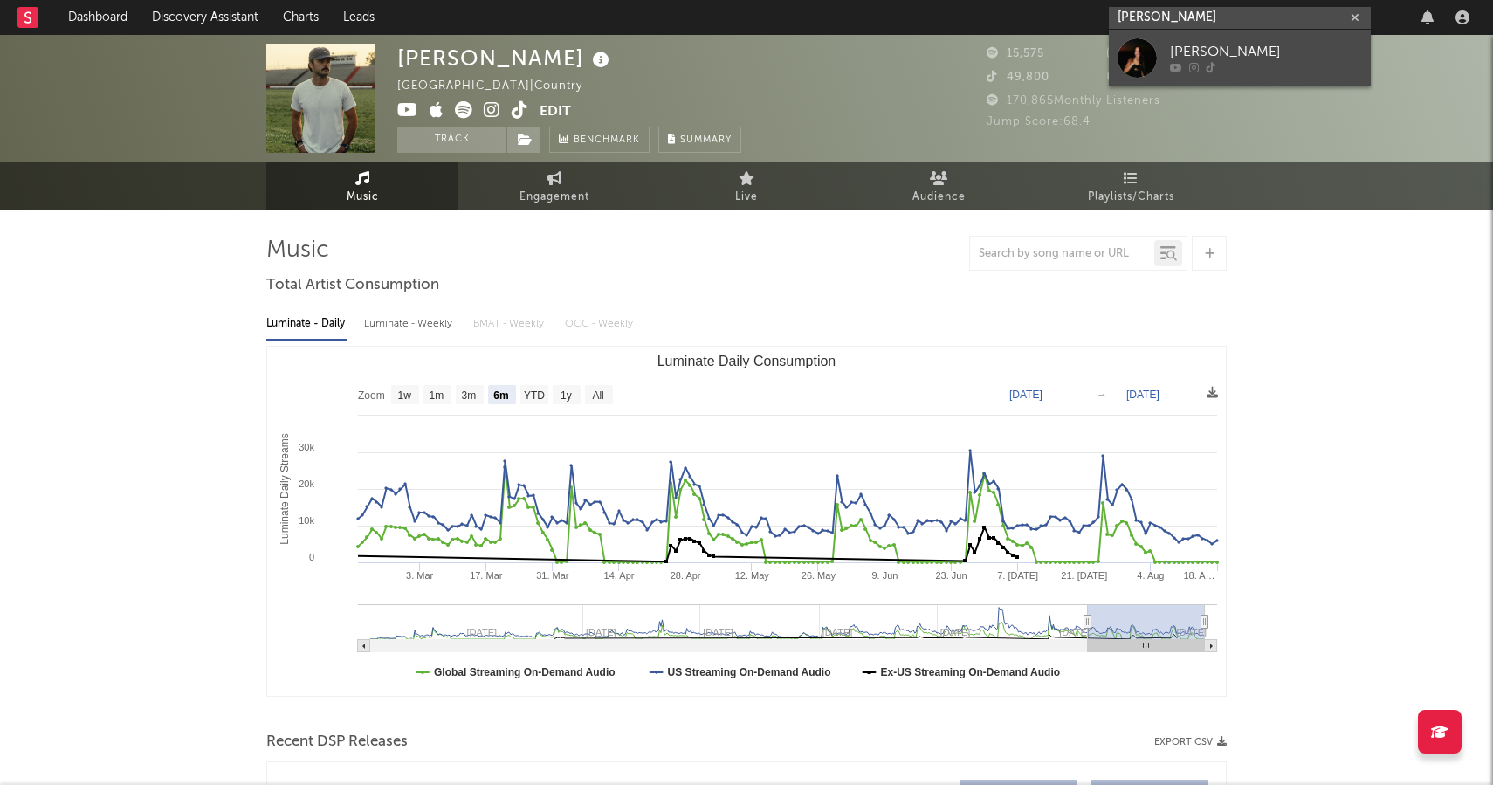
type input "[PERSON_NAME]"
click at [1290, 57] on div "[PERSON_NAME]" at bounding box center [1266, 52] width 192 height 21
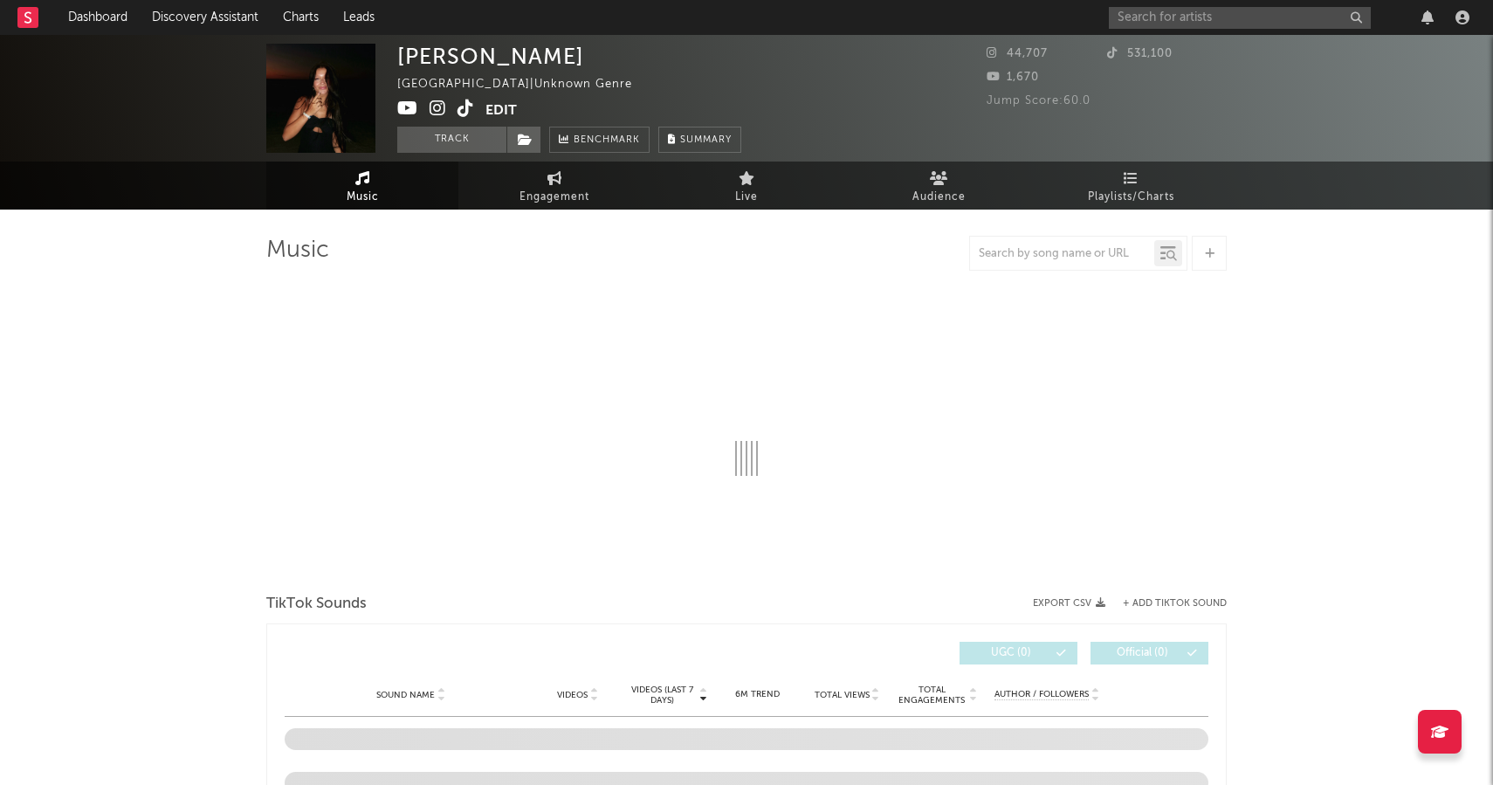
select select "1w"
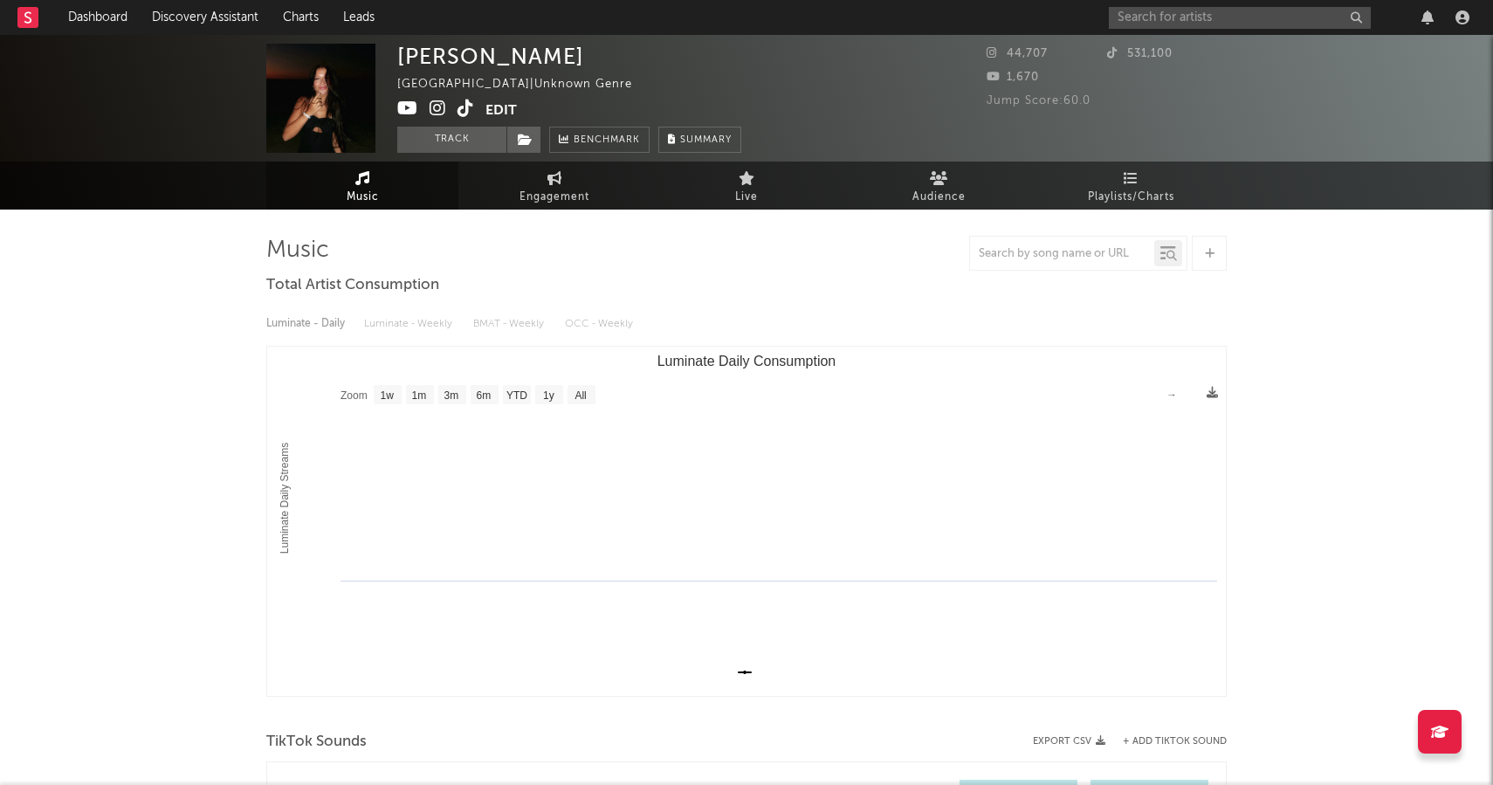
click at [464, 118] on link at bounding box center [466, 109] width 17 height 17
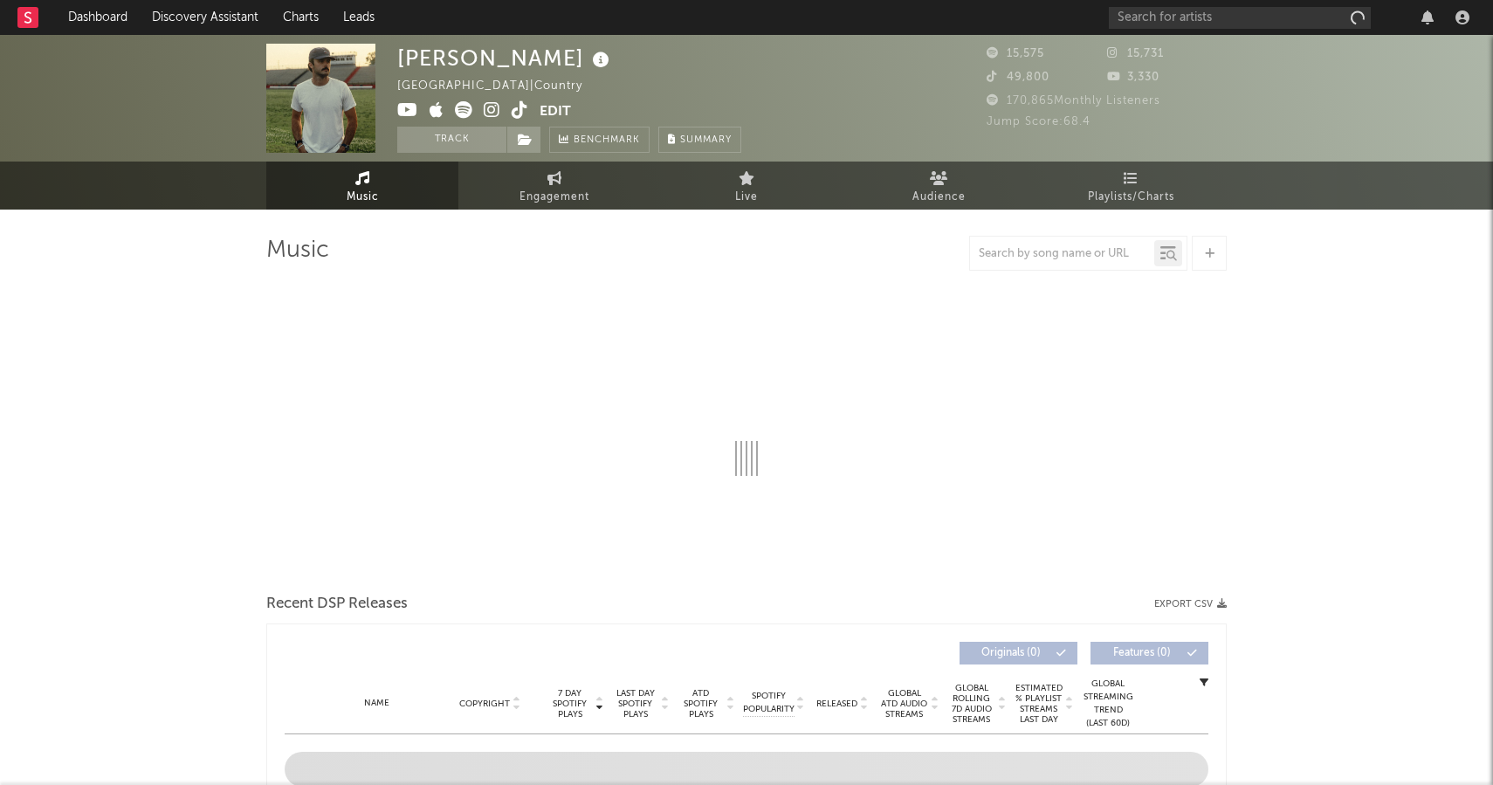
select select "6m"
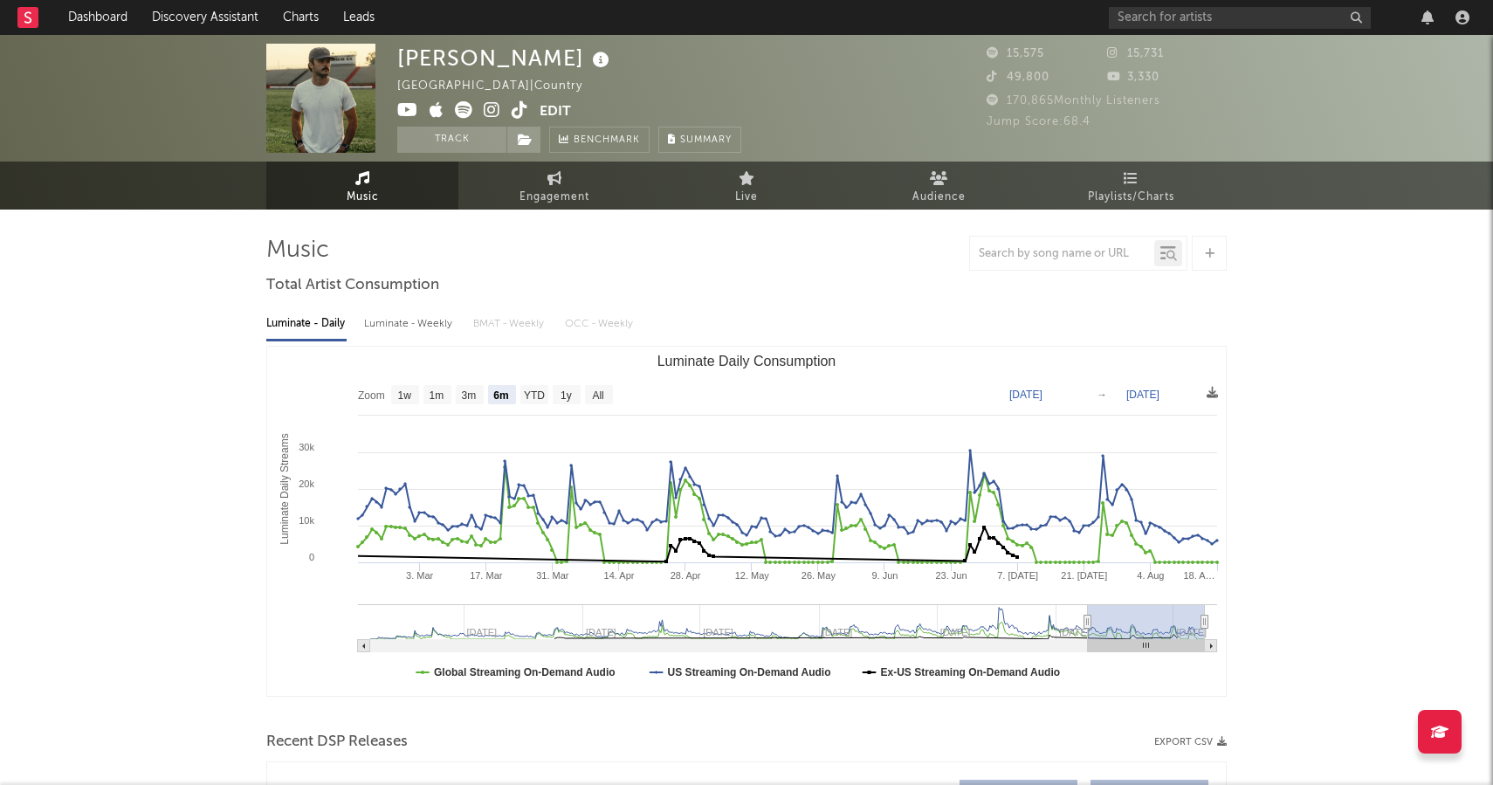
click at [1264, 131] on div "[PERSON_NAME] [GEOGRAPHIC_DATA] | Country Edit Track Benchmark Summary 15,575 1…" at bounding box center [746, 98] width 1493 height 127
click at [1159, 19] on input "text" at bounding box center [1240, 18] width 262 height 22
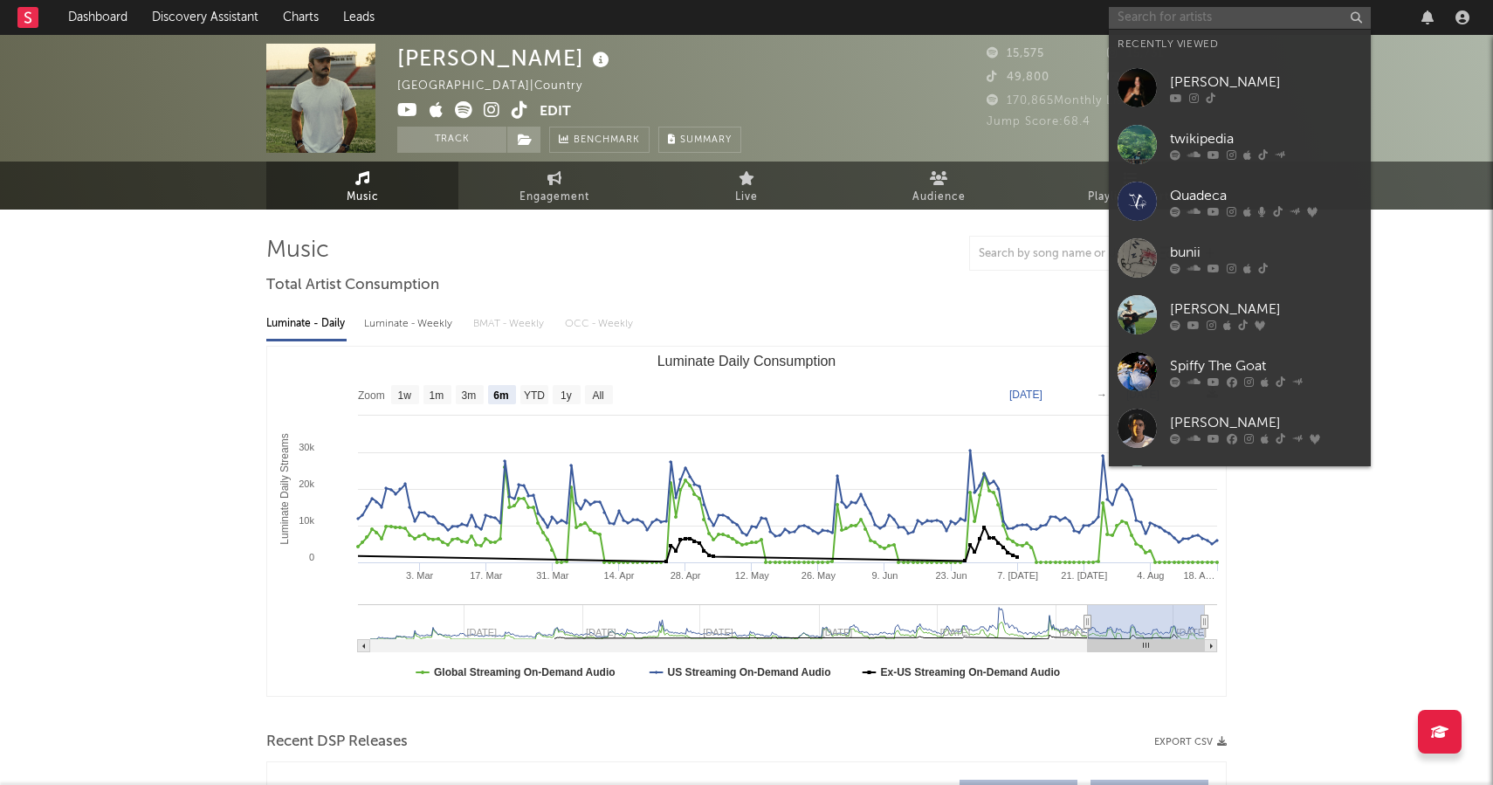
paste input "[URL][DOMAIN_NAME]"
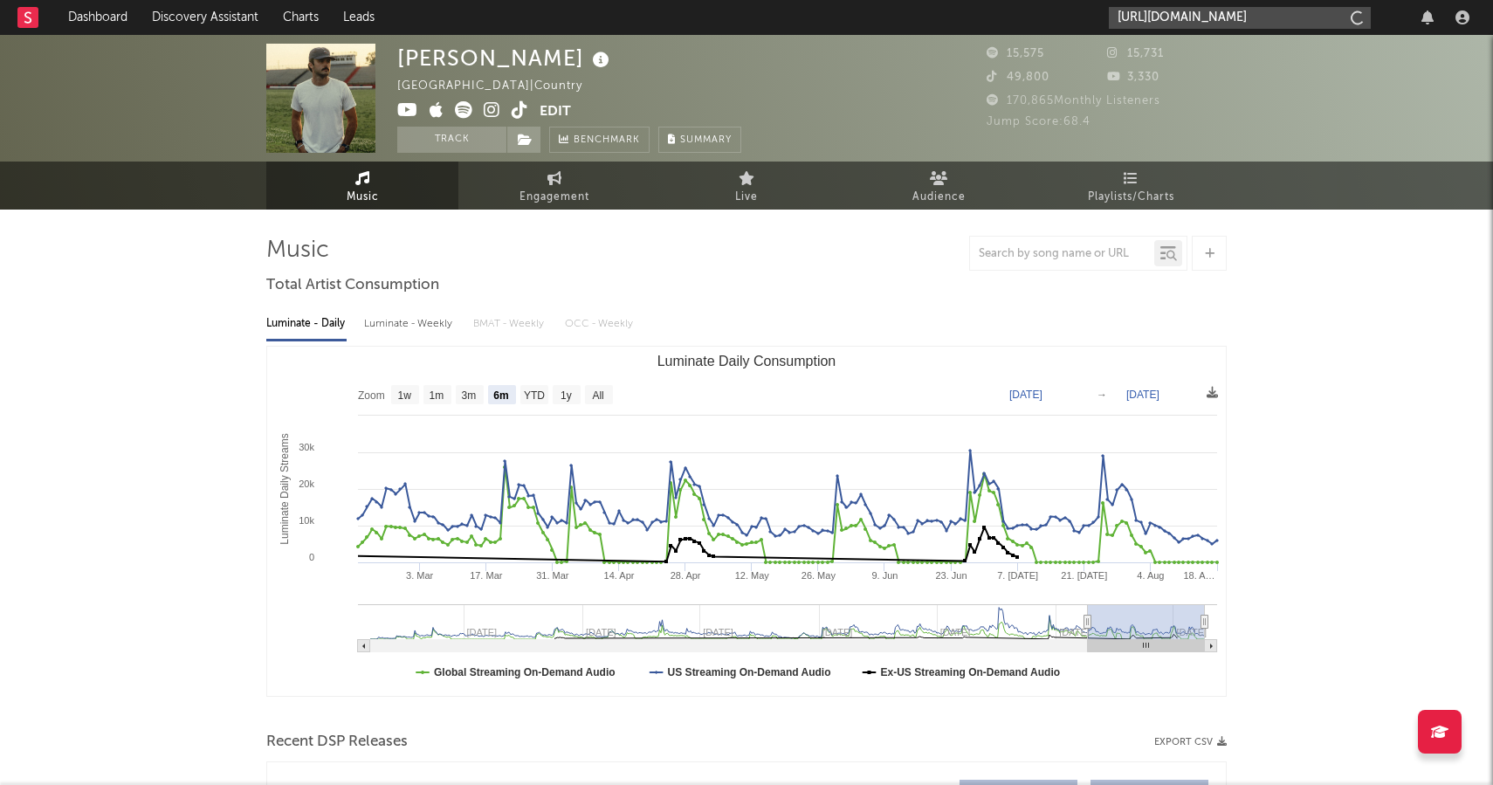
scroll to position [0, 119]
type input "[URL][DOMAIN_NAME]"
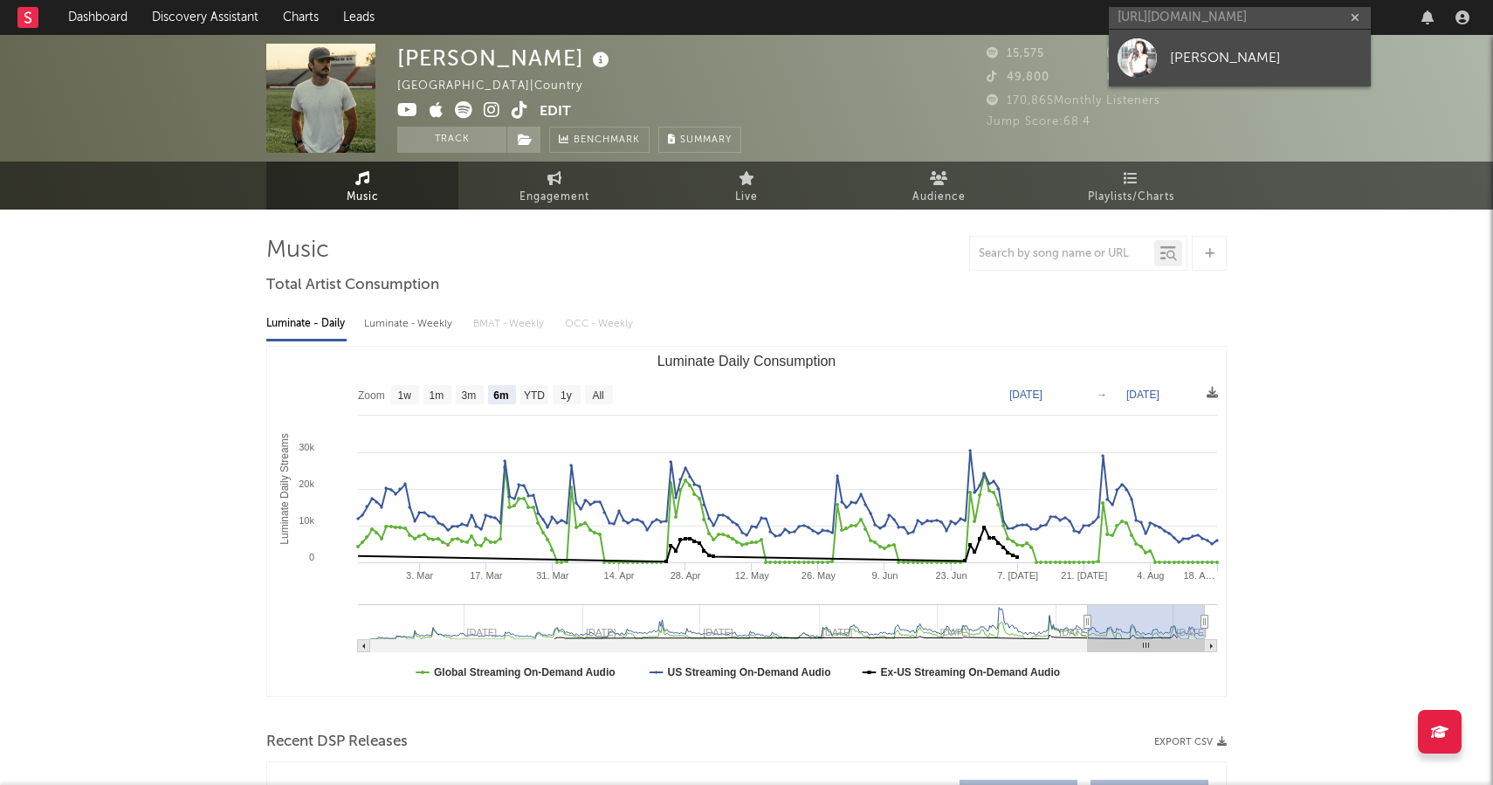
click at [1231, 56] on div "[PERSON_NAME]" at bounding box center [1266, 57] width 192 height 21
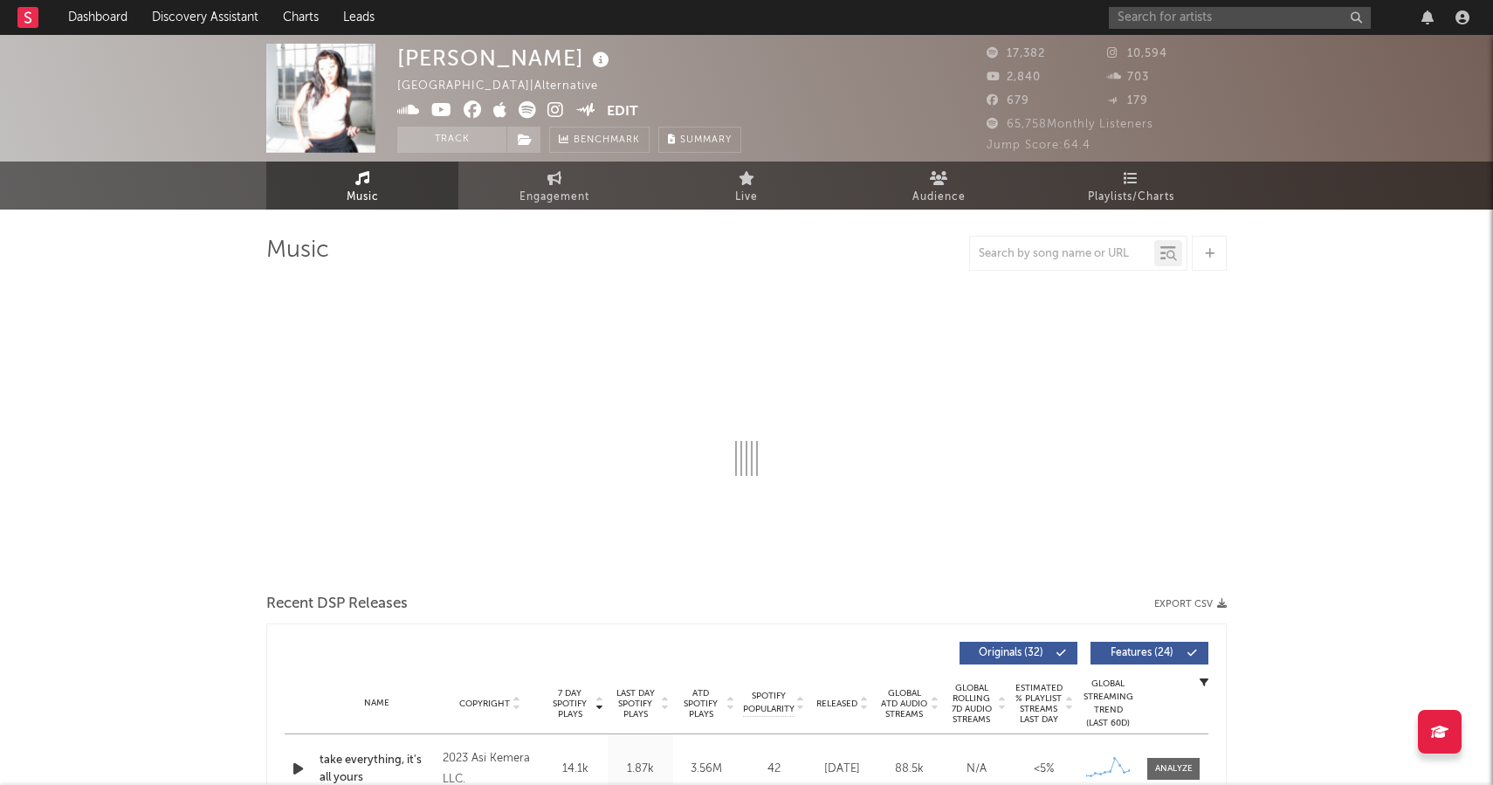
select select "6m"
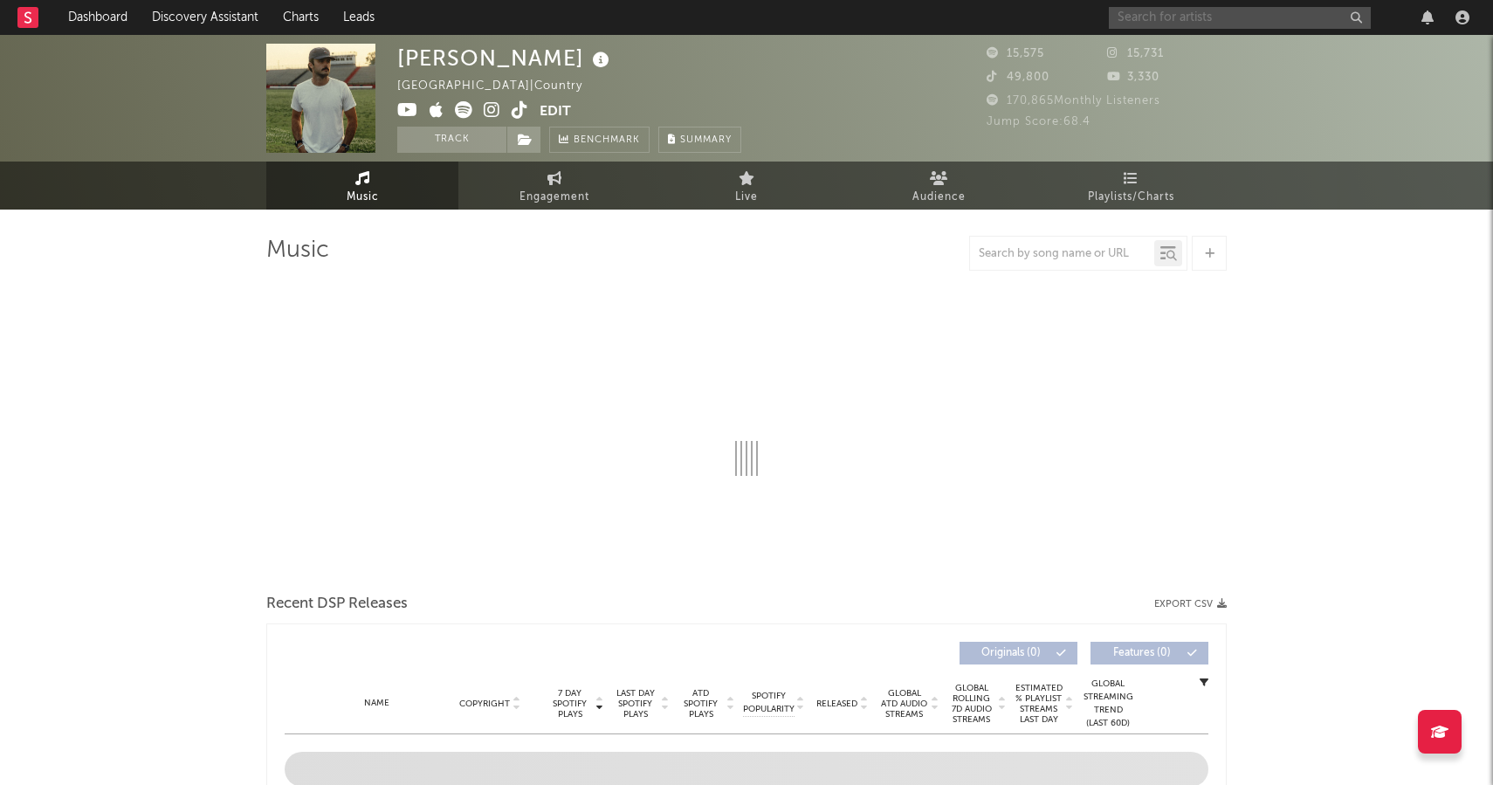
click at [1230, 8] on input "text" at bounding box center [1240, 18] width 262 height 22
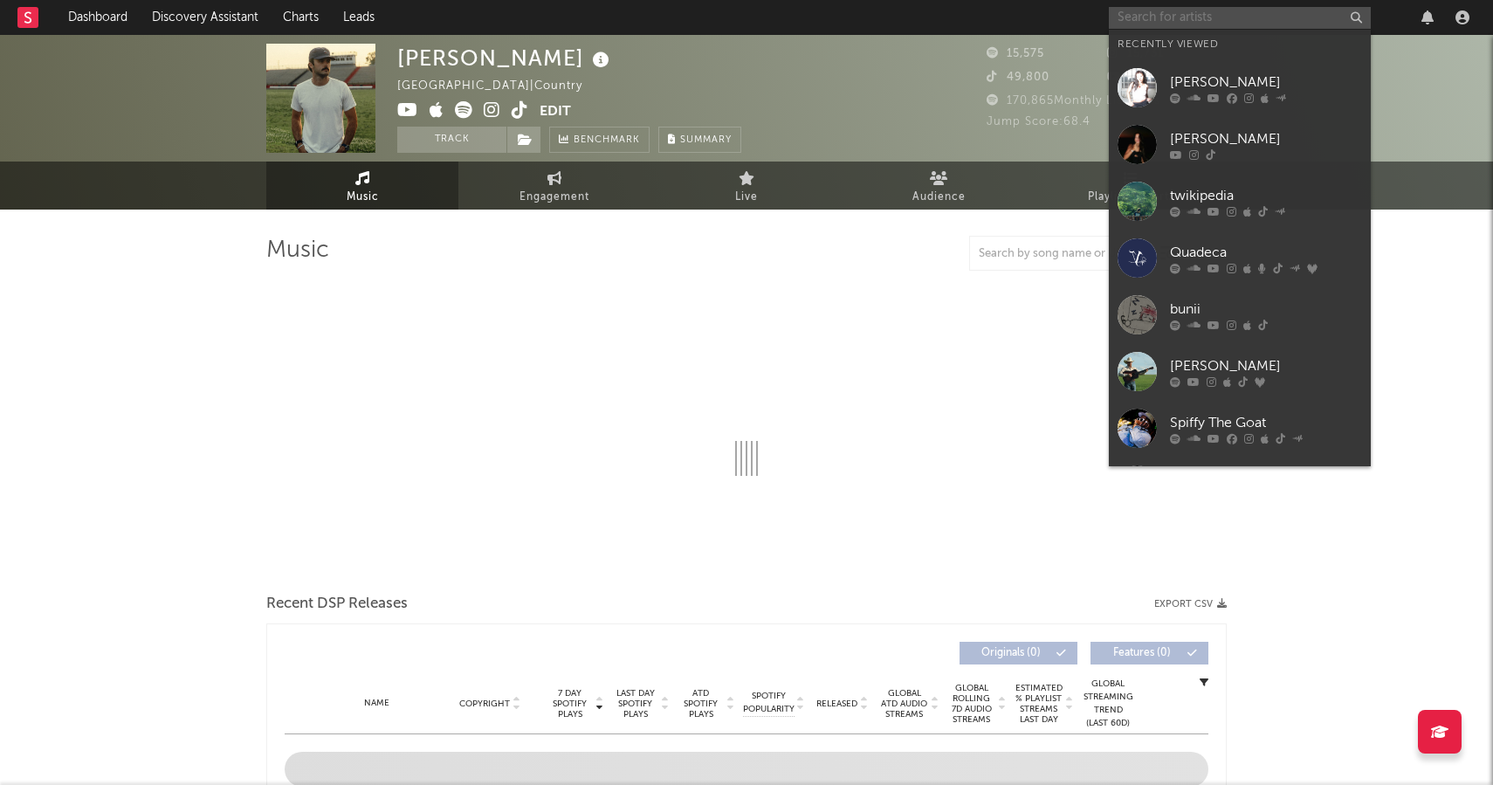
paste input "[URL][DOMAIN_NAME]"
type input "[URL][DOMAIN_NAME]"
select select "6m"
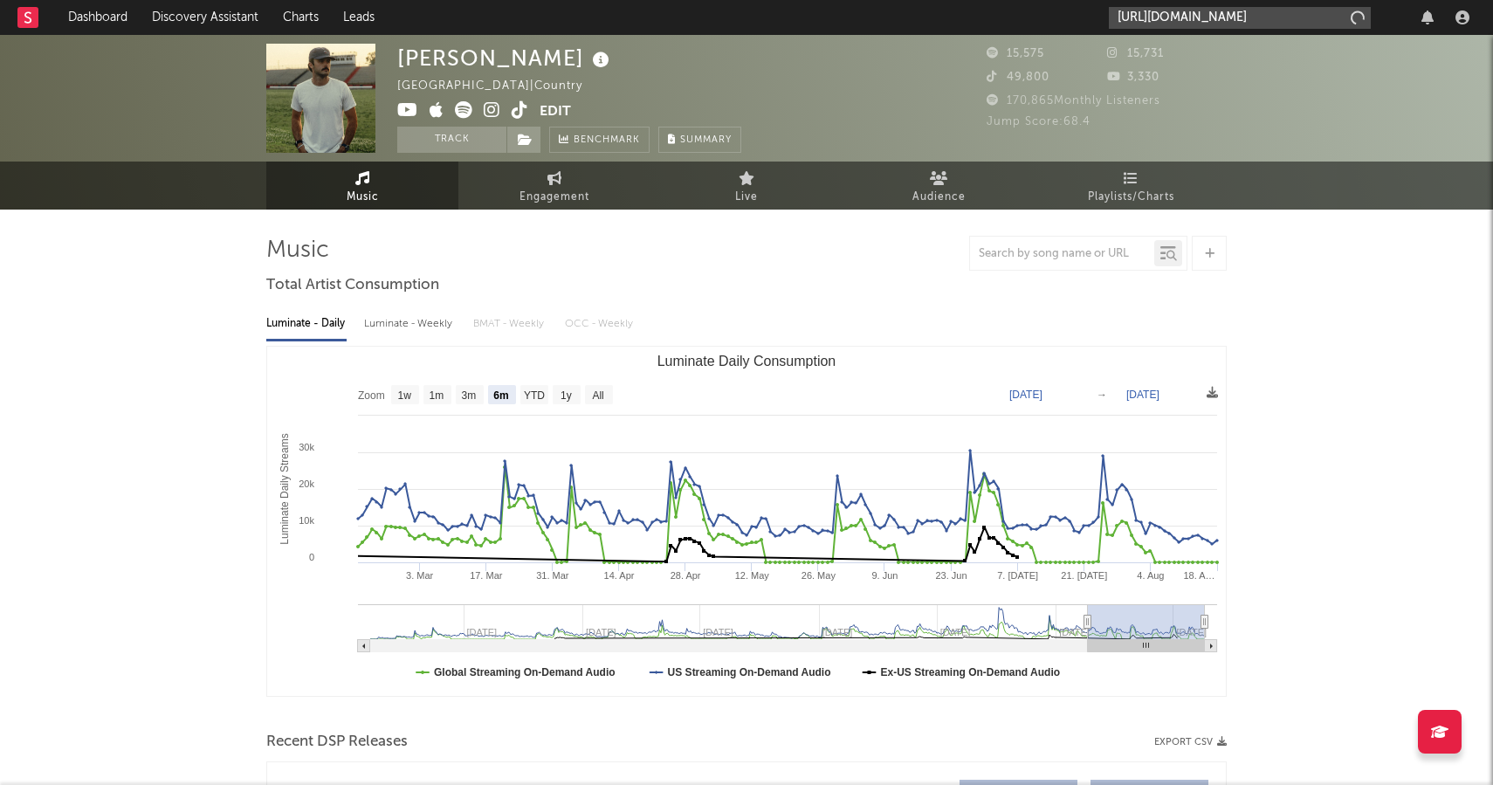
scroll to position [0, 279]
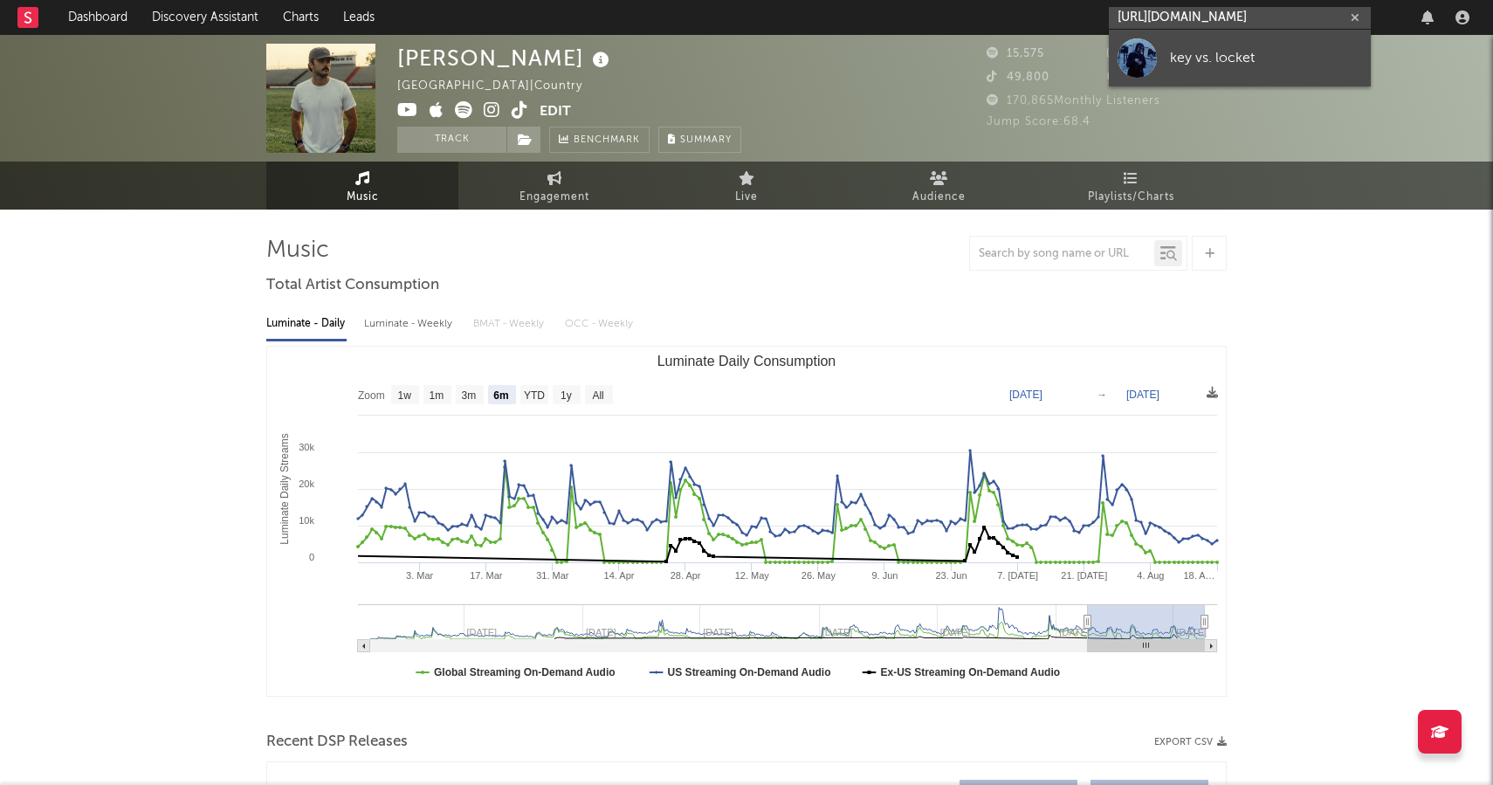
type input "https://open.spotify.com/artist/65e0nXD12XNTrtQsej3aQo?si=7pcBIAHSRPOIT8lShzlN0Q"
click at [1173, 55] on div "key vs. locket" at bounding box center [1266, 57] width 192 height 21
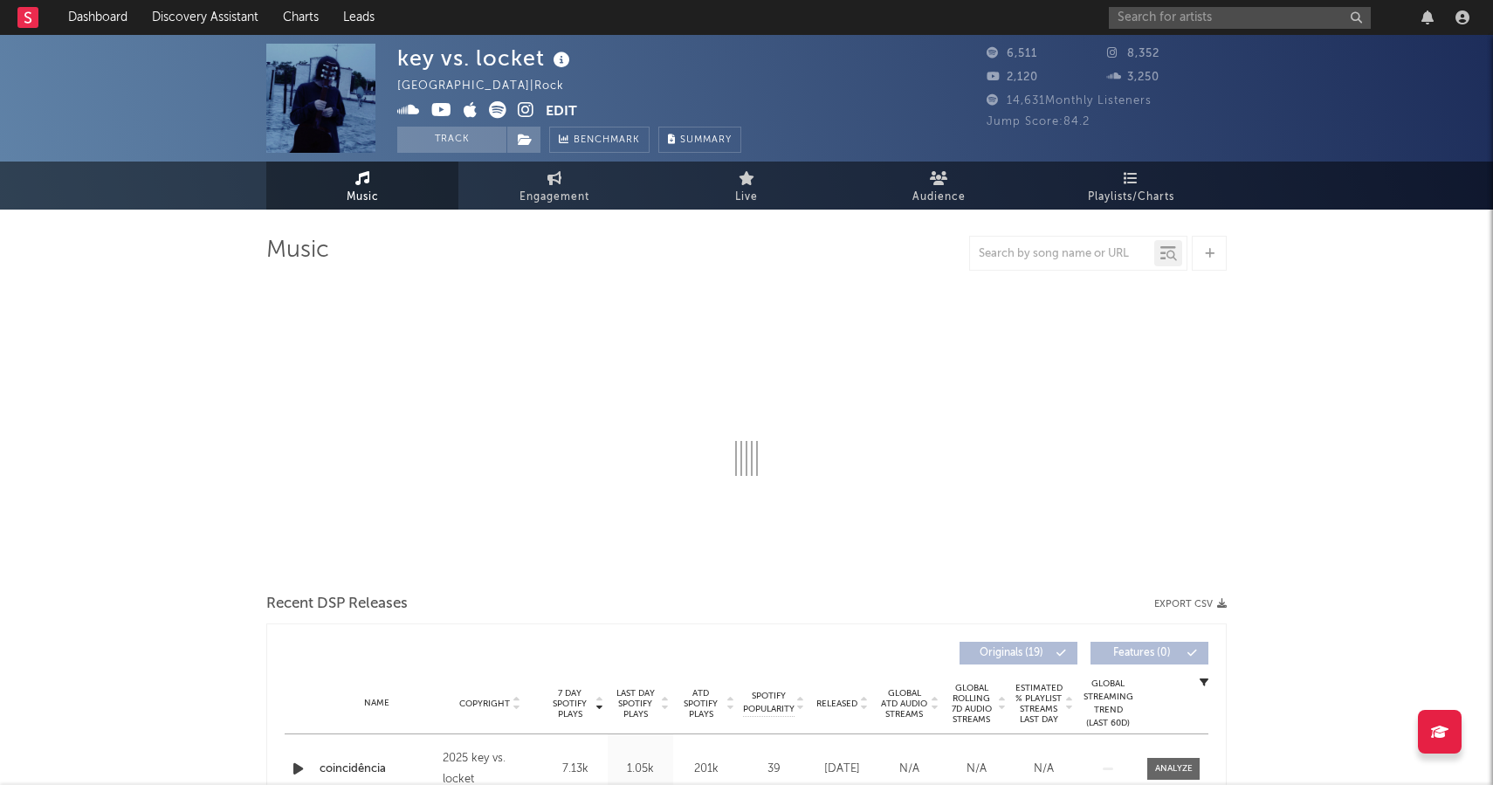
select select "1w"
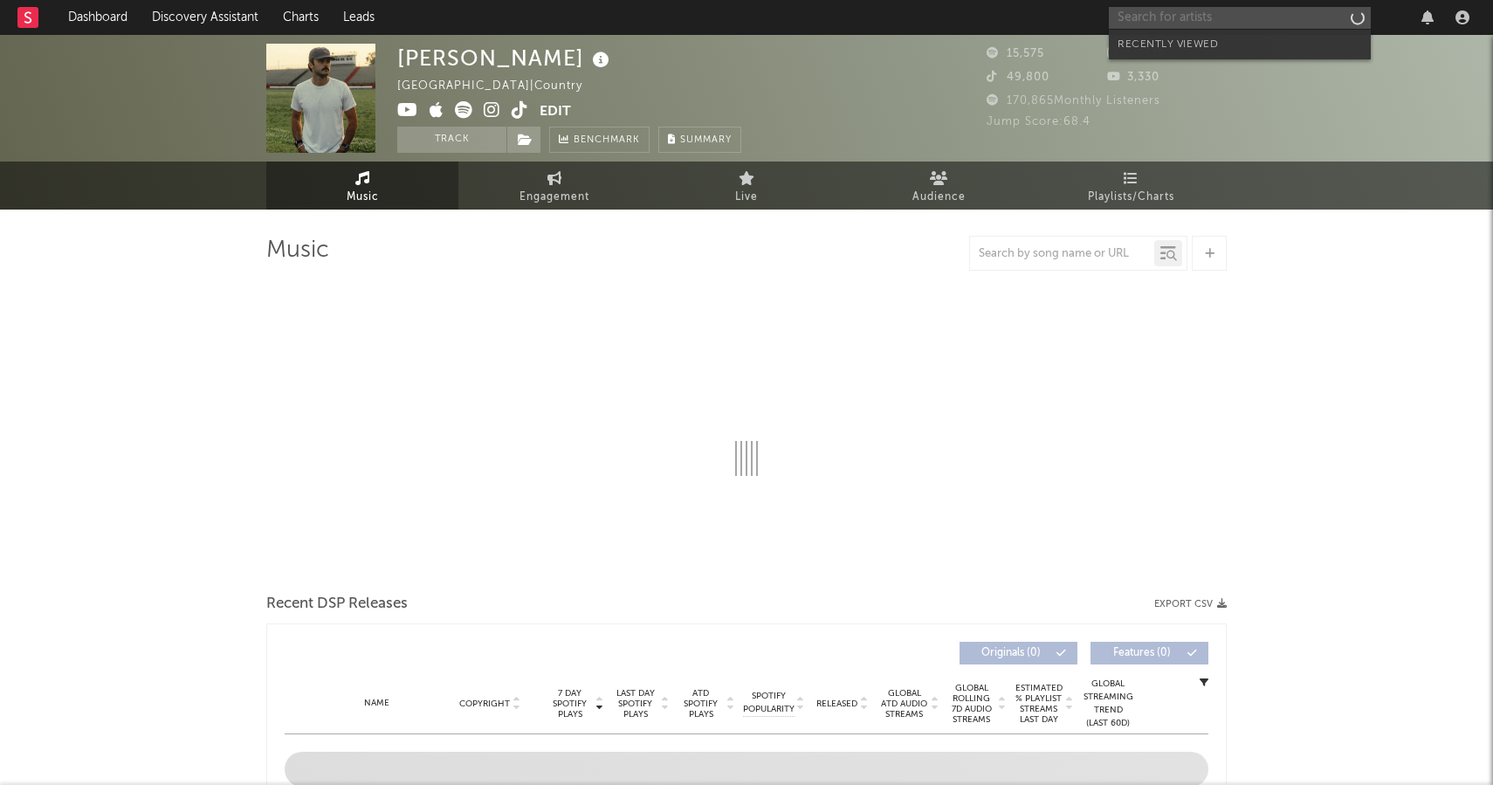
click at [1323, 23] on input "text" at bounding box center [1240, 18] width 262 height 22
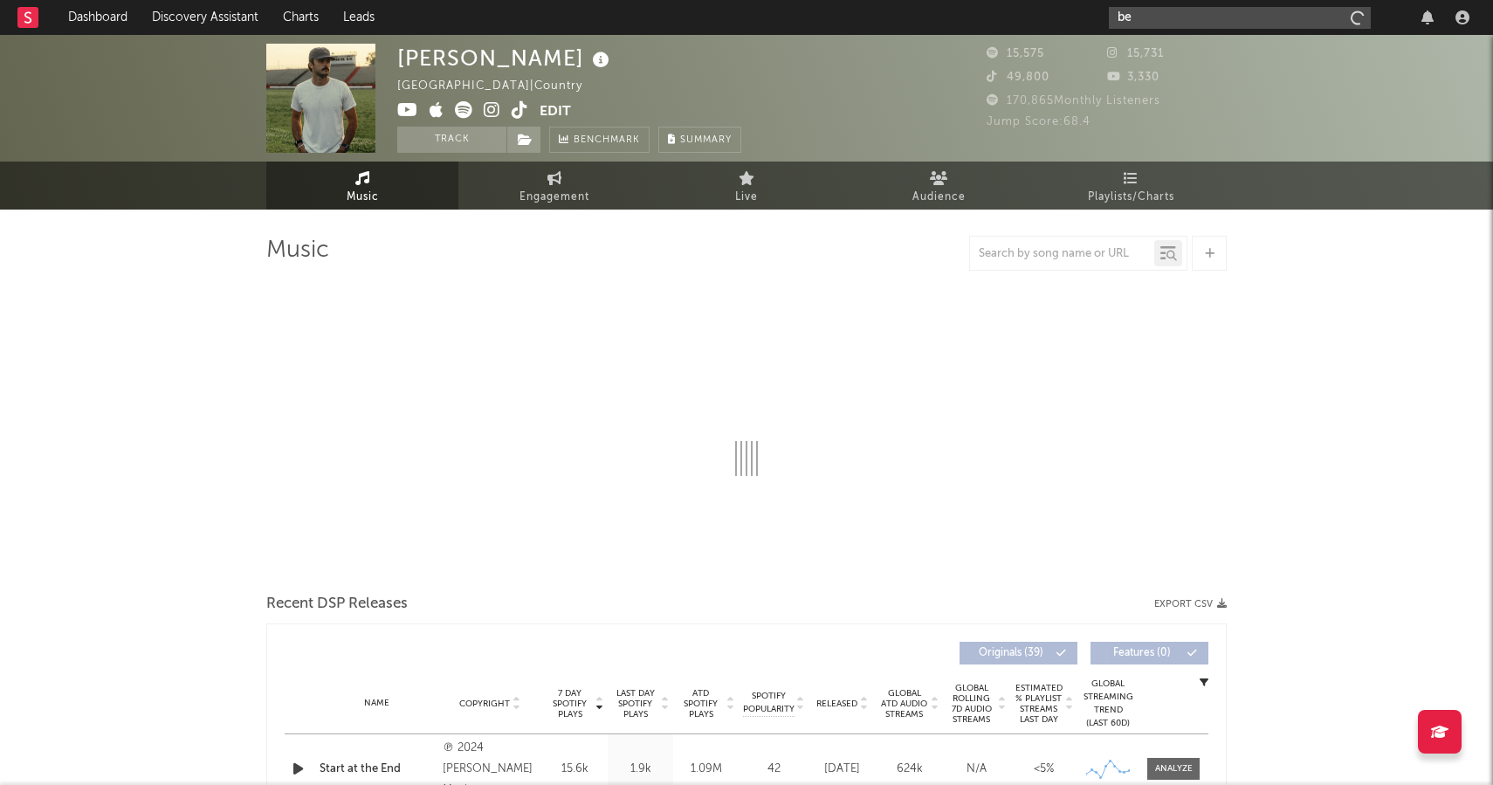
type input "ben"
select select "6m"
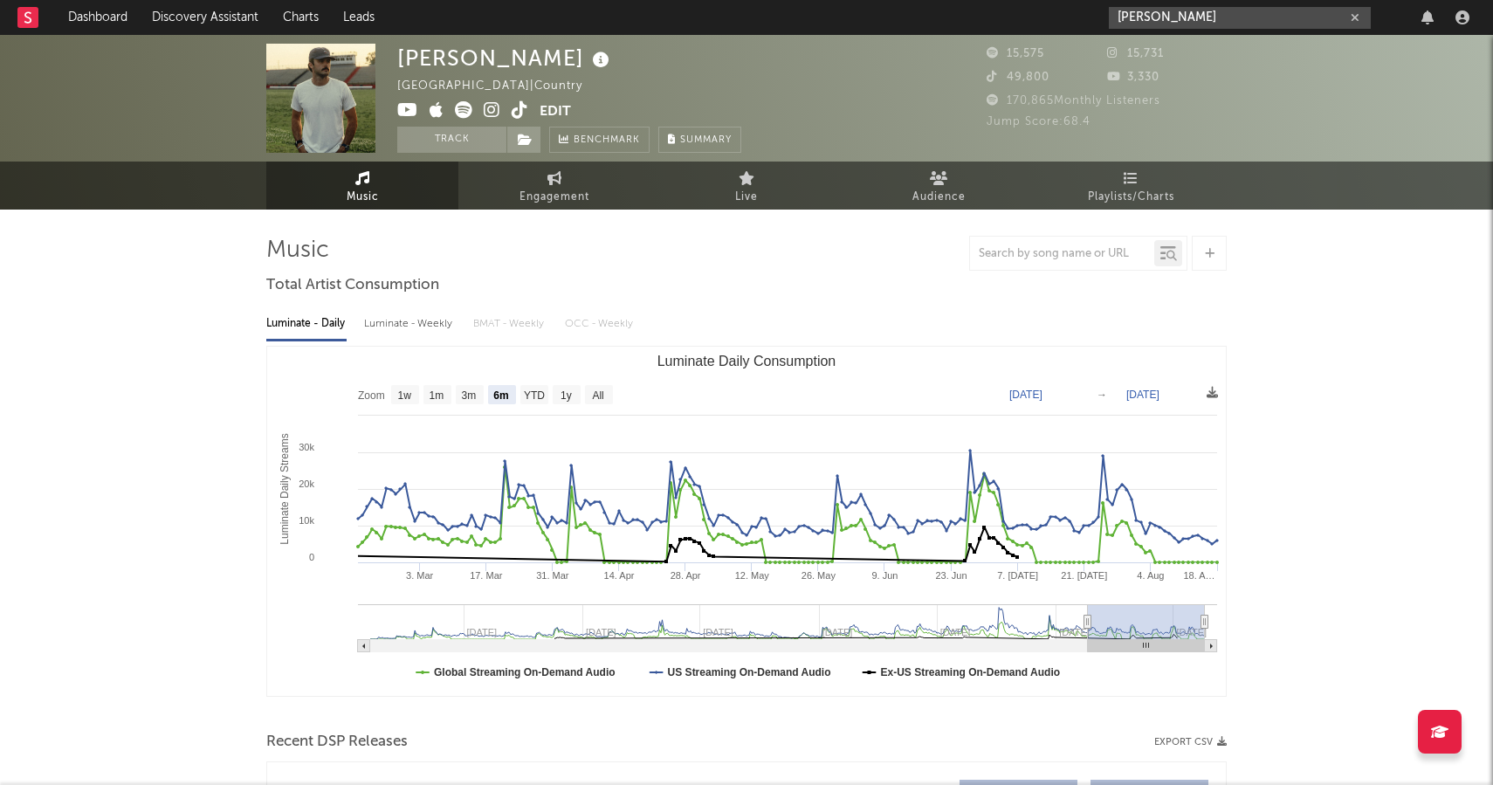
click at [1262, 17] on input "[PERSON_NAME]" at bounding box center [1240, 18] width 262 height 22
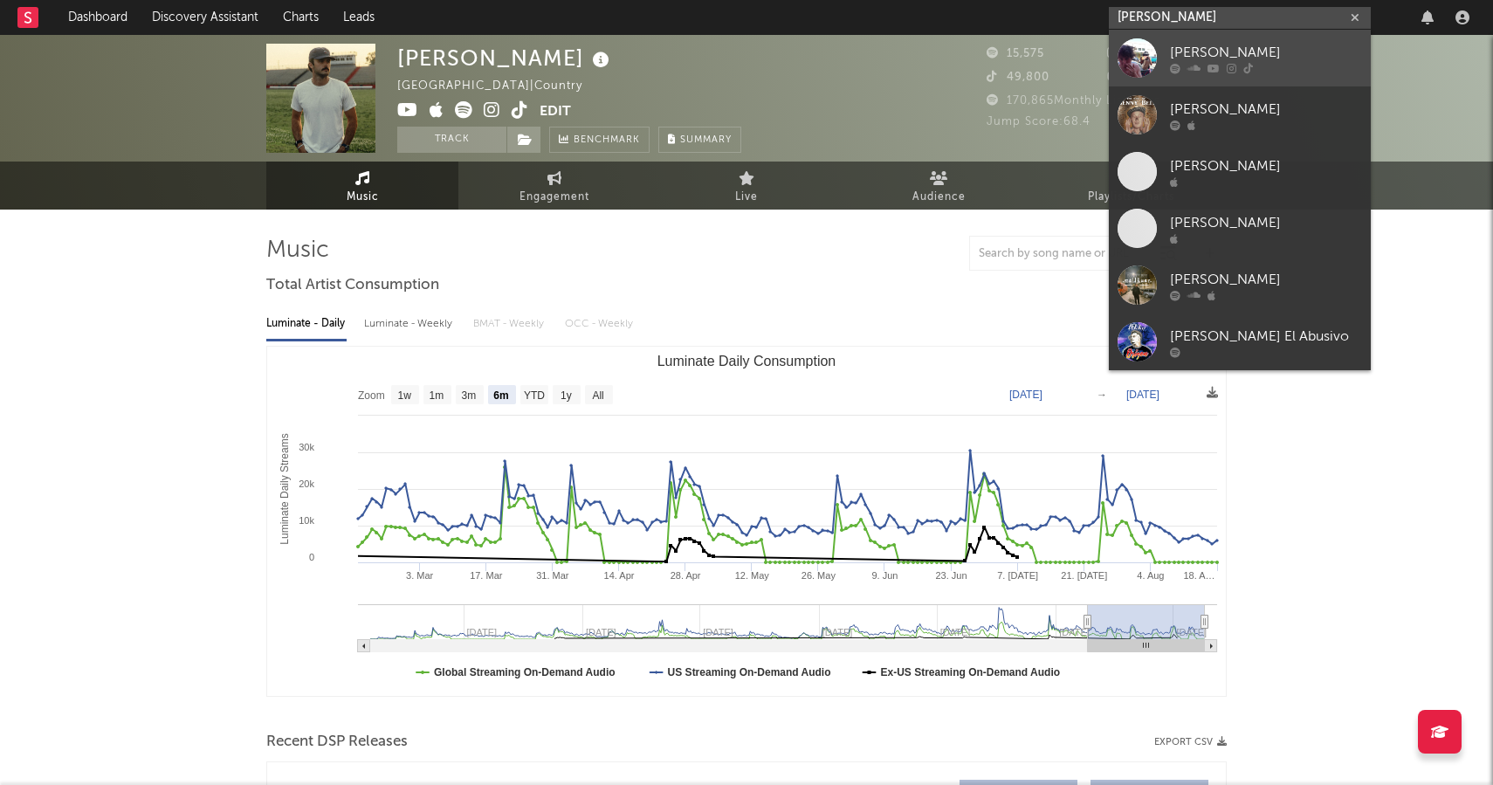
type input "[PERSON_NAME]"
click at [1256, 50] on div "[PERSON_NAME]" at bounding box center [1266, 52] width 192 height 21
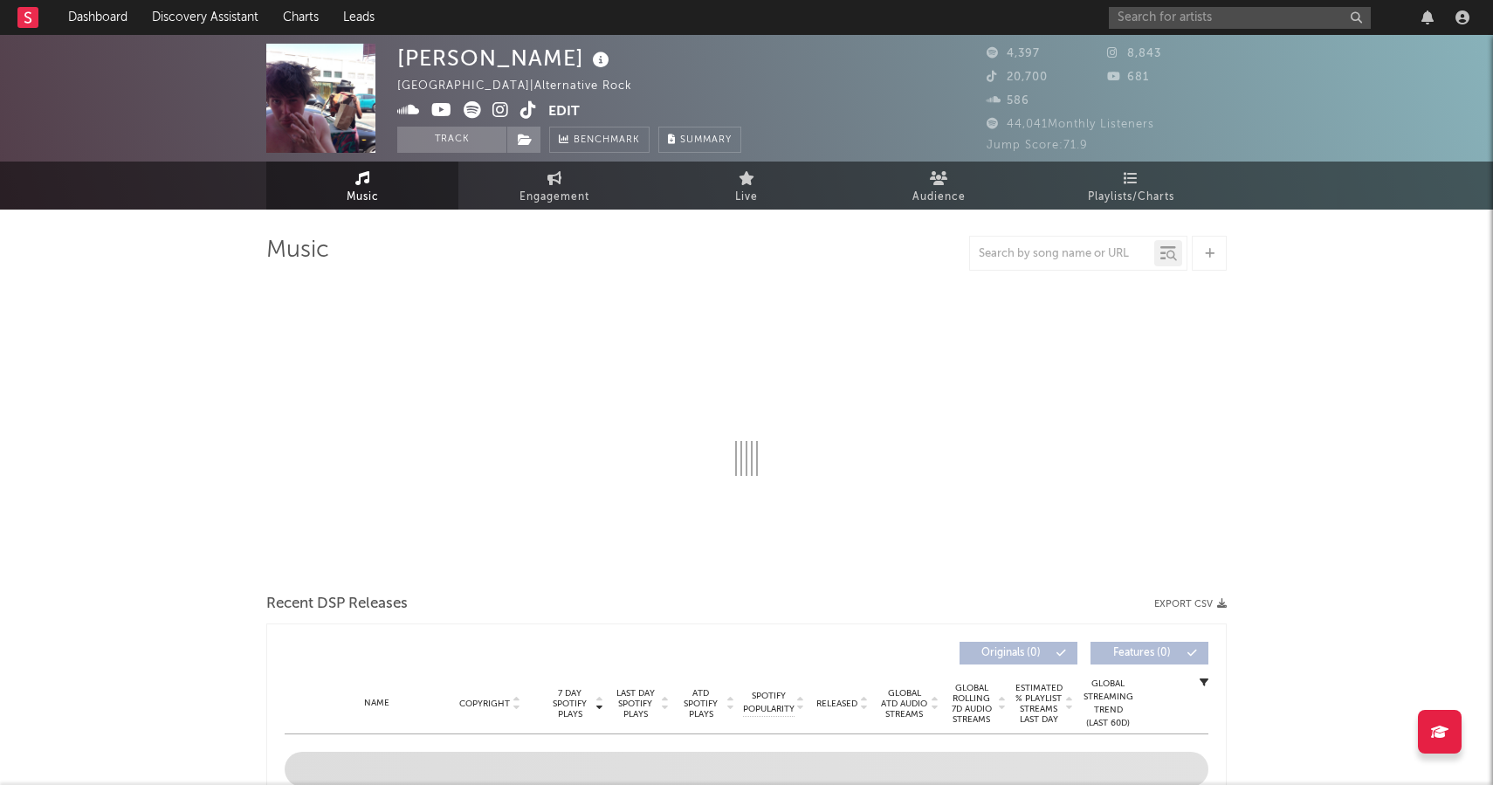
select select "6m"
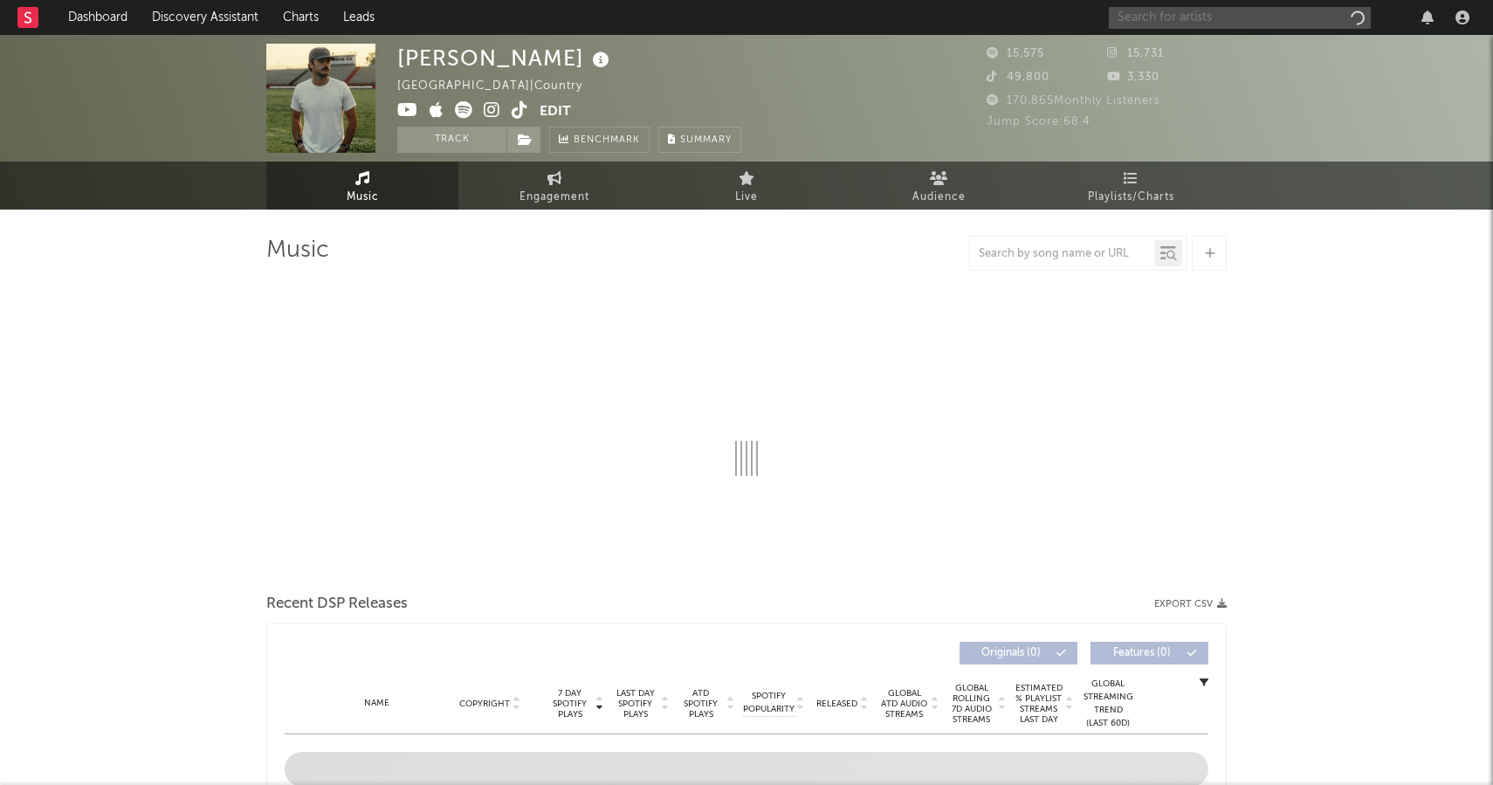
click at [1165, 14] on input "text" at bounding box center [1240, 18] width 262 height 22
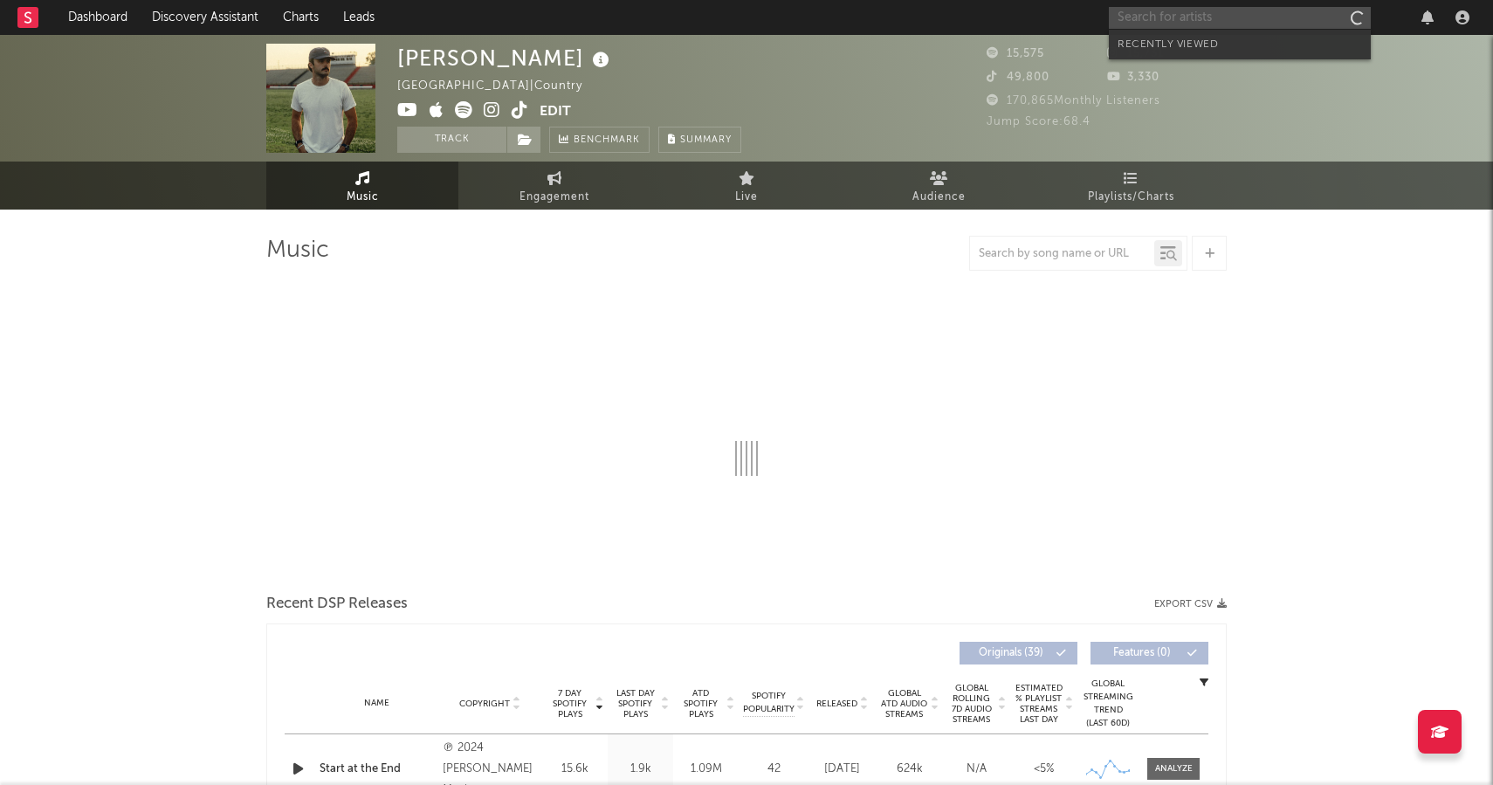
paste input "[URL][DOMAIN_NAME]"
type input "[URL][DOMAIN_NAME]"
select select "6m"
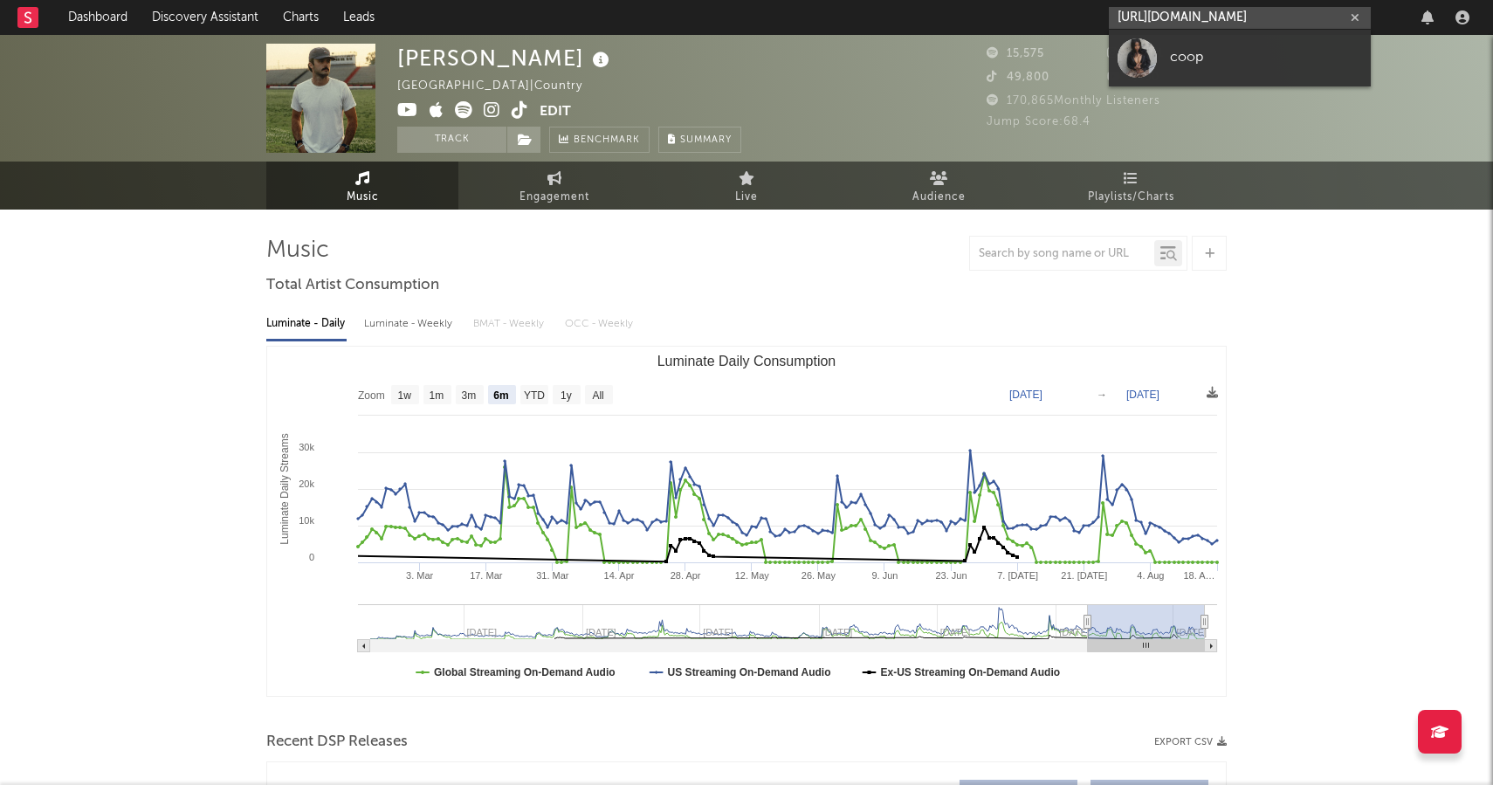
type input "[URL][DOMAIN_NAME]"
click at [1181, 53] on div "coop" at bounding box center [1266, 57] width 192 height 21
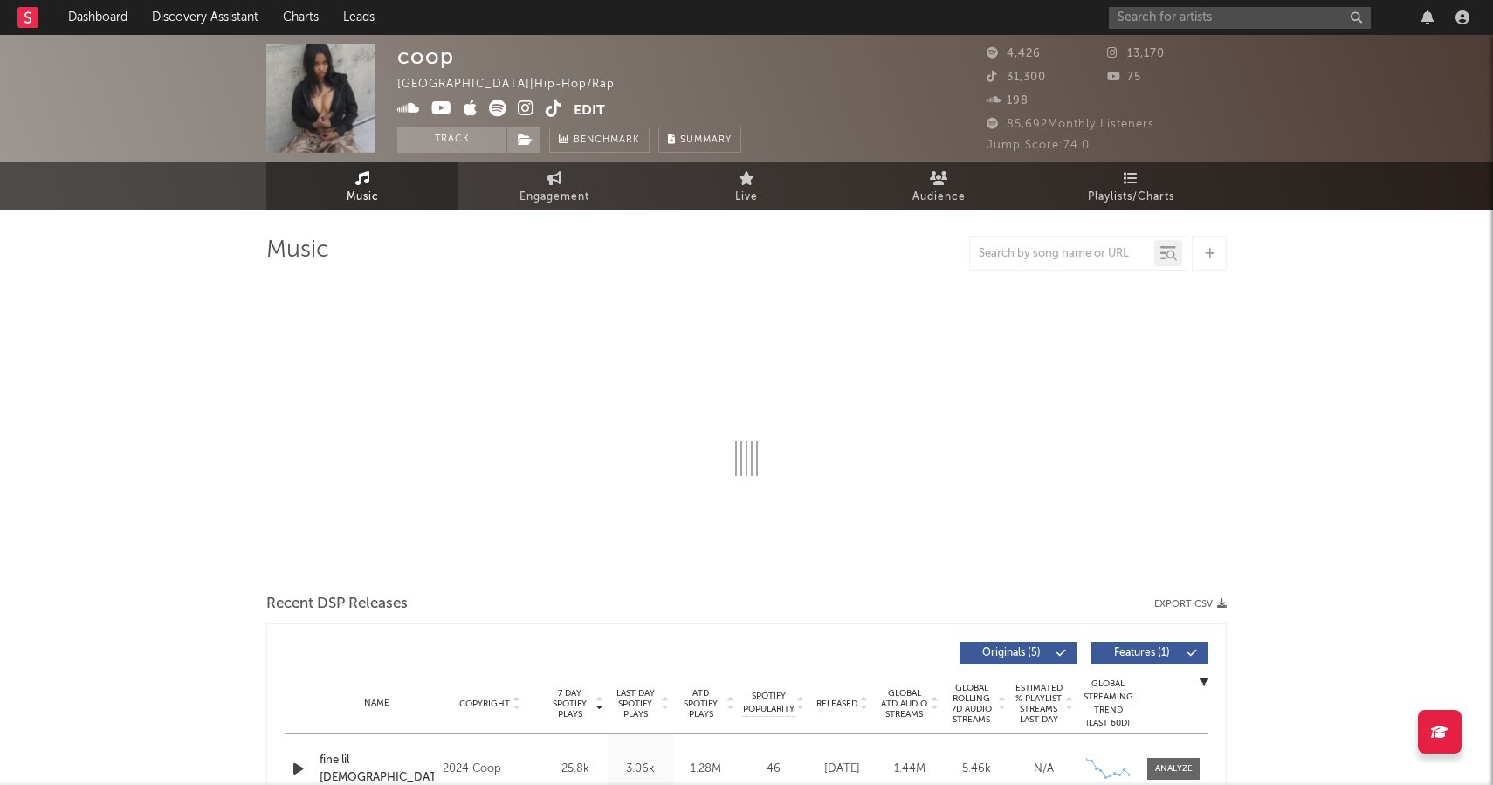
select select "6m"
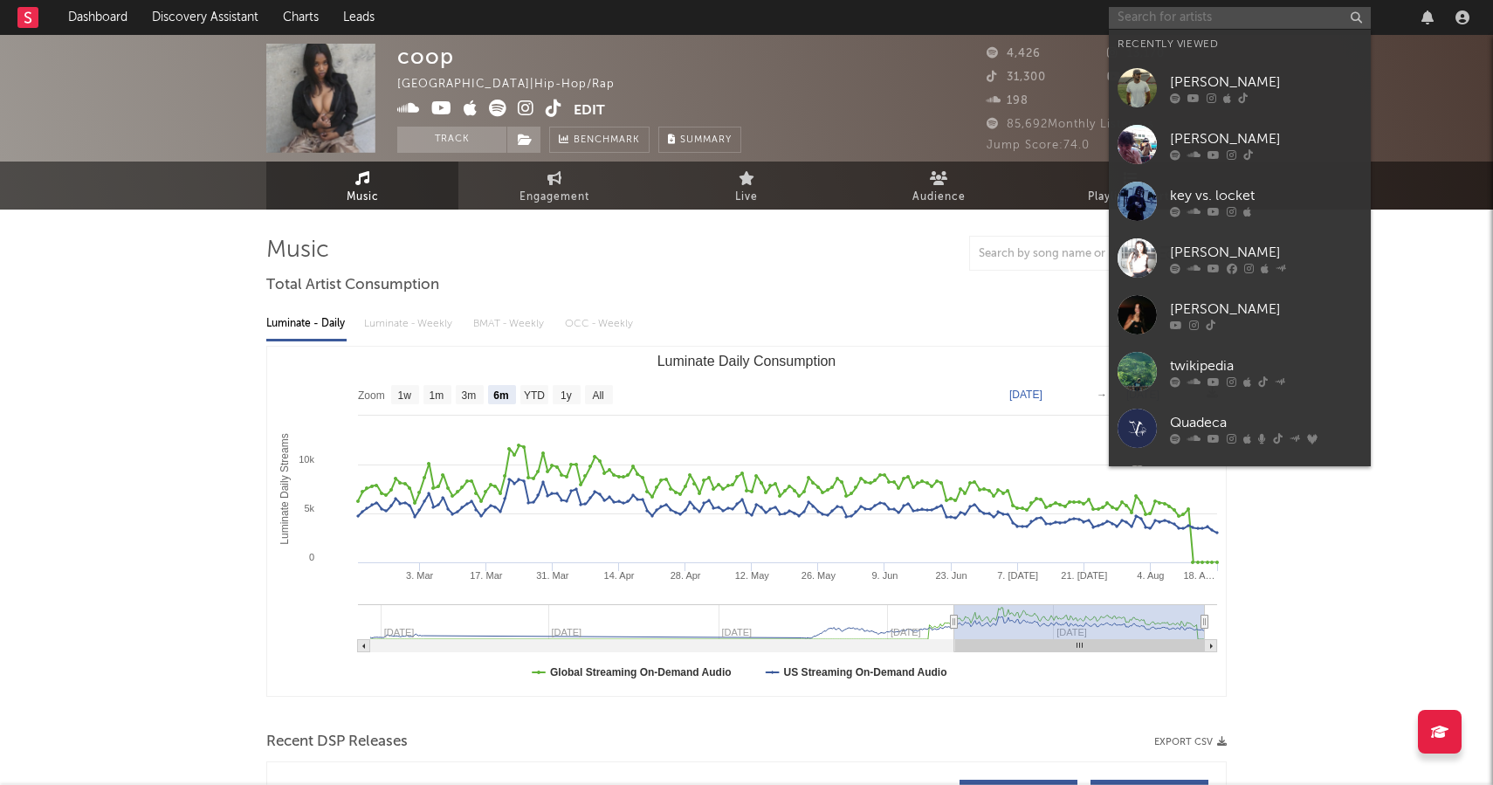
click at [1249, 24] on input "text" at bounding box center [1240, 18] width 262 height 22
paste input "@zeeecoop"
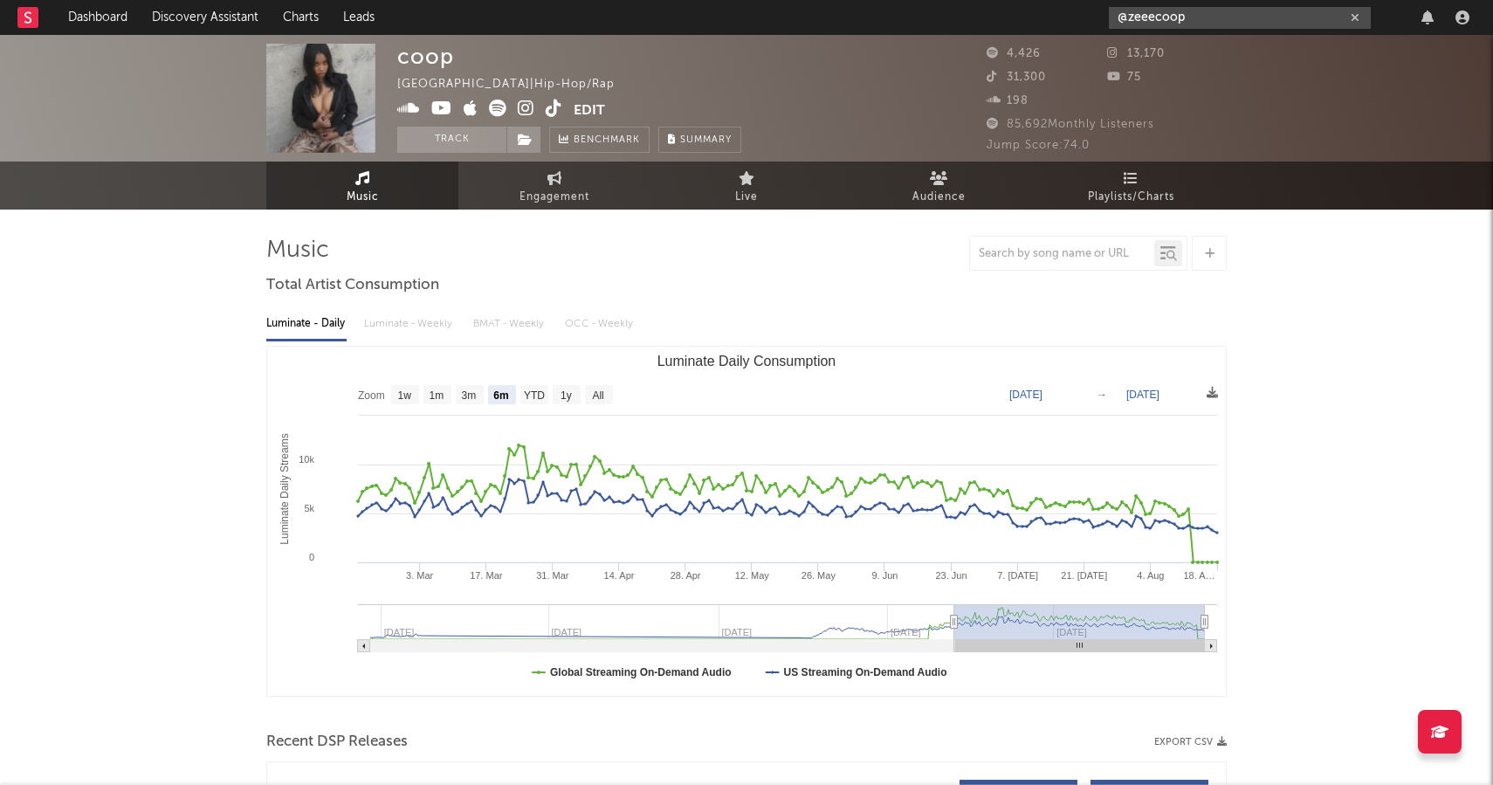
drag, startPoint x: 1249, startPoint y: 24, endPoint x: 1069, endPoint y: 21, distance: 180.8
click at [1068, 22] on nav "Dashboard Discovery Assistant Charts Leads @zeeecoop" at bounding box center [746, 17] width 1493 height 35
type input "@zeeecoop"
